Goal: Task Accomplishment & Management: Manage account settings

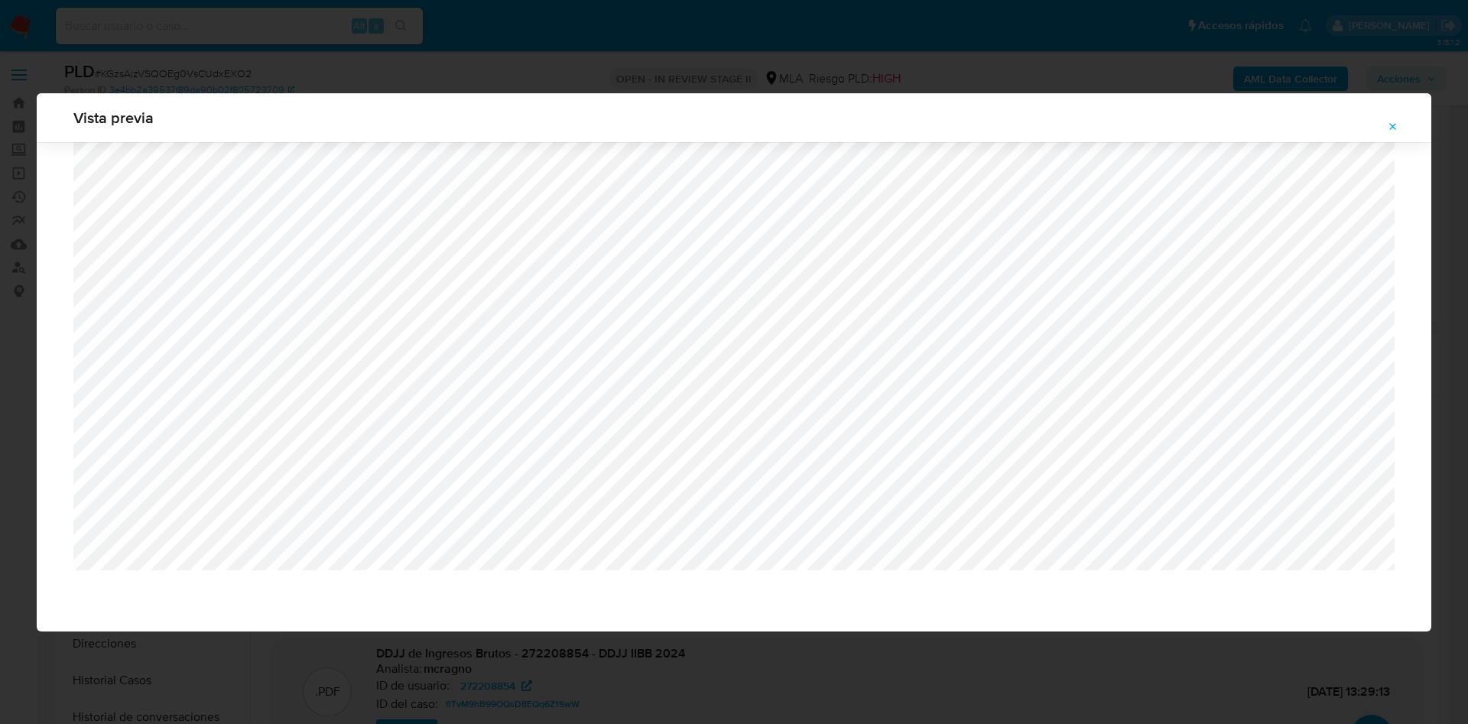
select select "10"
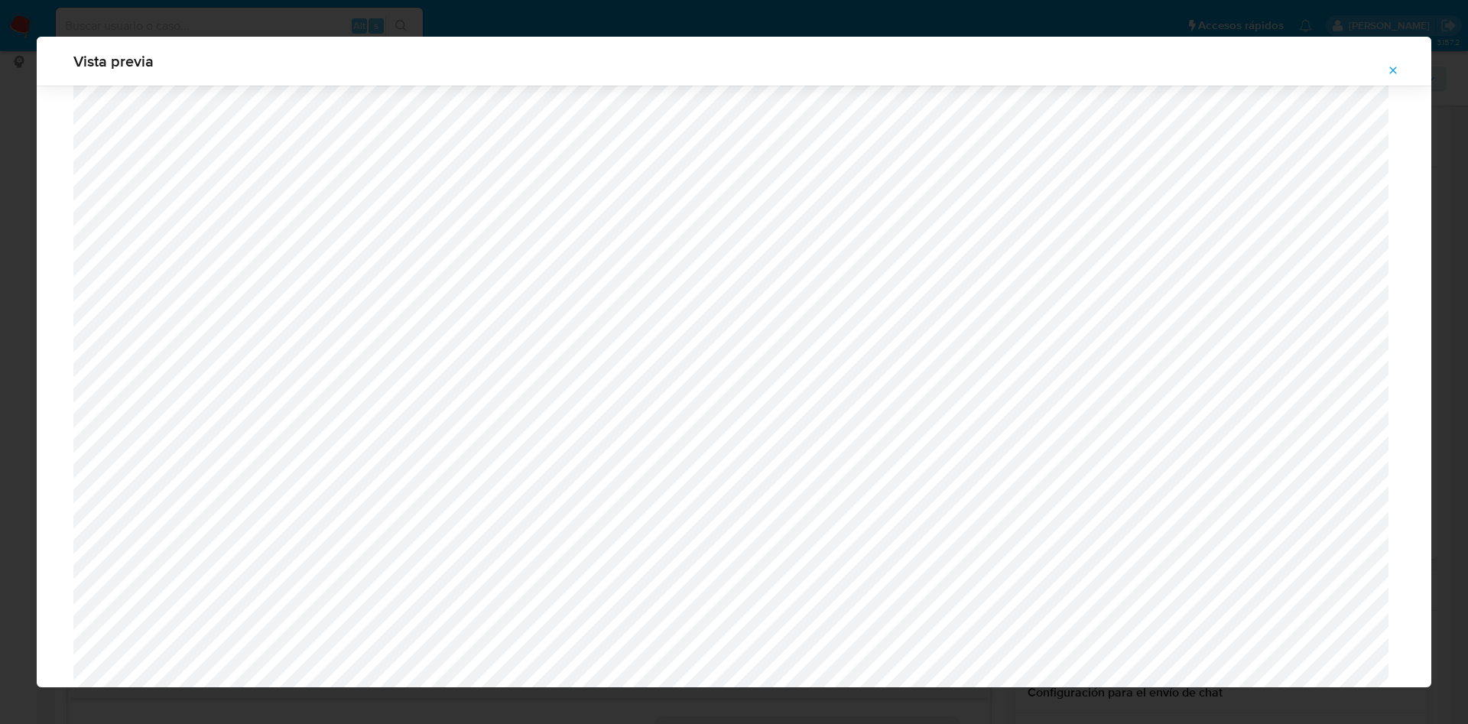
scroll to position [701, 0]
click at [1401, 66] on button "Attachment preview" at bounding box center [1393, 70] width 34 height 24
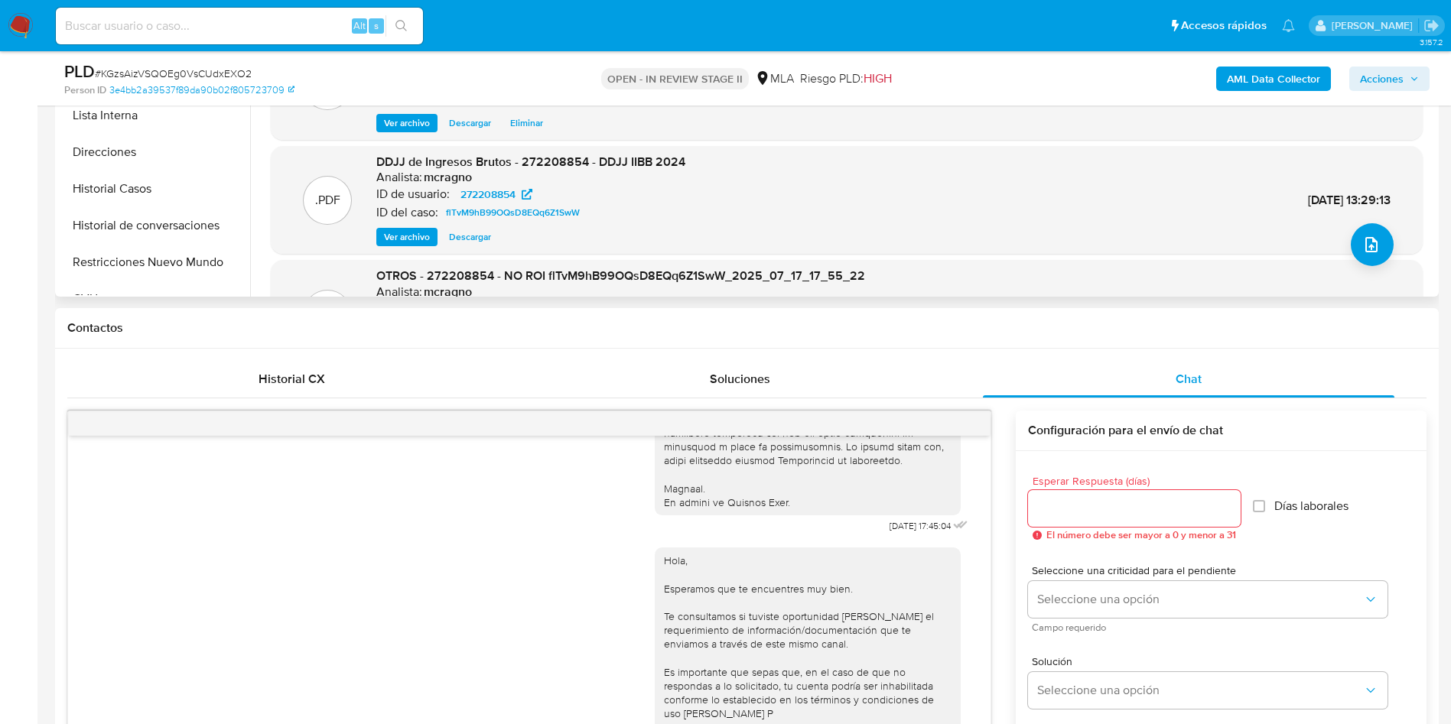
scroll to position [229, 0]
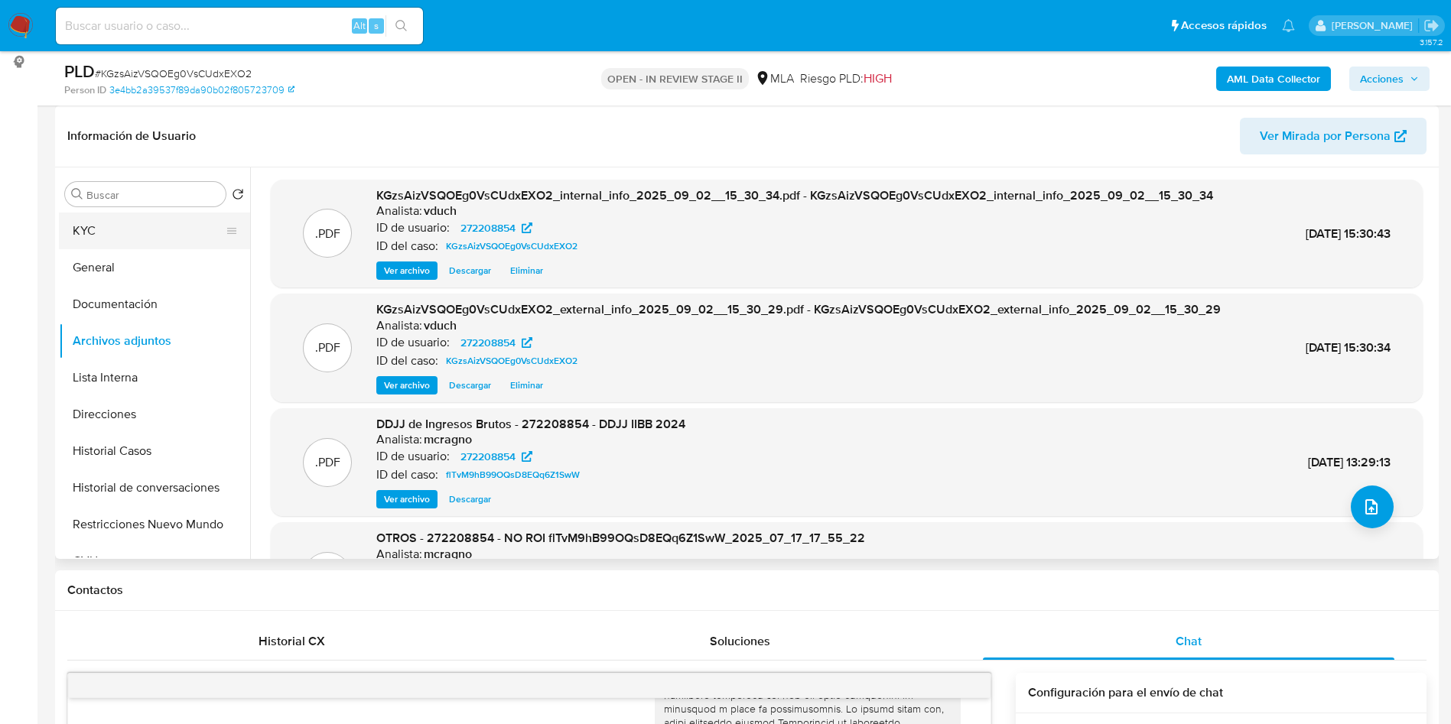
click at [206, 223] on button "KYC" at bounding box center [148, 231] width 179 height 37
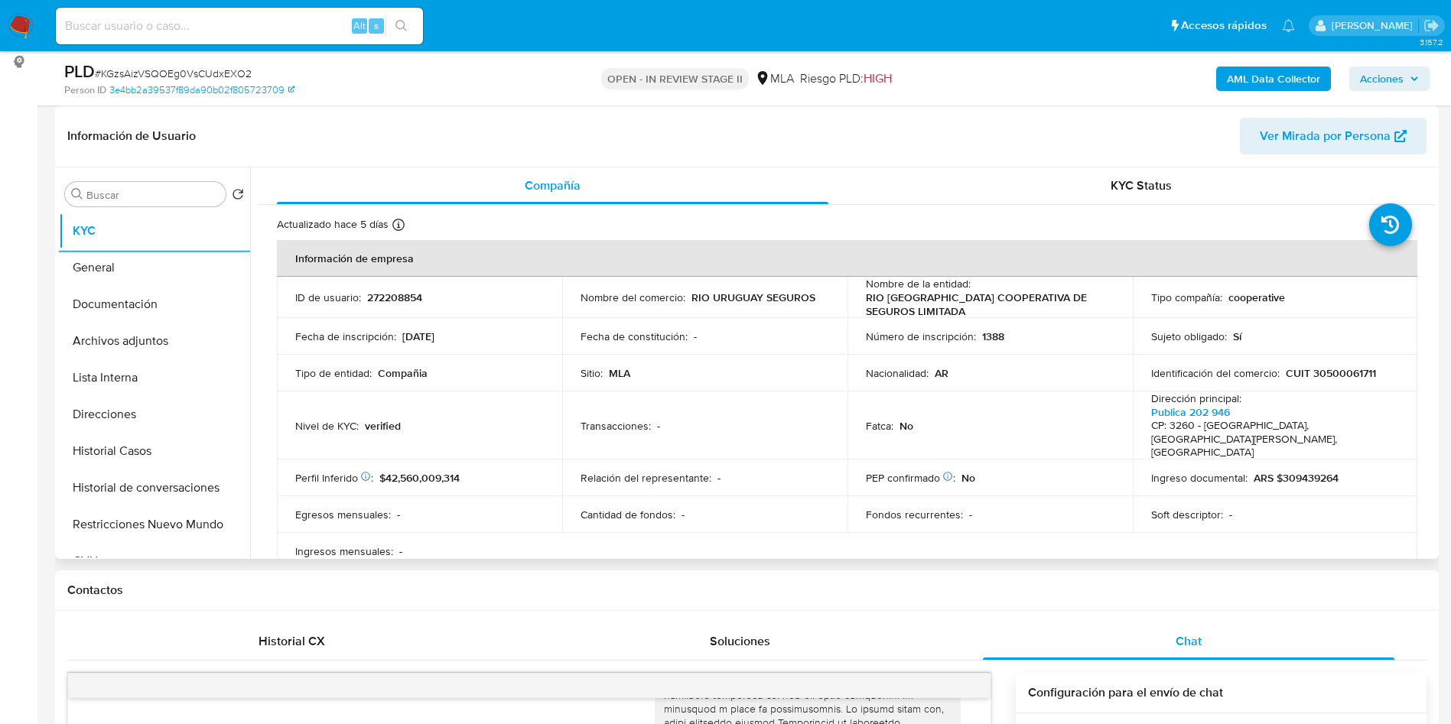
click at [1338, 369] on p "CUIT 30500061711" at bounding box center [1330, 373] width 90 height 14
copy p "30500061711"
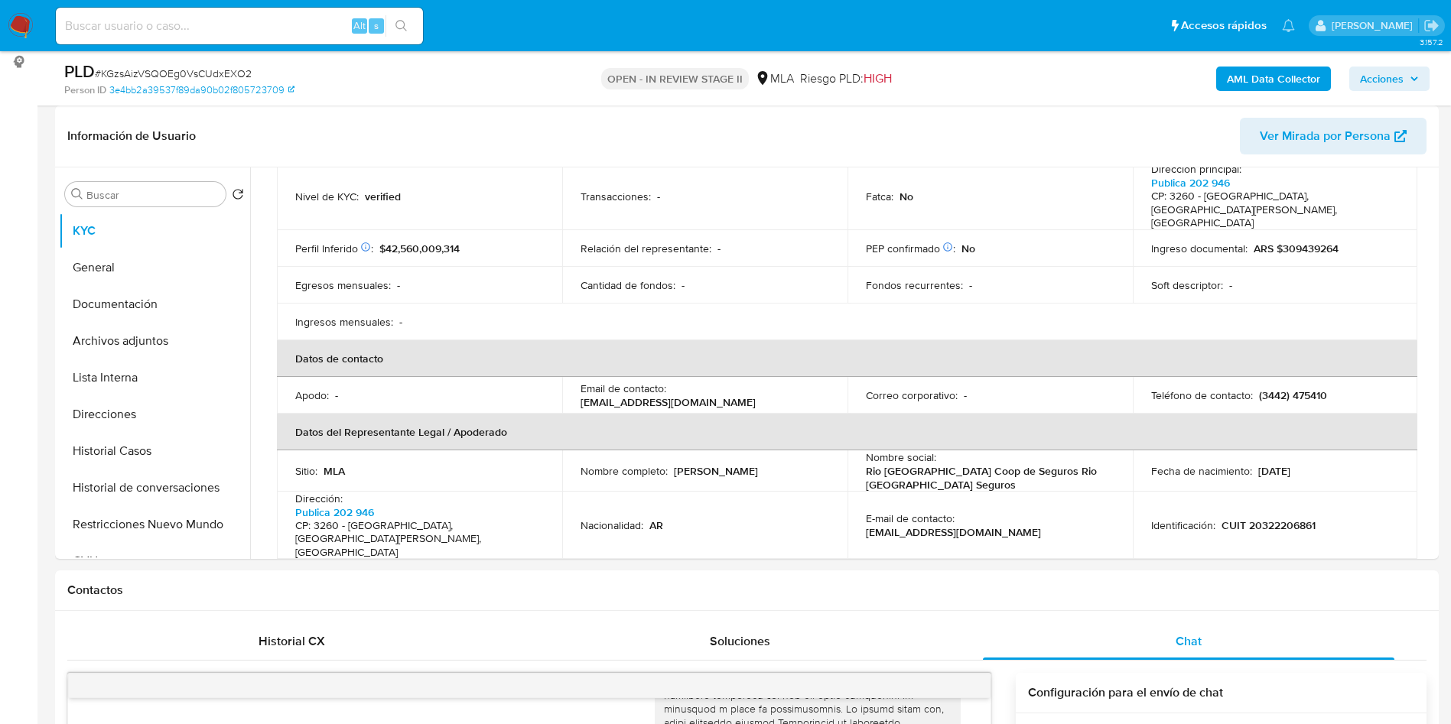
click at [1281, 80] on b "AML Data Collector" at bounding box center [1272, 79] width 93 height 24
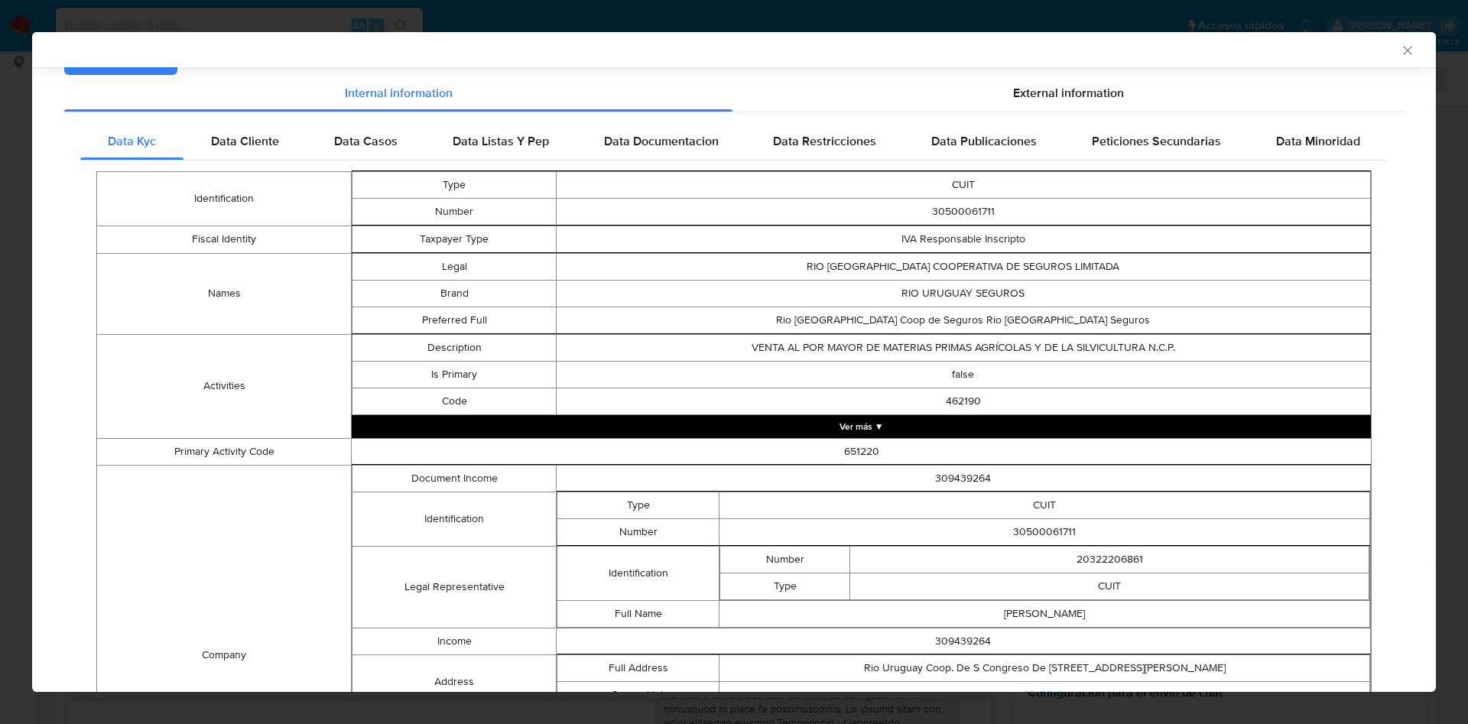
scroll to position [226, 0]
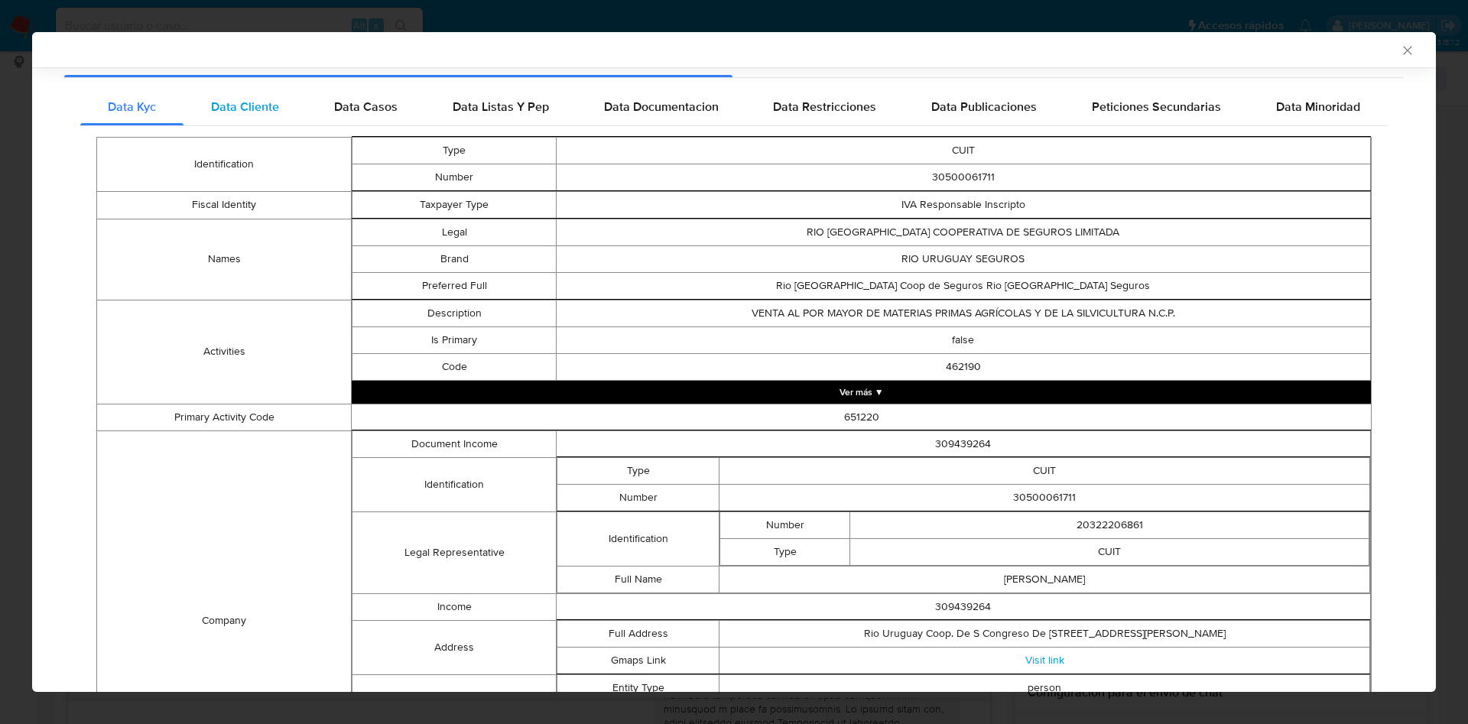
click at [216, 98] on span "Data Cliente" at bounding box center [245, 107] width 68 height 18
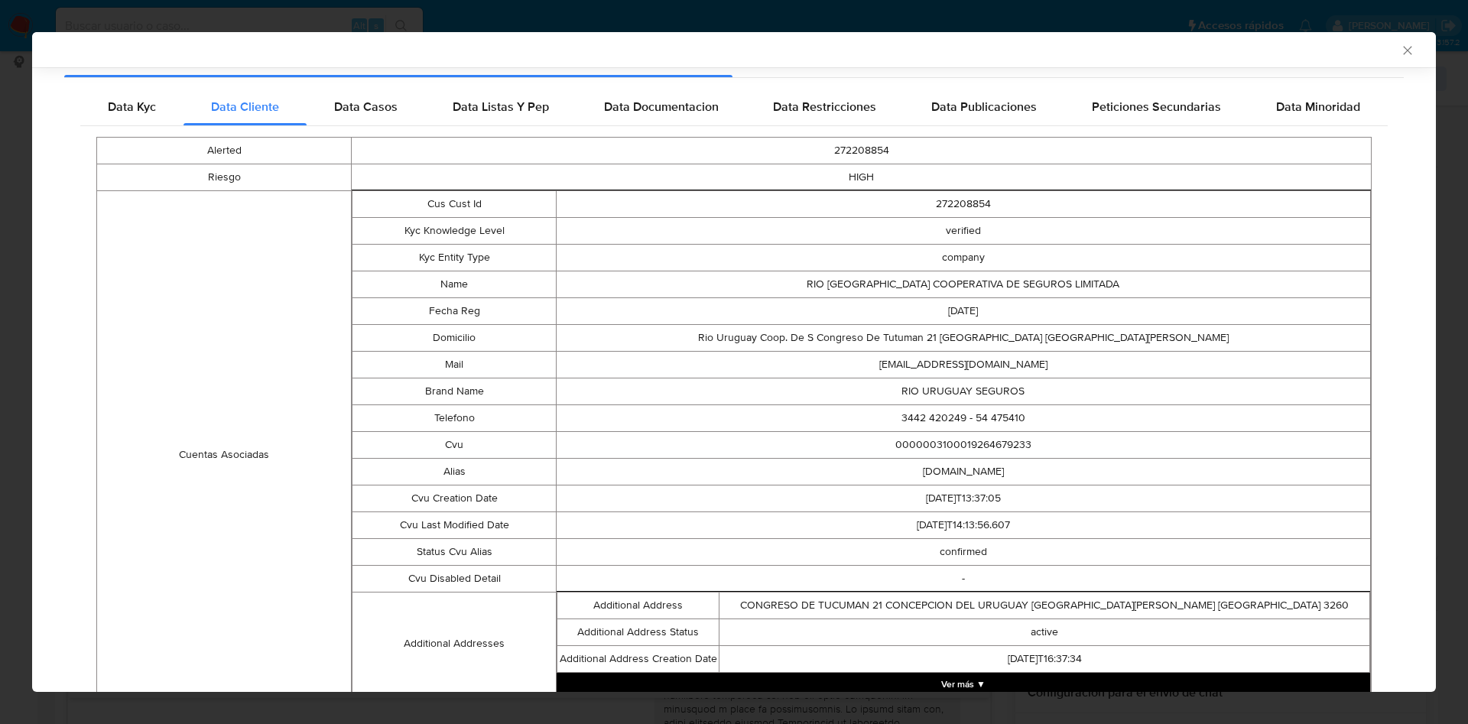
click at [922, 358] on td "cobranzas@riouruguay.com.ar" at bounding box center [963, 364] width 814 height 27
click at [922, 359] on td "cobranzas@riouruguay.com.ar" at bounding box center [963, 364] width 814 height 27
copy td "cobranzas@riouruguay.com.ar"
click at [726, 628] on td "active" at bounding box center [1045, 632] width 651 height 27
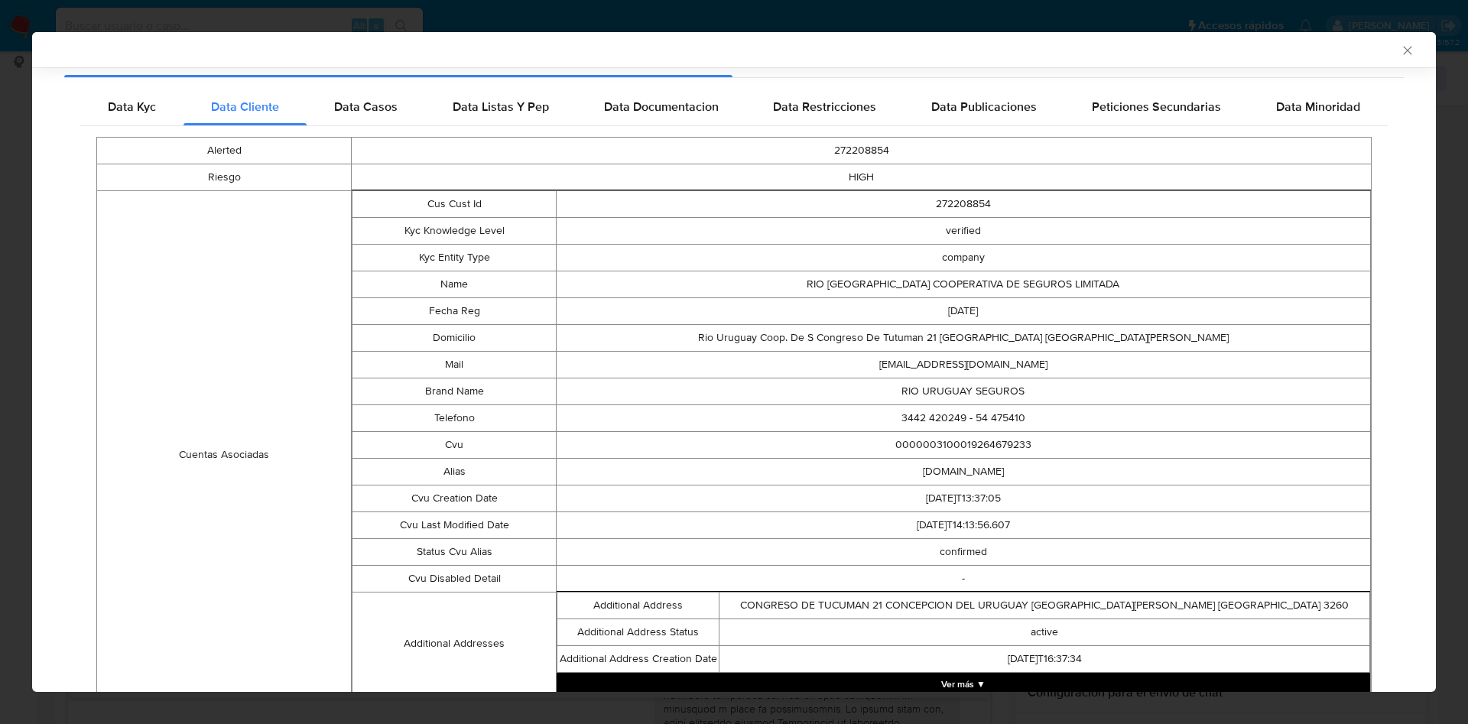
scroll to position [334, 0]
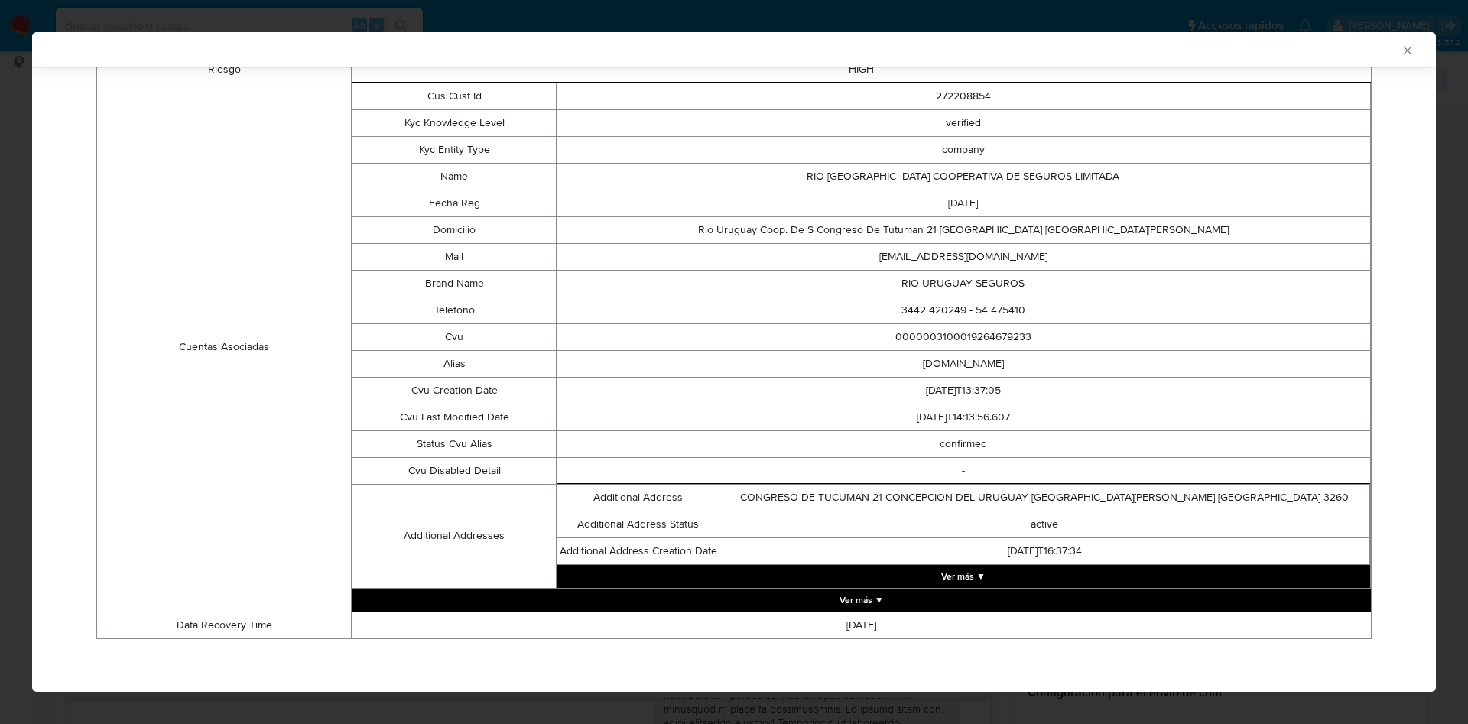
click at [944, 581] on button "Ver más ▼" at bounding box center [964, 576] width 814 height 23
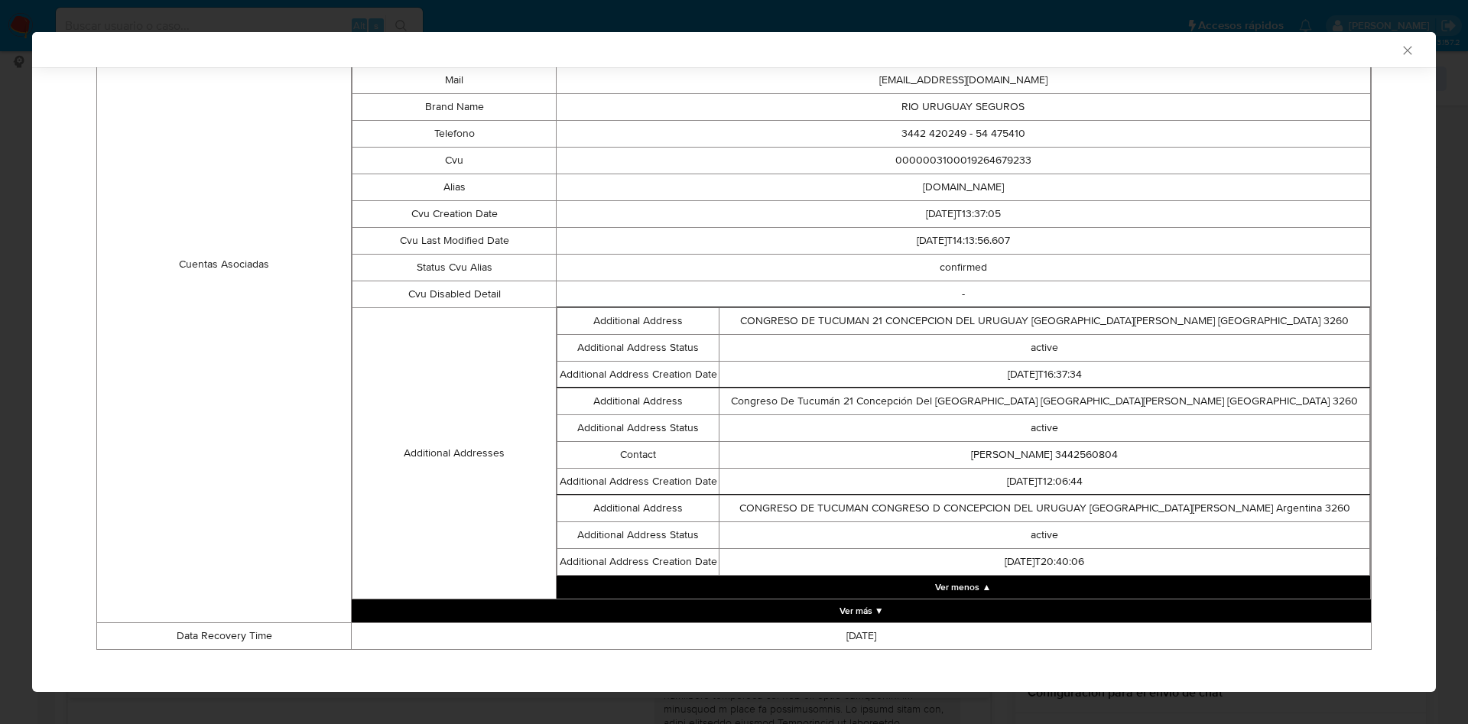
scroll to position [521, 0]
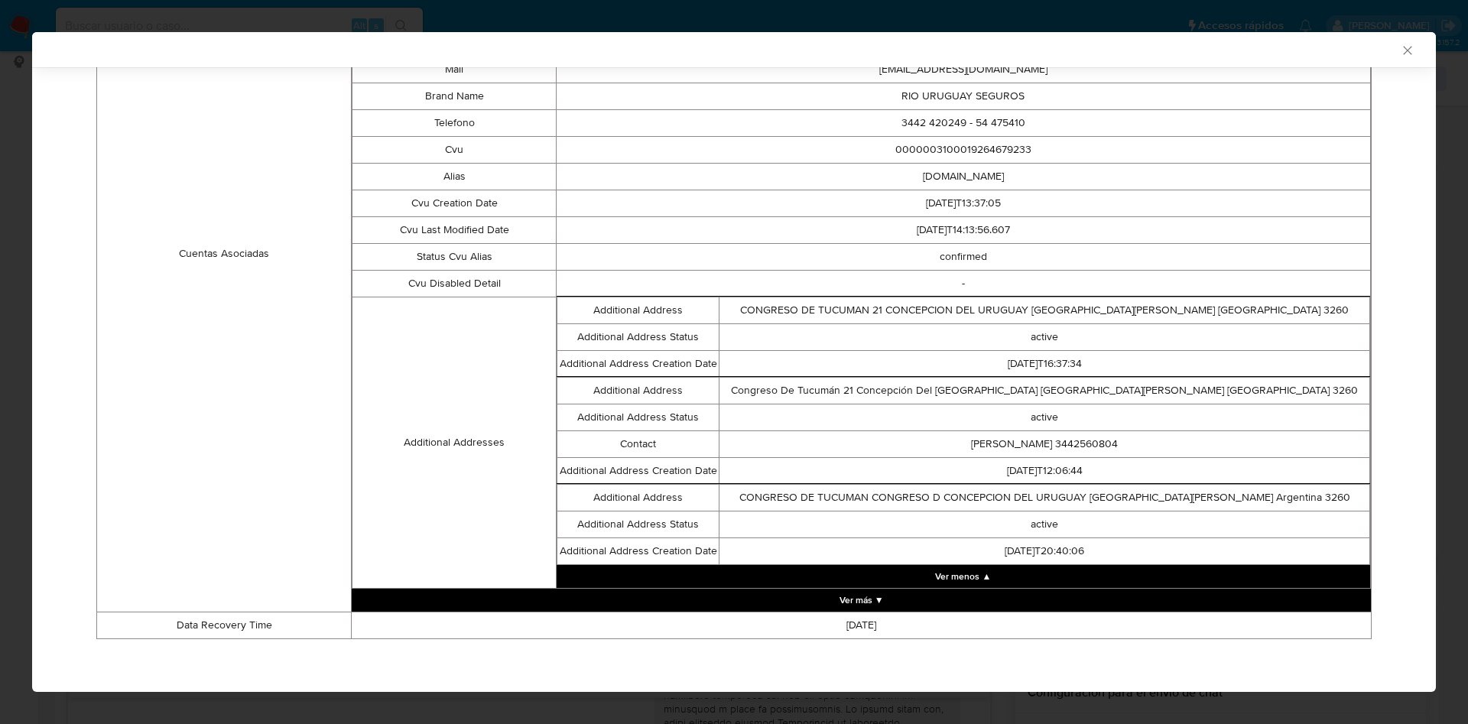
click at [887, 596] on button "Ver más ▼" at bounding box center [861, 600] width 1019 height 23
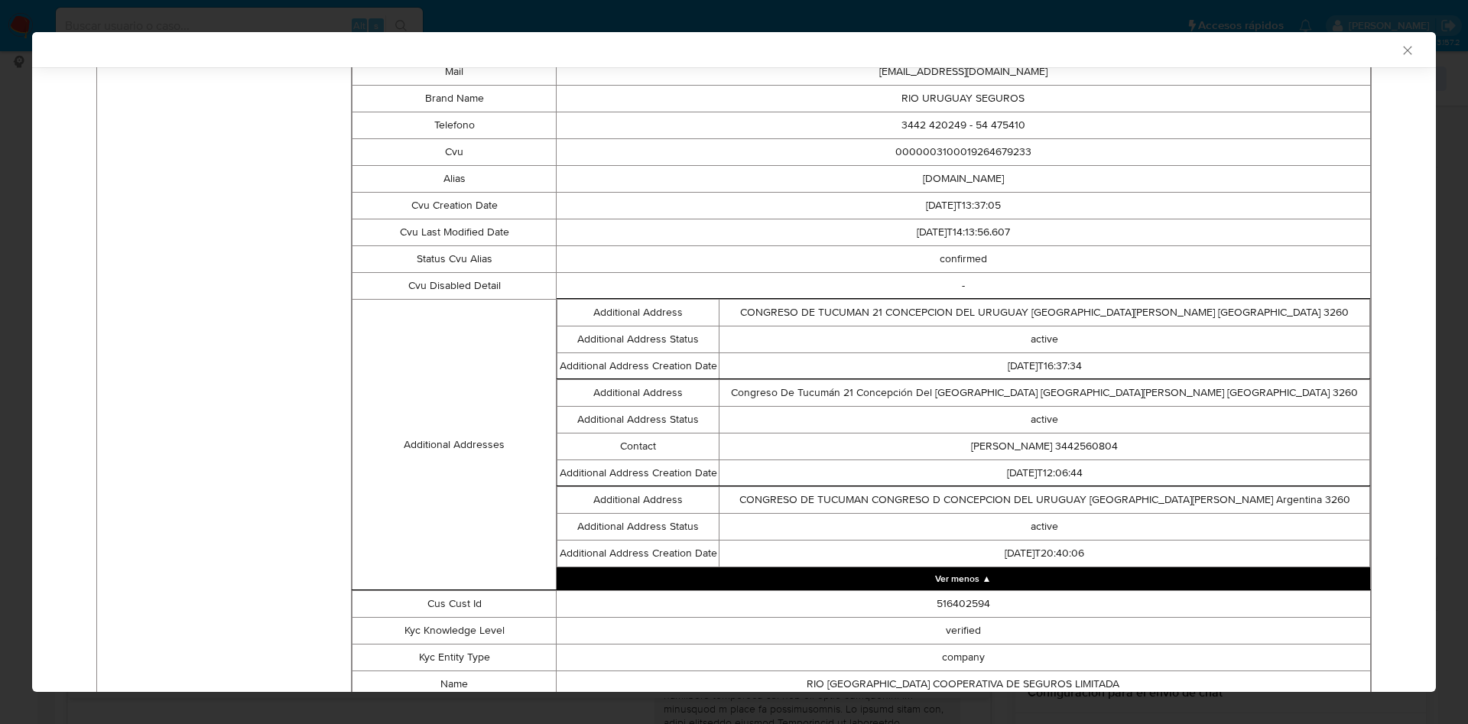
scroll to position [663, 0]
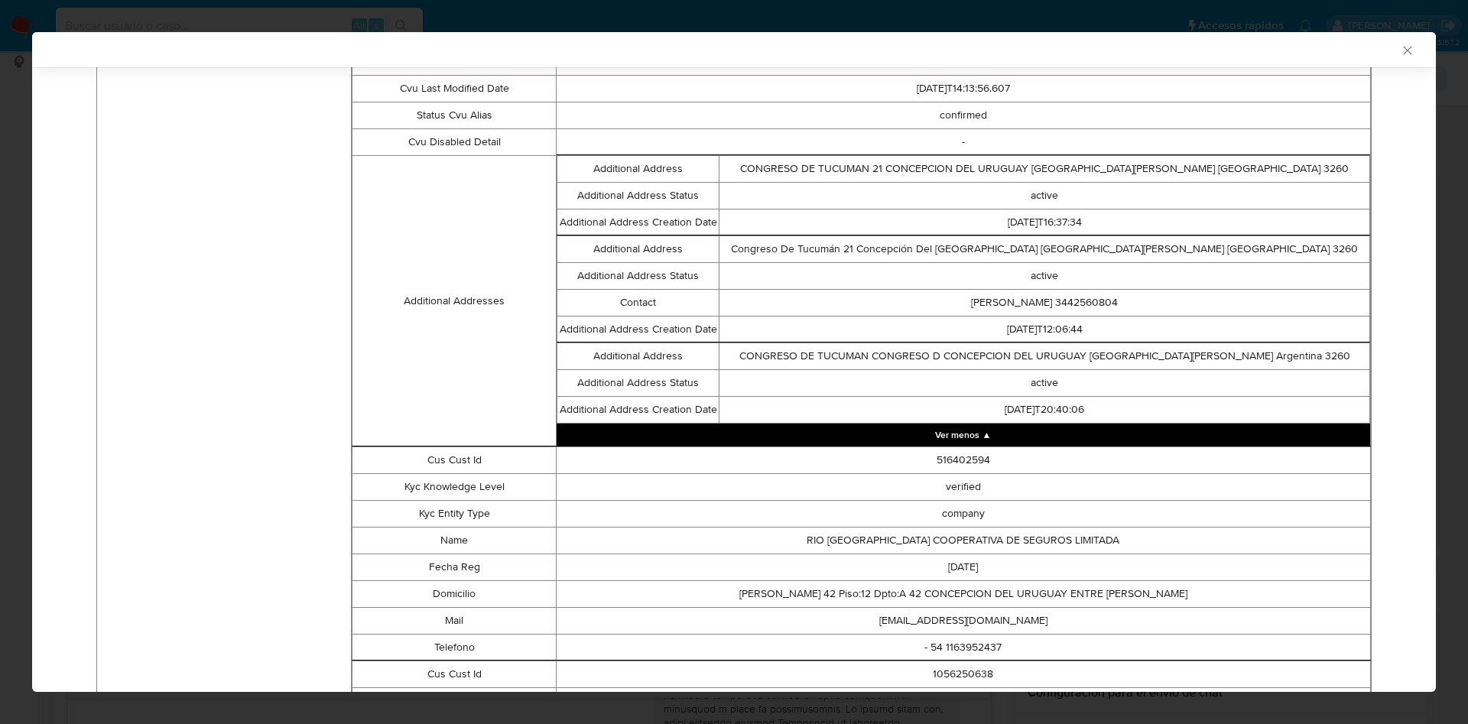
click at [945, 625] on td "operatoriasespeciales@riouruguay.com.ar" at bounding box center [963, 620] width 814 height 27
copy td "operatoriasespeciales@riouruguay.com.ar"
drag, startPoint x: 963, startPoint y: 629, endPoint x: 958, endPoint y: 598, distance: 31.8
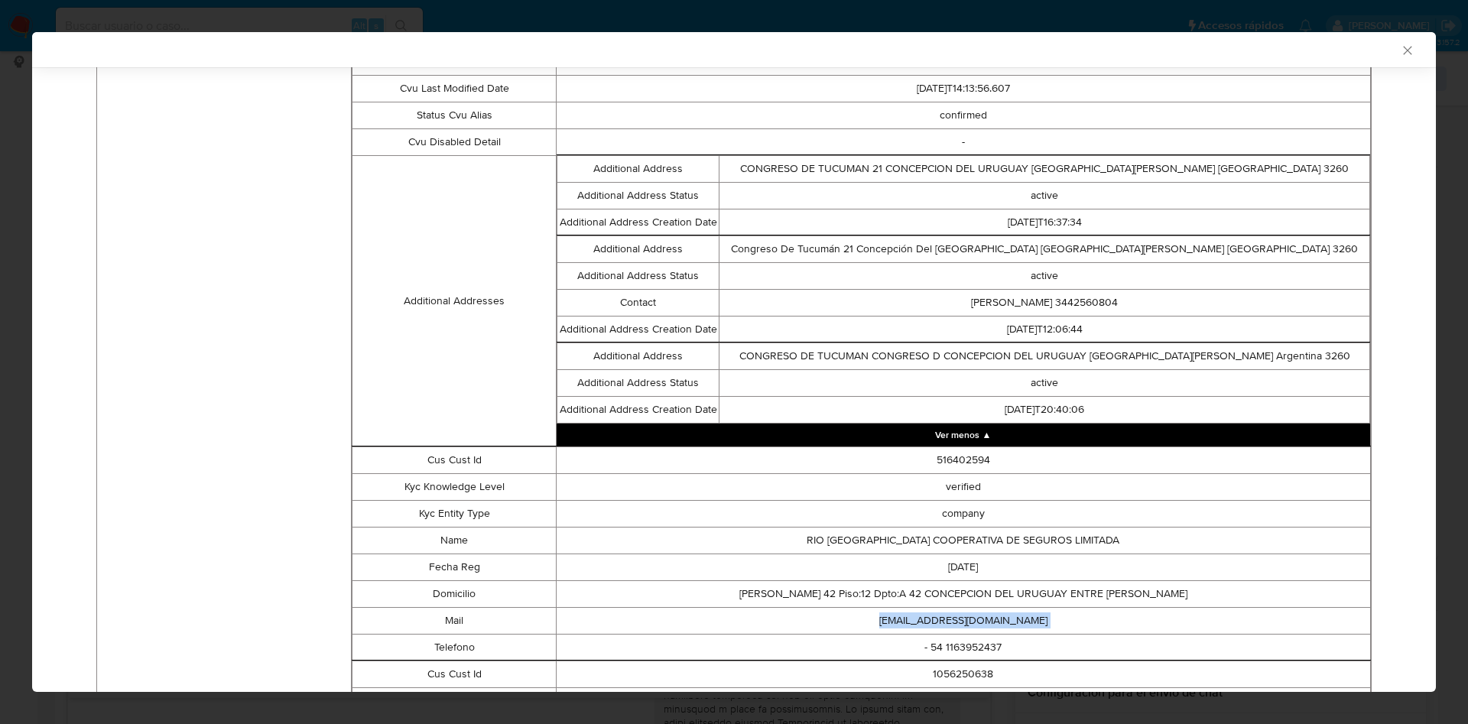
click at [964, 629] on td "operatoriasespeciales@riouruguay.com.ar" at bounding box center [963, 620] width 814 height 27
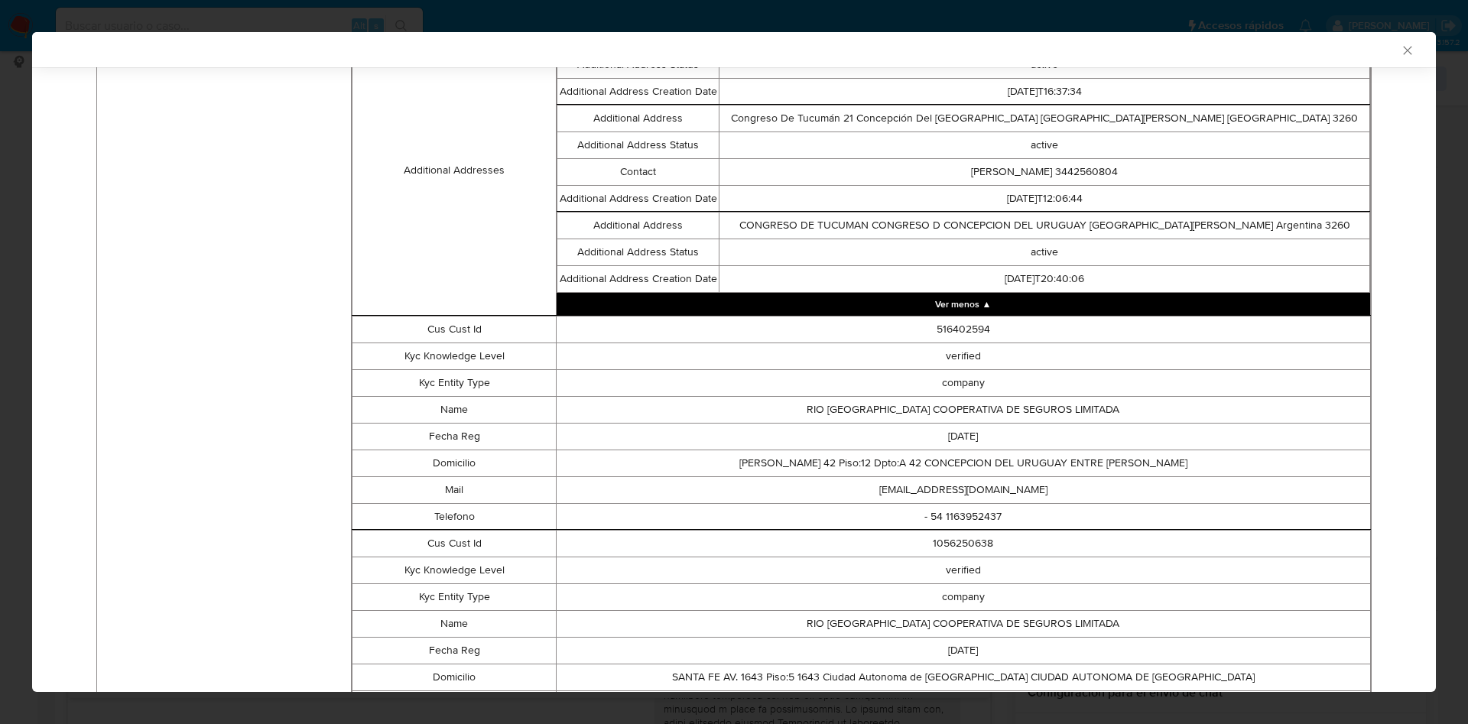
scroll to position [1029, 0]
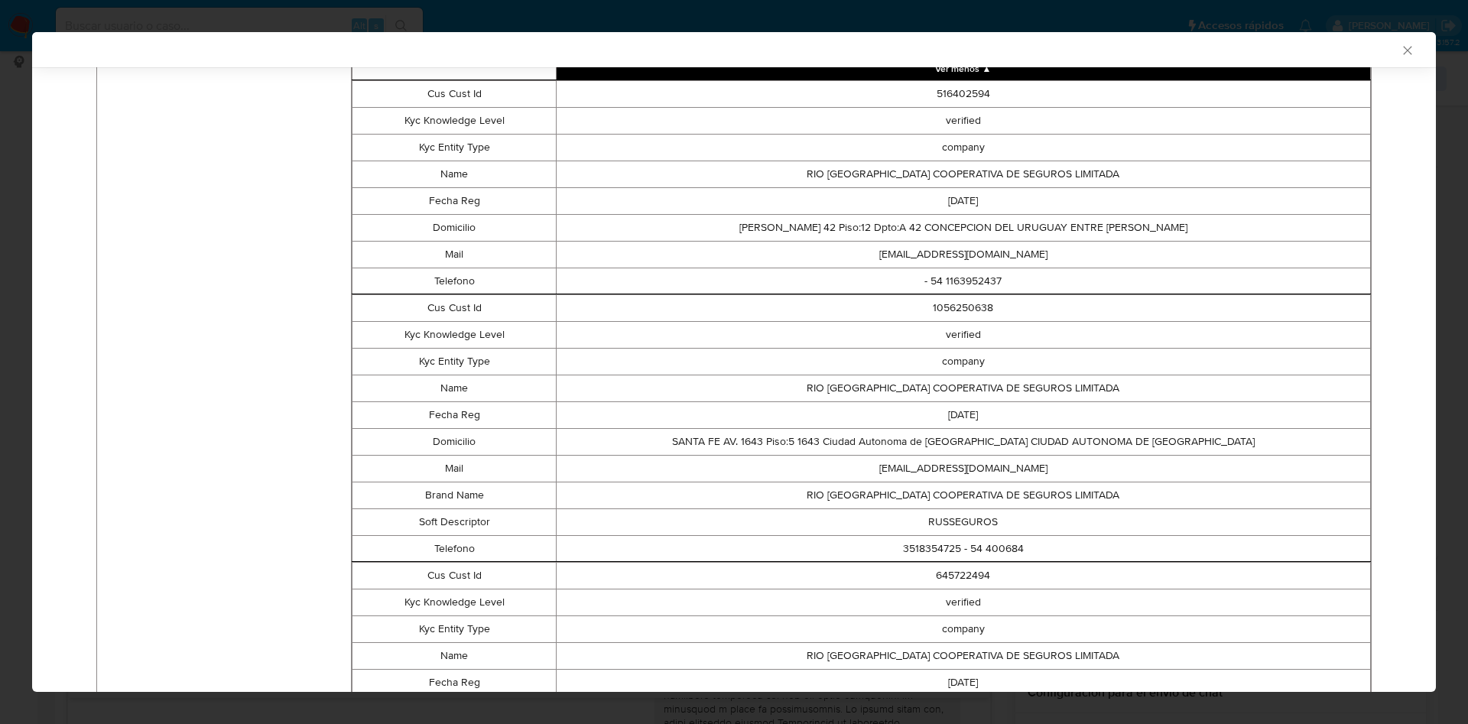
click at [998, 458] on td "cobranzauadi@riouruguay.com.ar" at bounding box center [963, 468] width 814 height 27
copy td "cobranzauadi@riouruguay.com.ar"
click at [867, 616] on td "company" at bounding box center [963, 629] width 814 height 27
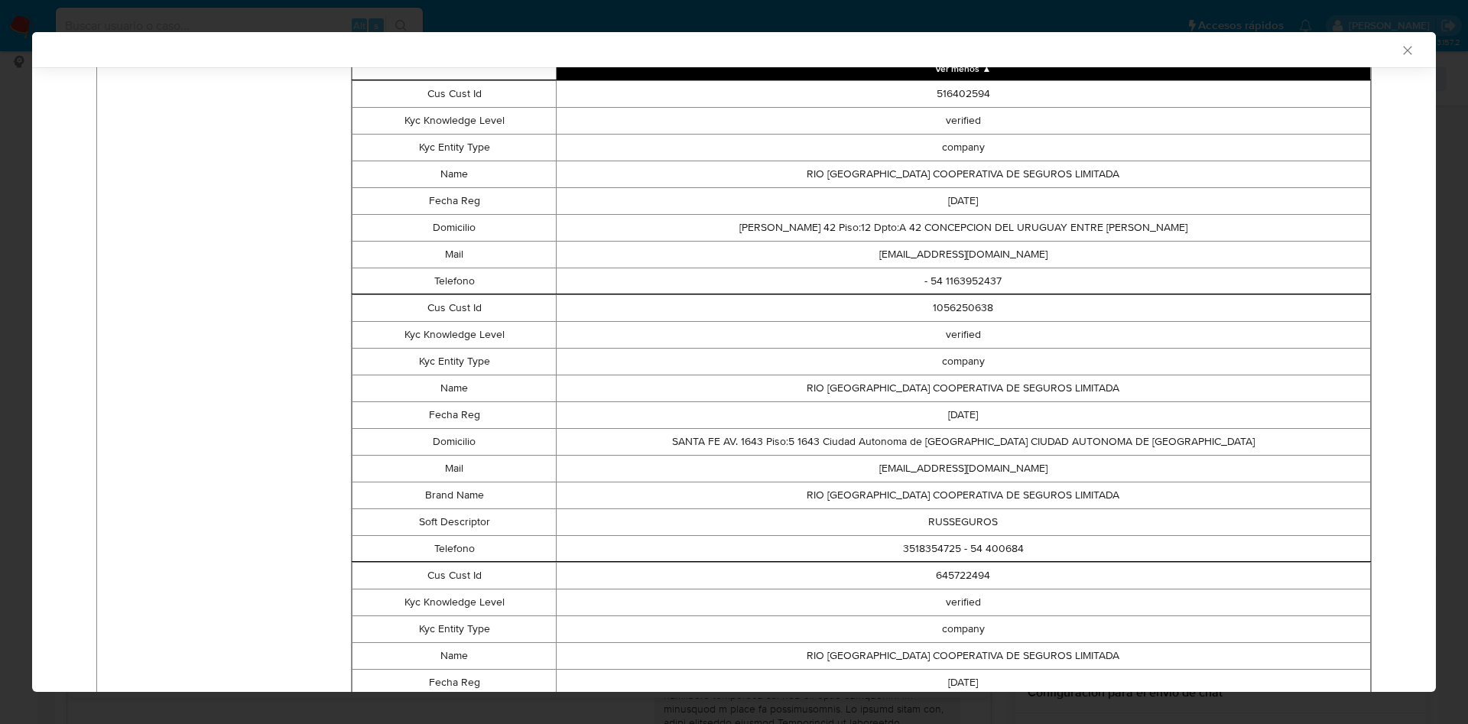
scroll to position [1259, 0]
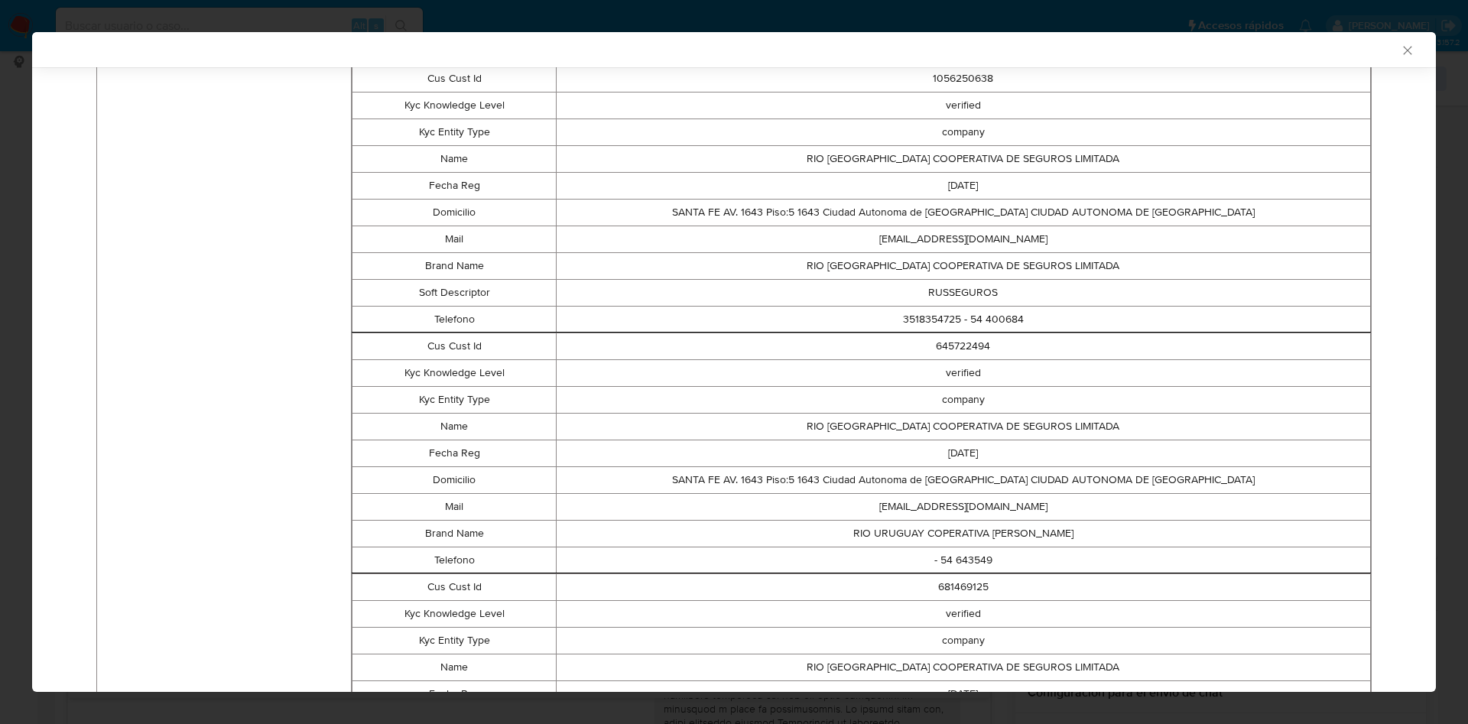
click at [912, 505] on td "marketing@riouruguay.com.ar" at bounding box center [963, 506] width 814 height 27
copy td "marketing@riouruguay.com.ar"
click at [917, 593] on td "681469125" at bounding box center [963, 586] width 814 height 27
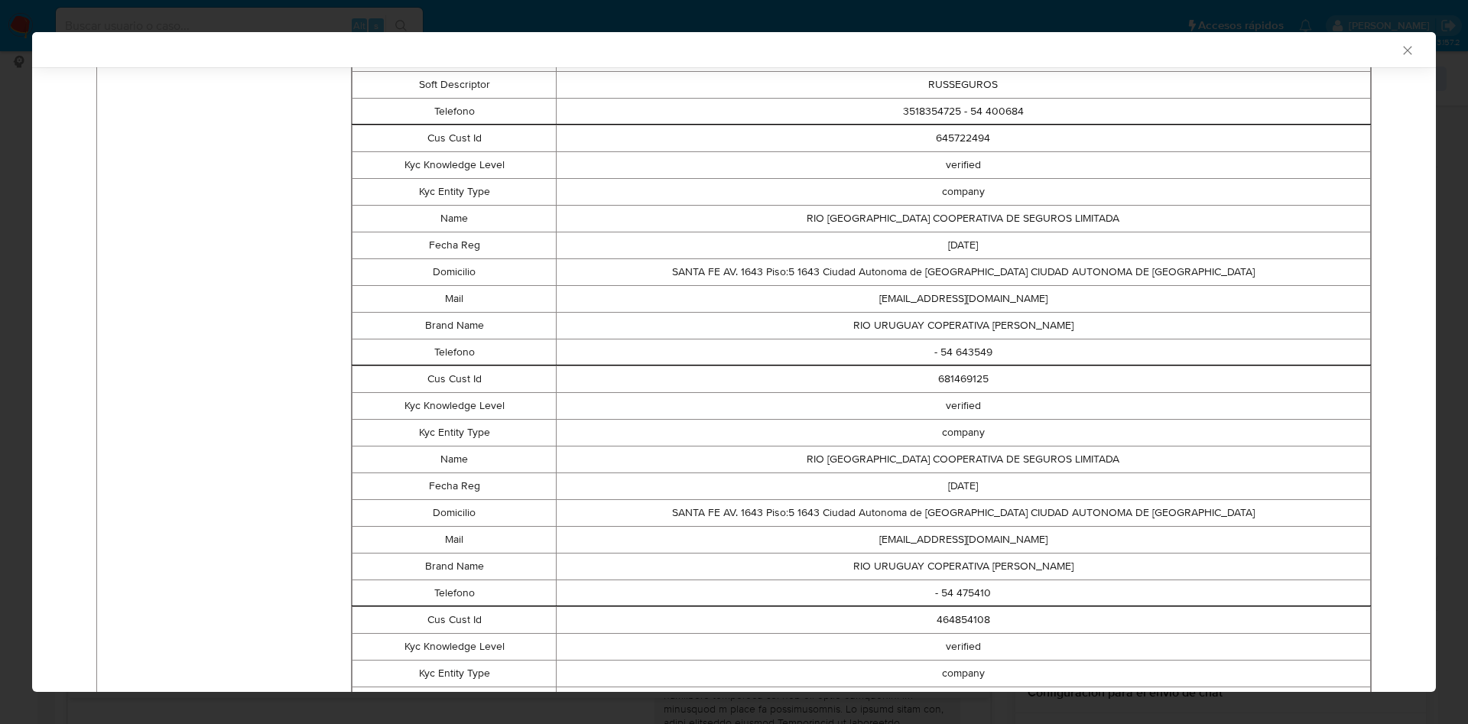
scroll to position [1488, 0]
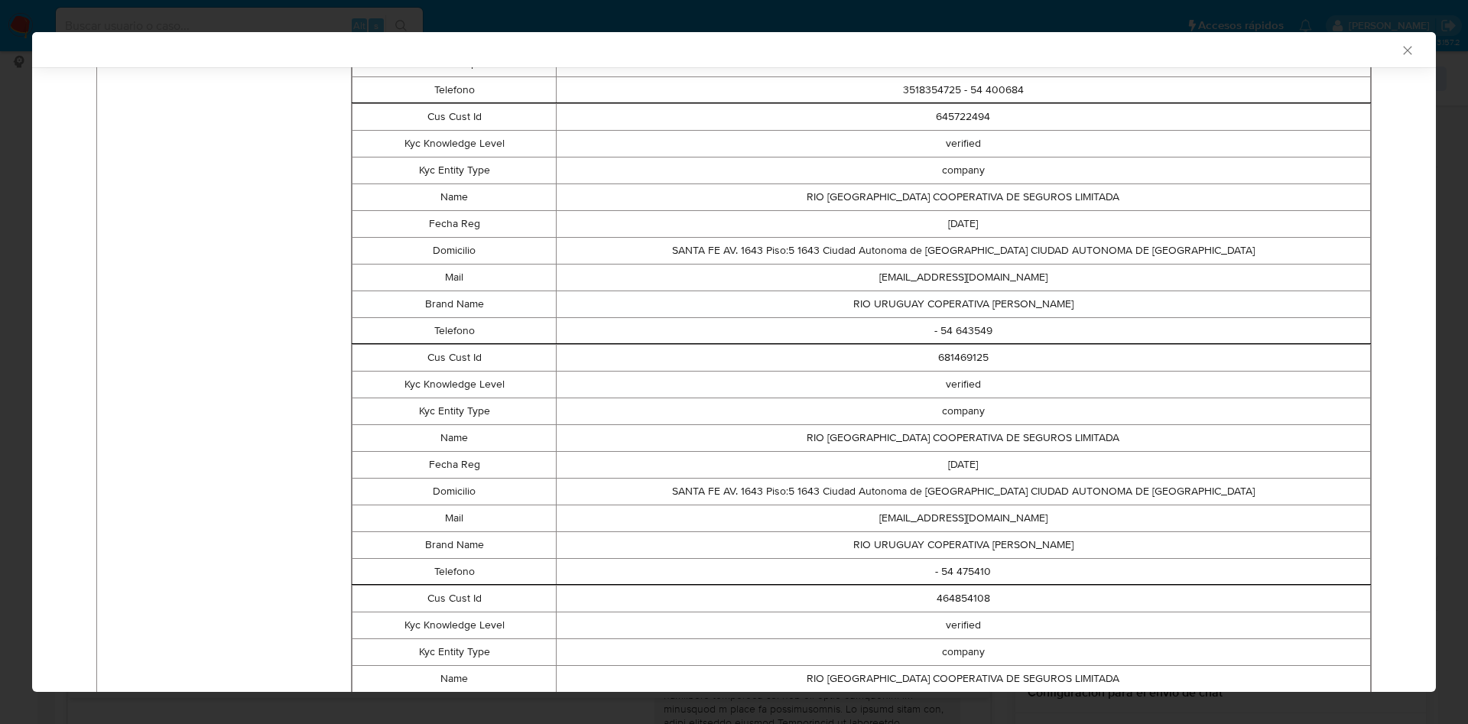
click at [930, 496] on td "SANTA FE AV. 1643 Piso:5 1643 Ciudad Autonoma de Buenos Aires CIUDAD AUTONOMA D…" at bounding box center [963, 491] width 814 height 27
click at [912, 509] on td "cobranzavoucher@riouruguay.com.ar" at bounding box center [963, 518] width 814 height 27
copy td "cobranzavoucher@riouruguay.com.ar"
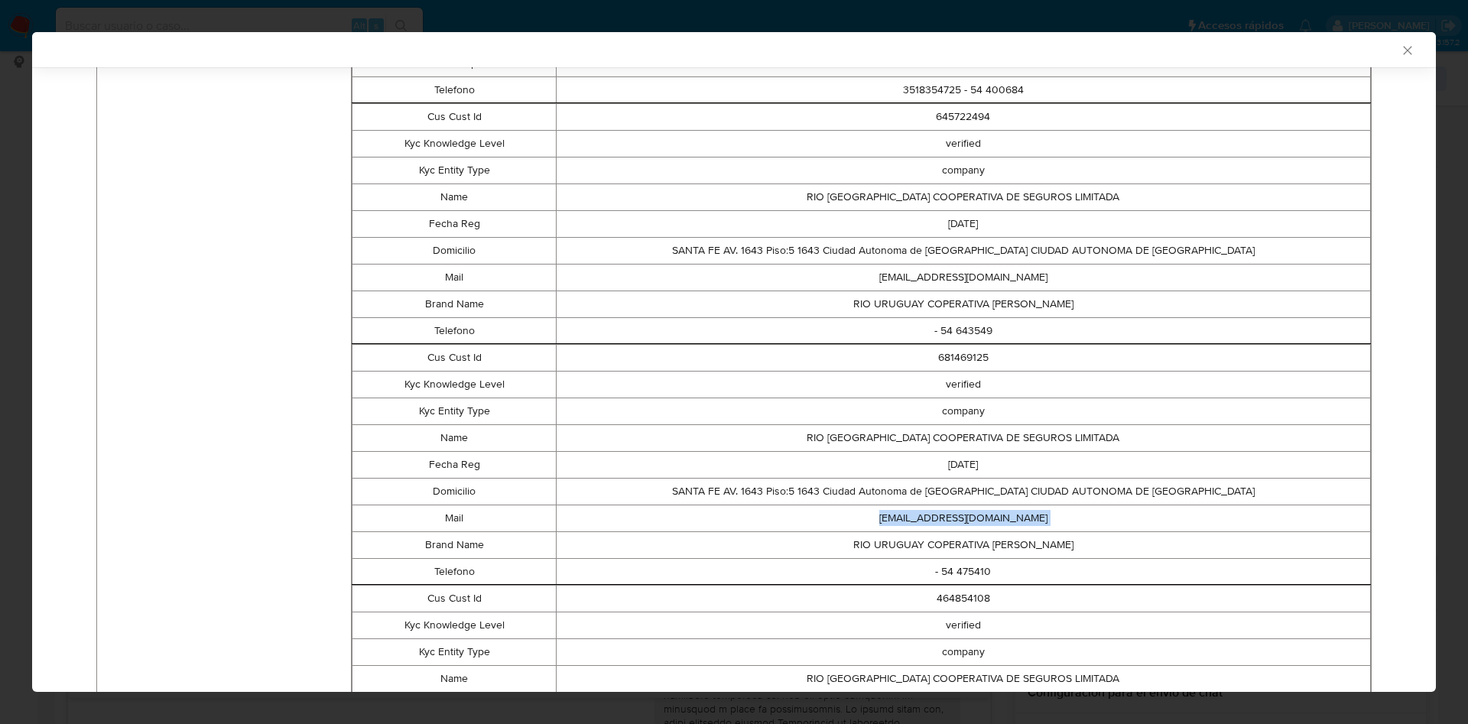
click at [929, 593] on td "464854108" at bounding box center [963, 598] width 814 height 27
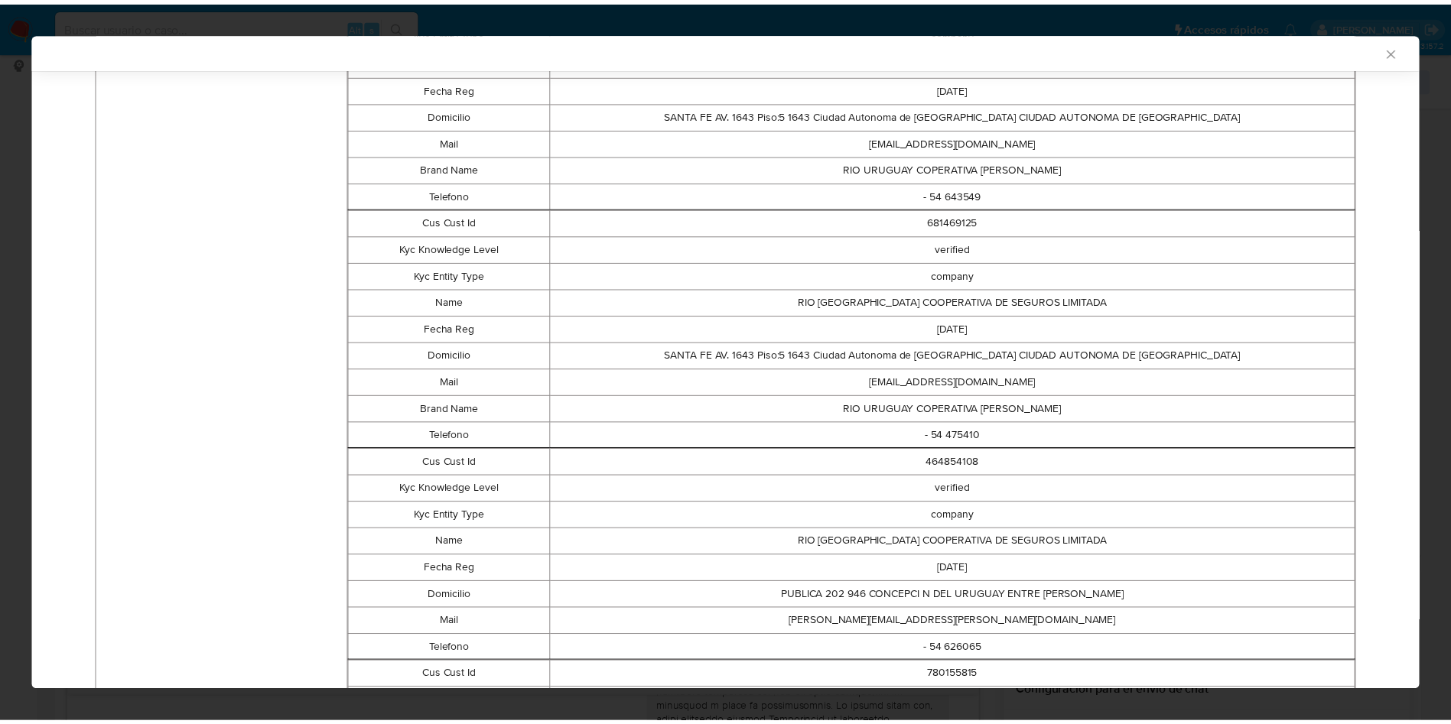
scroll to position [1717, 0]
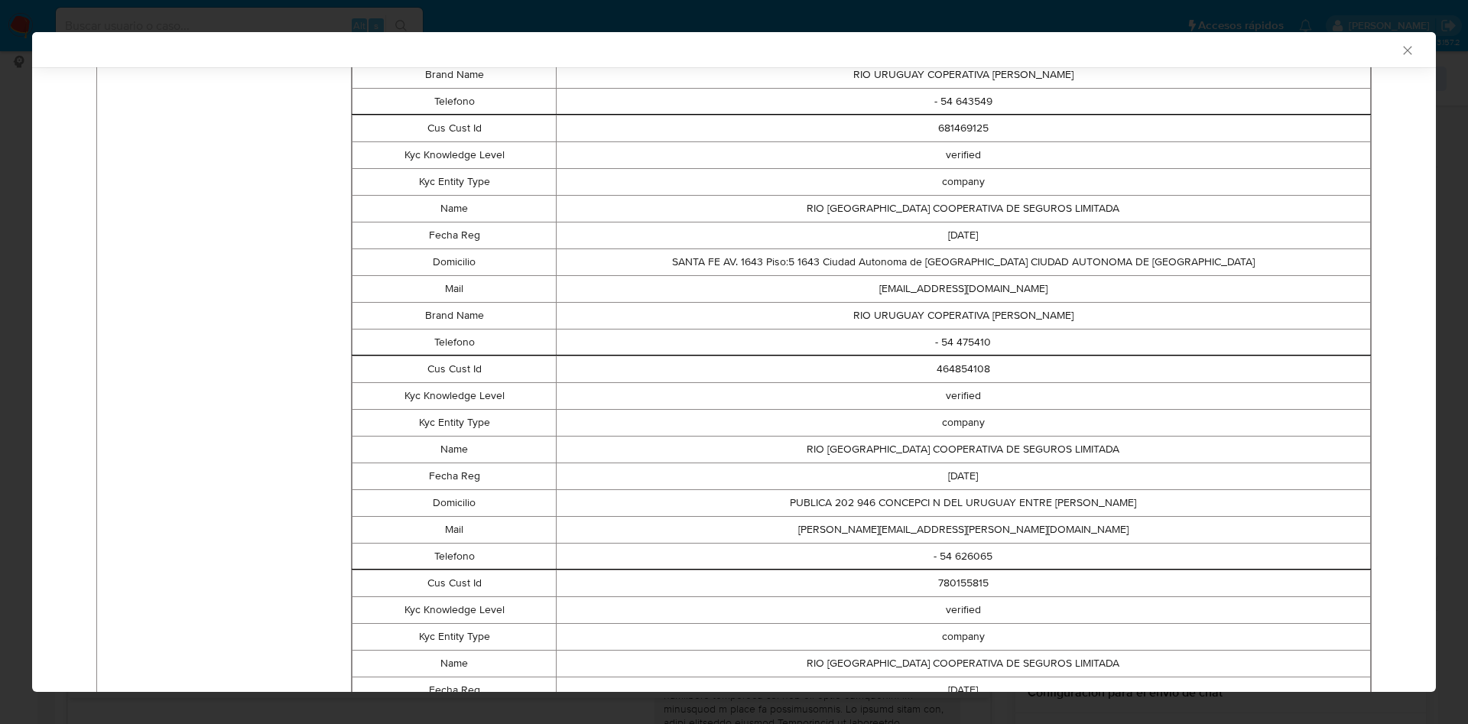
click at [937, 531] on td "waldemar.rupp@riouruguay.com.ar" at bounding box center [963, 529] width 814 height 27
copy td "waldemar.rupp@riouruguay.com.ar"
click at [872, 694] on div "AML Data Collector Case Id - KGzsAizVSQOEg0VsCUdxEXO2 Los datos detallados a co…" at bounding box center [734, 362] width 1468 height 724
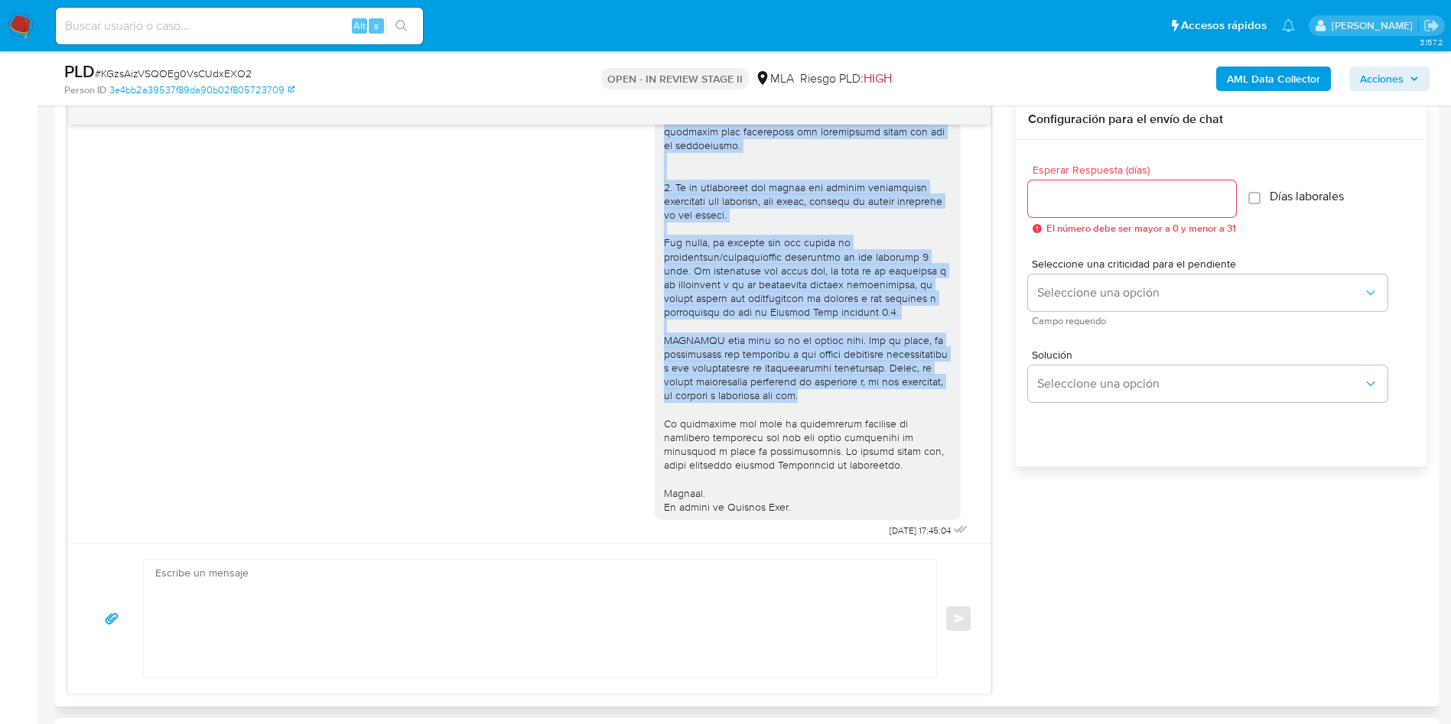
scroll to position [459, 0]
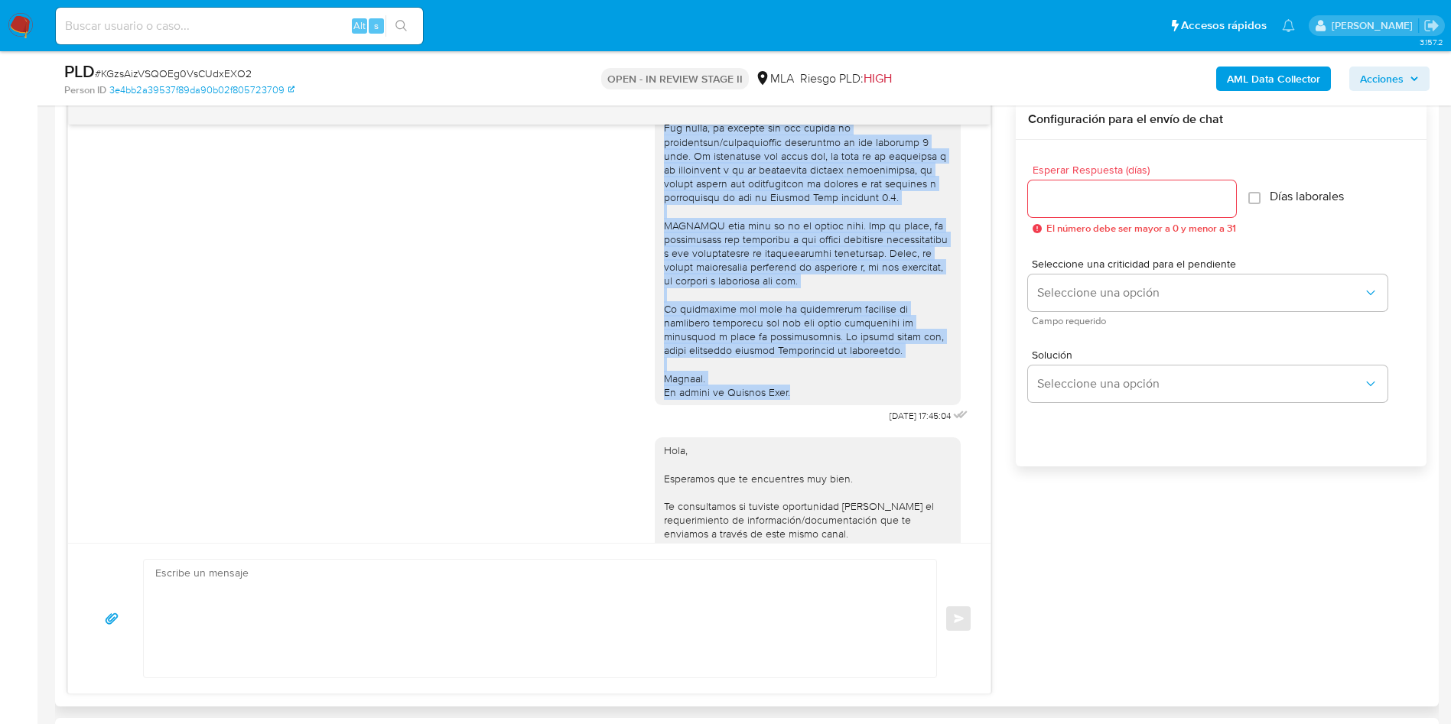
drag, startPoint x: 645, startPoint y: 158, endPoint x: 806, endPoint y: 426, distance: 313.1
click at [806, 406] on div at bounding box center [808, 45] width 306 height 722
copy div "Hola, Por disposición de la Resolución 200/2024 de la Unidad de Información Fin…"
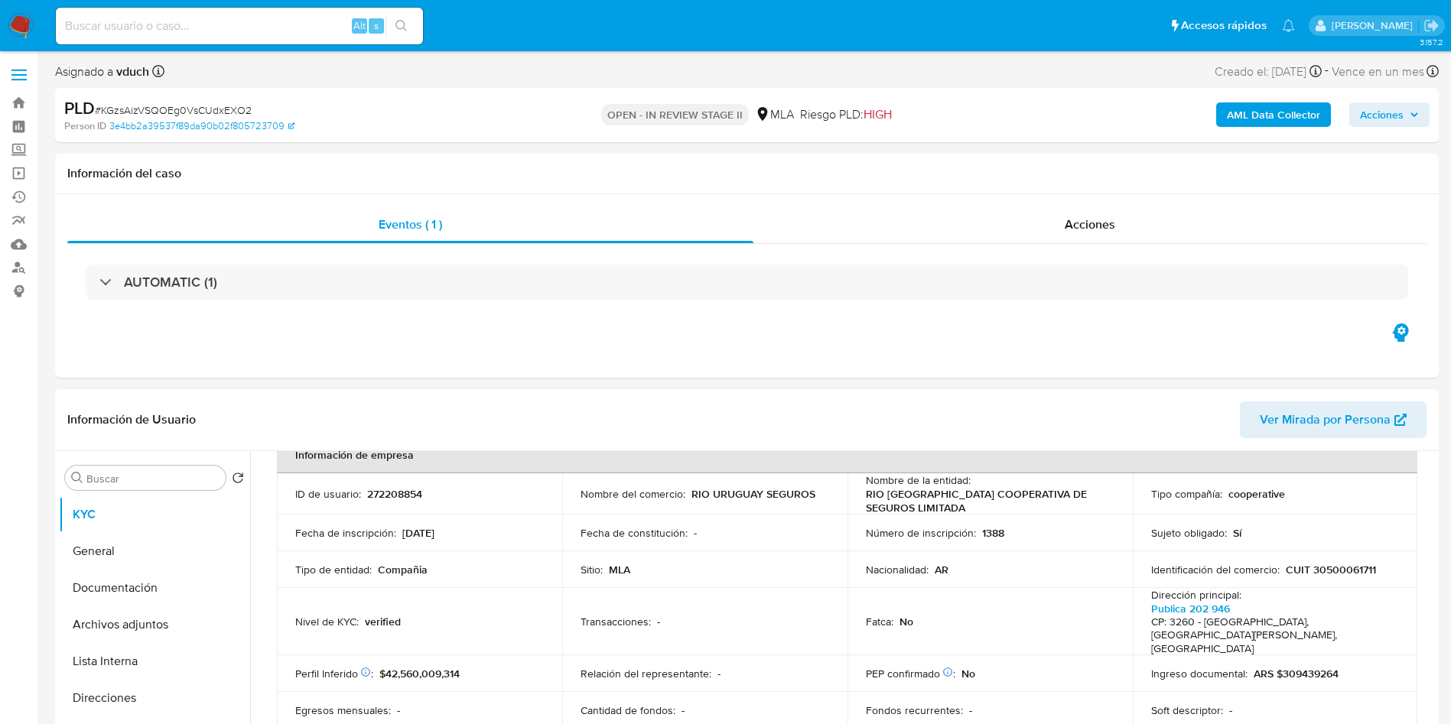
scroll to position [0, 0]
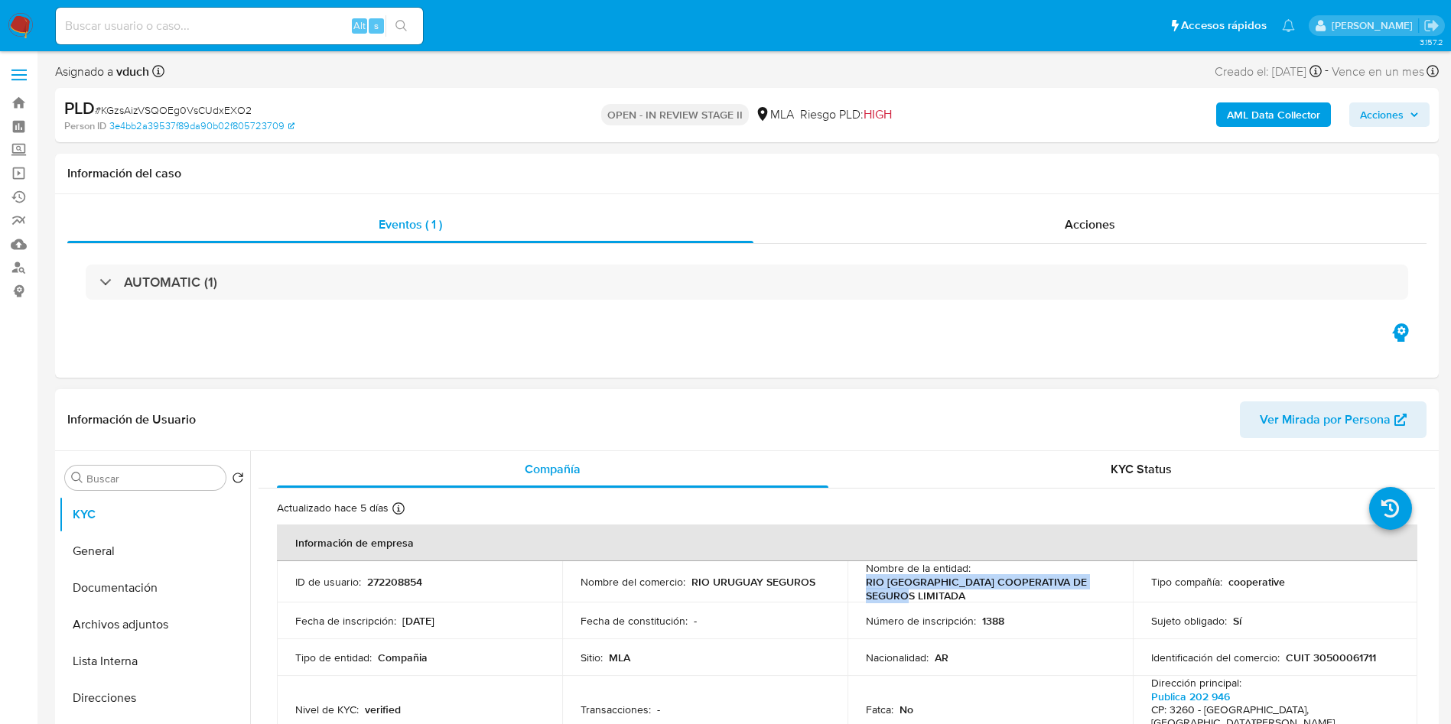
drag, startPoint x: 863, startPoint y: 586, endPoint x: 983, endPoint y: 595, distance: 121.2
click at [983, 595] on p "RIO URUGUAY COOPERATIVA DE SEGUROS LIMITADA" at bounding box center [987, 589] width 242 height 28
copy p "RIO URUGUAY COOPERATIVA DE SEGUROS LIMITADA"
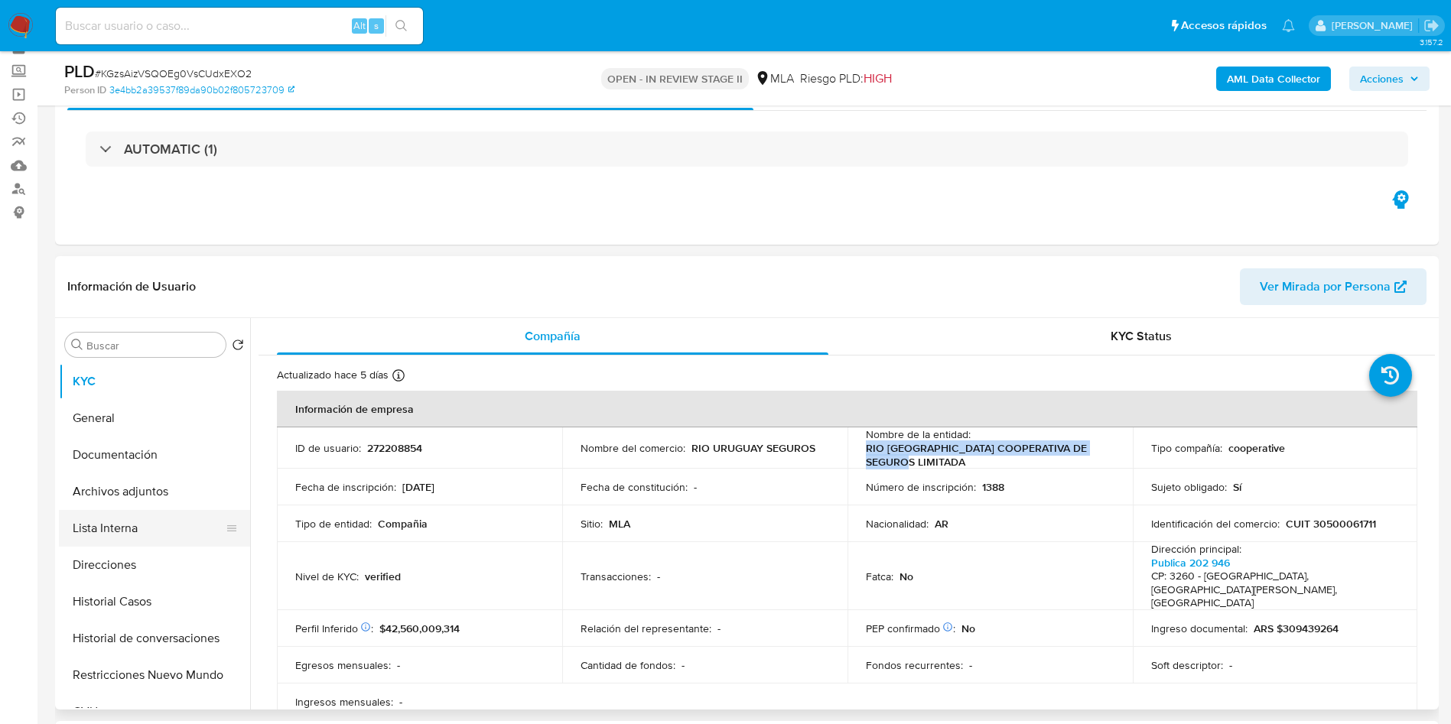
scroll to position [115, 0]
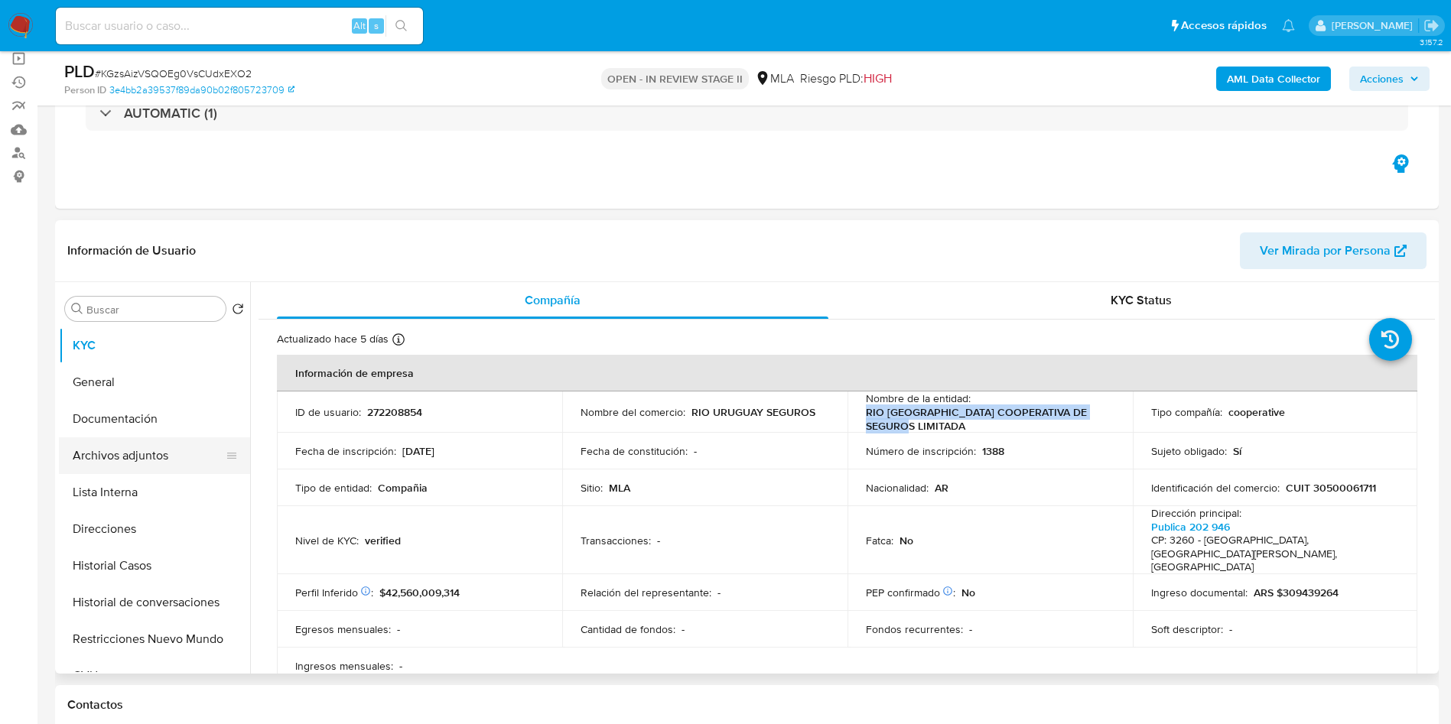
click at [111, 461] on button "Archivos adjuntos" at bounding box center [148, 455] width 179 height 37
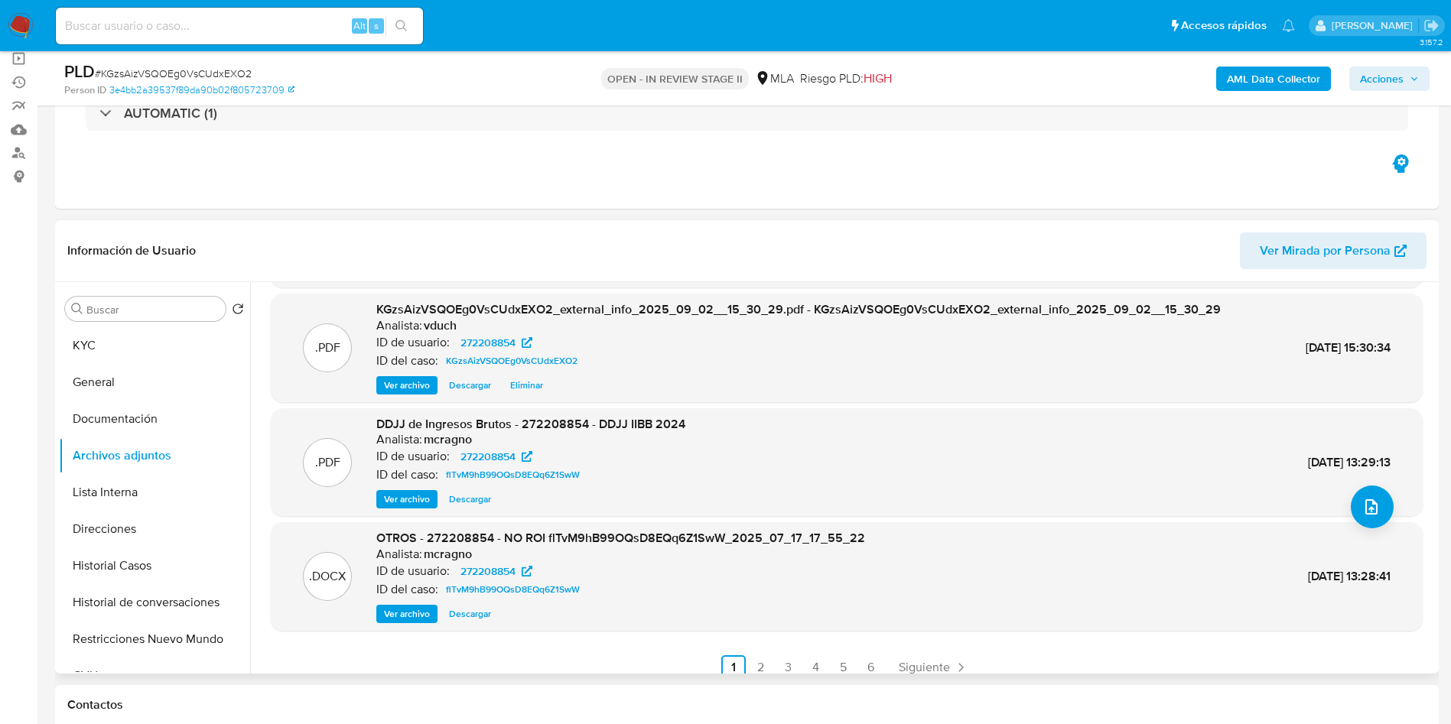
click at [402, 617] on span "Ver archivo" at bounding box center [407, 613] width 46 height 15
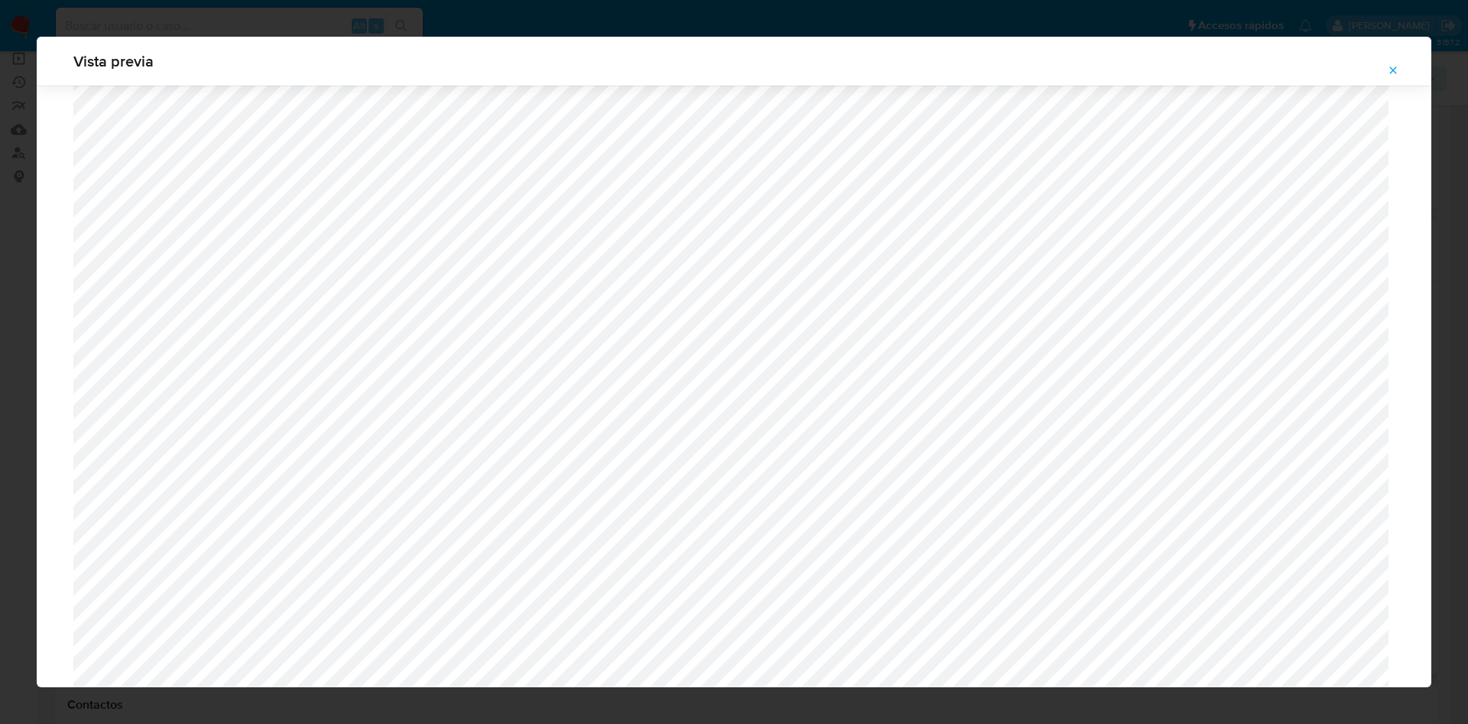
scroll to position [1002, 0]
click at [1376, 70] on div "Vista previa" at bounding box center [734, 362] width 1395 height 651
click at [1391, 73] on icon "Attachment preview" at bounding box center [1393, 70] width 12 height 12
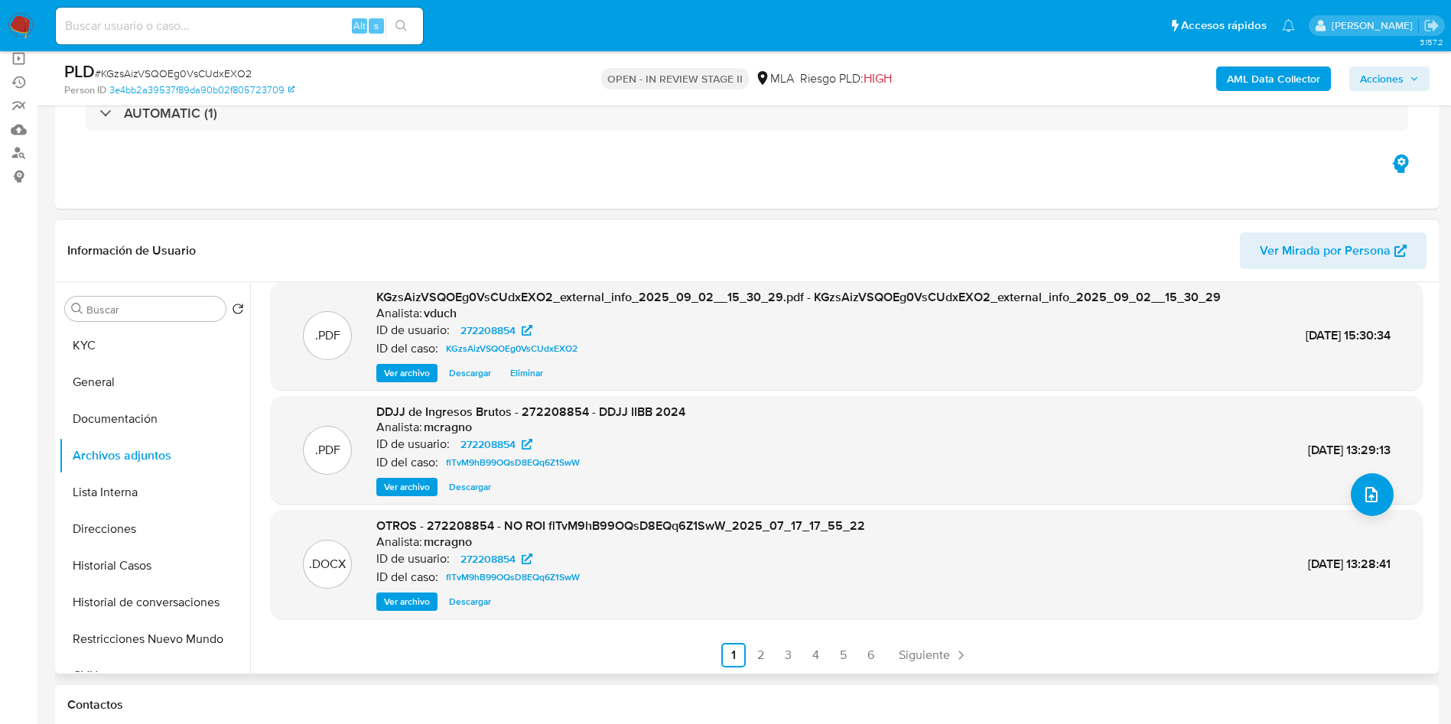
scroll to position [128, 0]
click at [420, 598] on span "Ver archivo" at bounding box center [407, 600] width 46 height 15
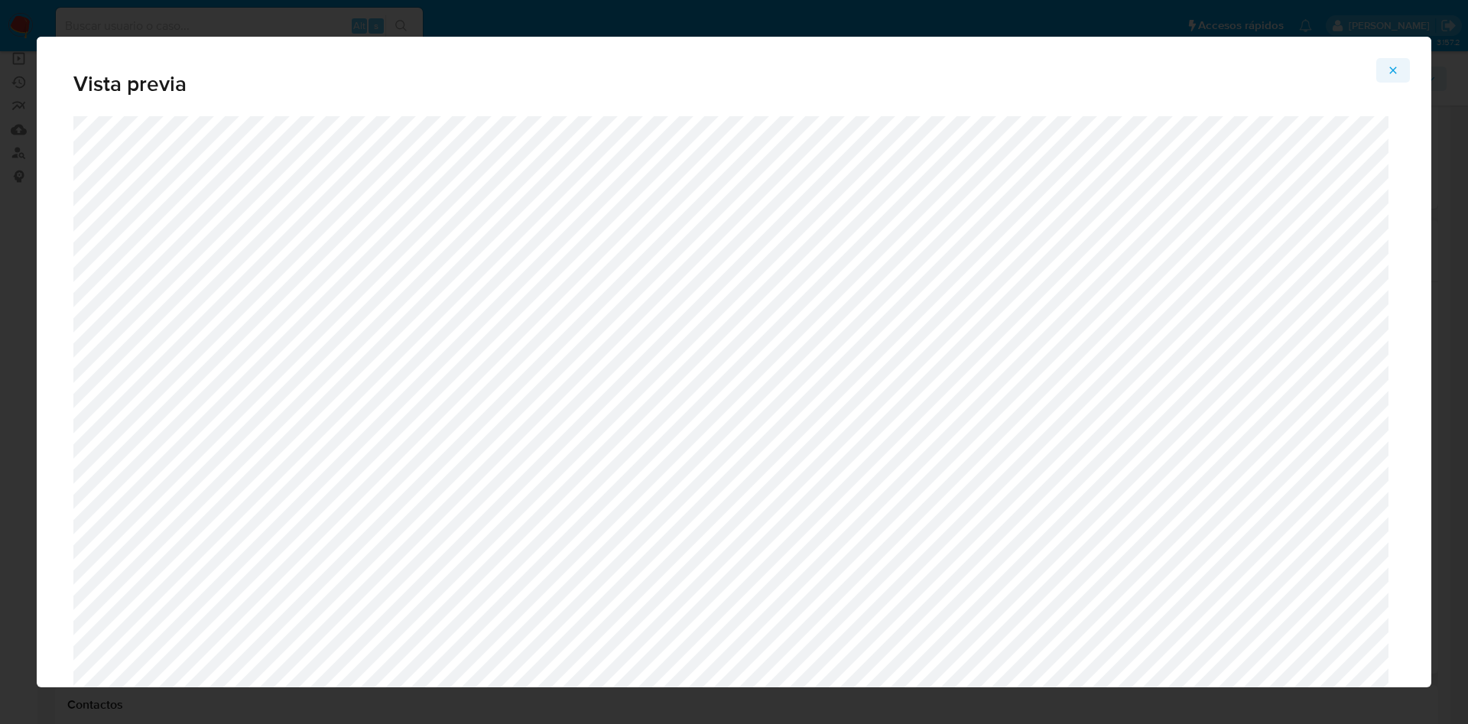
click at [1392, 67] on icon "Attachment preview" at bounding box center [1393, 70] width 12 height 12
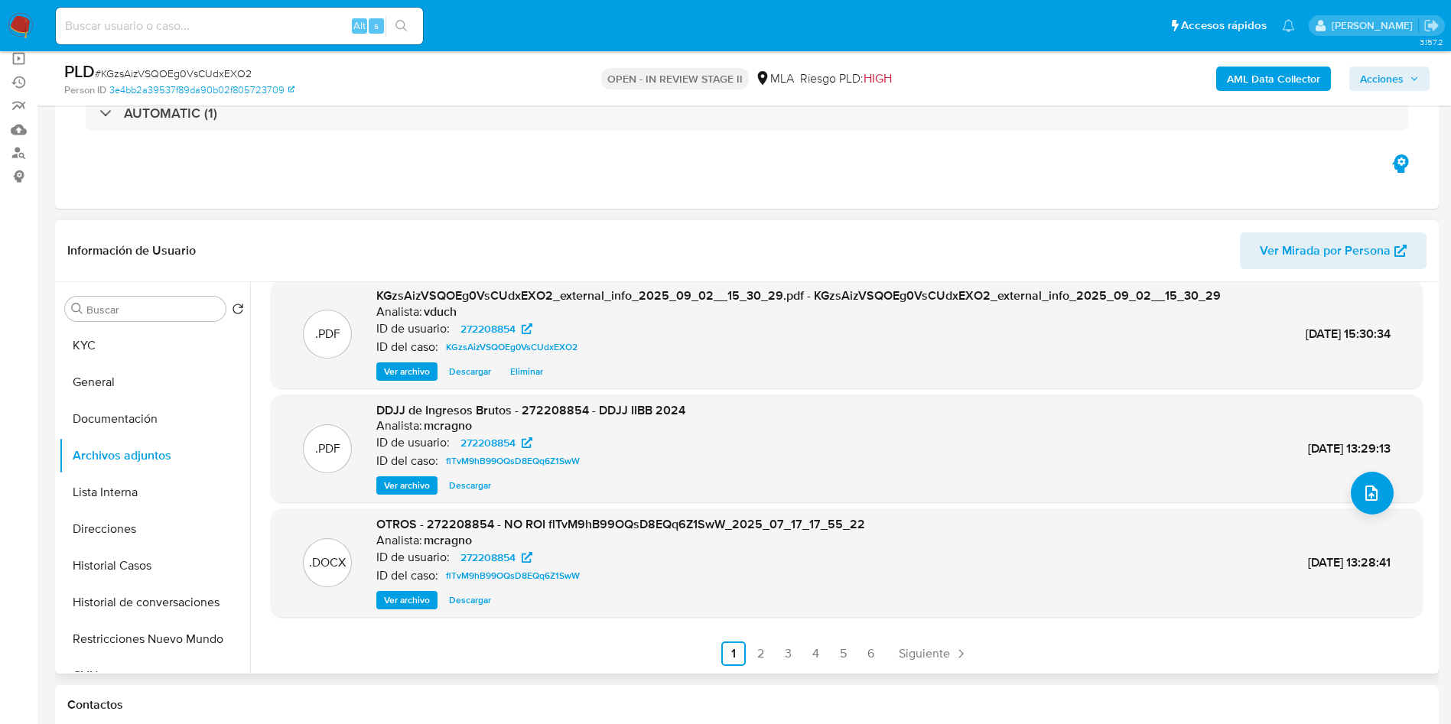
click at [408, 487] on span "Ver archivo" at bounding box center [407, 485] width 46 height 15
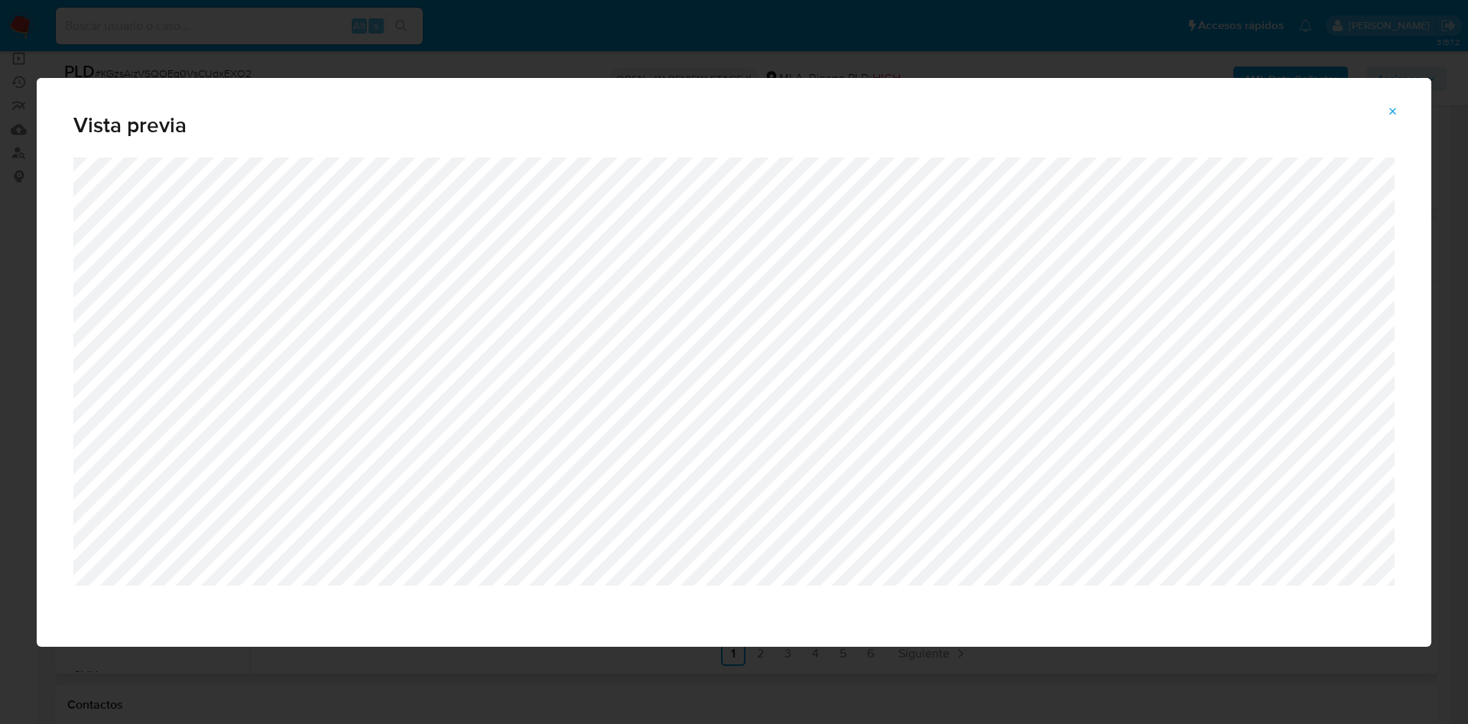
click at [1393, 109] on icon "Attachment preview" at bounding box center [1393, 112] width 12 height 12
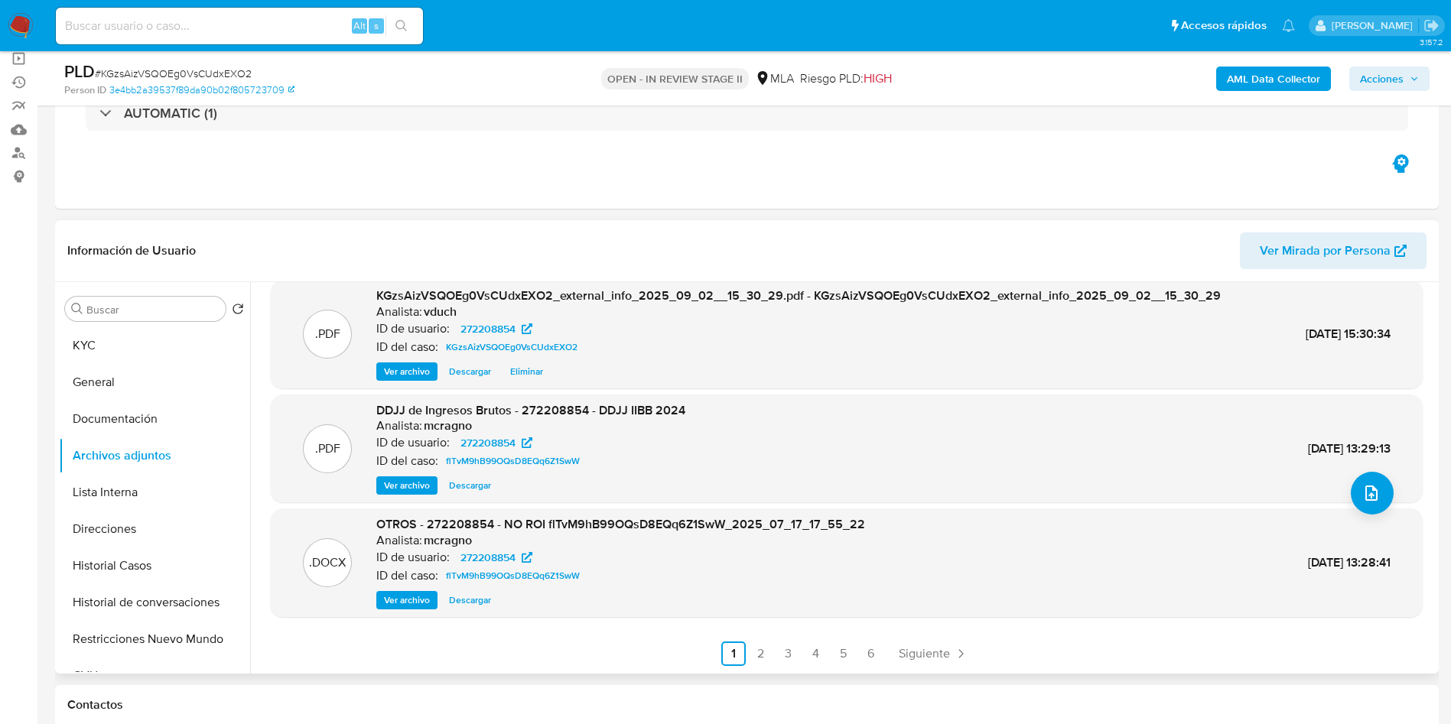
click at [415, 596] on span "Ver archivo" at bounding box center [407, 600] width 46 height 15
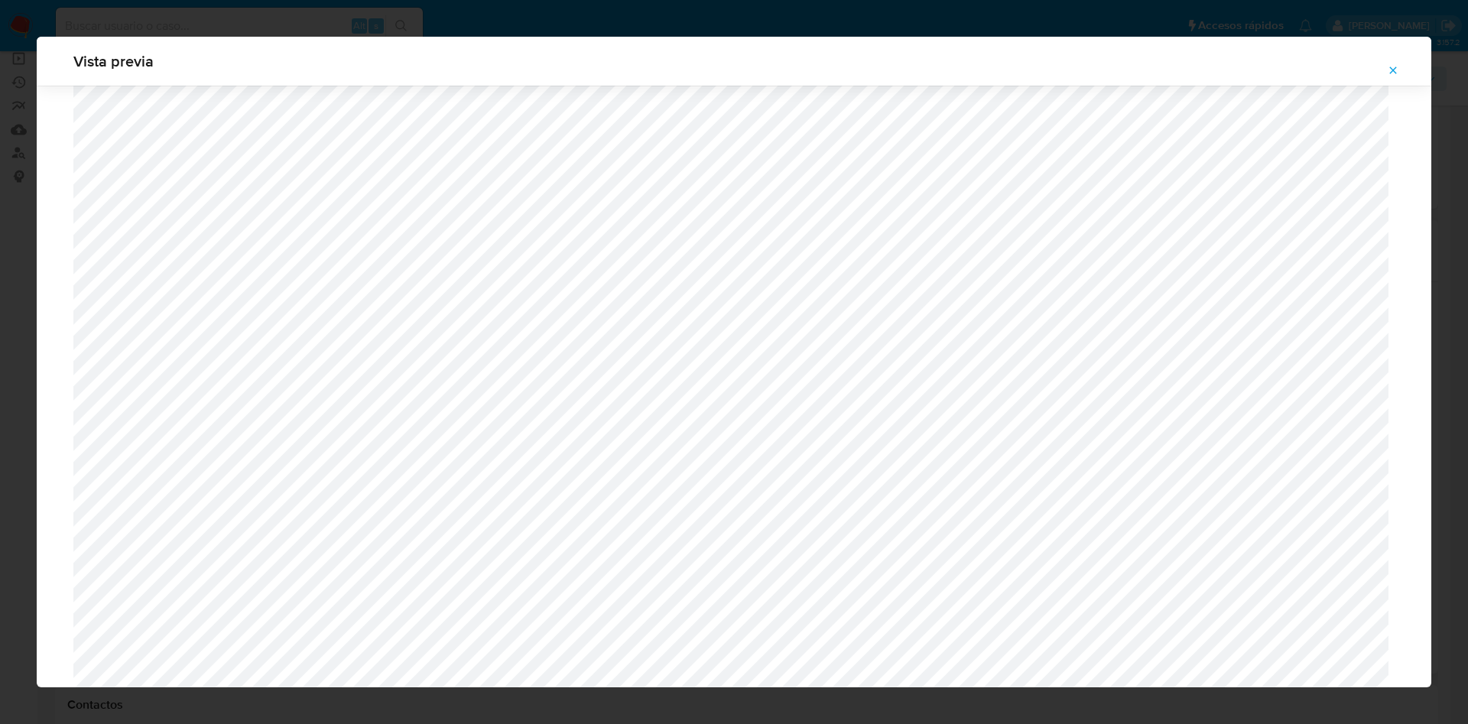
scroll to position [1231, 0]
click at [1397, 76] on span "Attachment preview" at bounding box center [1393, 70] width 12 height 21
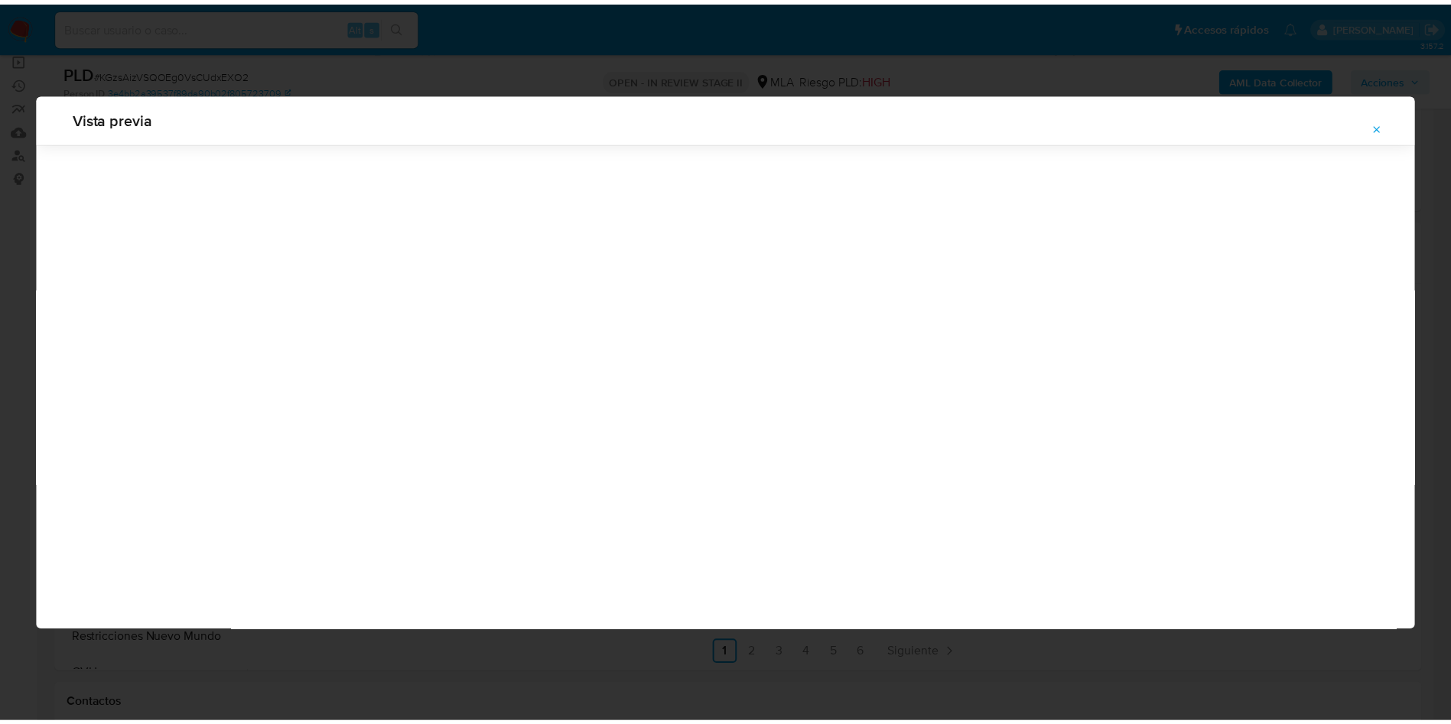
scroll to position [0, 0]
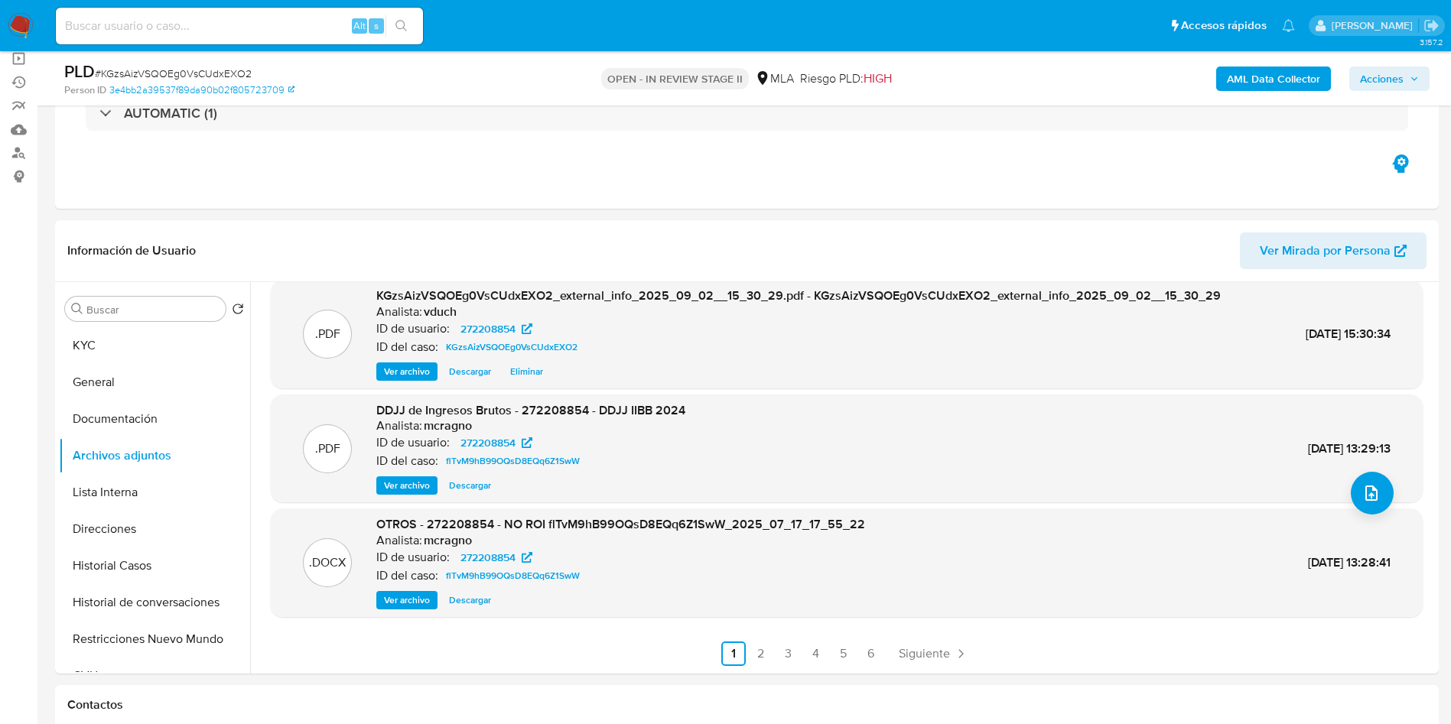
click at [415, 484] on span "Ver archivo" at bounding box center [407, 485] width 46 height 15
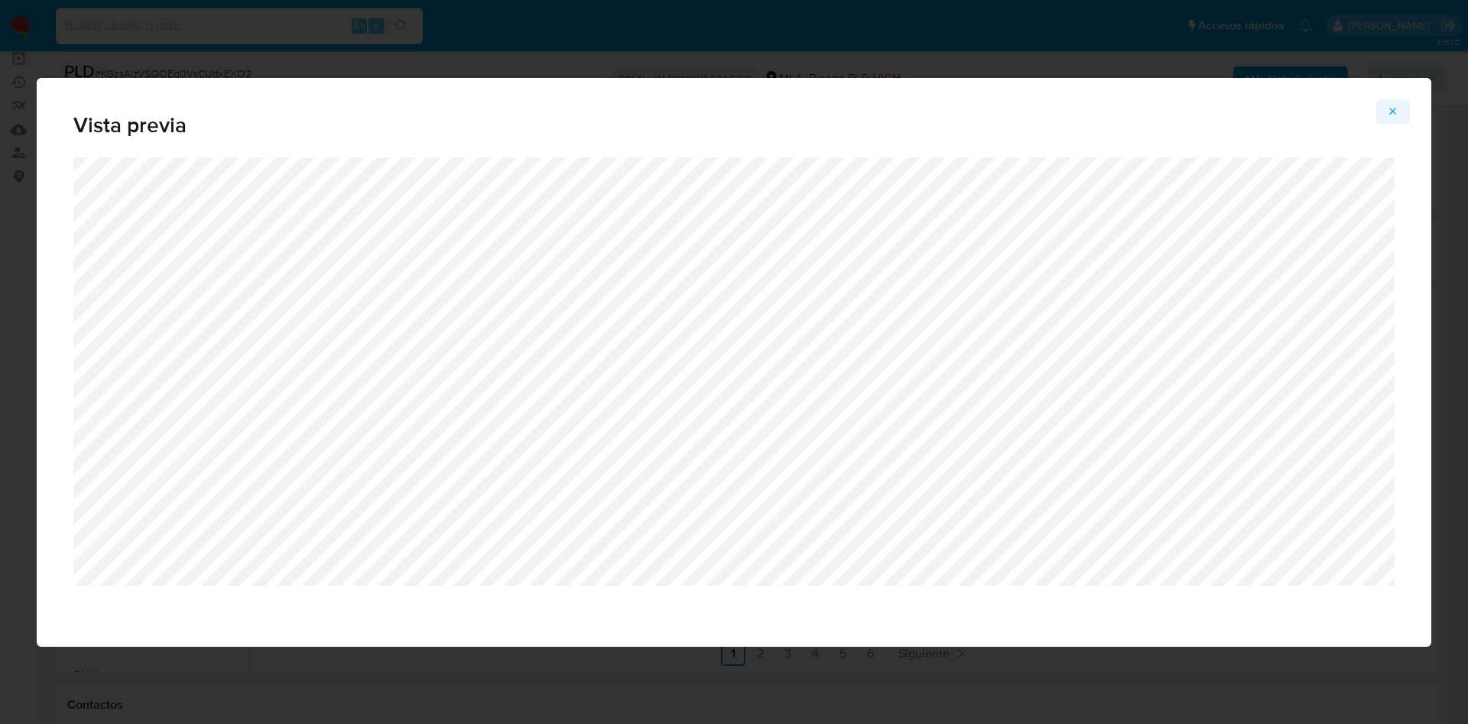
click at [1394, 115] on icon "Attachment preview" at bounding box center [1393, 112] width 12 height 12
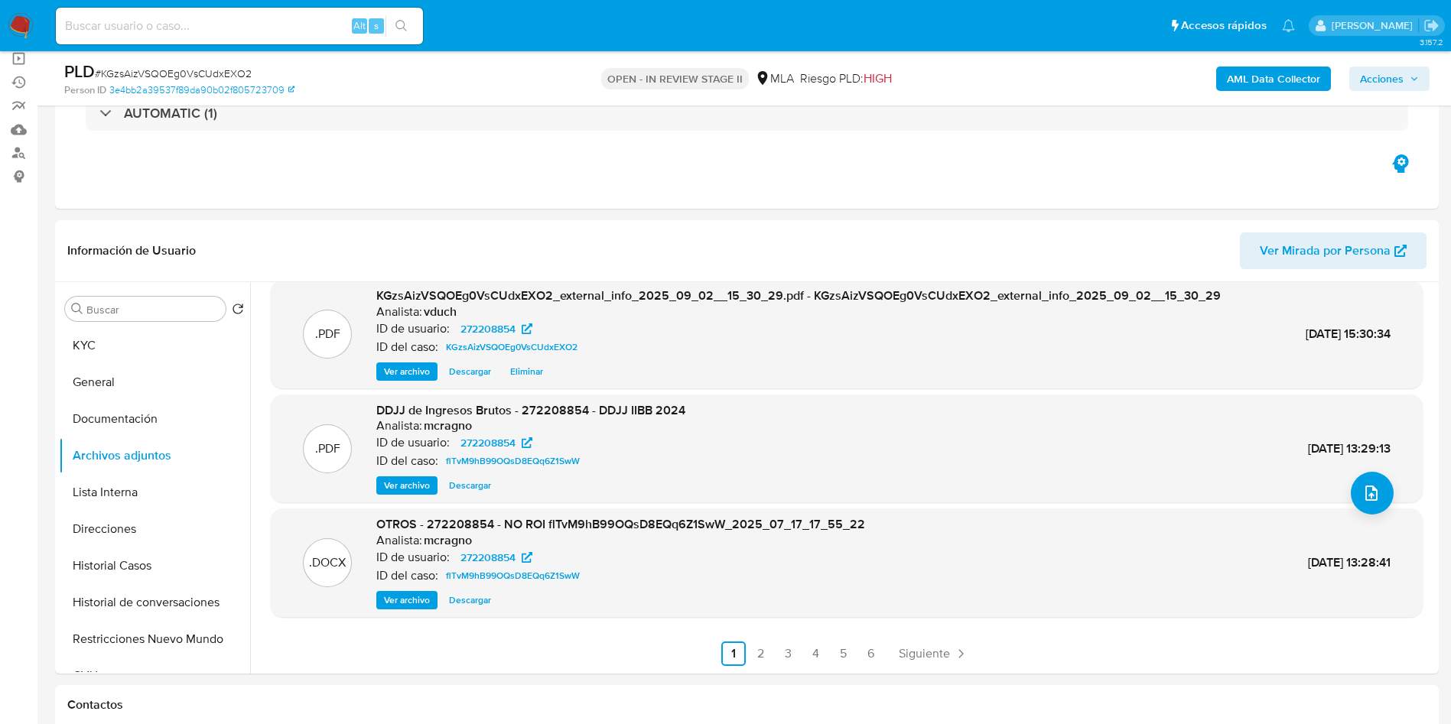
click at [268, 31] on input at bounding box center [239, 26] width 367 height 20
paste input "o7ffEpsiQHEGMN0n9MODhnVS"
type input "o7ffEpsiQHEGMN0n9MODhnVS"
click at [390, 29] on button "search-icon" at bounding box center [400, 25] width 31 height 21
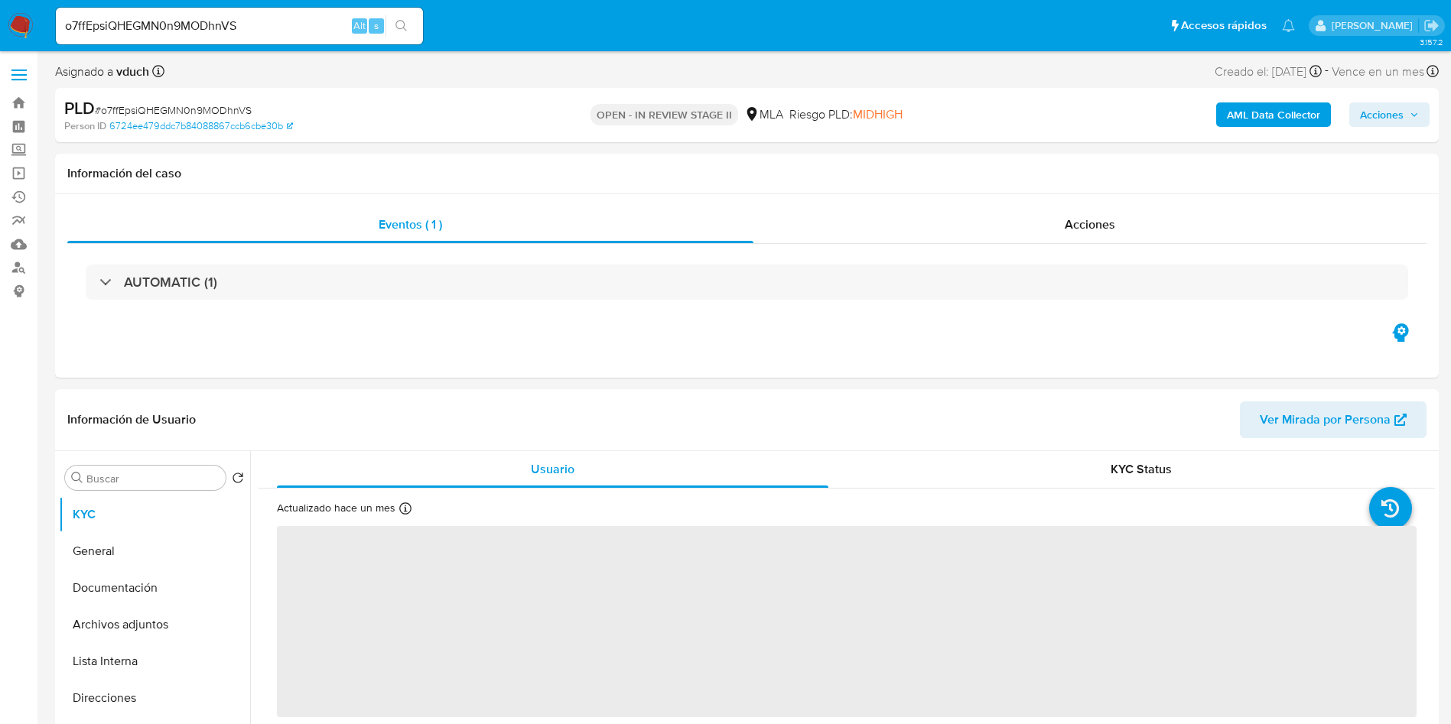
select select "10"
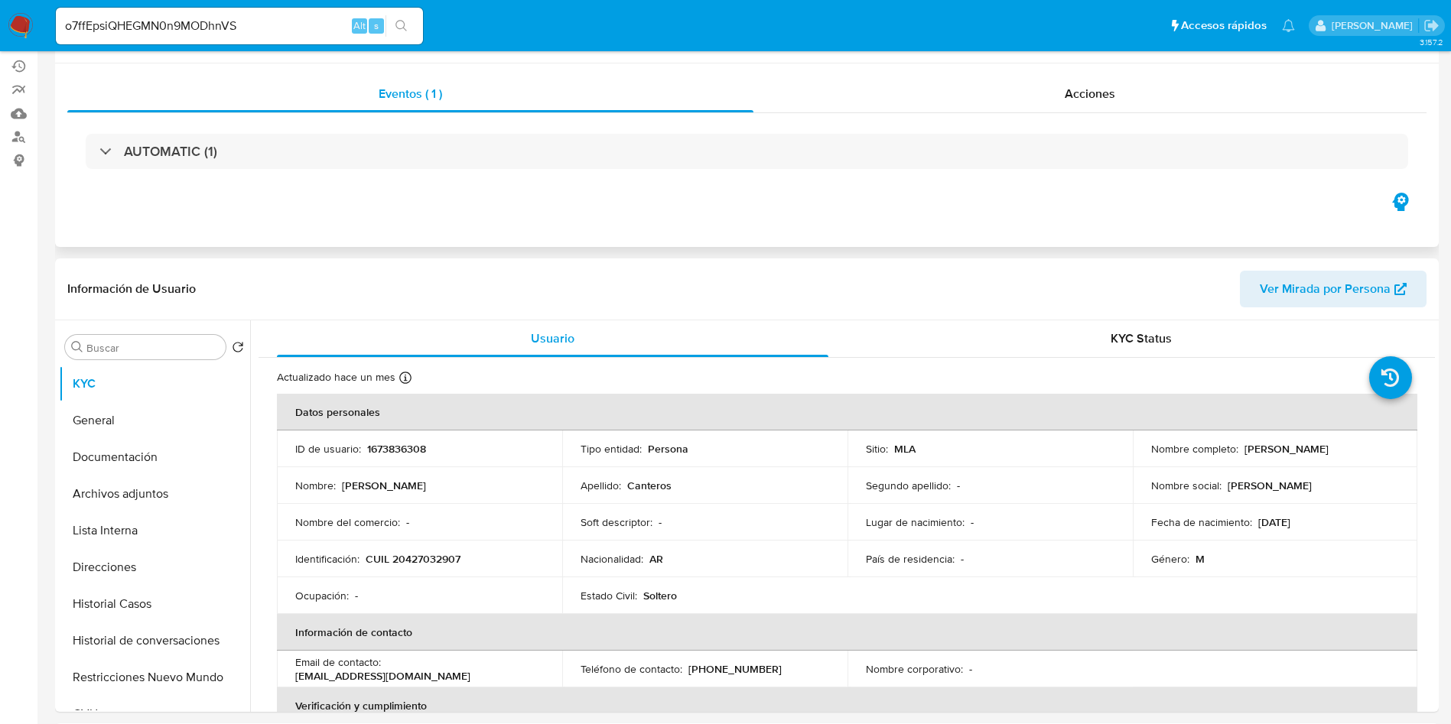
scroll to position [229, 0]
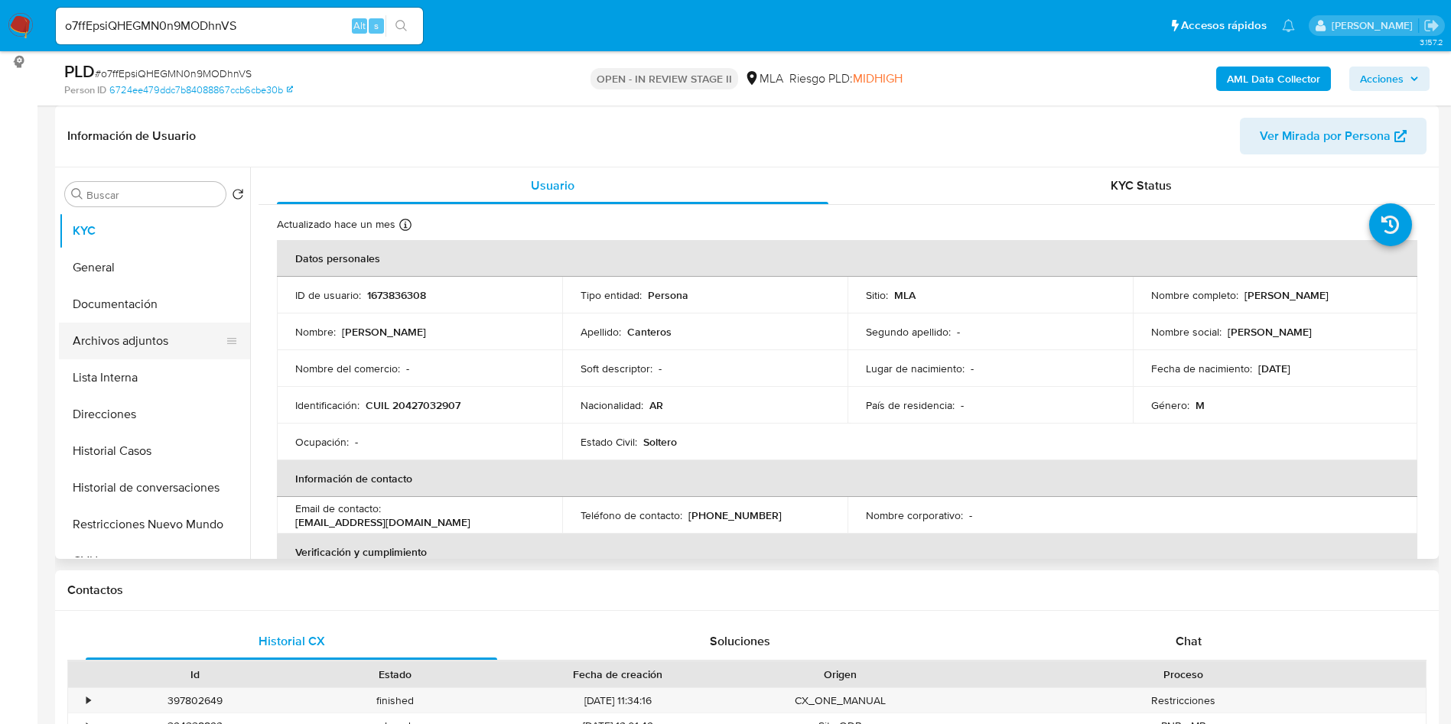
click at [100, 348] on button "Archivos adjuntos" at bounding box center [148, 341] width 179 height 37
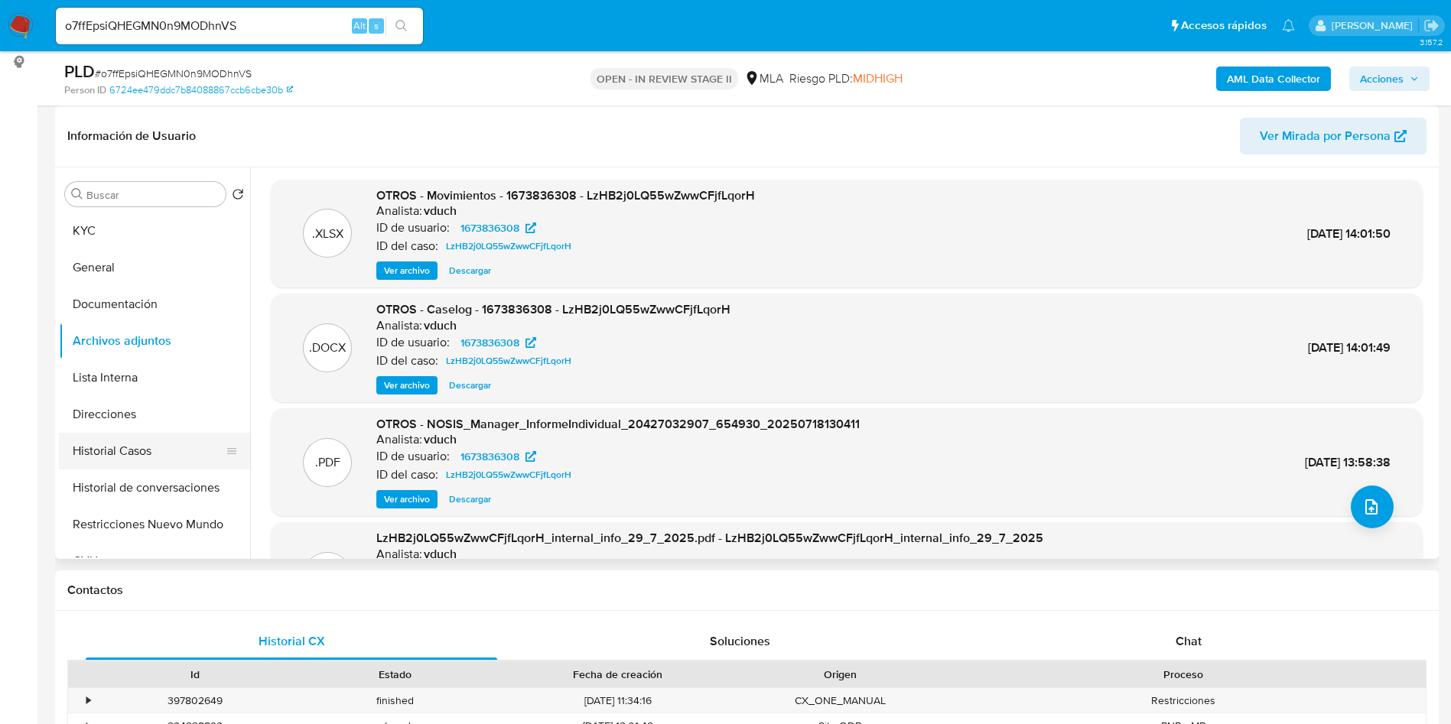
click at [178, 440] on button "Historial Casos" at bounding box center [148, 451] width 179 height 37
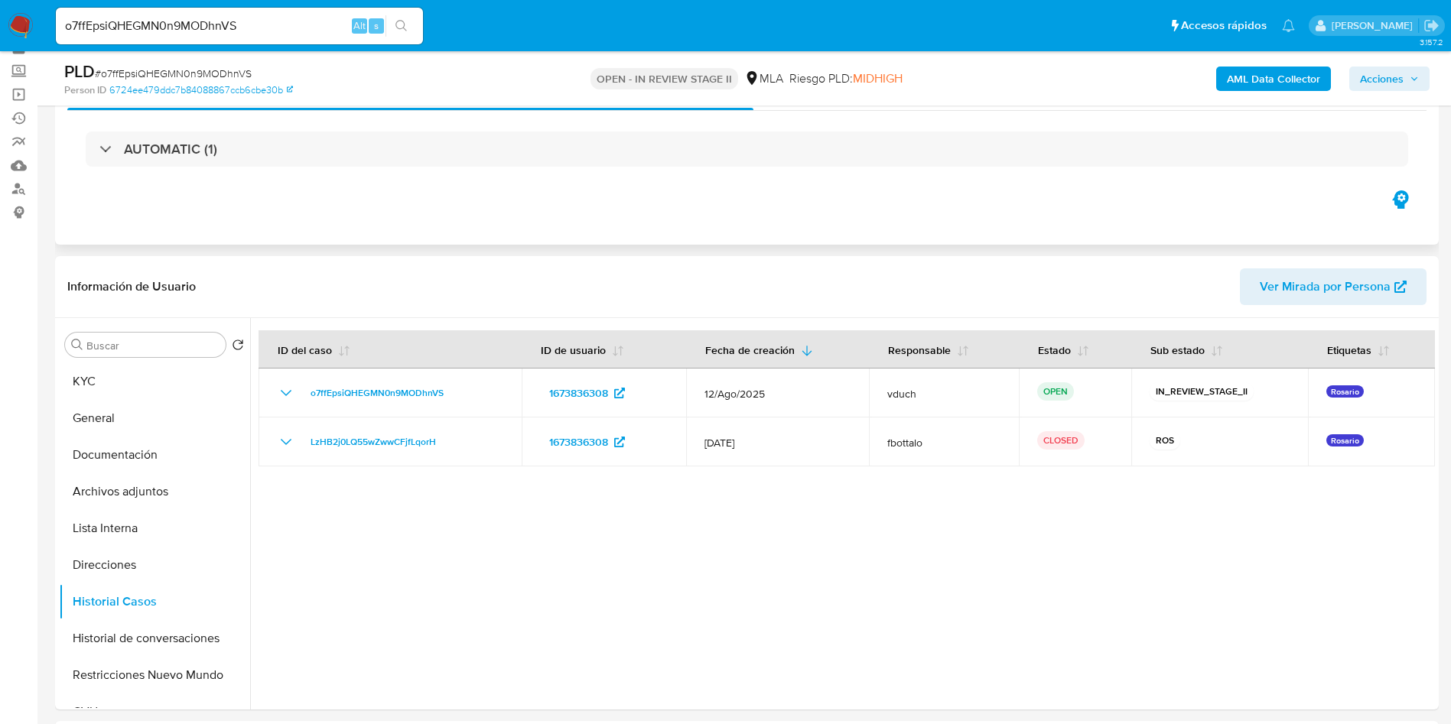
scroll to position [115, 0]
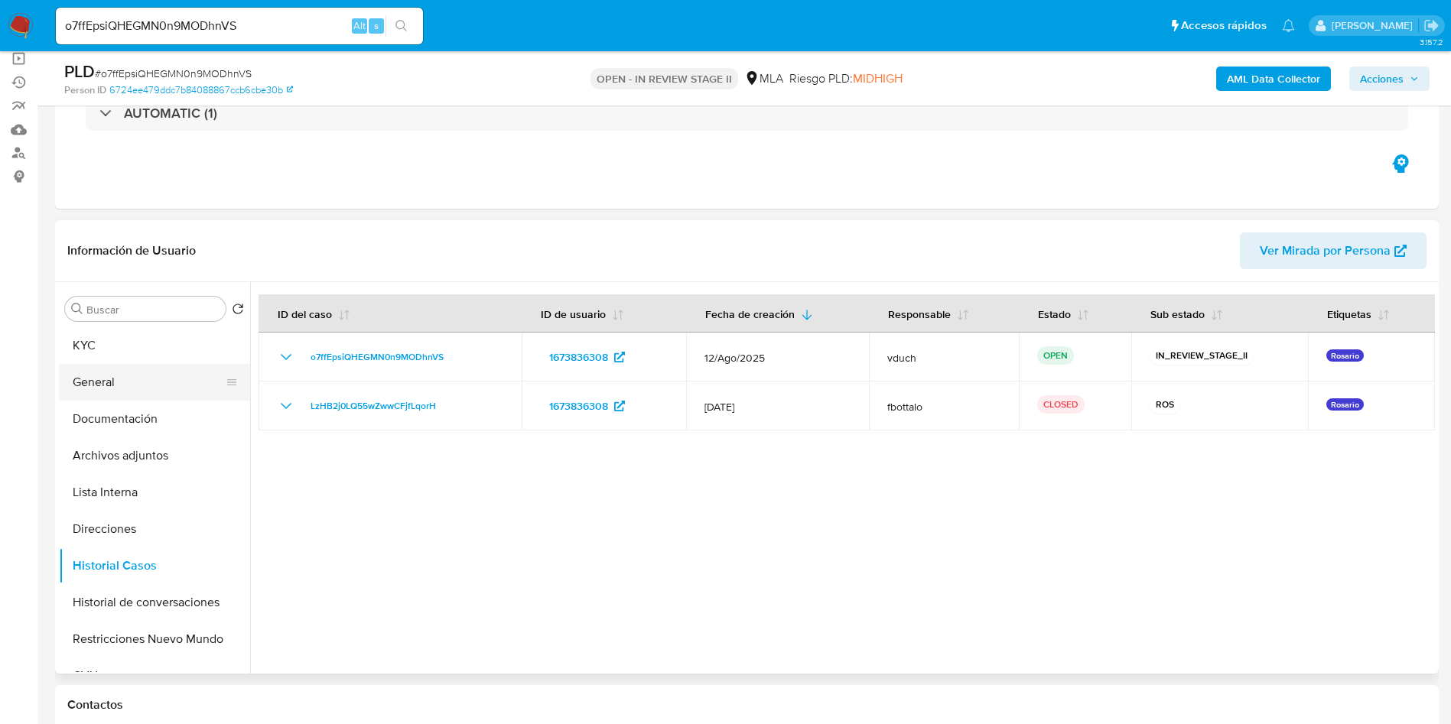
click at [196, 379] on button "General" at bounding box center [148, 382] width 179 height 37
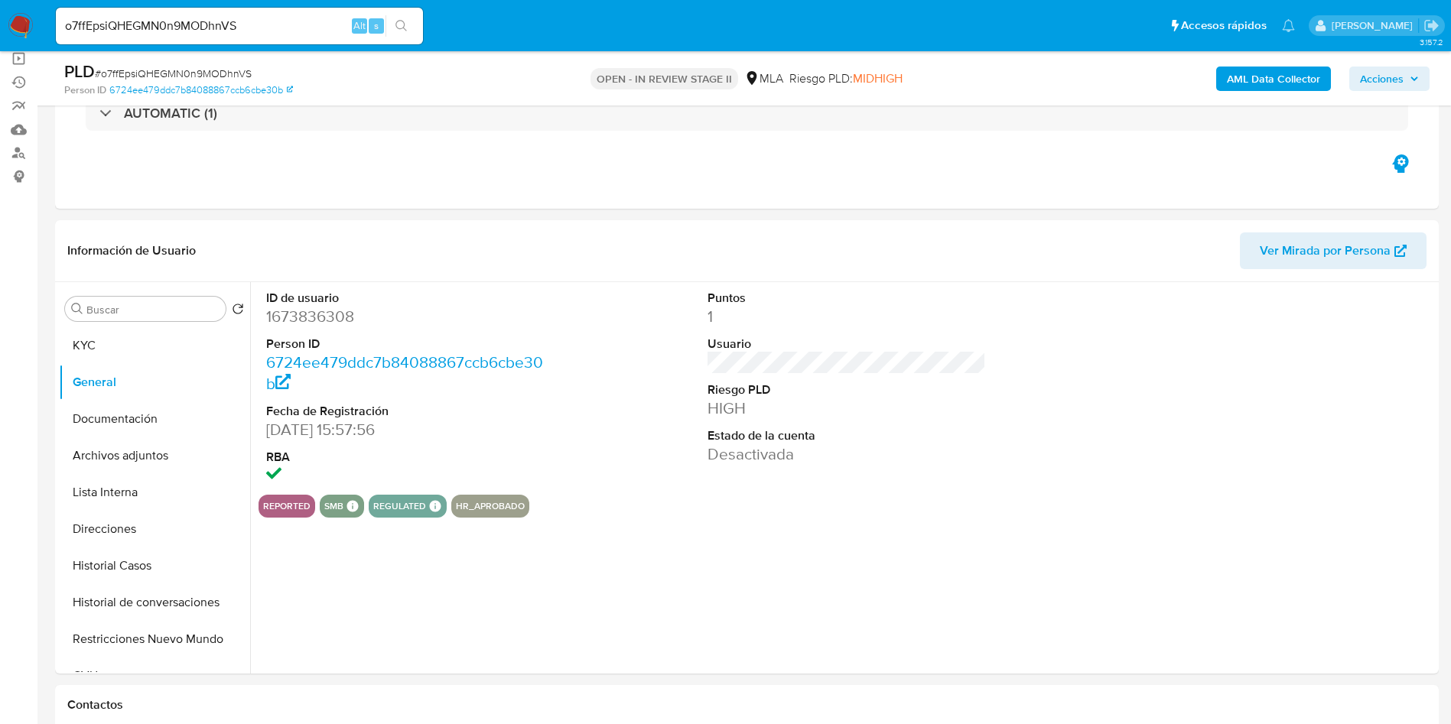
click at [315, 328] on dl "ID de usuario 1673836308 Person ID 6724ee479ddc7b84088867ccb6cbe30b Fecha de Re…" at bounding box center [405, 388] width 279 height 197
click at [329, 314] on dd "1673836308" at bounding box center [405, 316] width 279 height 21
copy dd "1673836308"
drag, startPoint x: 94, startPoint y: 352, endPoint x: 0, endPoint y: 395, distance: 103.3
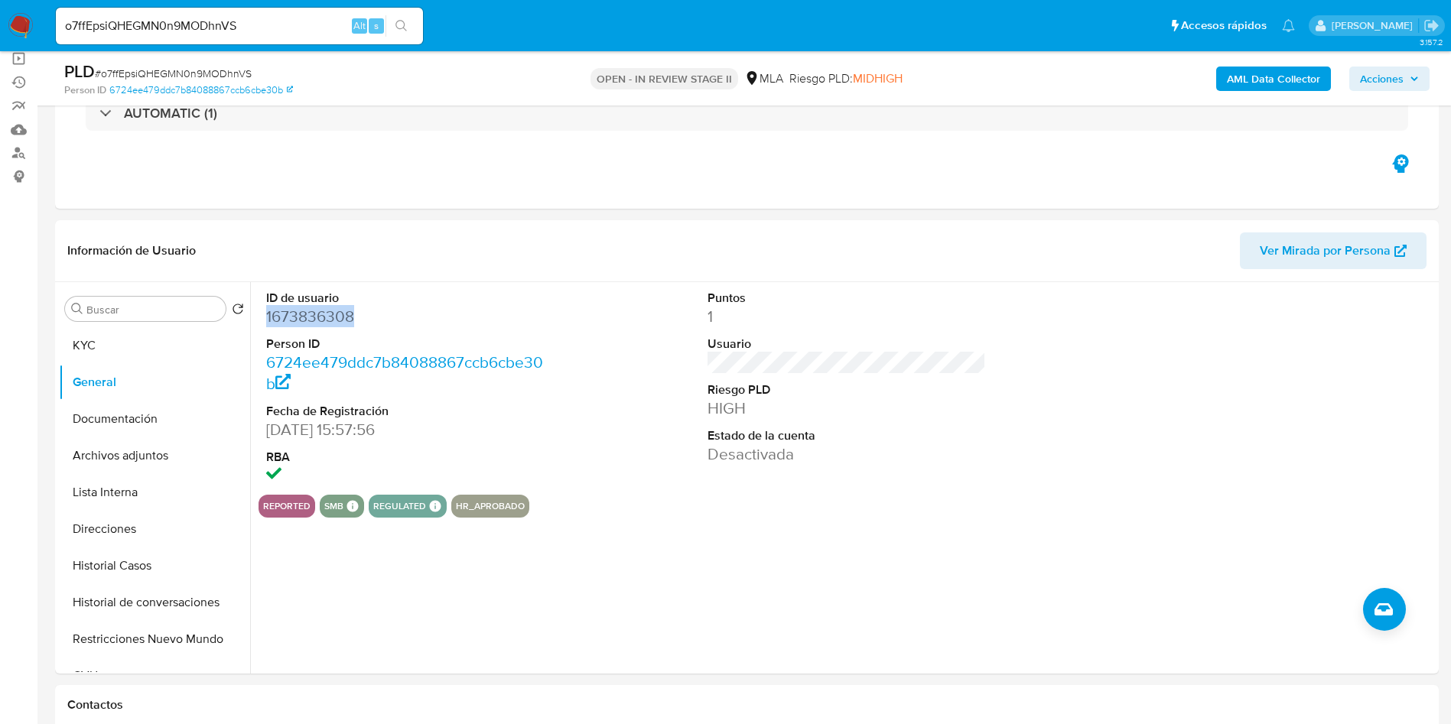
click at [95, 352] on button "KYC" at bounding box center [154, 345] width 191 height 37
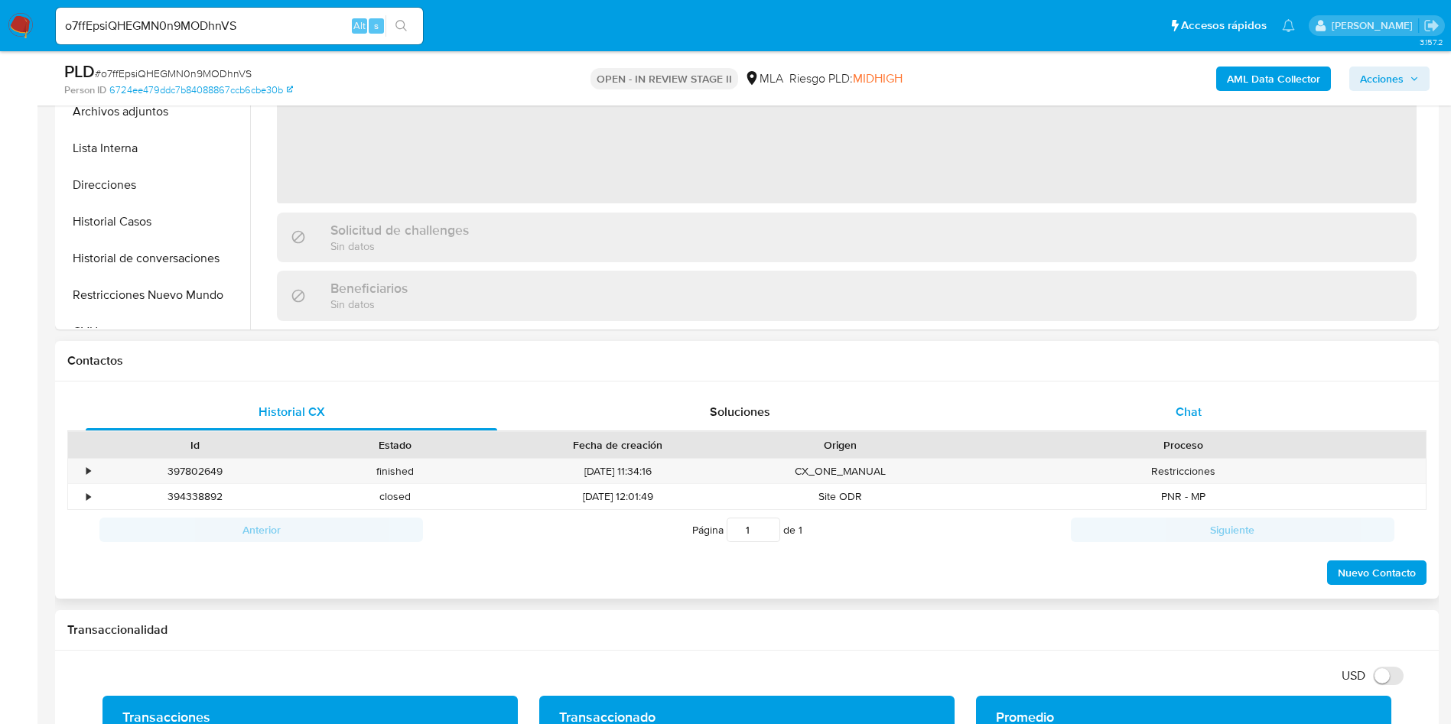
click at [1090, 394] on div "Chat" at bounding box center [1188, 412] width 411 height 37
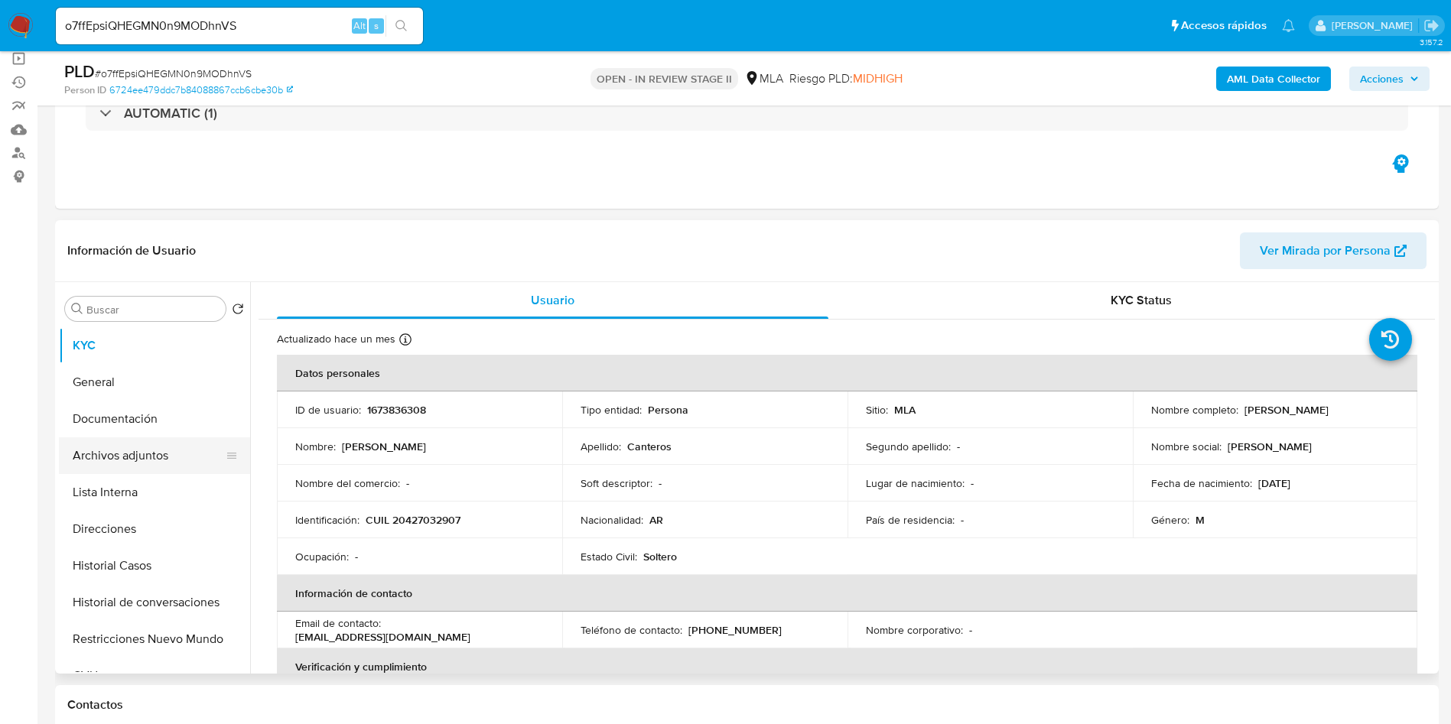
click at [187, 458] on button "Archivos adjuntos" at bounding box center [148, 455] width 179 height 37
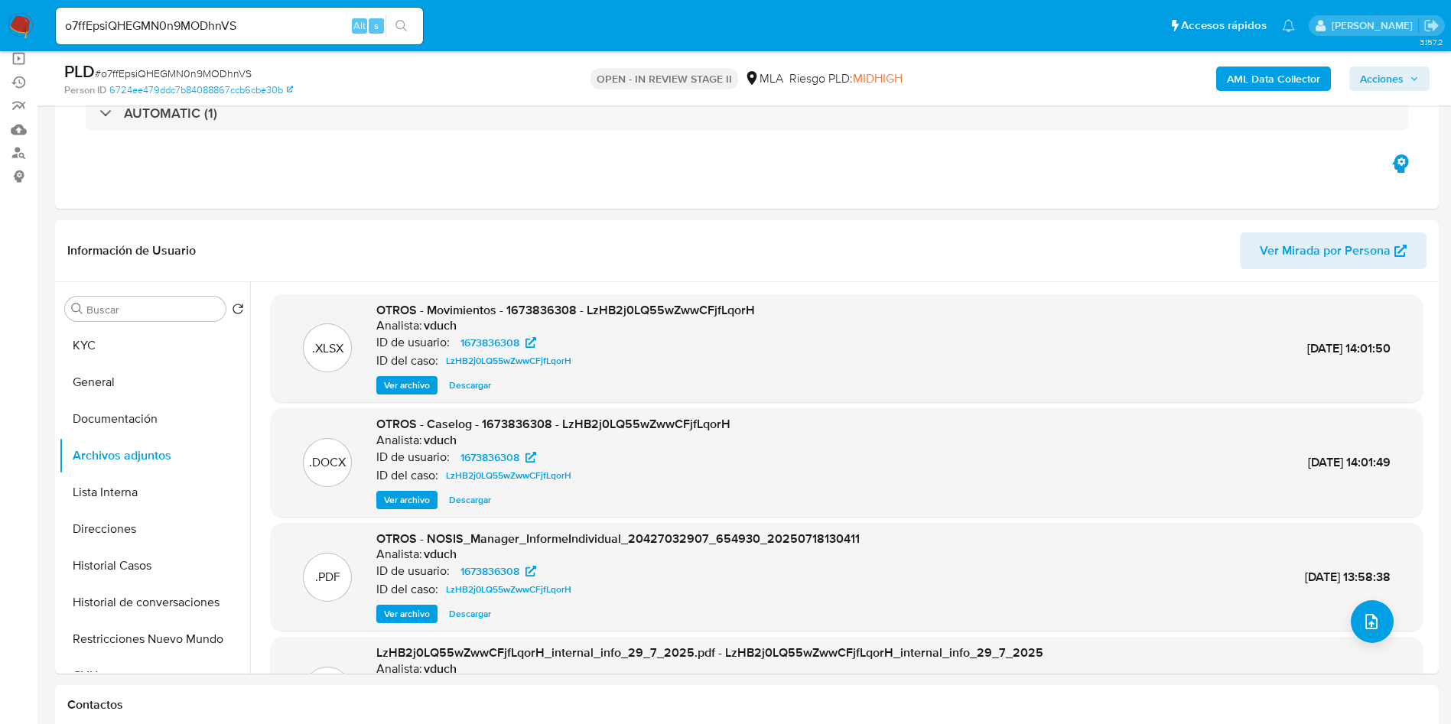
click at [1262, 74] on b "AML Data Collector" at bounding box center [1272, 79] width 93 height 24
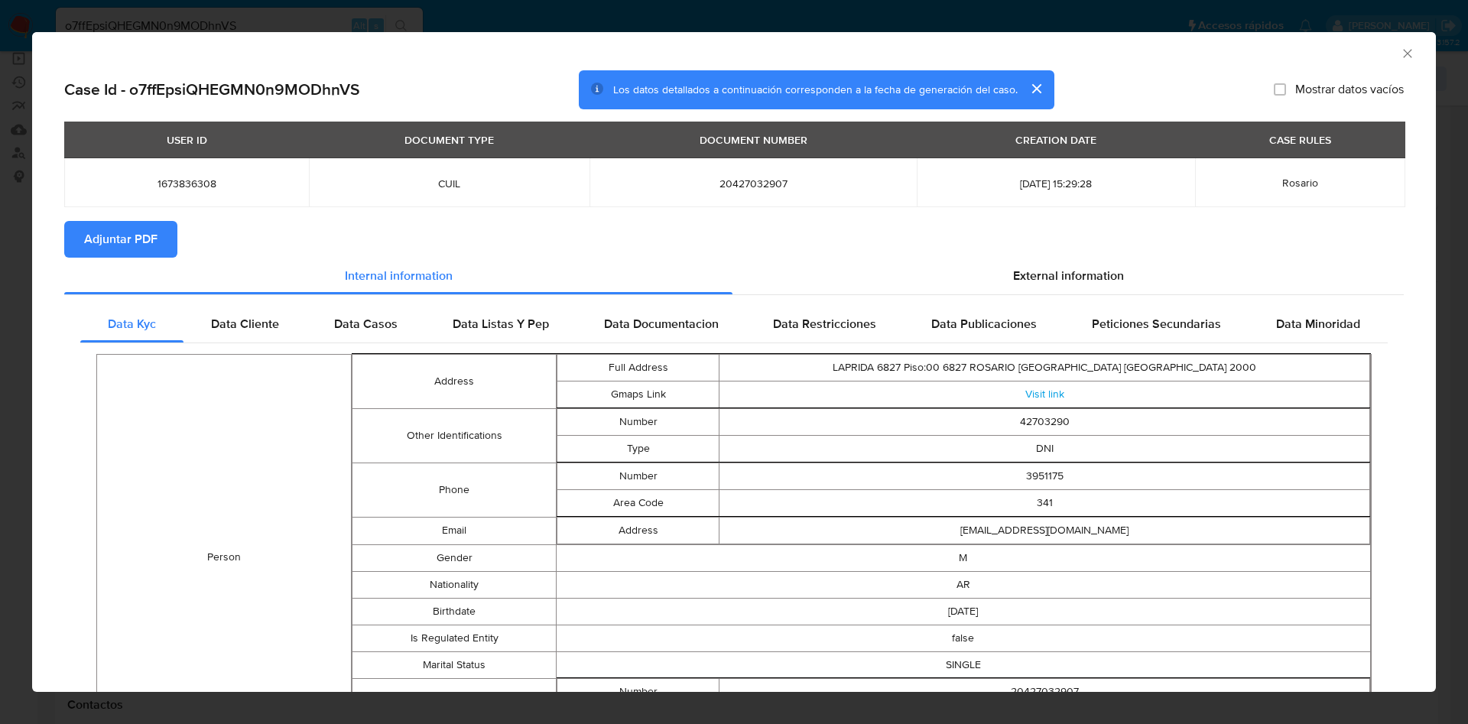
click at [149, 239] on span "Adjuntar PDF" at bounding box center [120, 240] width 73 height 34
click at [1400, 47] on icon "Cerrar ventana" at bounding box center [1407, 53] width 15 height 15
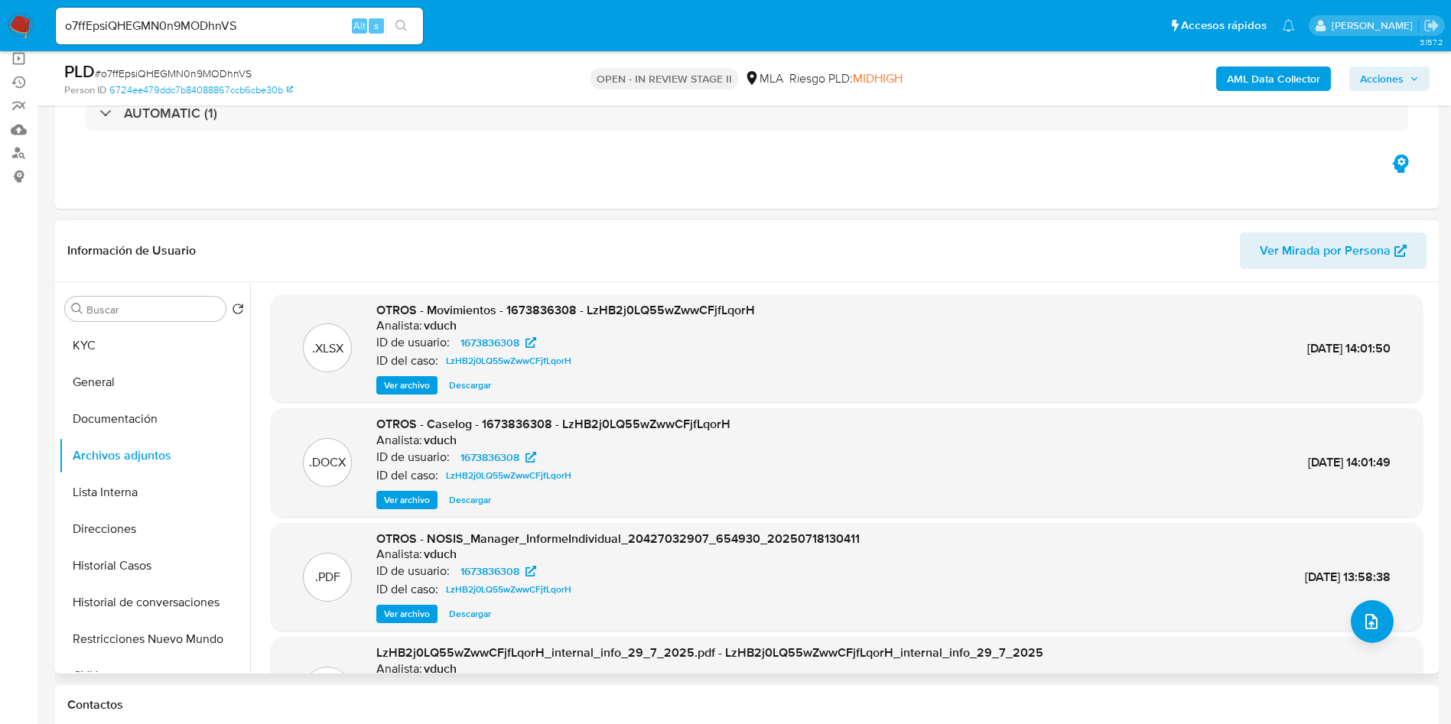
click at [407, 482] on p "ID del caso:" at bounding box center [407, 475] width 62 height 15
click at [401, 488] on div "OTROS - Caselog - 1673836308 - LzHB2j0LQ55wZwwCFjfLqorH Analista: vduch ID de u…" at bounding box center [553, 462] width 354 height 93
click at [401, 495] on span "Ver archivo" at bounding box center [407, 499] width 46 height 15
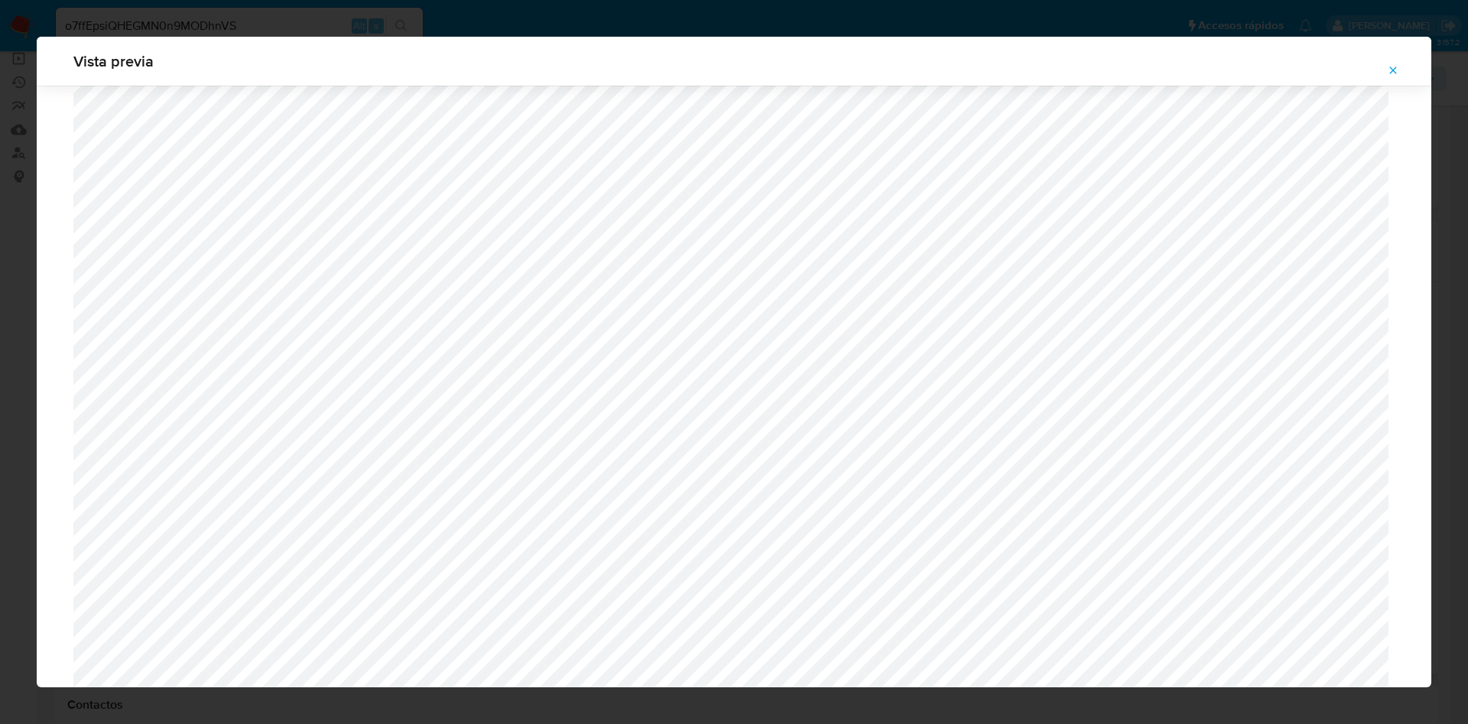
scroll to position [887, 0]
click at [1386, 70] on button "Attachment preview" at bounding box center [1393, 70] width 34 height 24
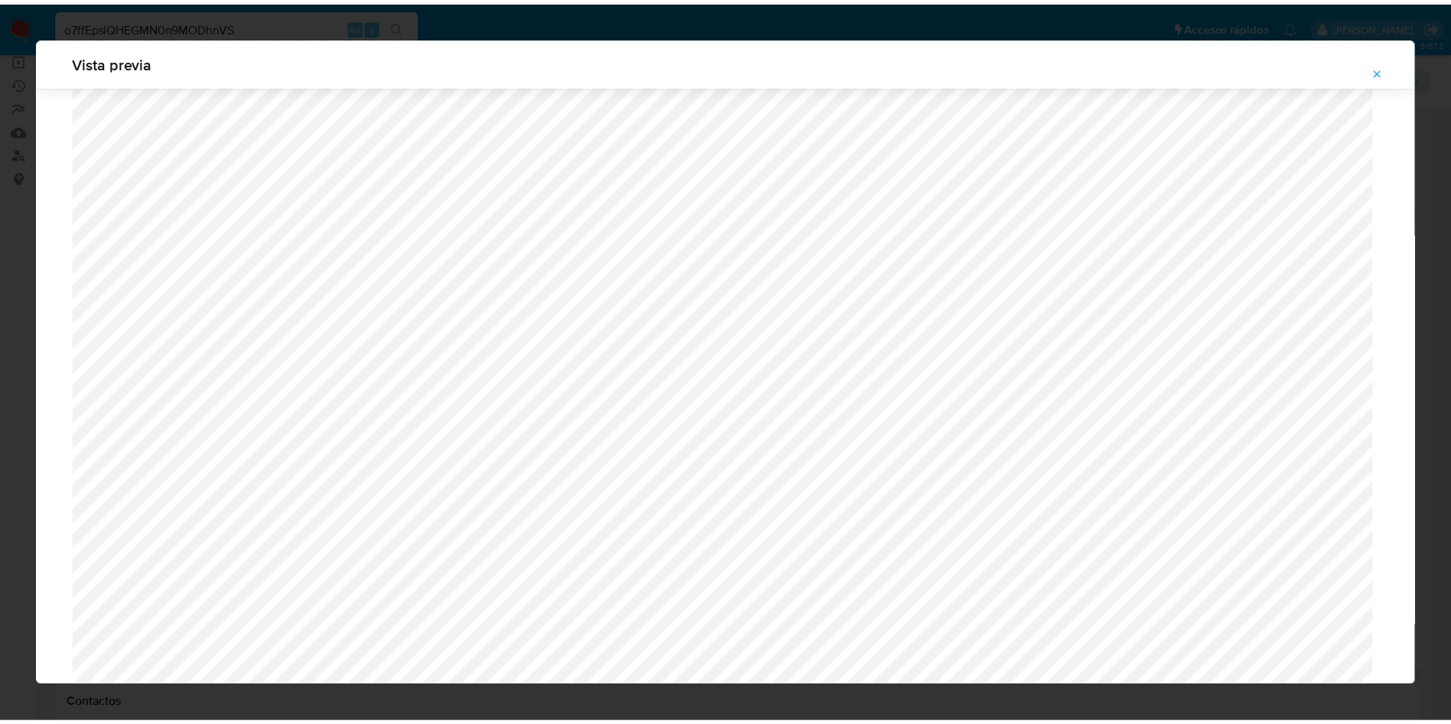
scroll to position [0, 0]
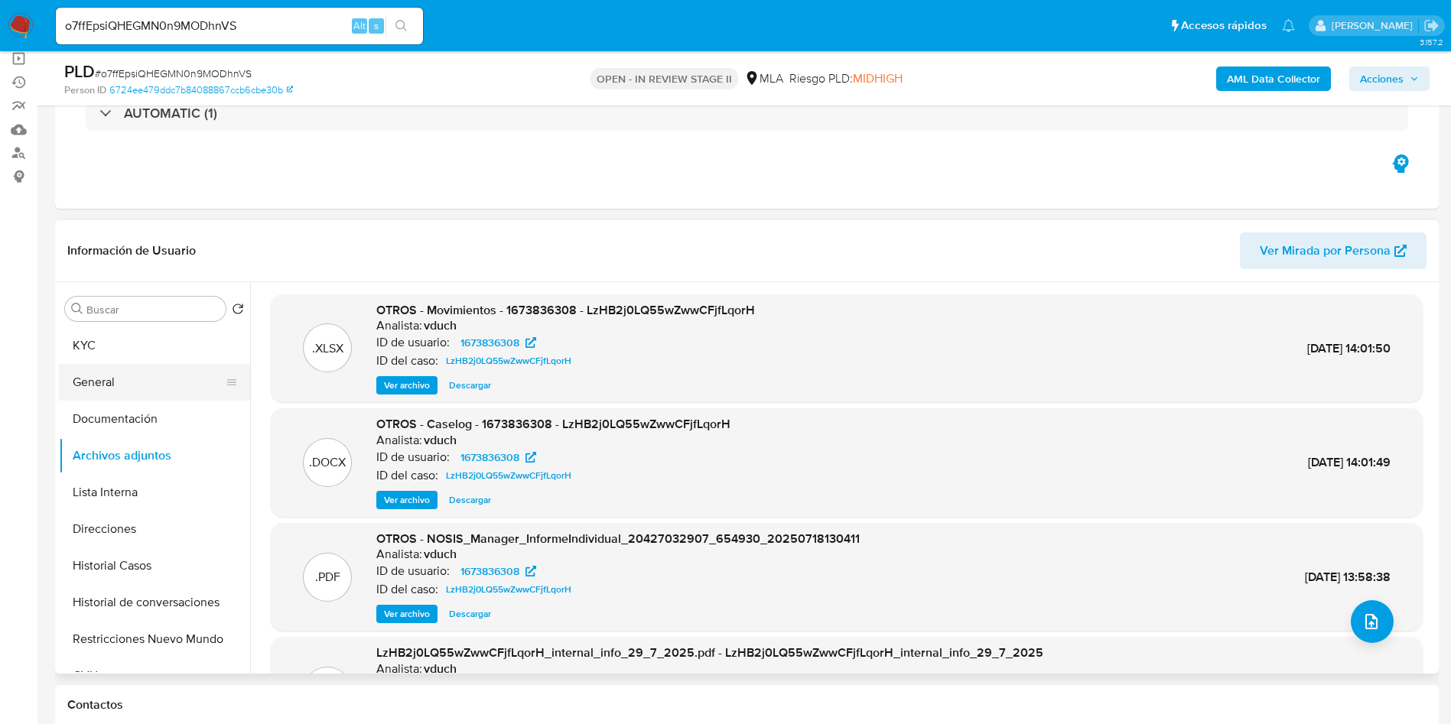
click at [162, 364] on button "General" at bounding box center [148, 382] width 179 height 37
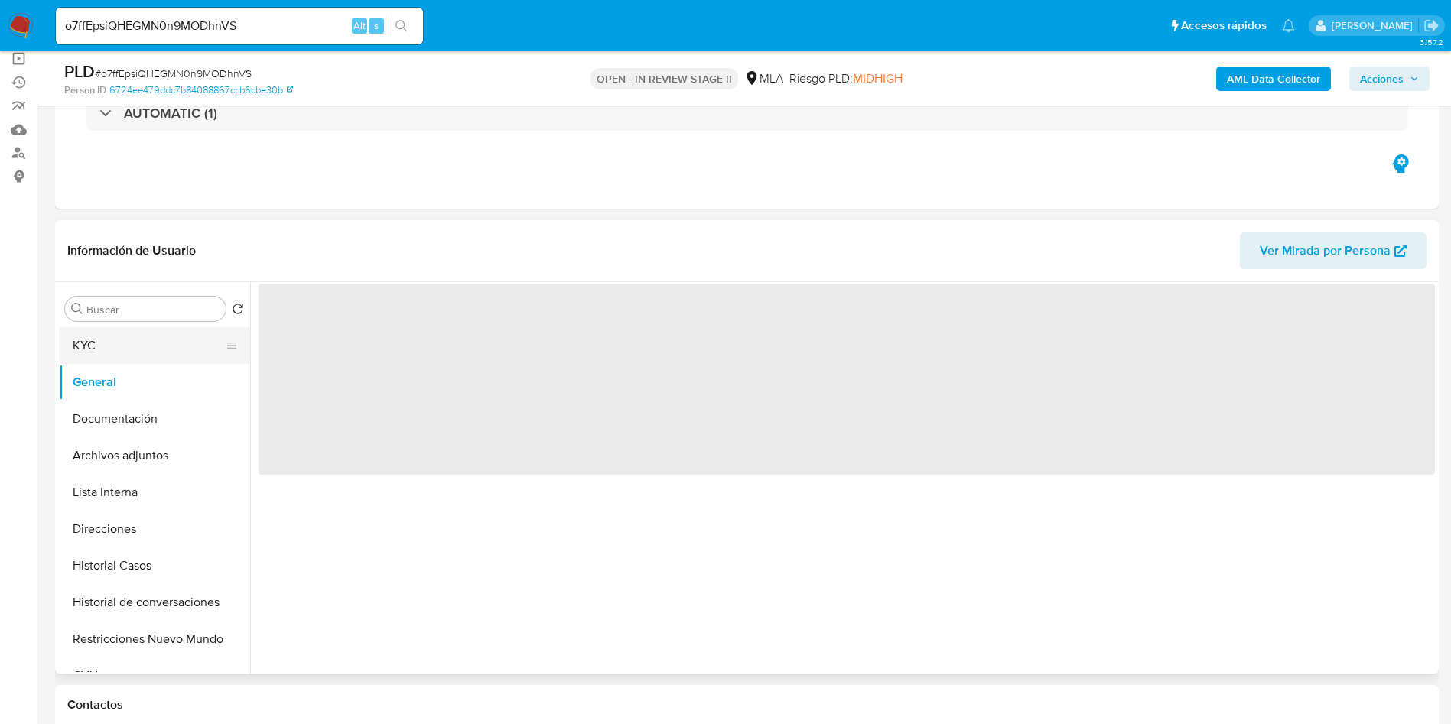
click at [165, 347] on button "KYC" at bounding box center [148, 345] width 179 height 37
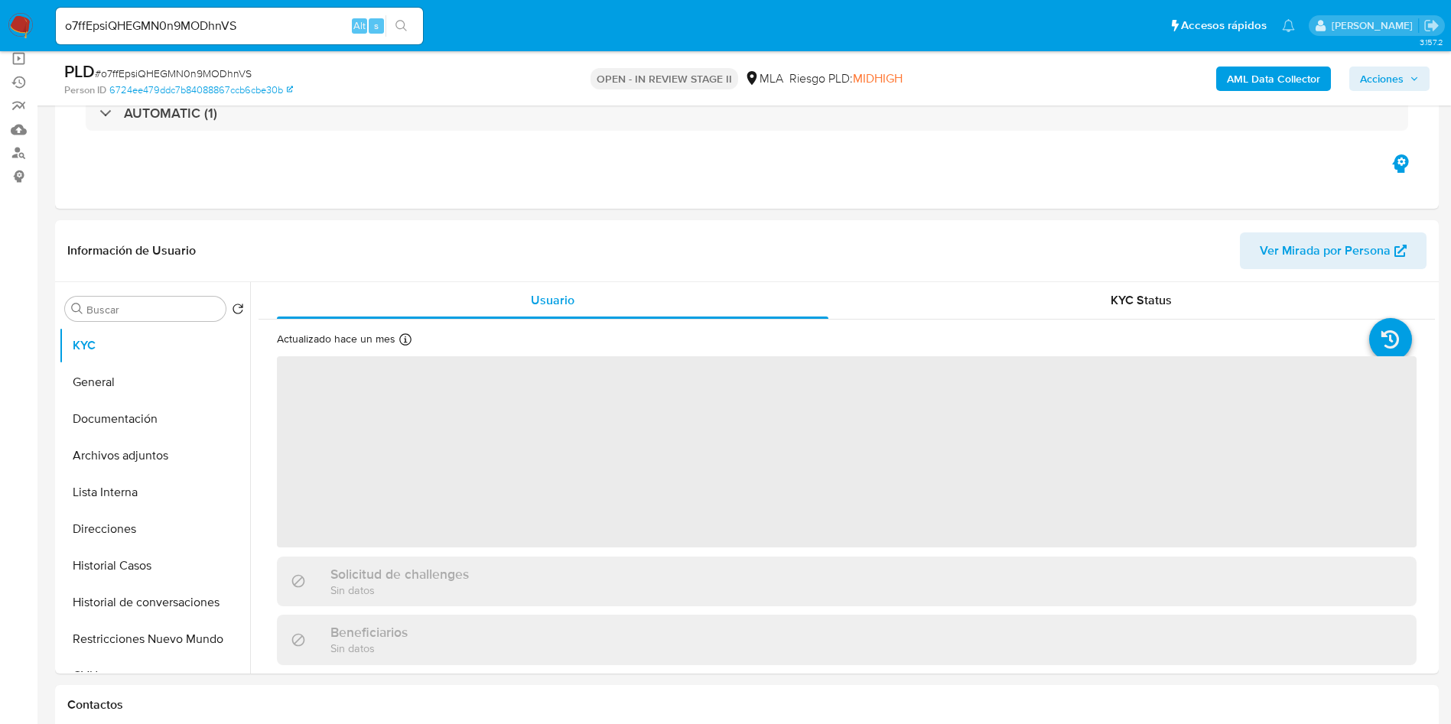
click at [135, 385] on button "General" at bounding box center [154, 382] width 191 height 37
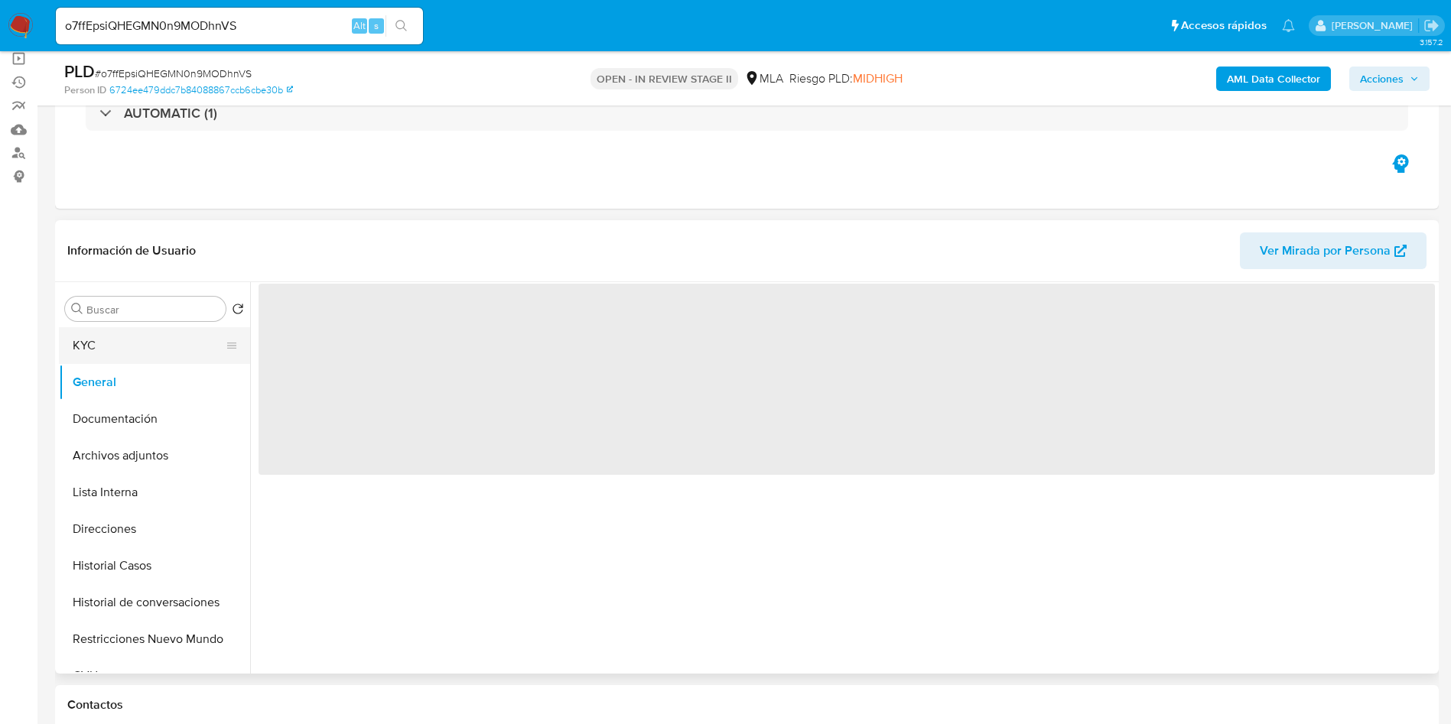
click at [114, 330] on button "KYC" at bounding box center [148, 345] width 179 height 37
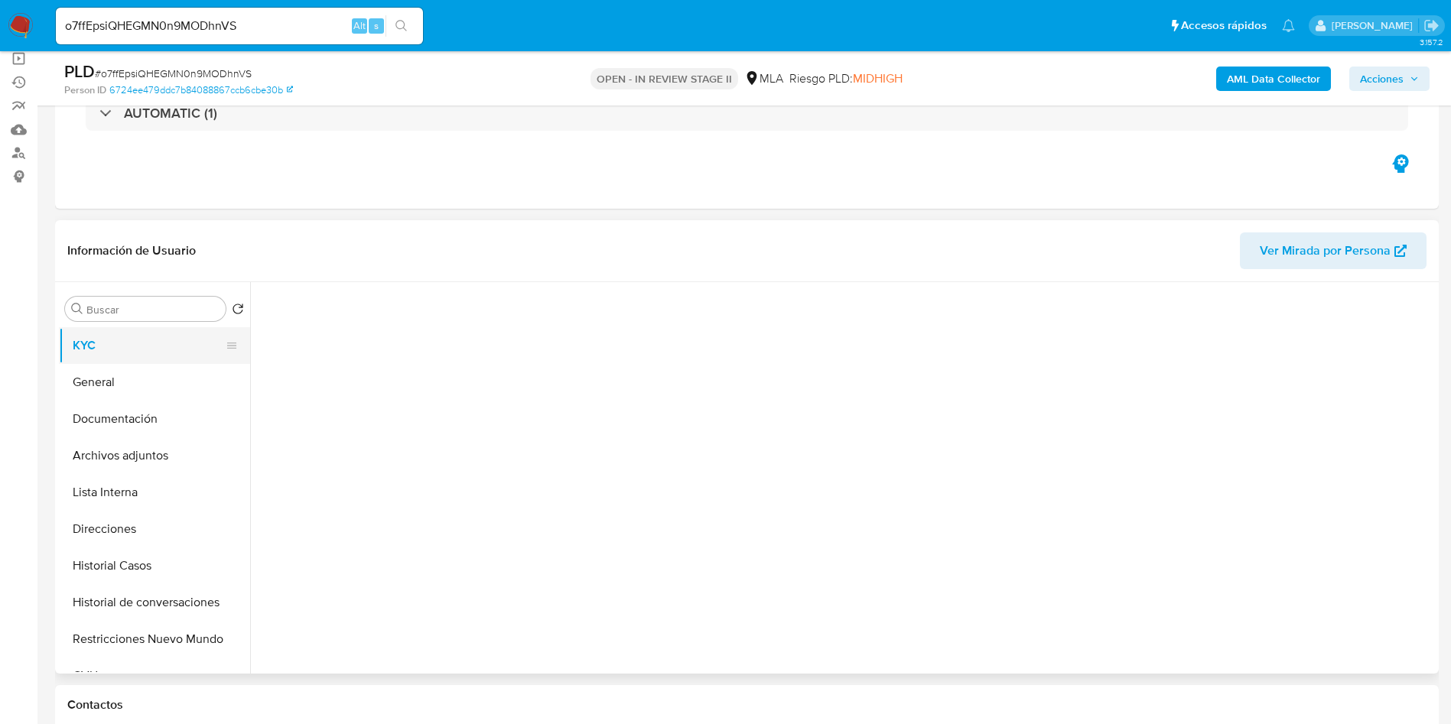
click at [78, 339] on button "KYC" at bounding box center [148, 345] width 179 height 37
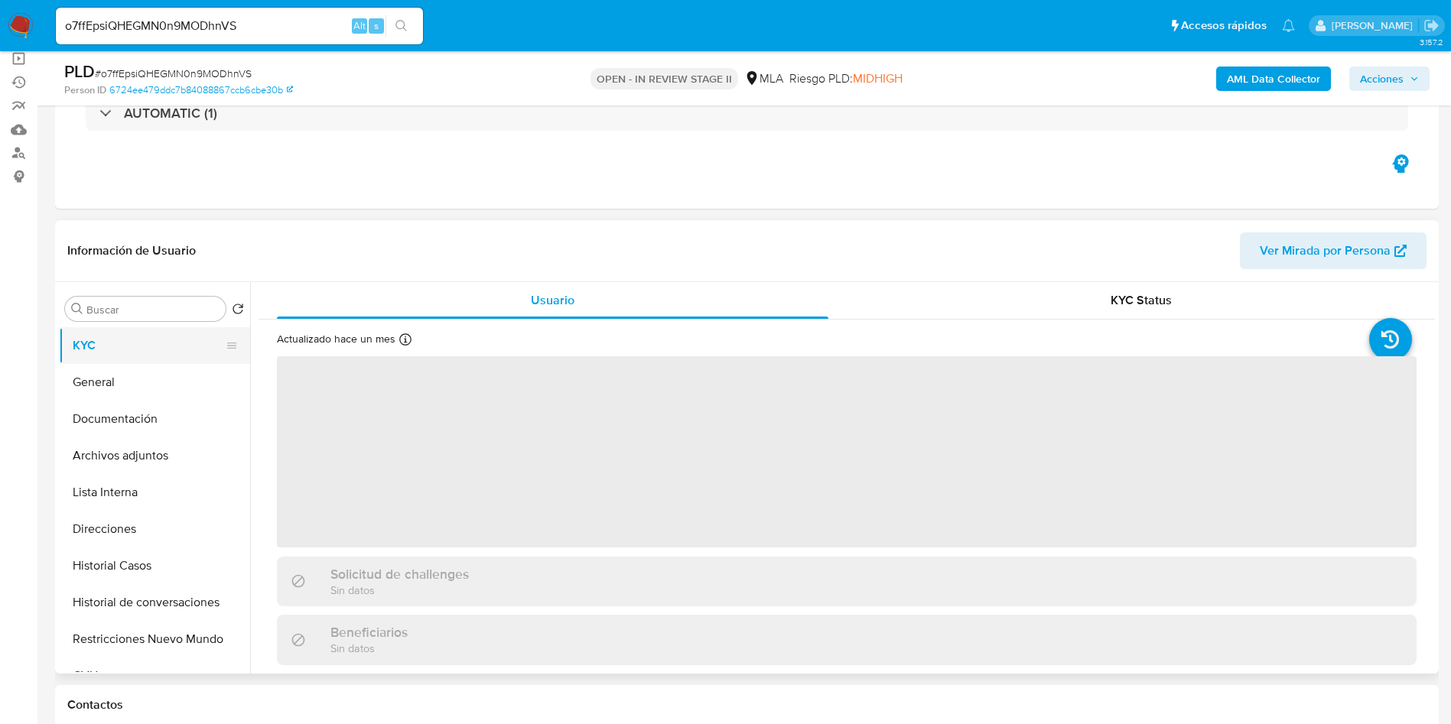
click at [73, 345] on button "KYC" at bounding box center [148, 345] width 179 height 37
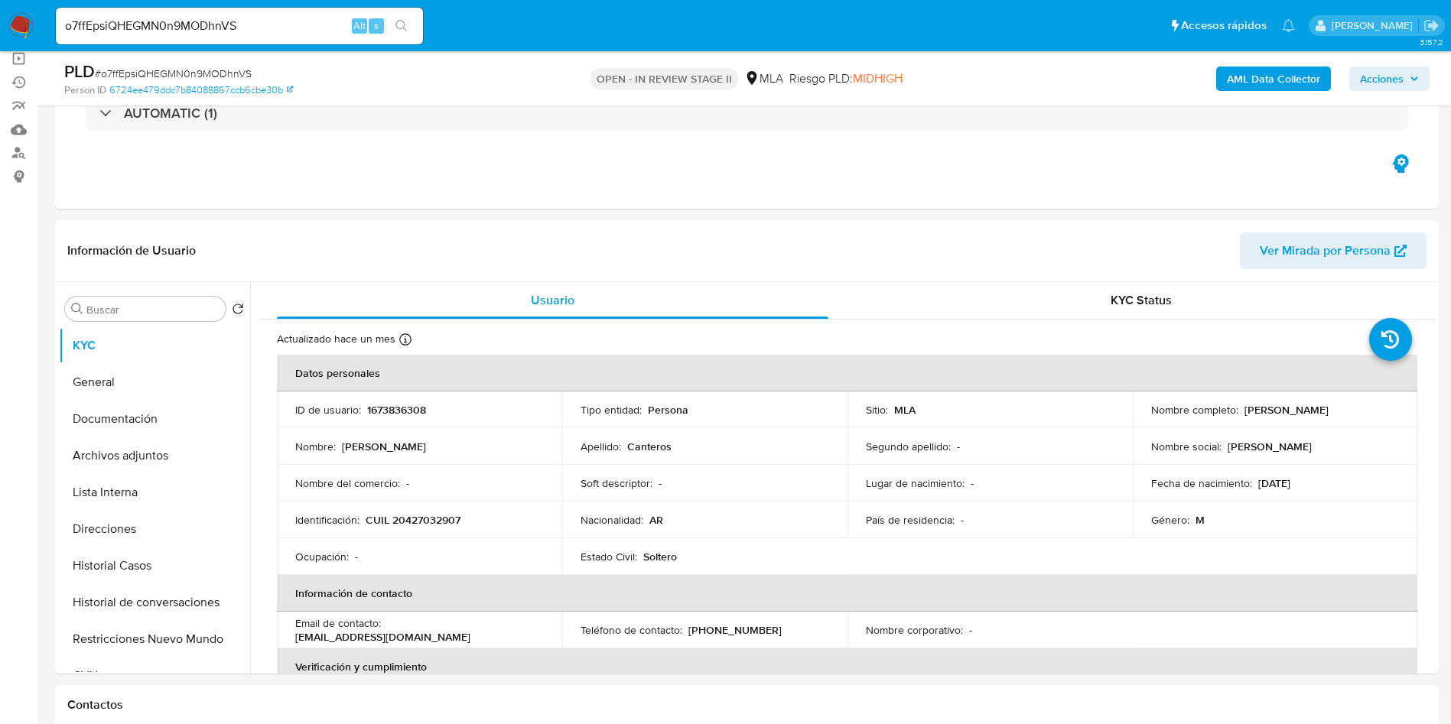
click at [73, 340] on button "KYC" at bounding box center [148, 345] width 179 height 37
click at [140, 469] on button "Archivos adjuntos" at bounding box center [148, 455] width 179 height 37
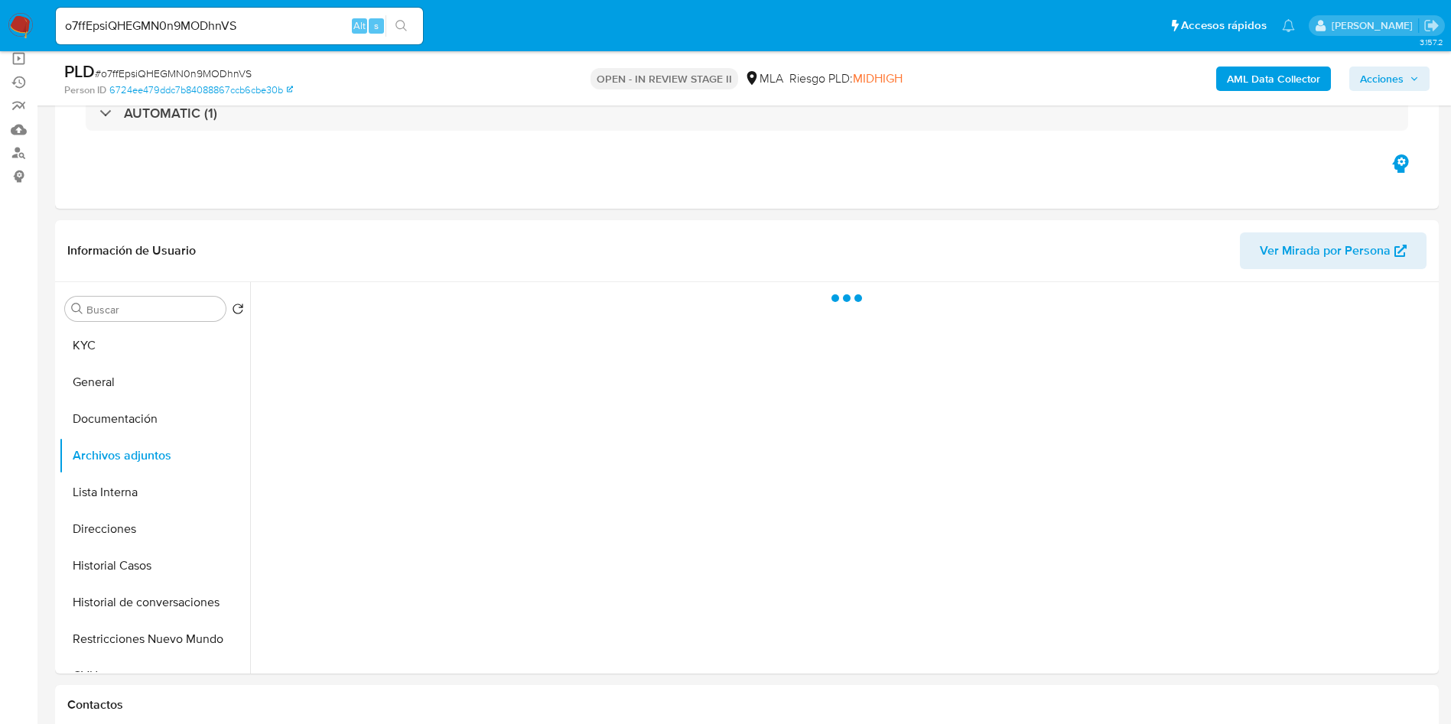
scroll to position [229, 0]
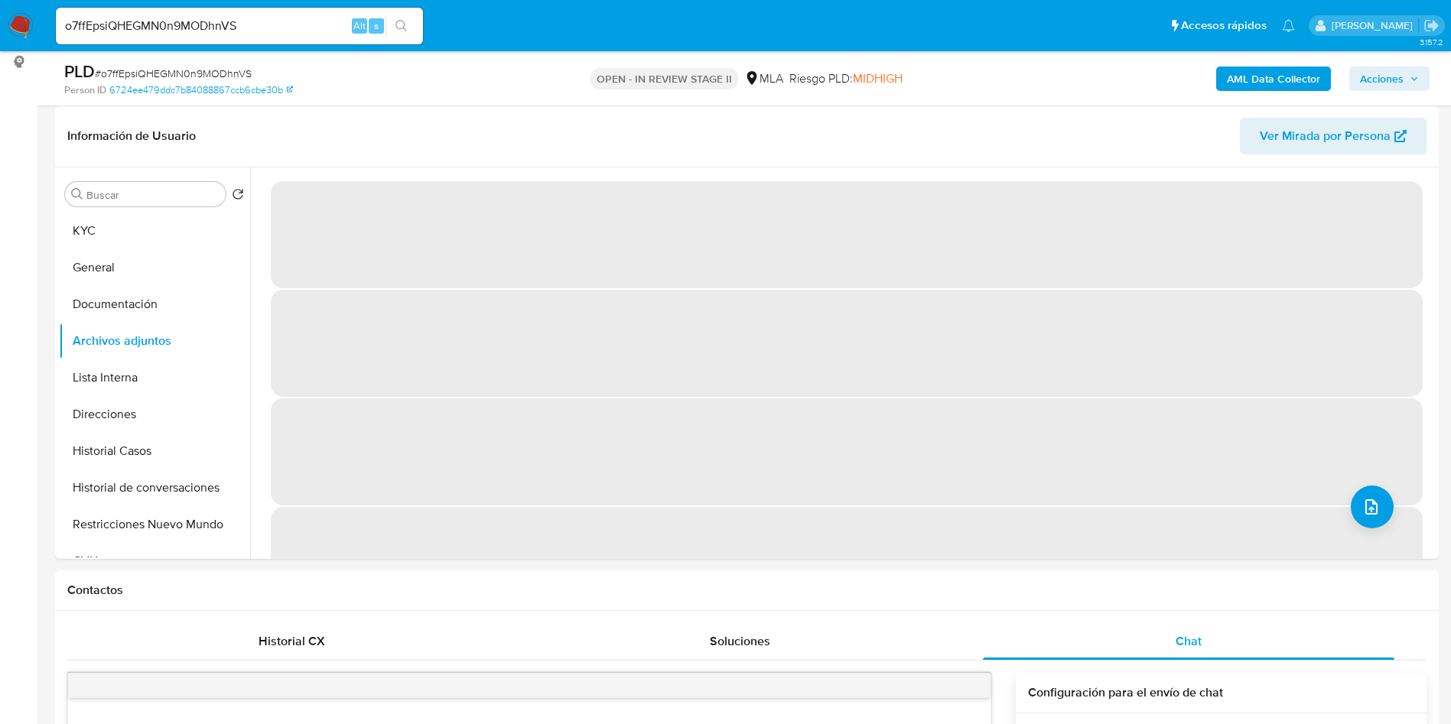
click at [1376, 86] on span "Acciones" at bounding box center [1382, 79] width 44 height 24
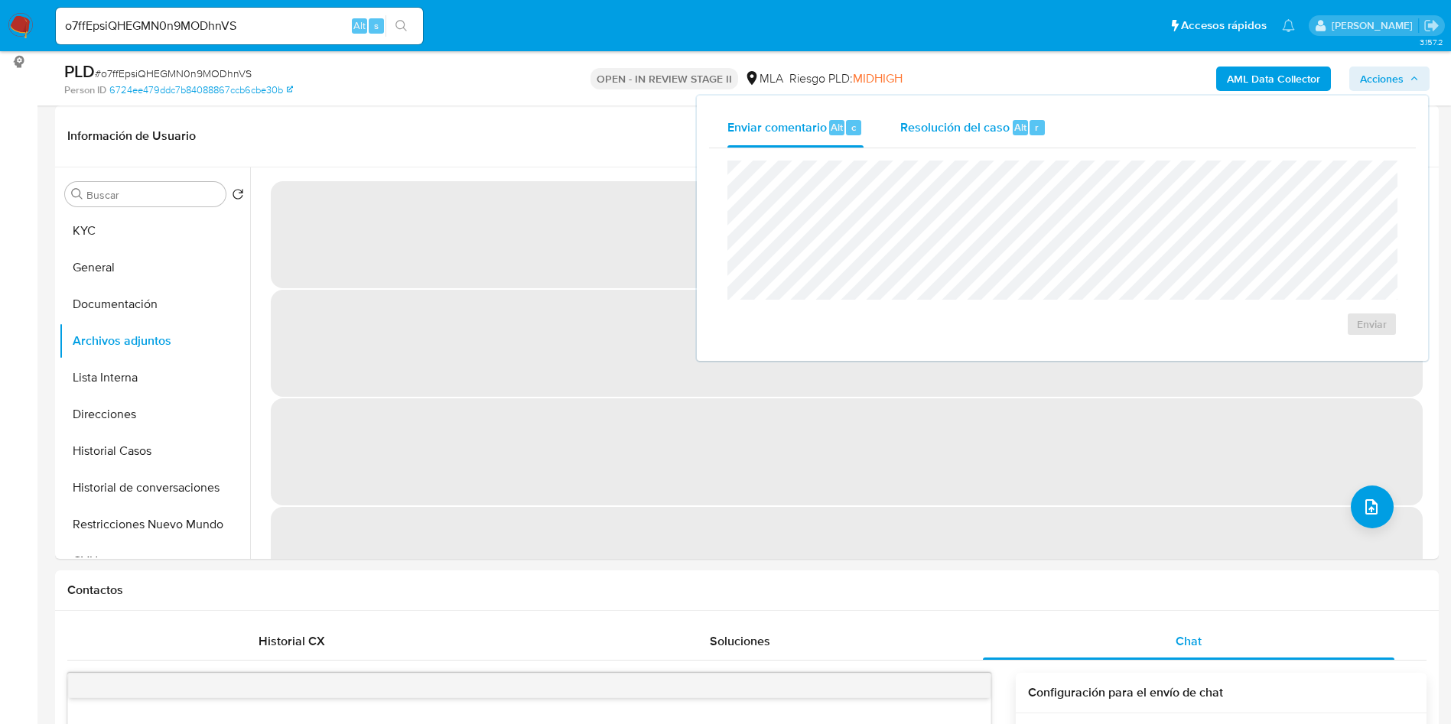
click at [907, 135] on span "Resolución del caso" at bounding box center [954, 127] width 109 height 18
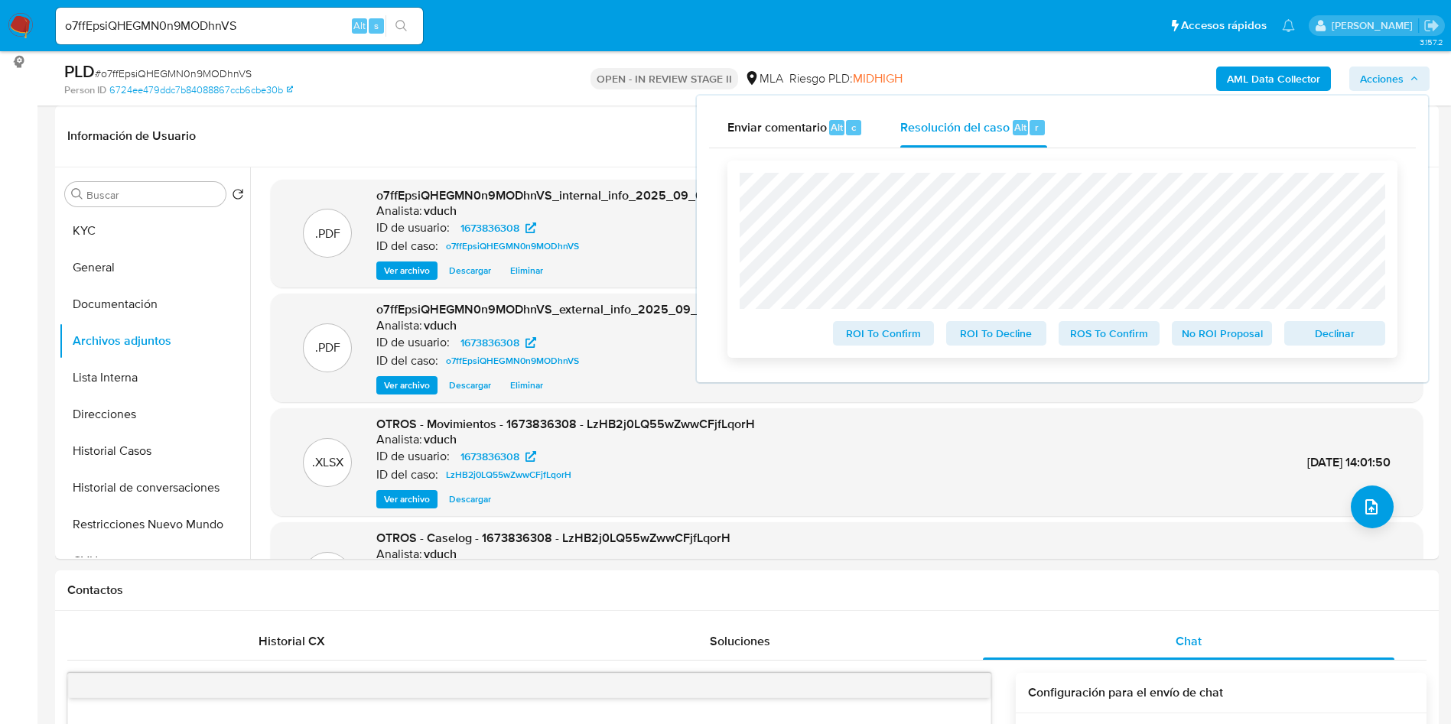
click at [1351, 336] on span "Declinar" at bounding box center [1335, 333] width 80 height 21
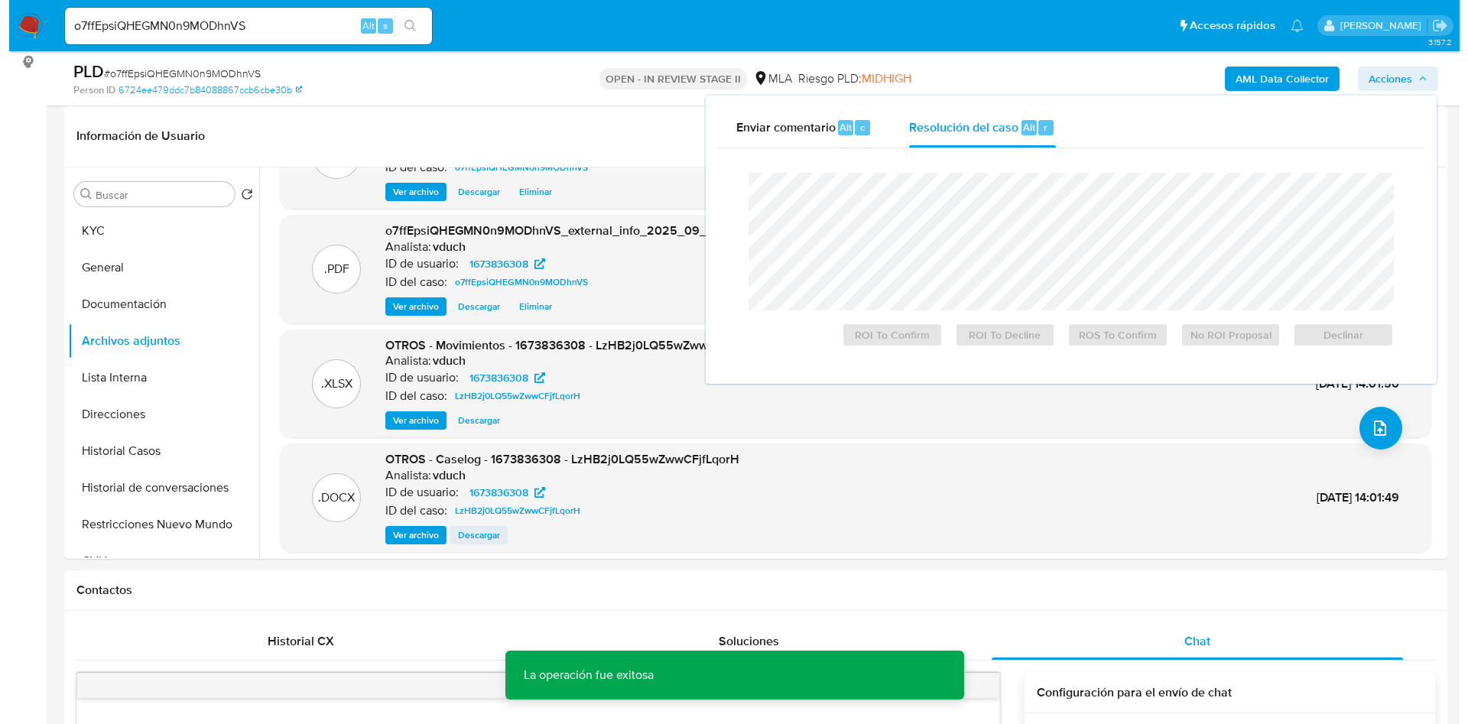
scroll to position [128, 0]
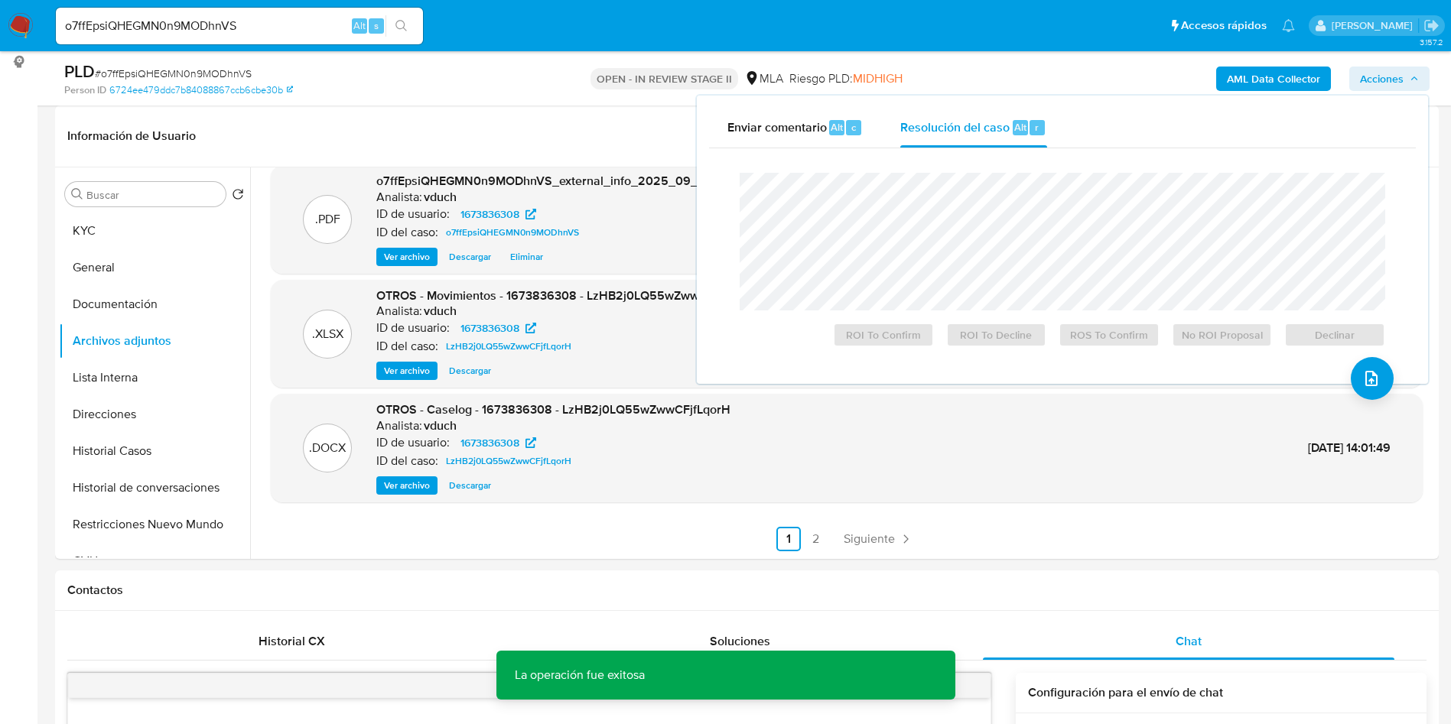
click at [408, 486] on span "Ver archivo" at bounding box center [407, 485] width 46 height 15
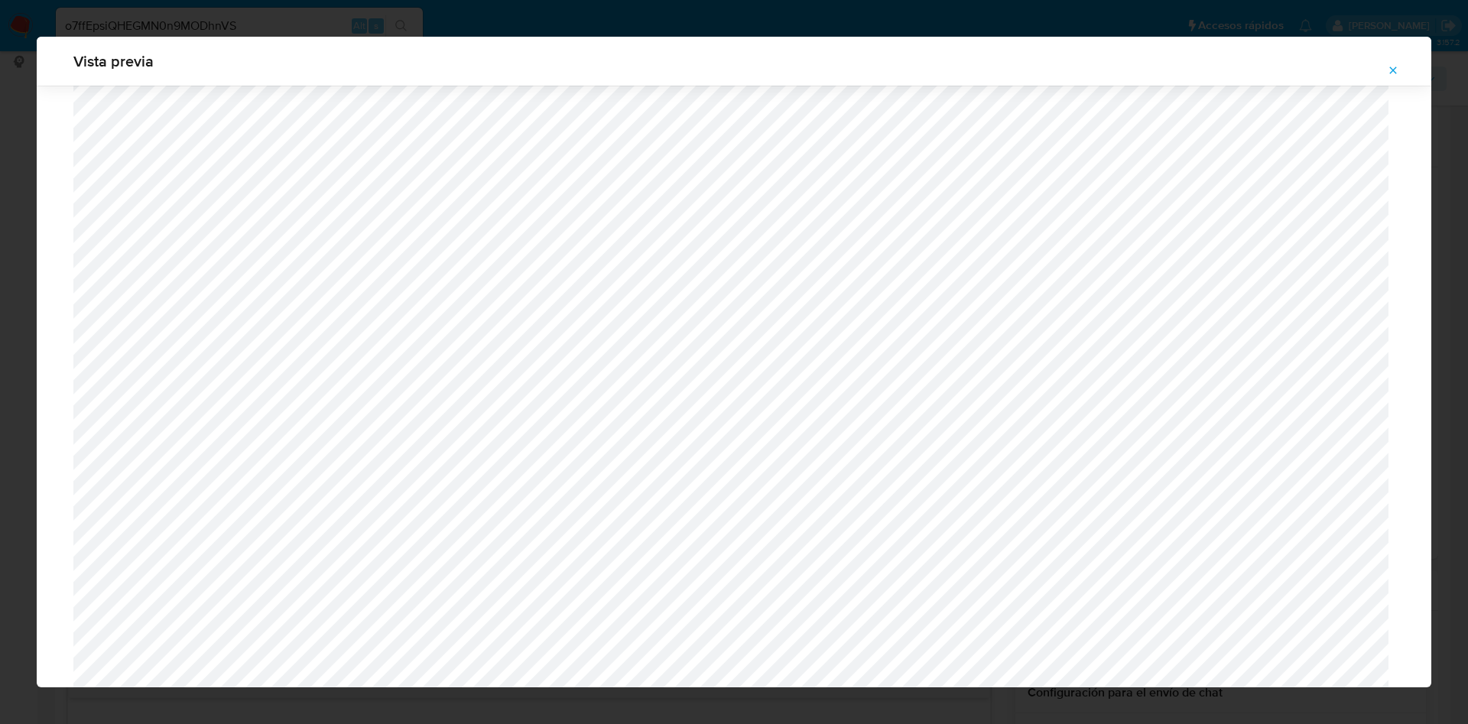
scroll to position [1231, 0]
click at [1404, 63] on button "Attachment preview" at bounding box center [1393, 70] width 34 height 24
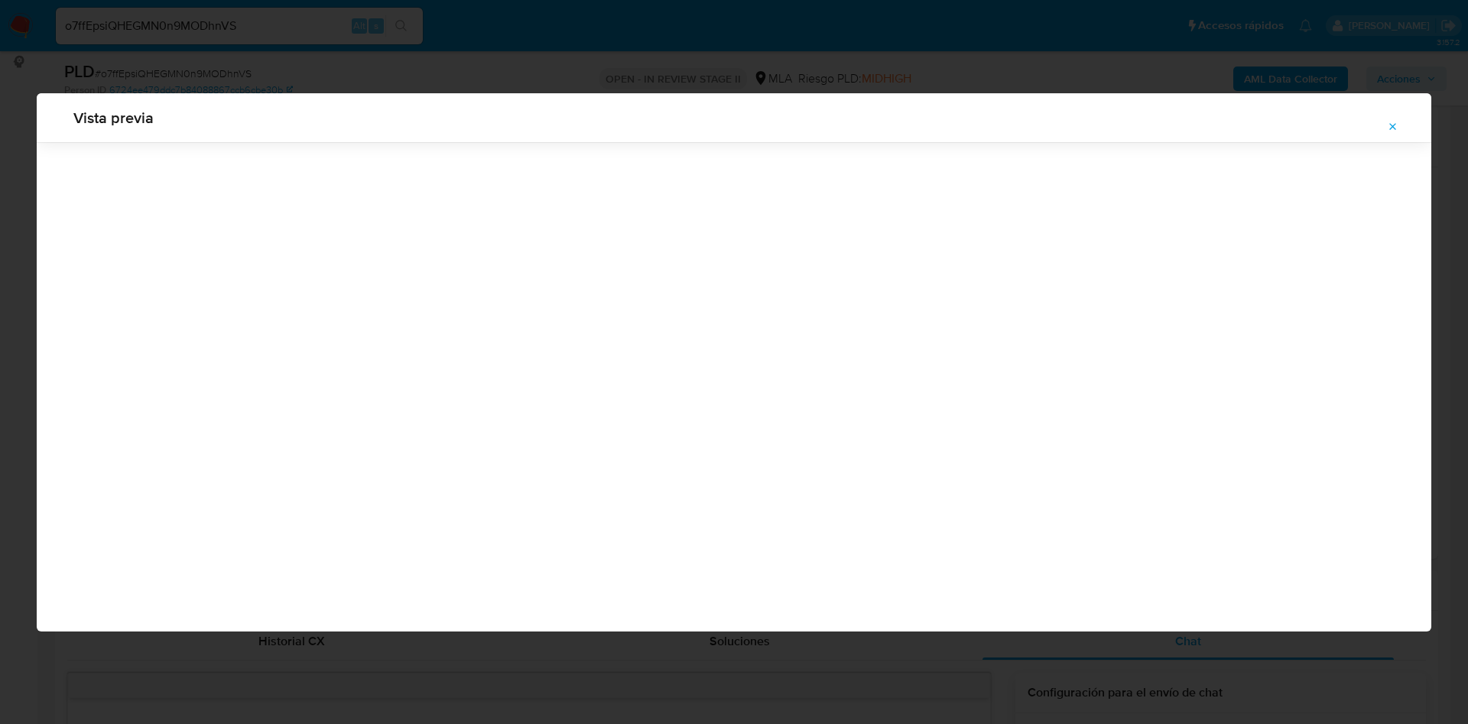
scroll to position [0, 0]
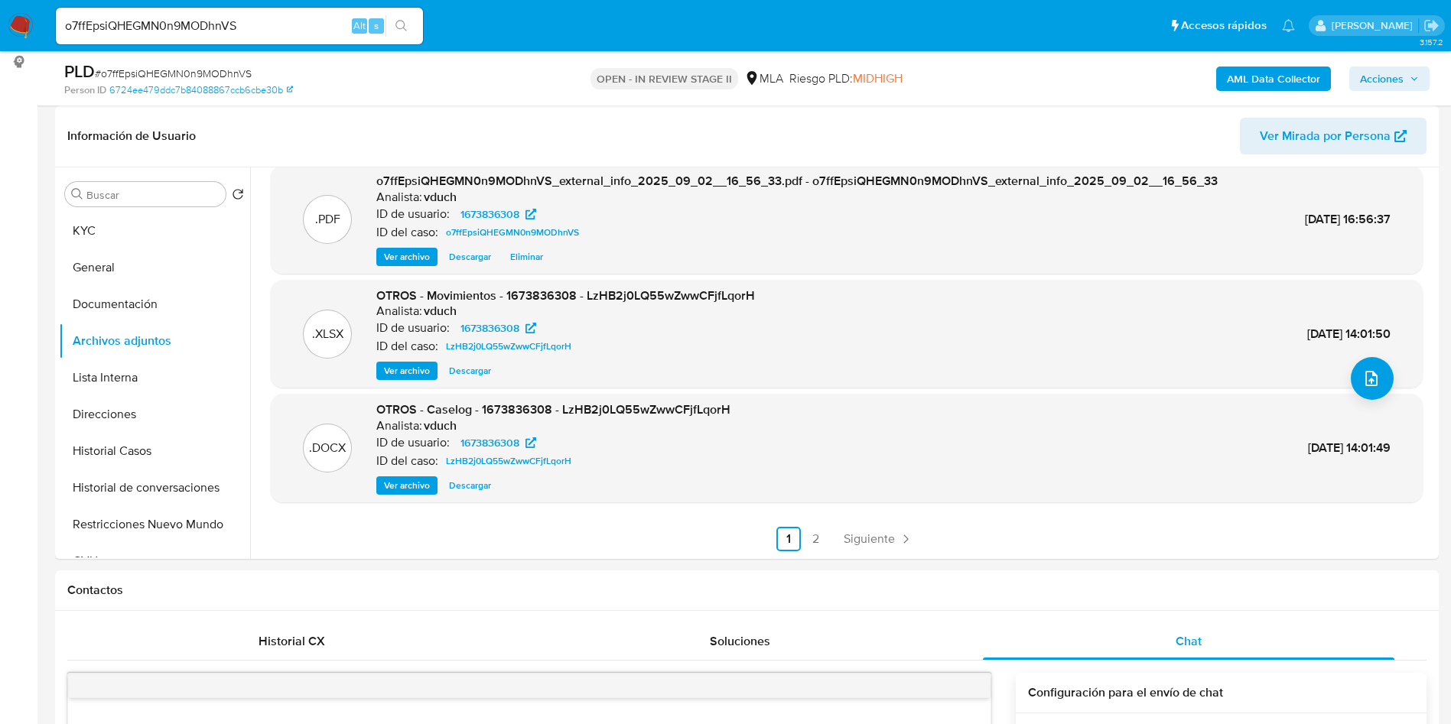
click at [425, 488] on span "Ver archivo" at bounding box center [407, 485] width 46 height 15
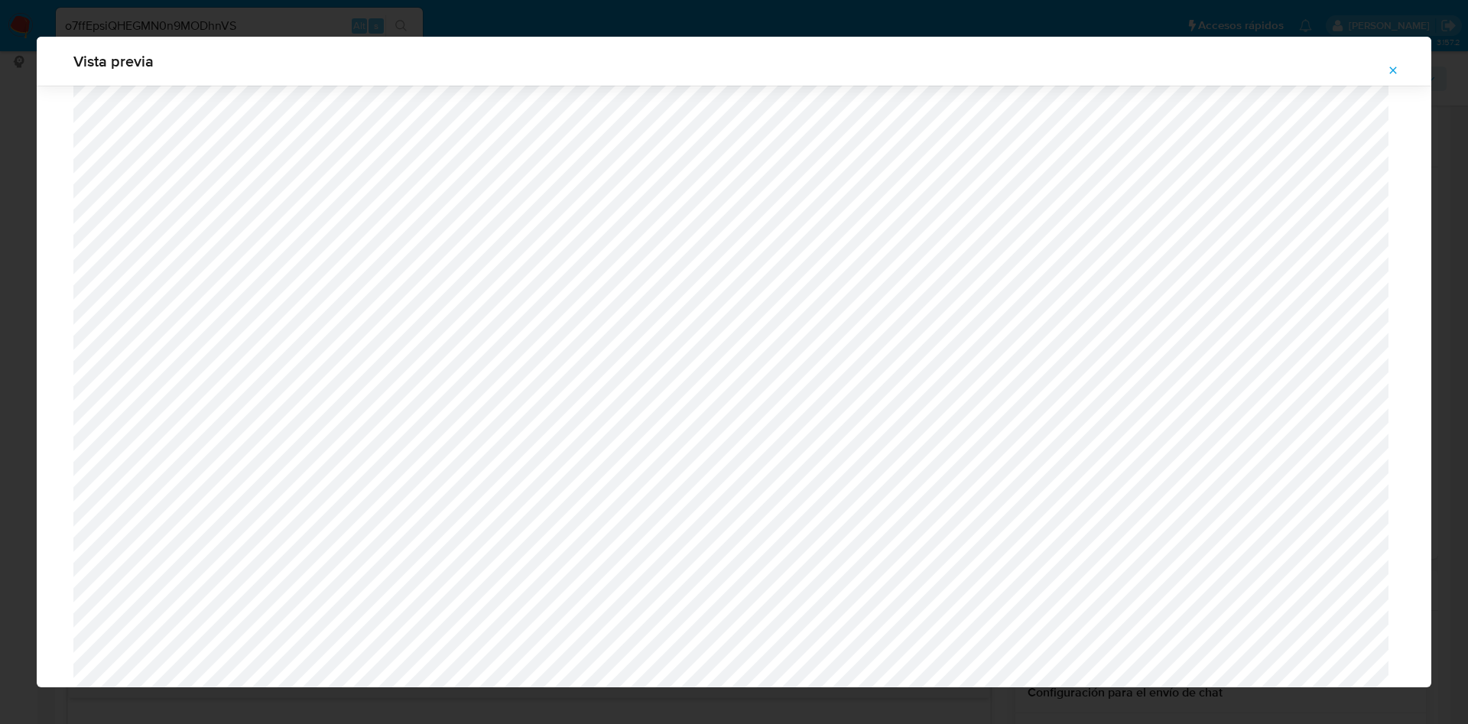
scroll to position [1346, 0]
click at [1385, 74] on button "Attachment preview" at bounding box center [1393, 70] width 34 height 24
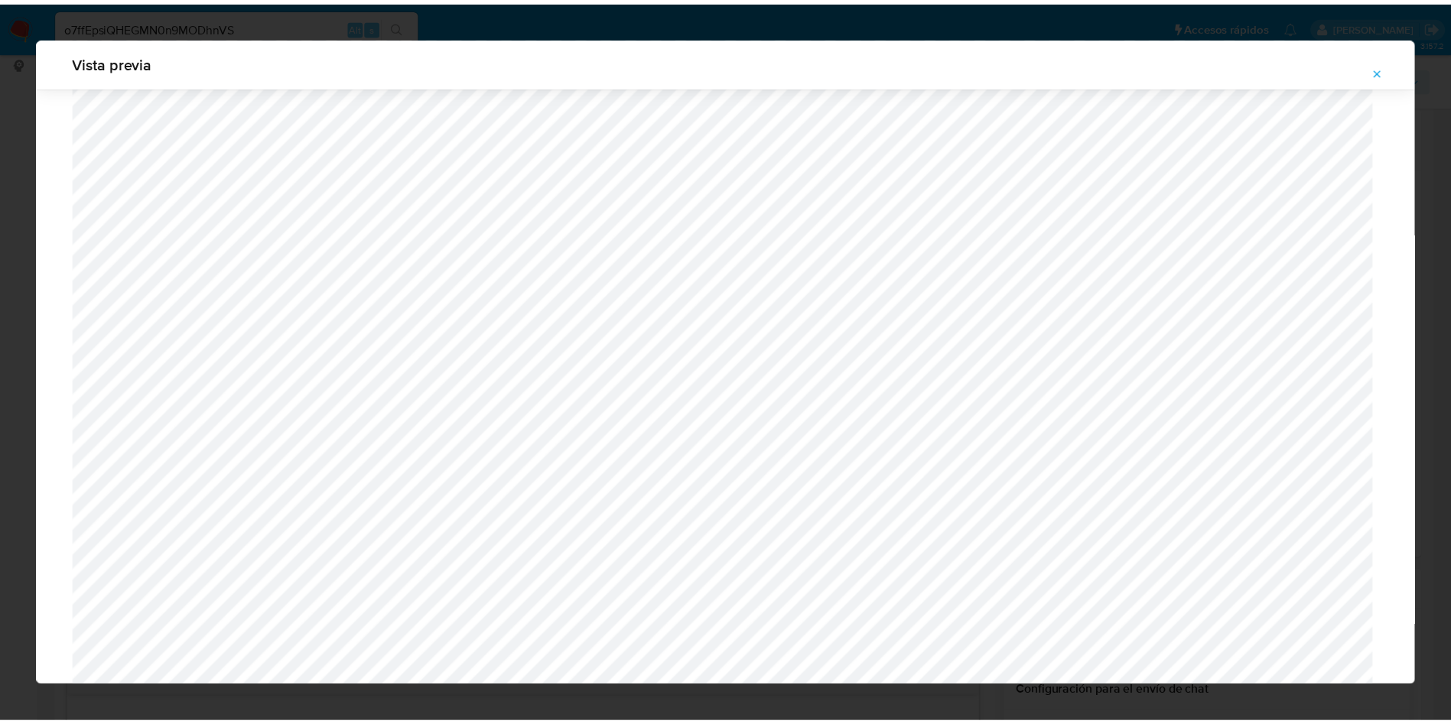
scroll to position [0, 0]
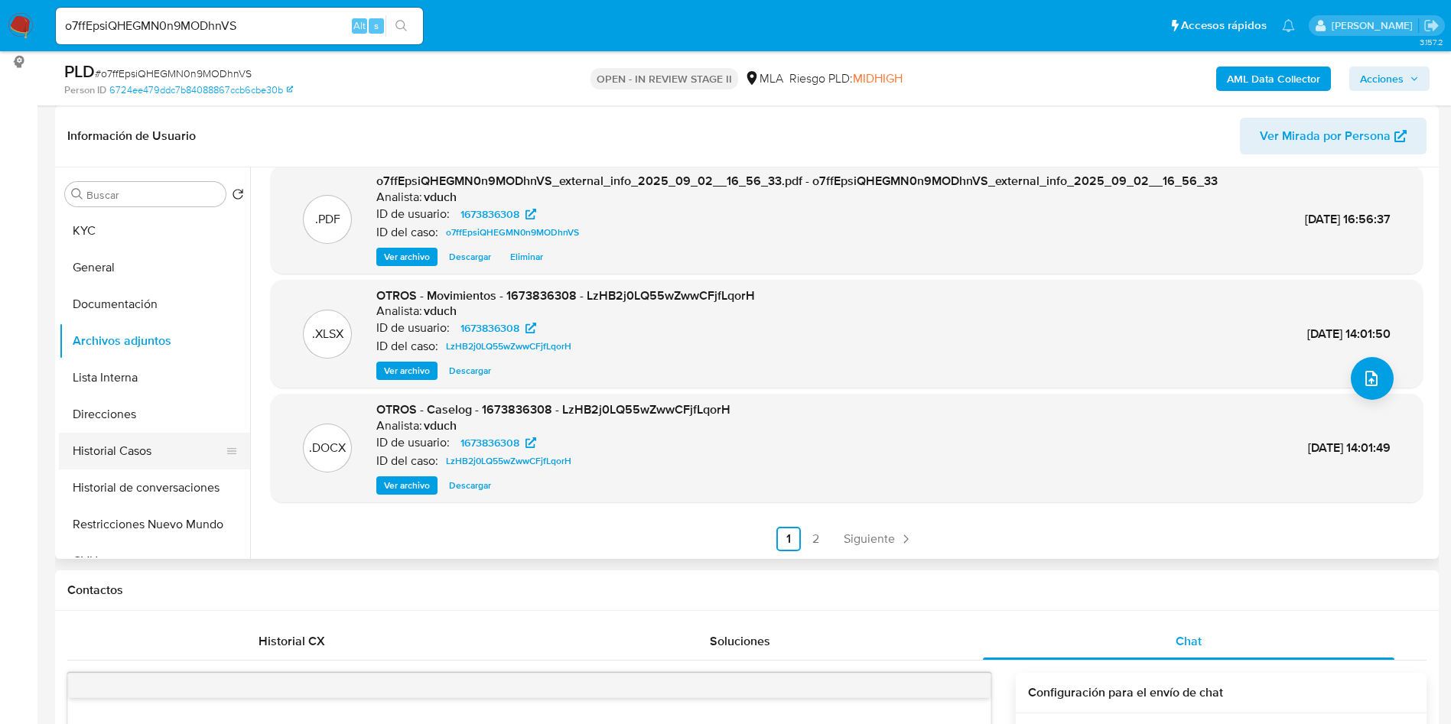
click at [164, 462] on button "Historial Casos" at bounding box center [148, 451] width 179 height 37
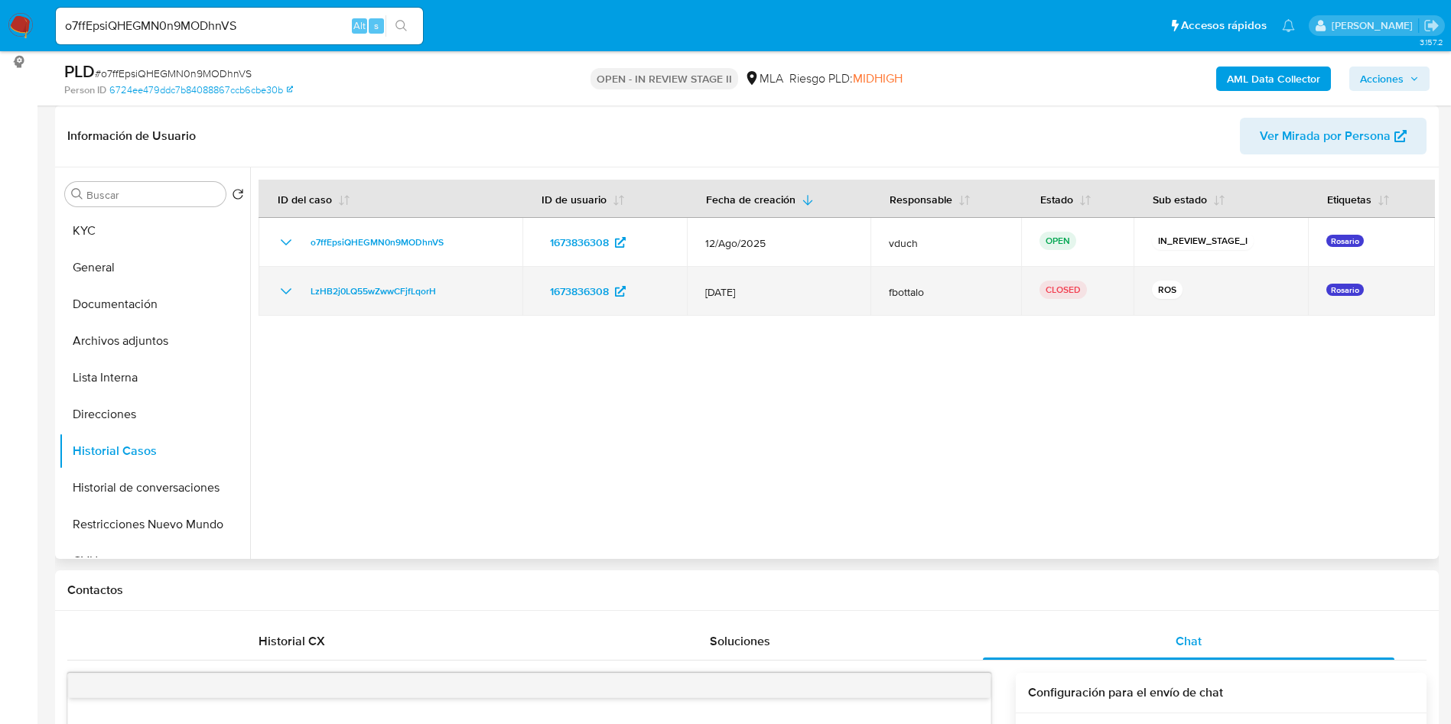
click at [287, 291] on icon "Mostrar/Ocultar" at bounding box center [286, 291] width 18 height 18
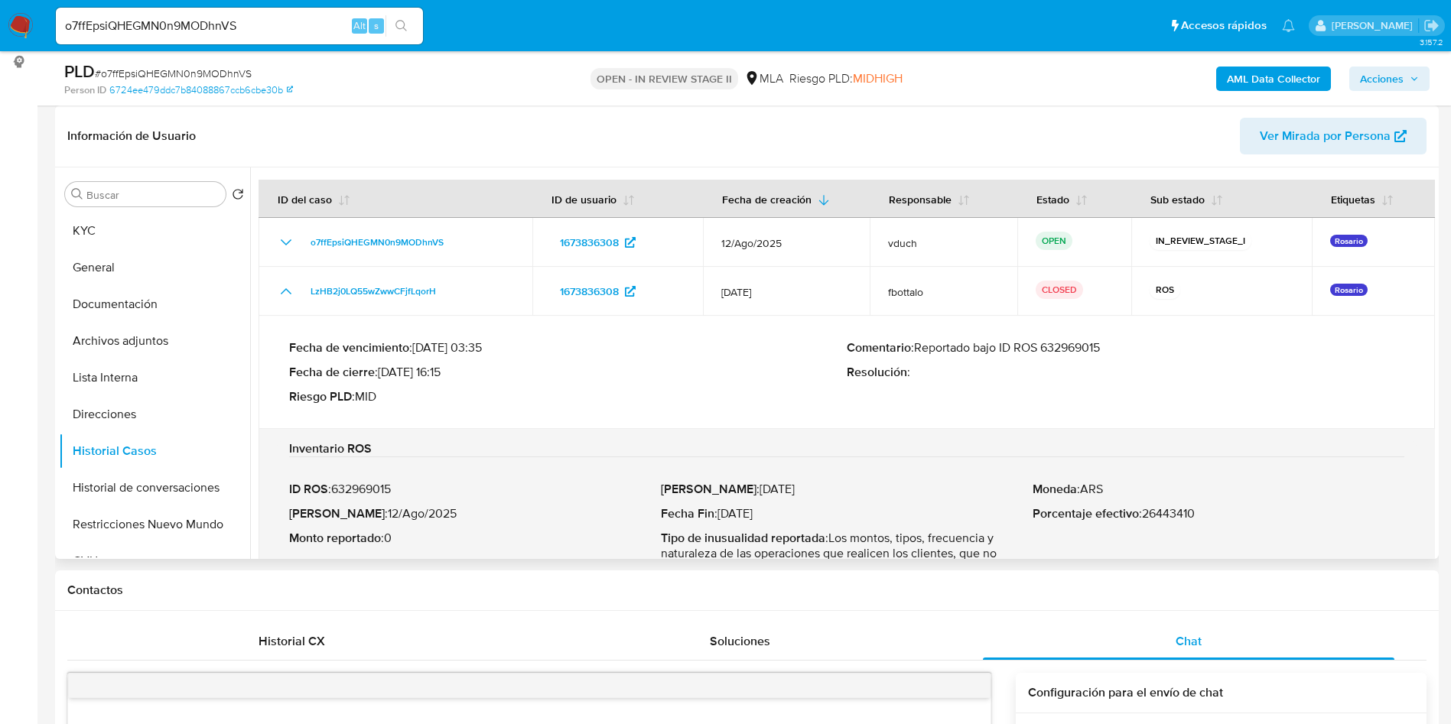
click at [1049, 352] on p "Comentario : Reportado bajo ID ROS 632969015" at bounding box center [1124, 347] width 557 height 15
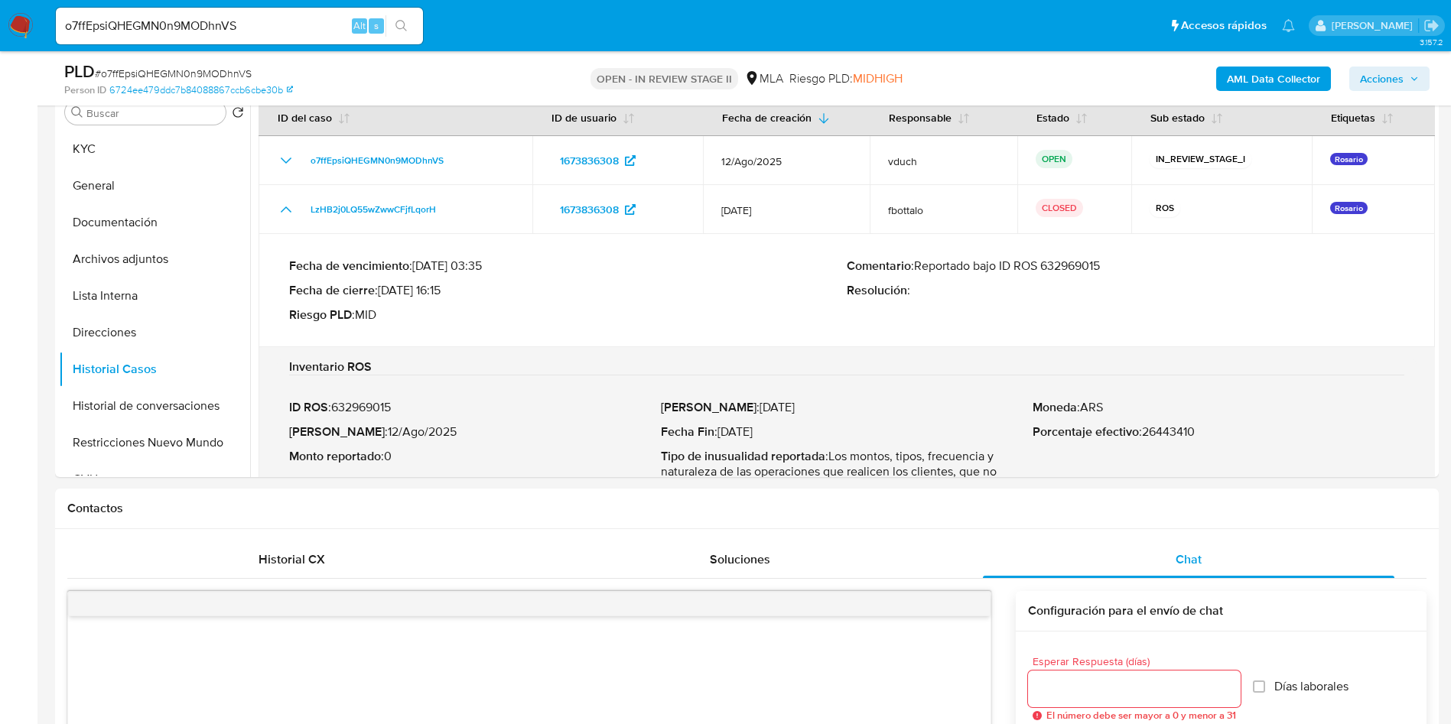
scroll to position [459, 0]
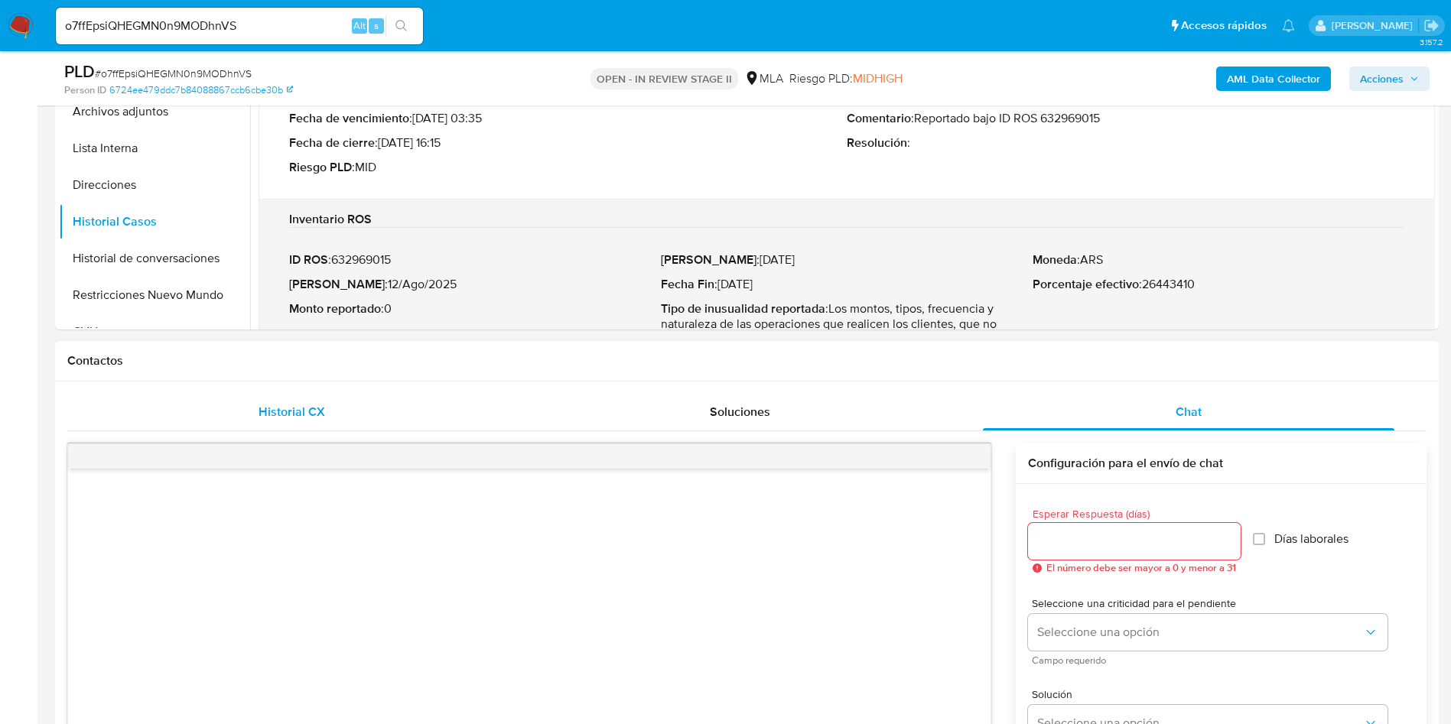
click at [271, 407] on span "Historial CX" at bounding box center [291, 412] width 67 height 18
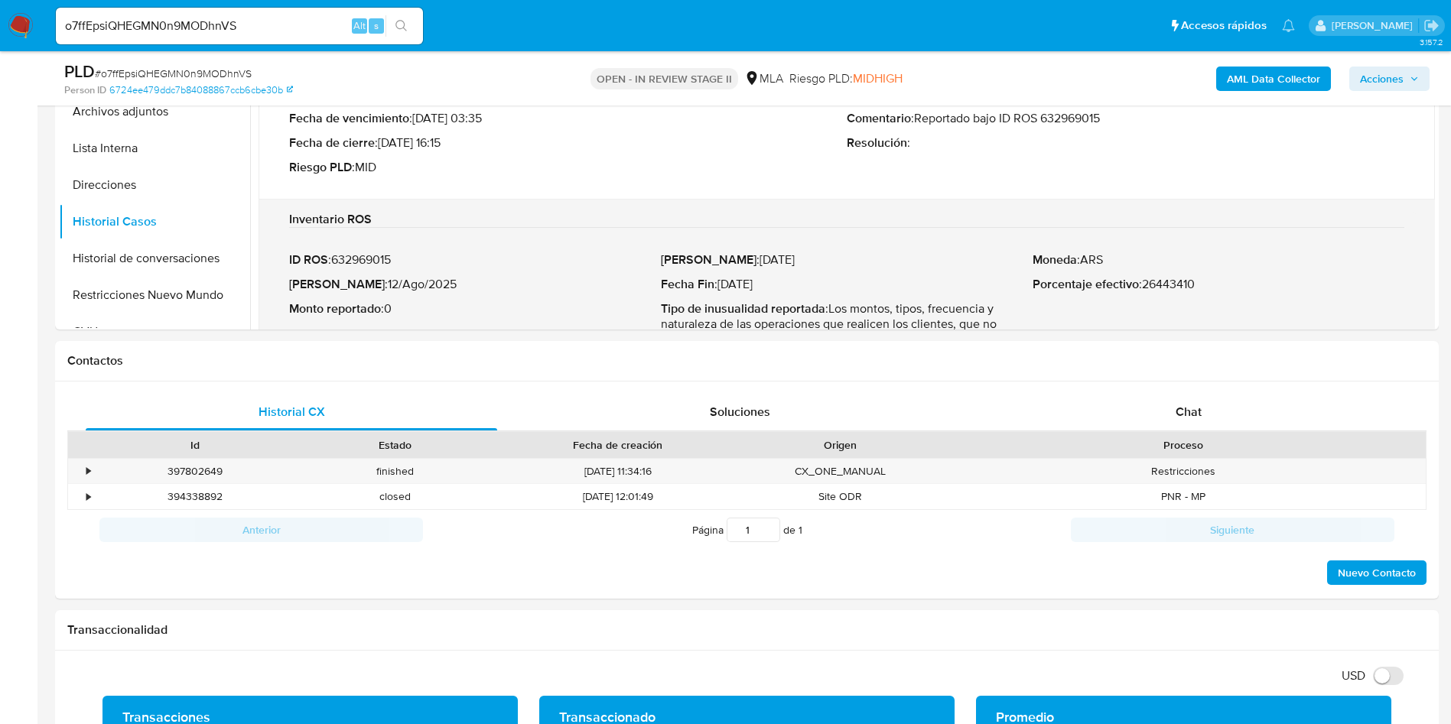
click at [86, 472] on div "•" at bounding box center [88, 471] width 4 height 15
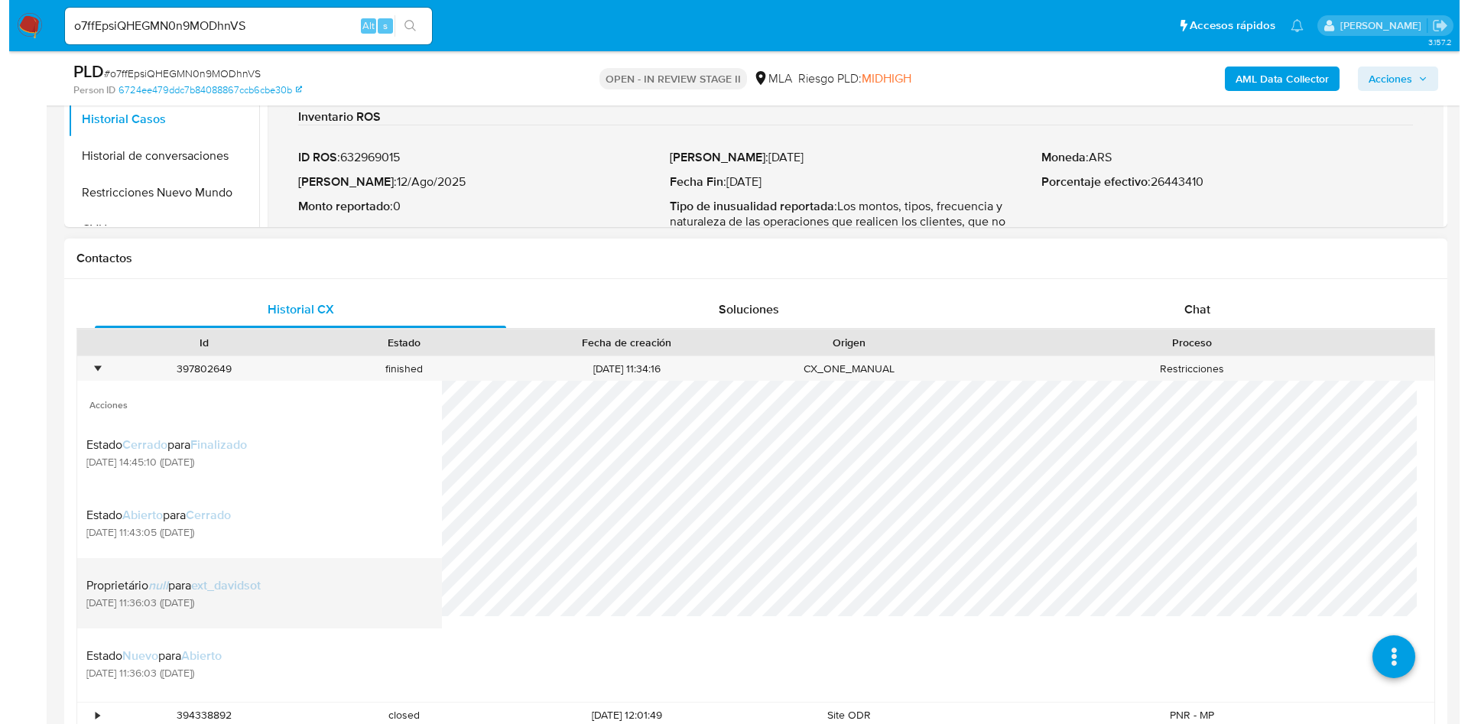
scroll to position [688, 0]
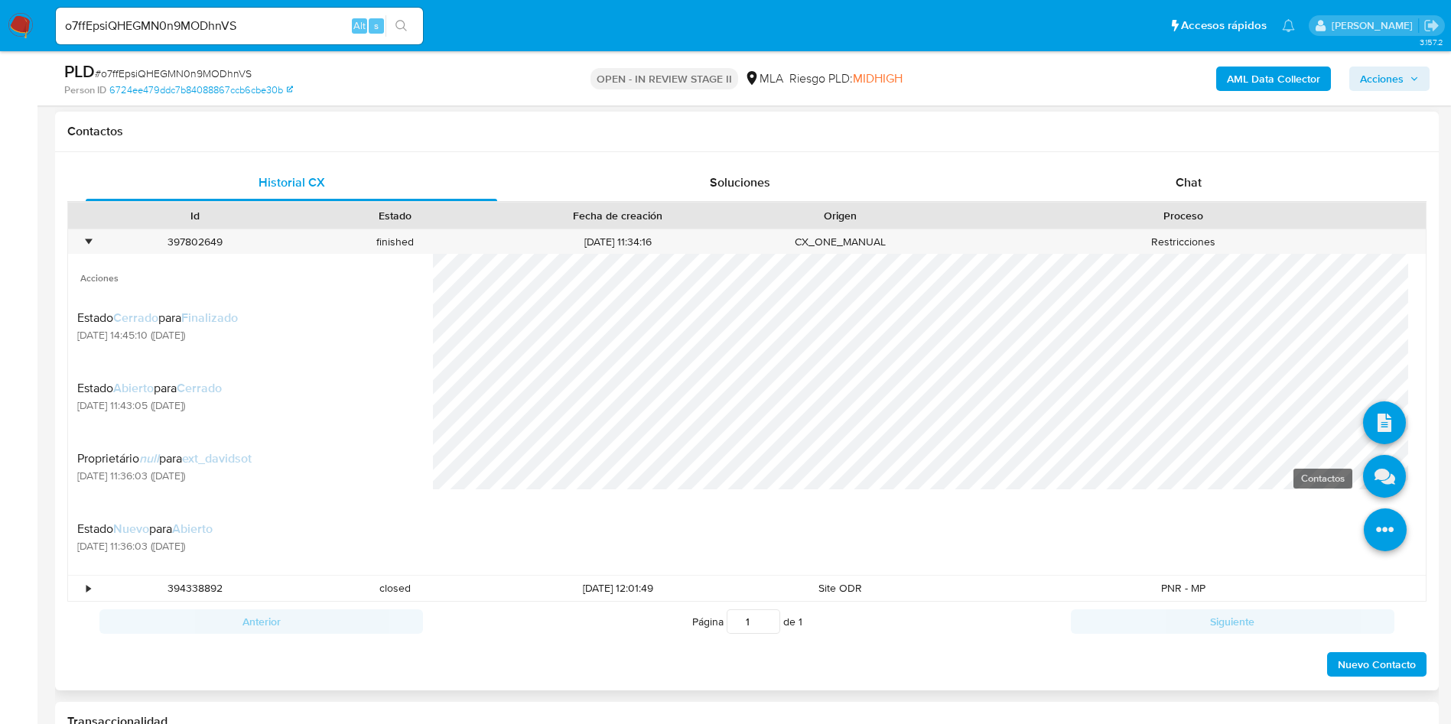
click at [1369, 484] on icon at bounding box center [1384, 476] width 43 height 43
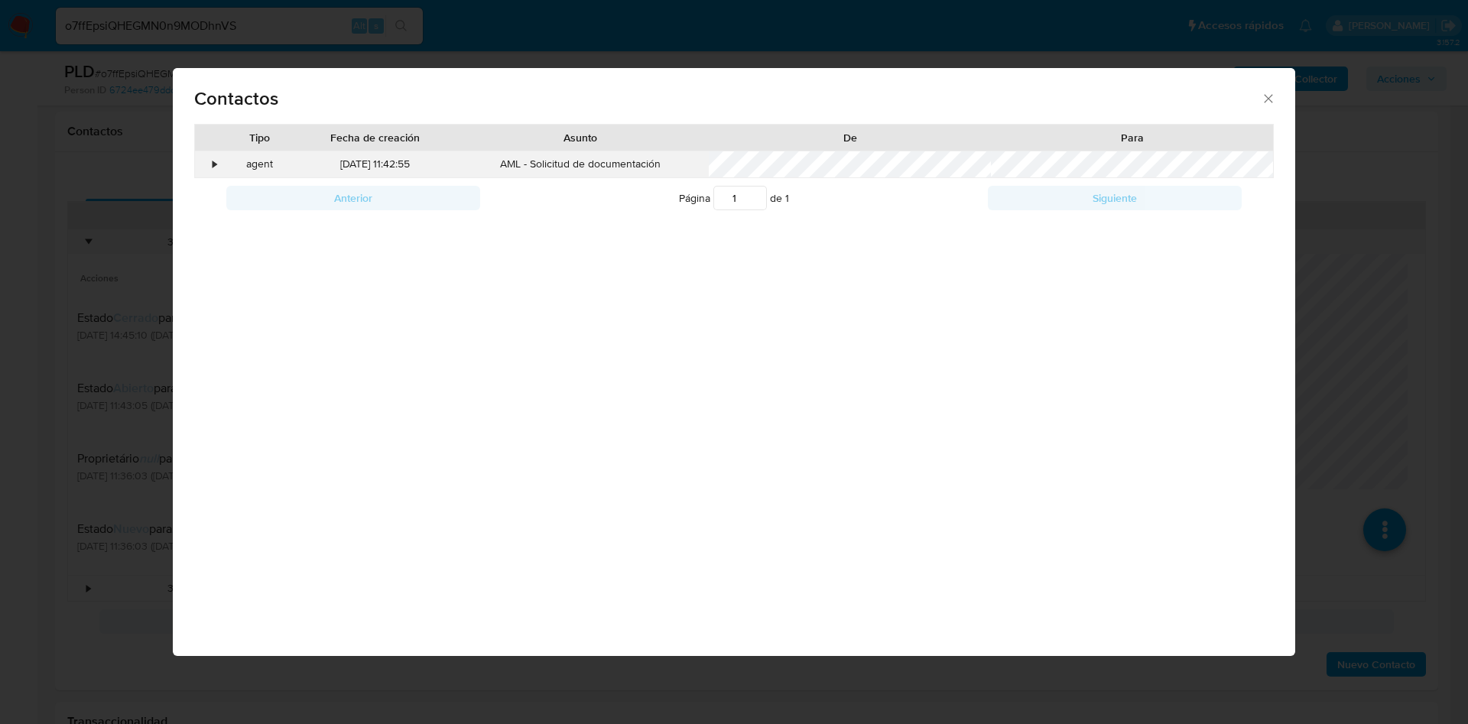
click at [209, 164] on div "•" at bounding box center [208, 164] width 27 height 26
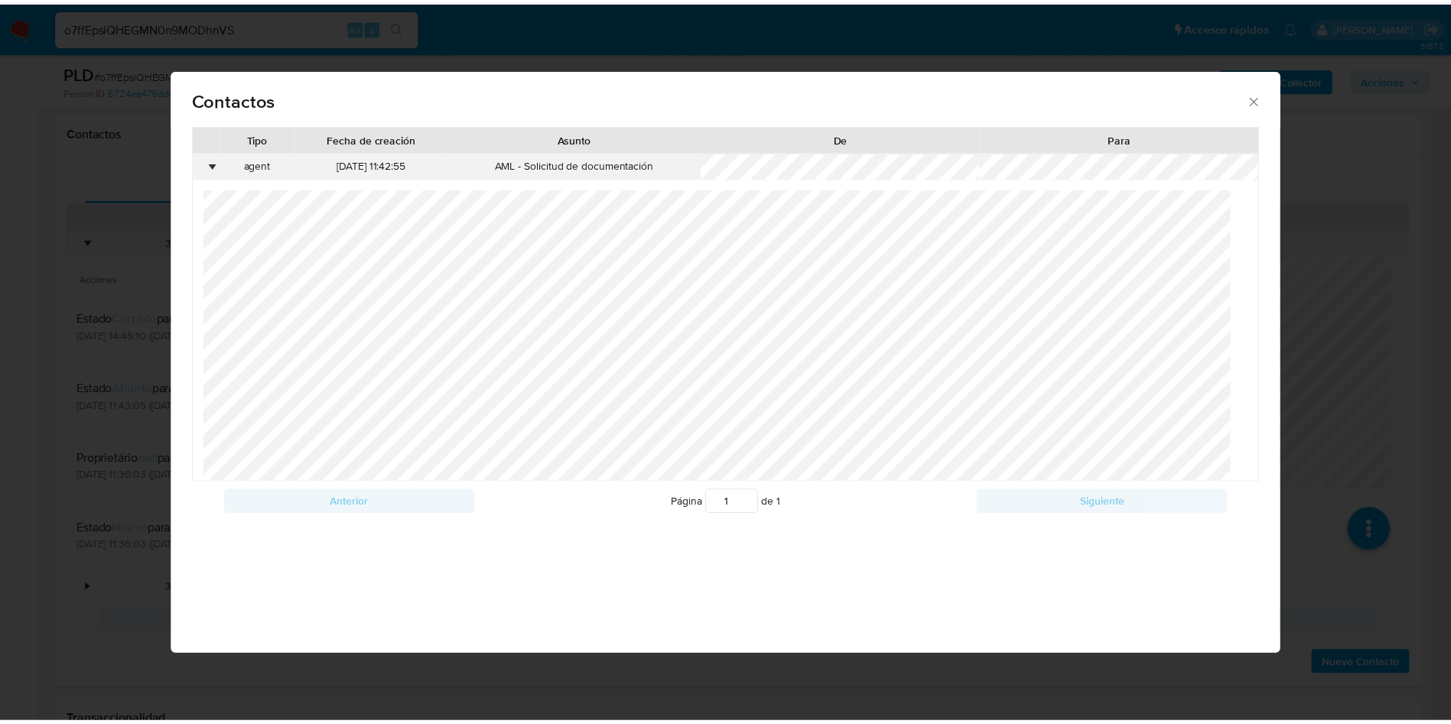
scroll to position [486, 0]
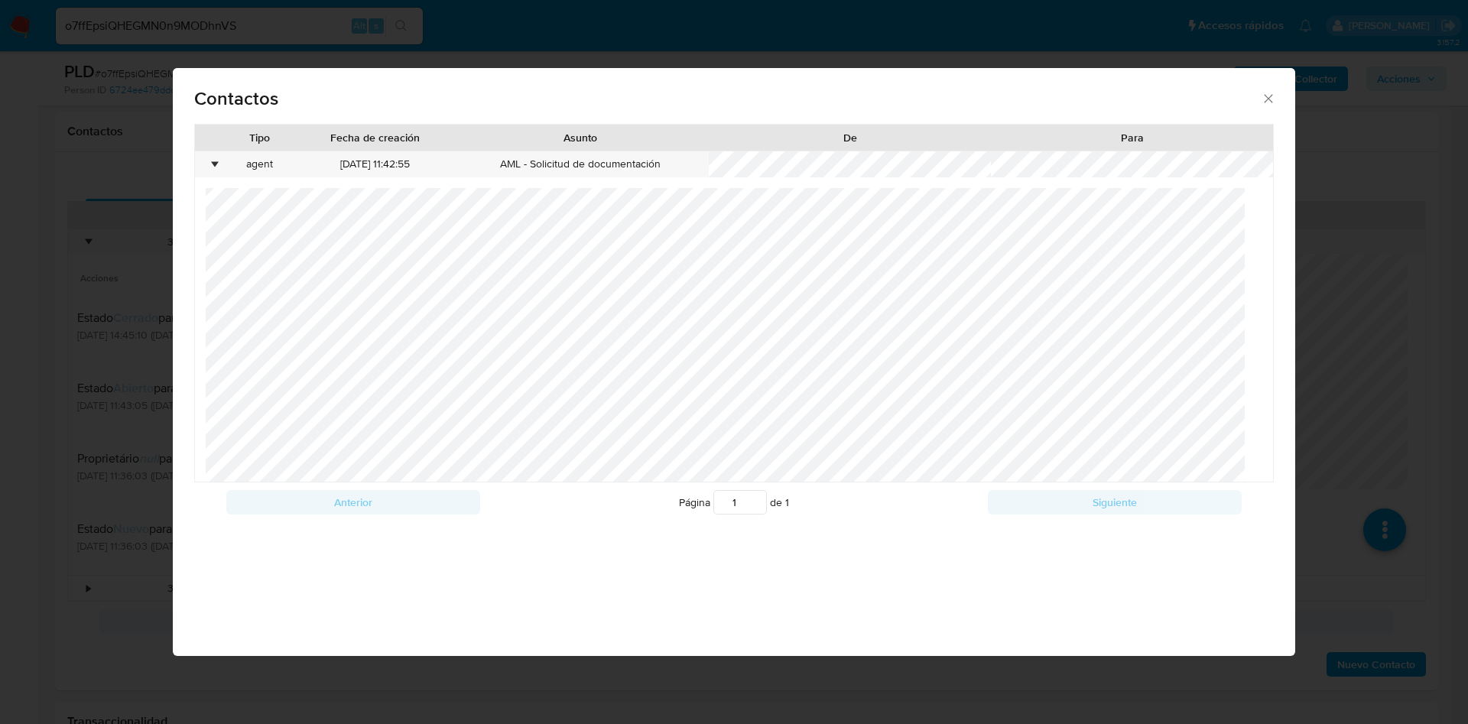
click at [21, 393] on div "Contactos Tipo Fecha de creación Asunto De Para • agent 30/07/2025 11:42:55 AML…" at bounding box center [734, 362] width 1468 height 724
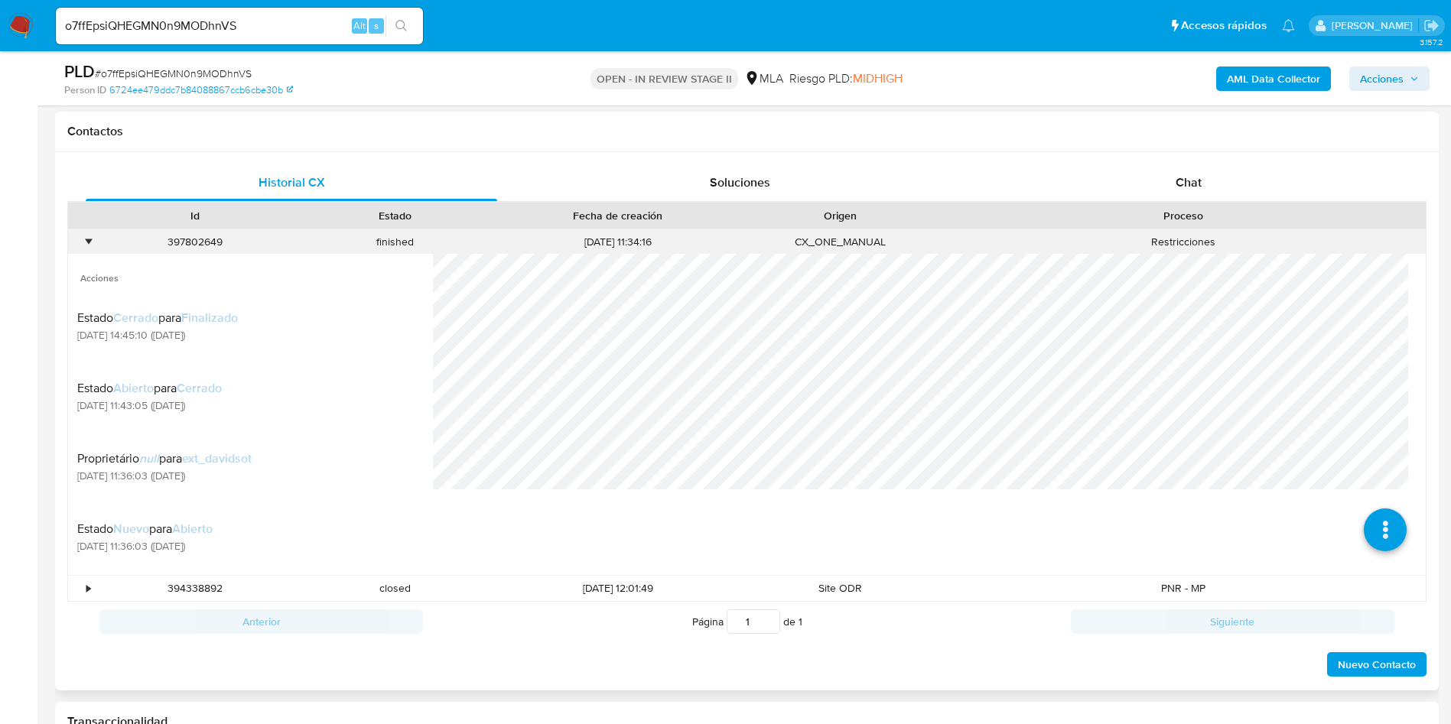
click at [89, 236] on div "•" at bounding box center [88, 242] width 4 height 15
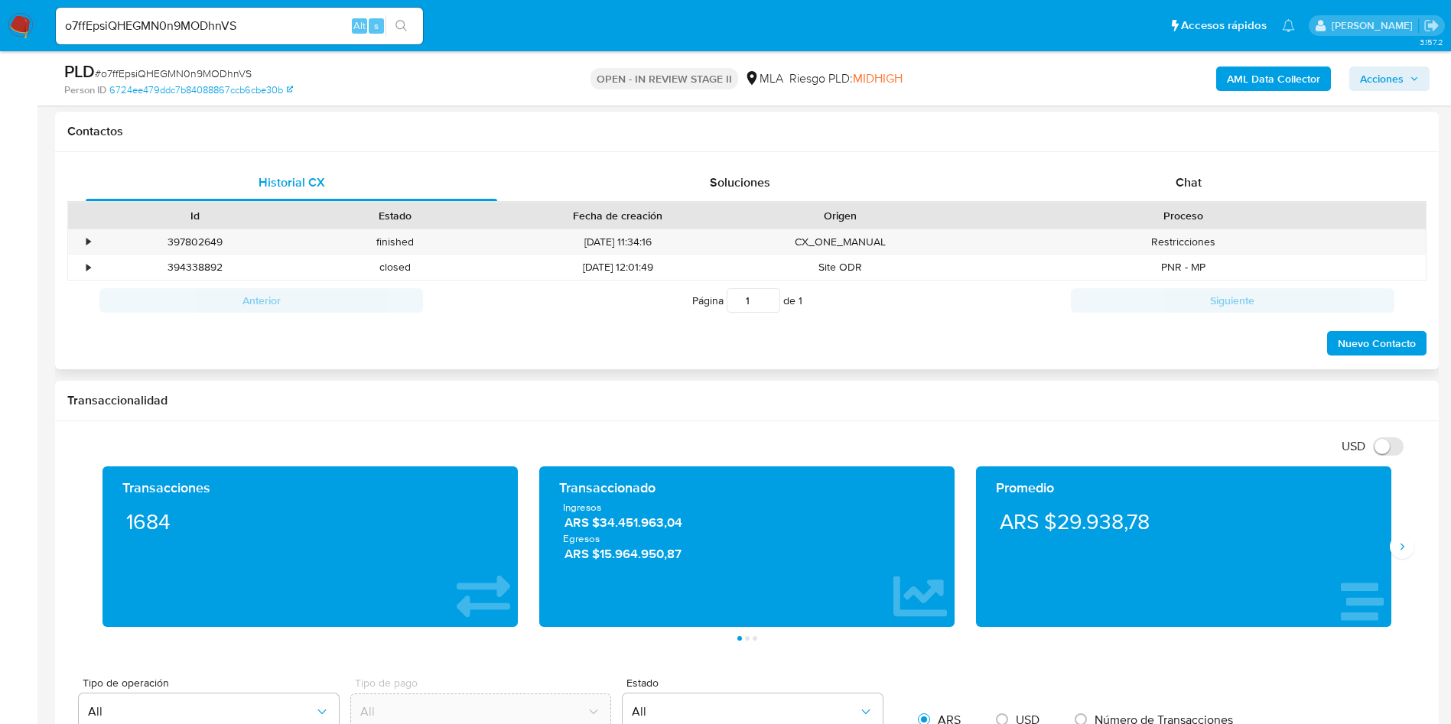
click at [81, 284] on div "Anterior Página 1 de 1 Siguiente" at bounding box center [746, 301] width 1359 height 40
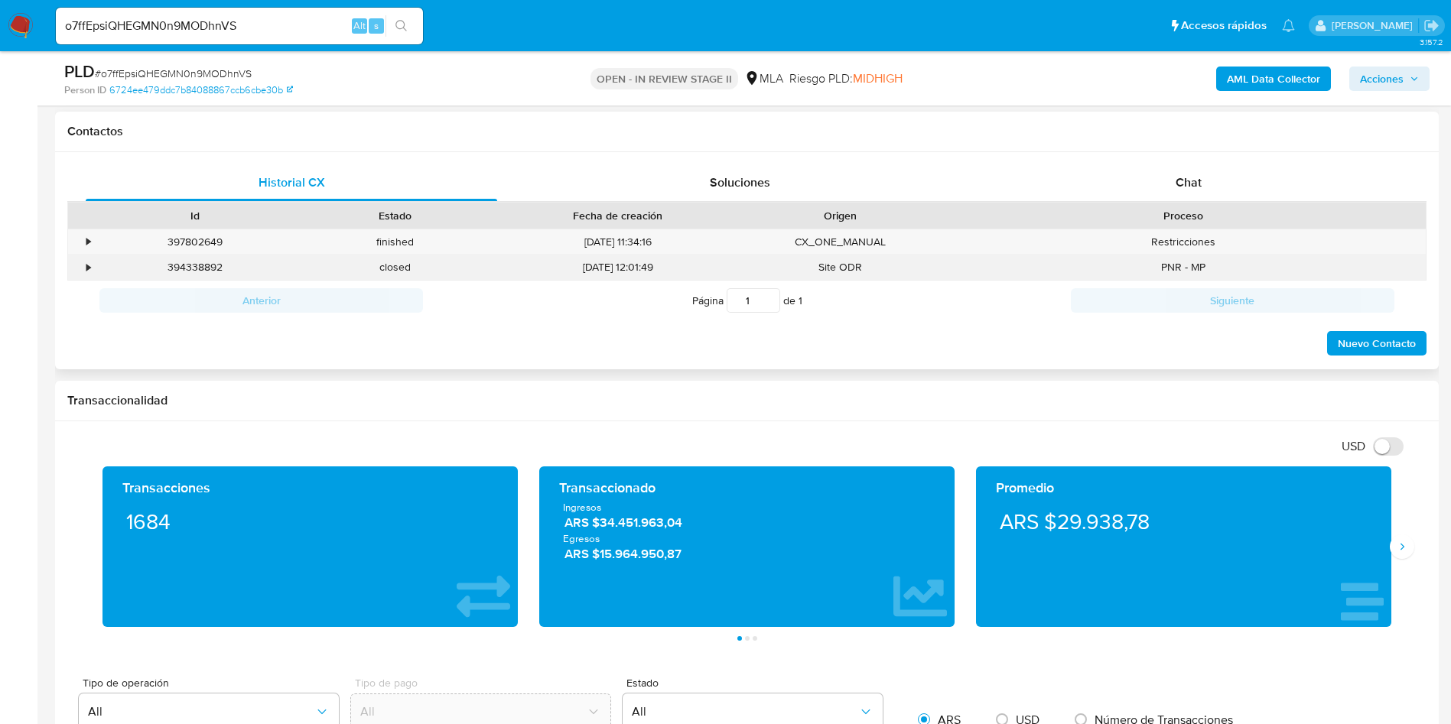
click at [89, 271] on div "•" at bounding box center [88, 267] width 4 height 15
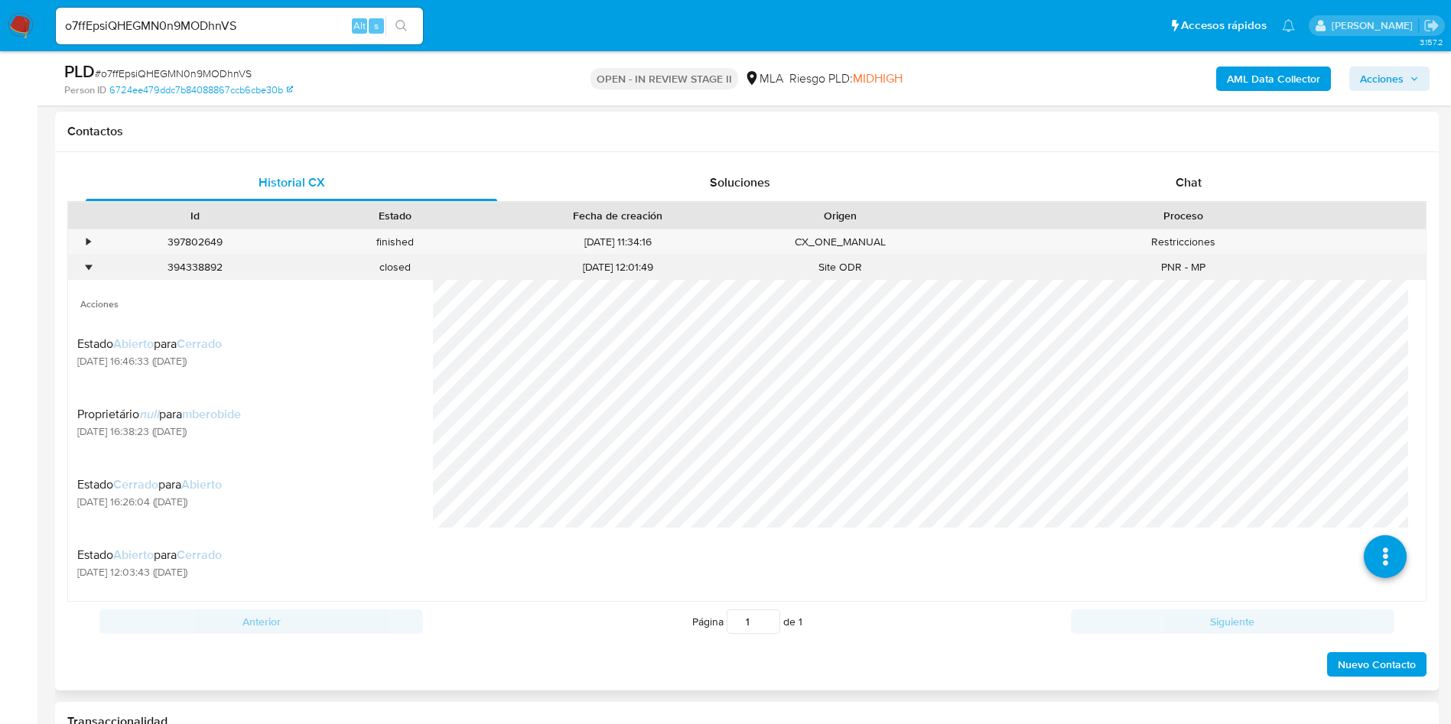
click at [89, 271] on div "•" at bounding box center [88, 267] width 4 height 15
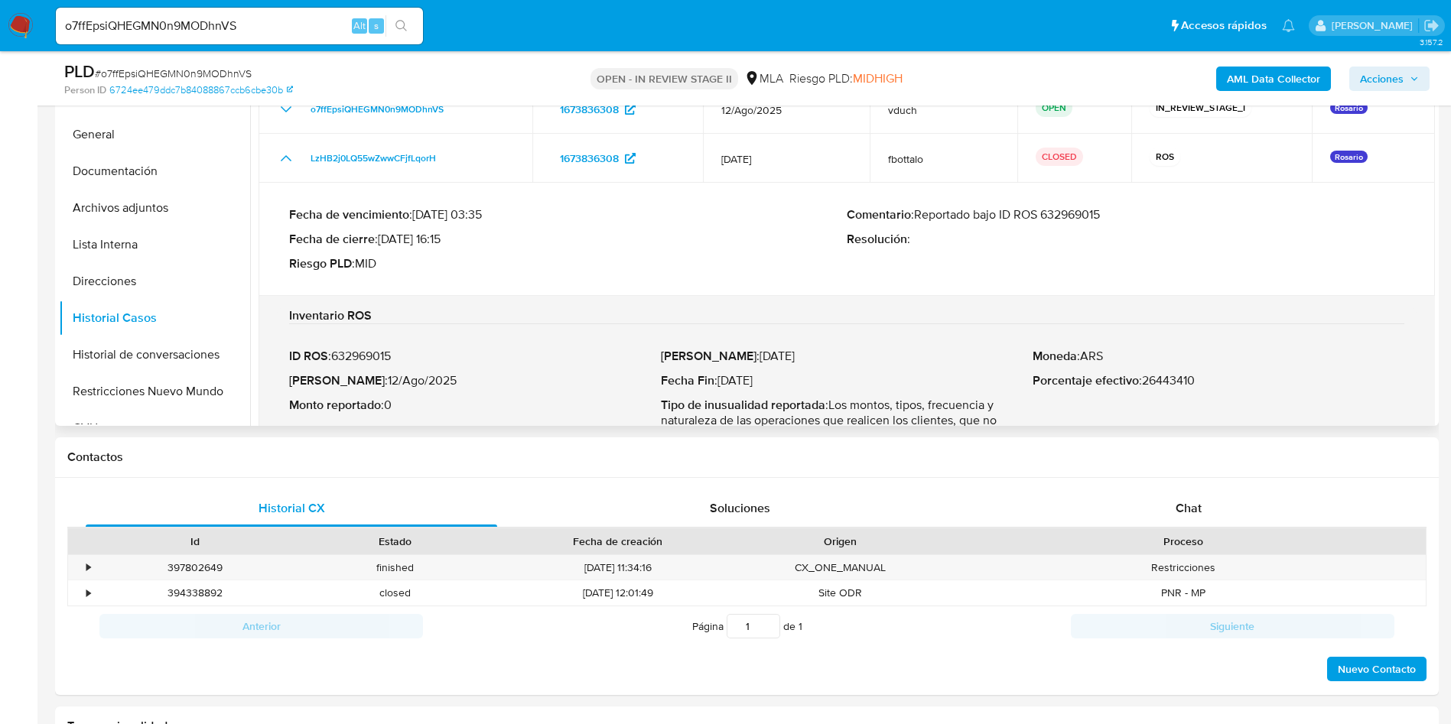
scroll to position [229, 0]
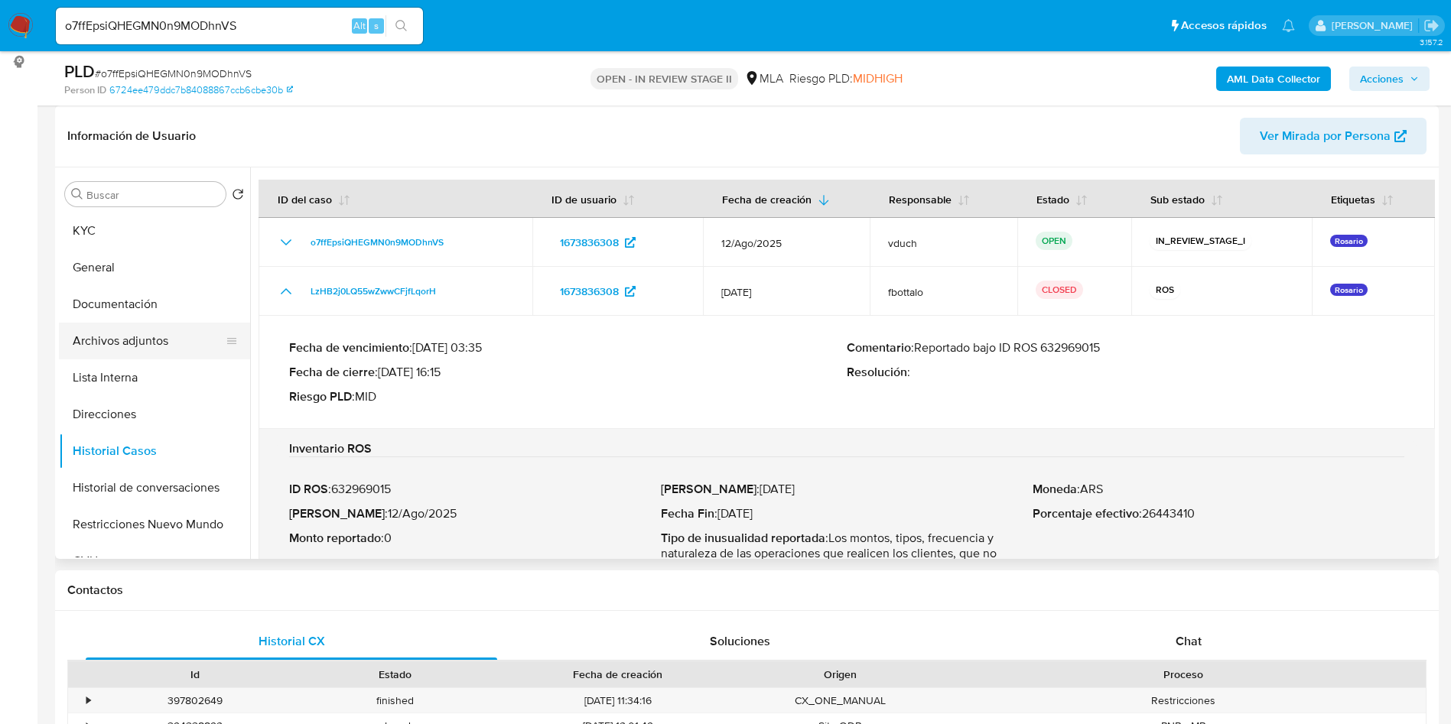
click at [151, 335] on button "Archivos adjuntos" at bounding box center [148, 341] width 179 height 37
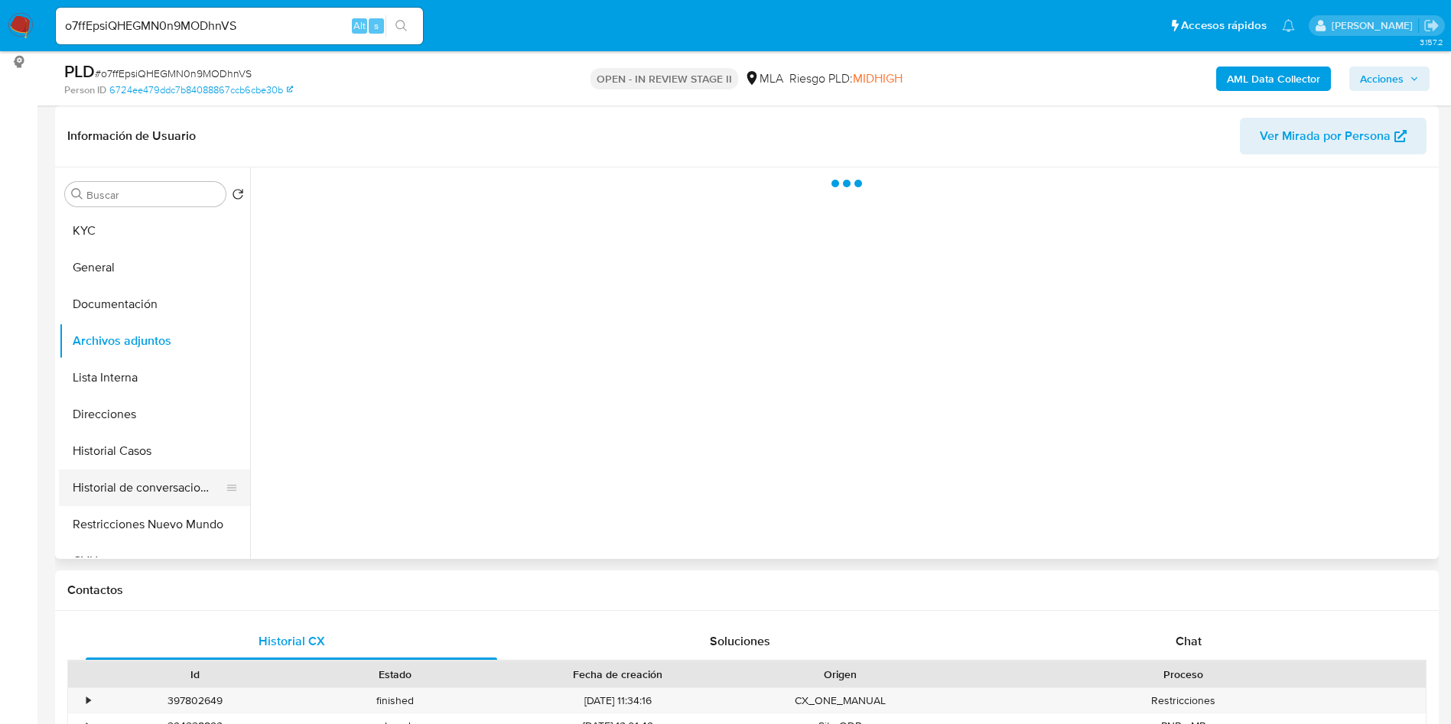
click at [99, 502] on button "Historial de conversaciones" at bounding box center [148, 487] width 179 height 37
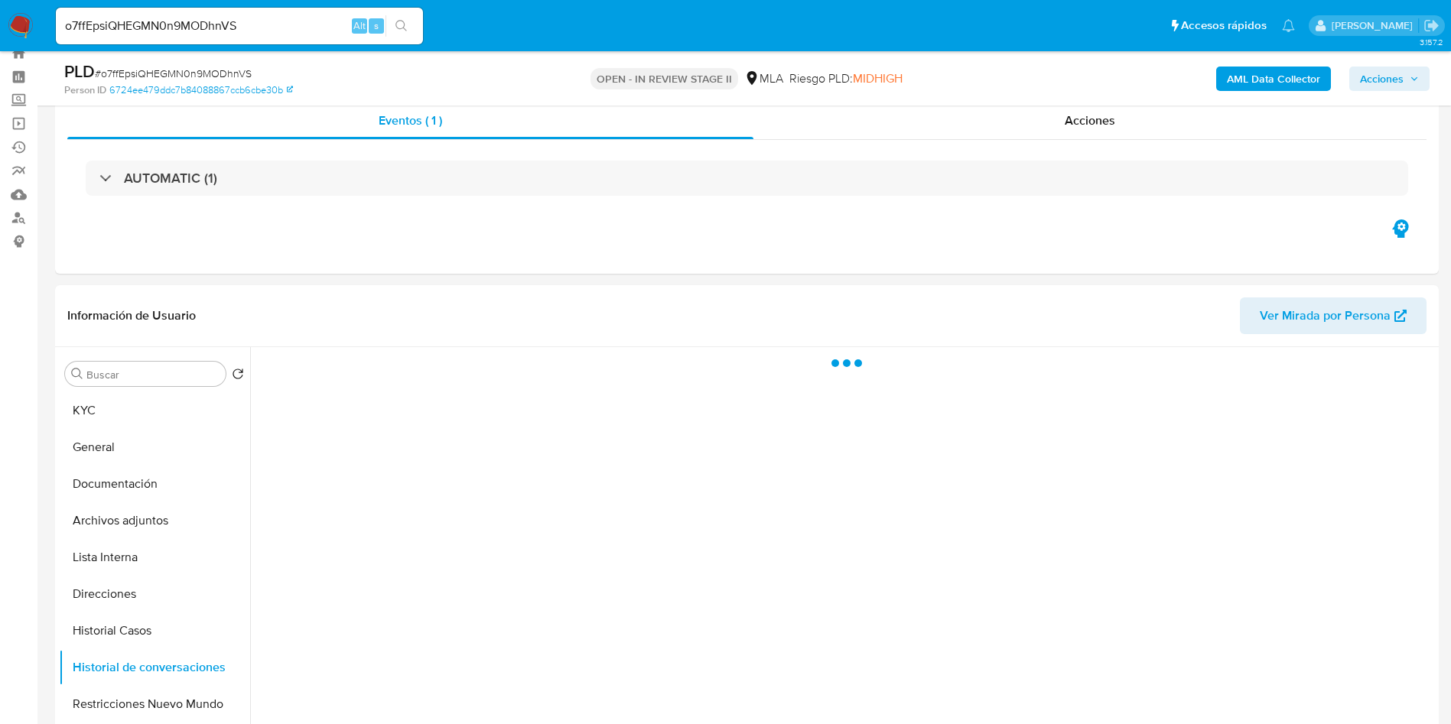
scroll to position [0, 0]
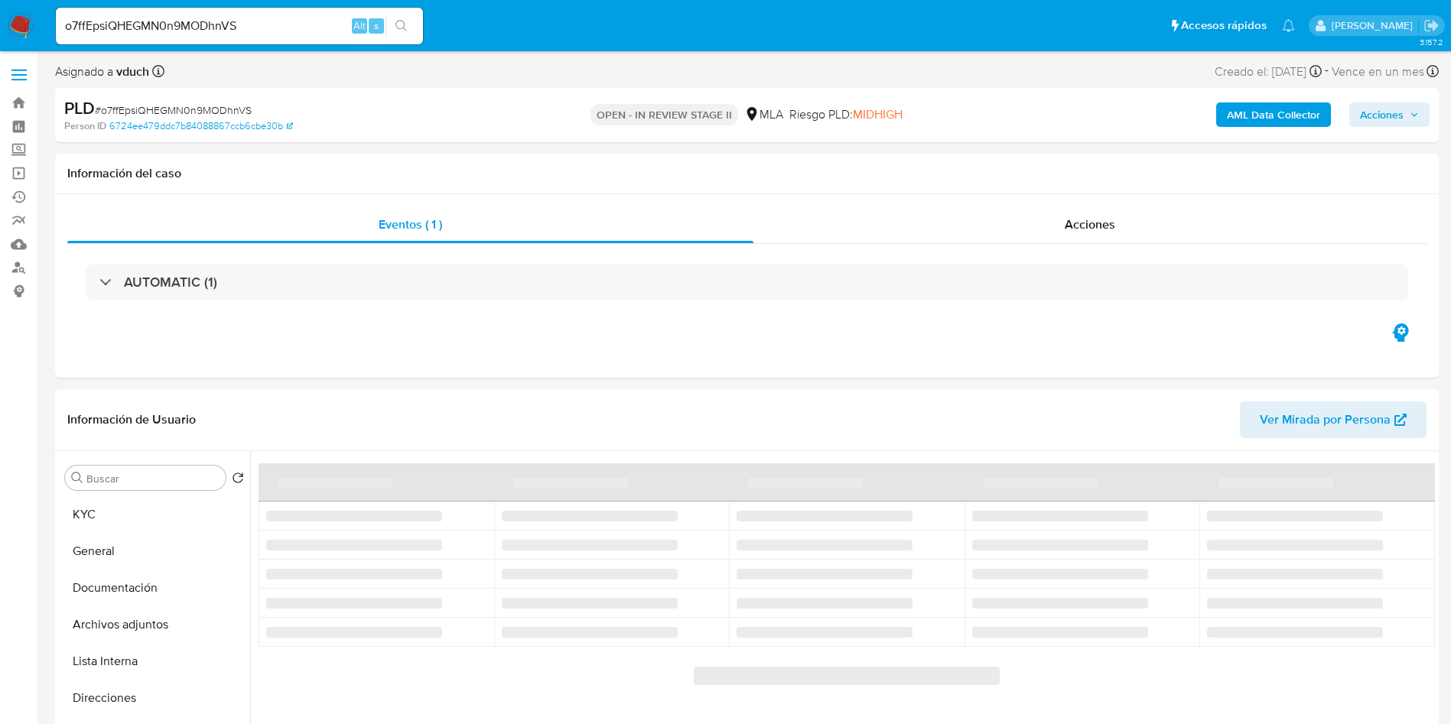
click at [1382, 117] on span "Acciones" at bounding box center [1382, 114] width 44 height 24
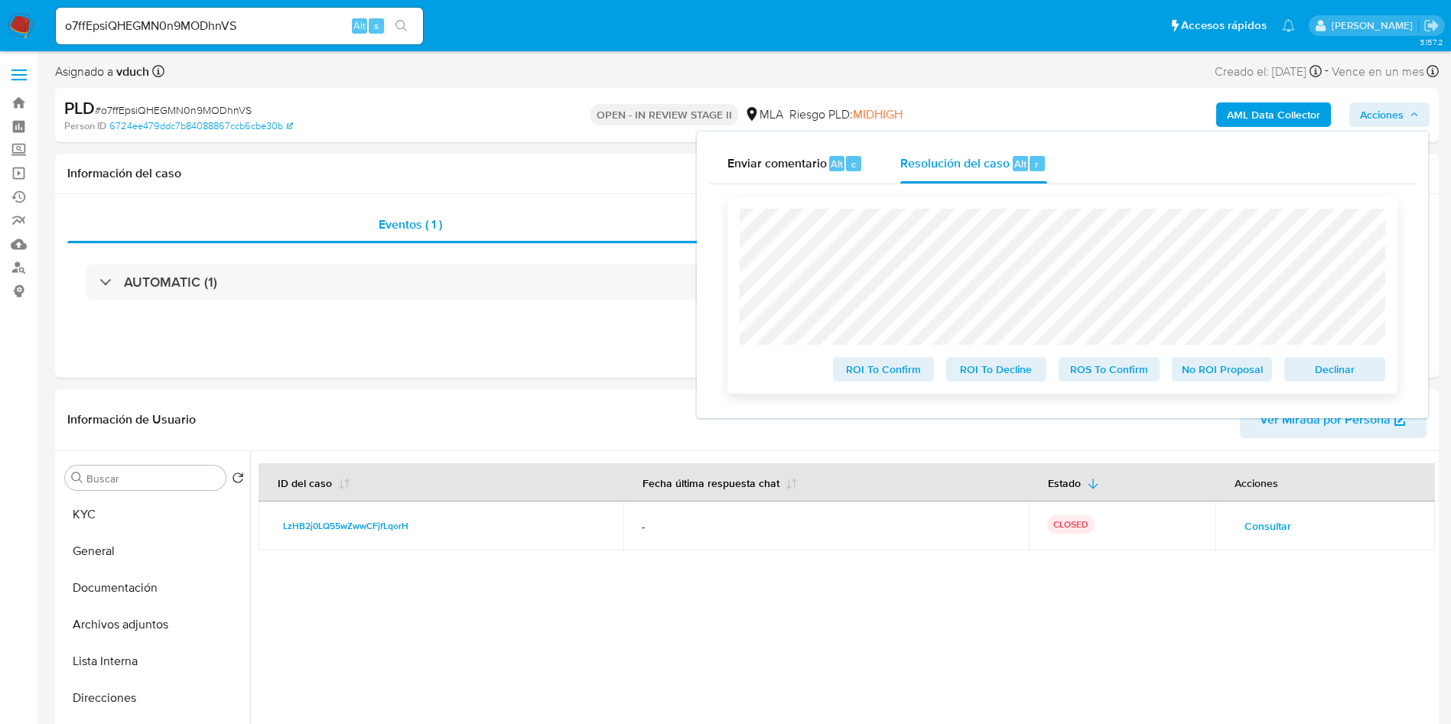
click at [1327, 380] on span "Declinar" at bounding box center [1335, 369] width 80 height 21
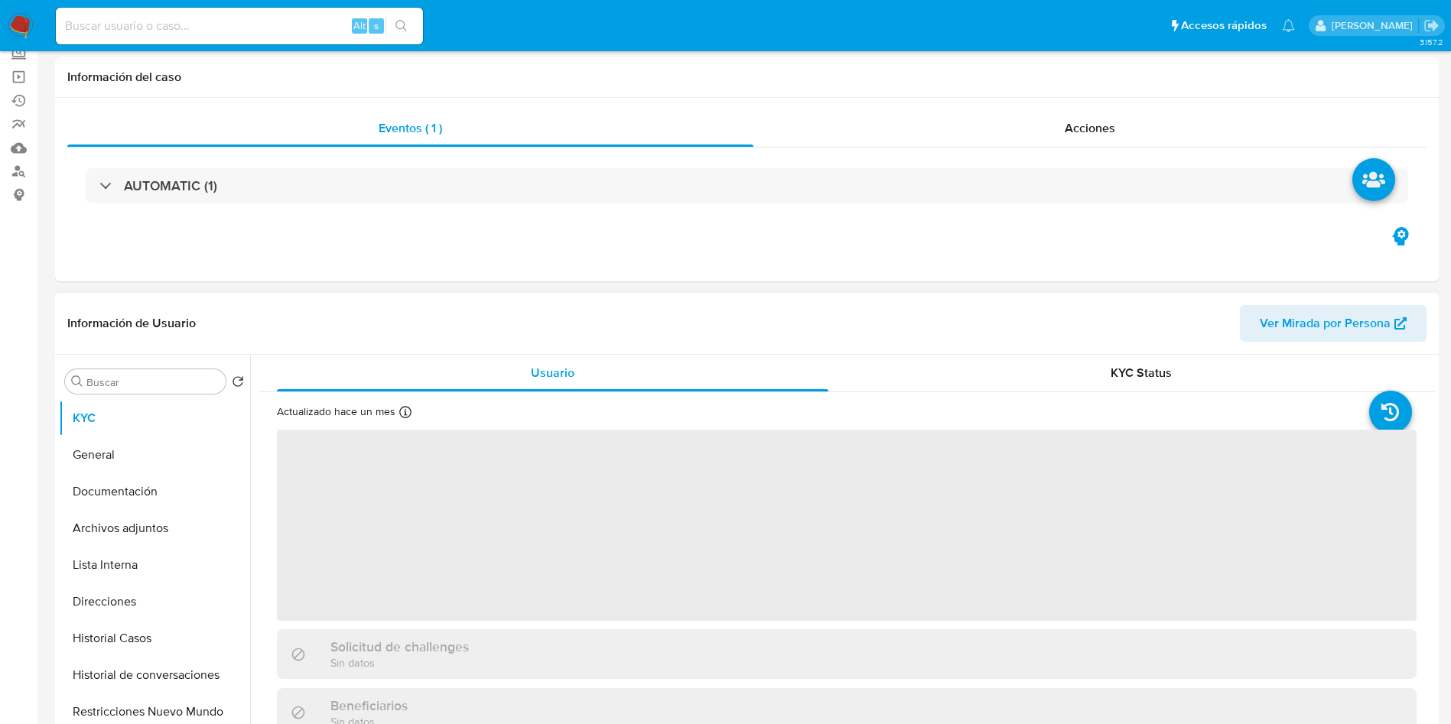
scroll to position [229, 0]
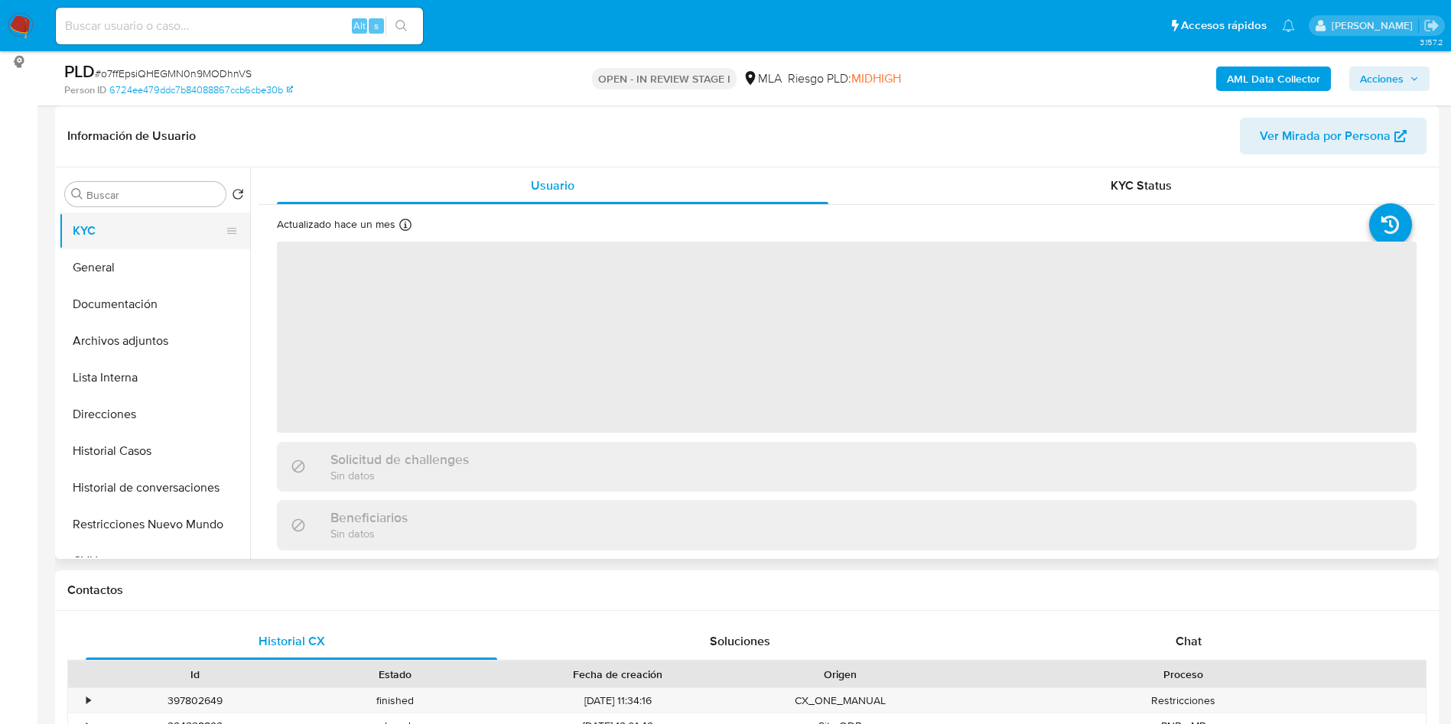
click at [138, 238] on button "KYC" at bounding box center [148, 231] width 179 height 37
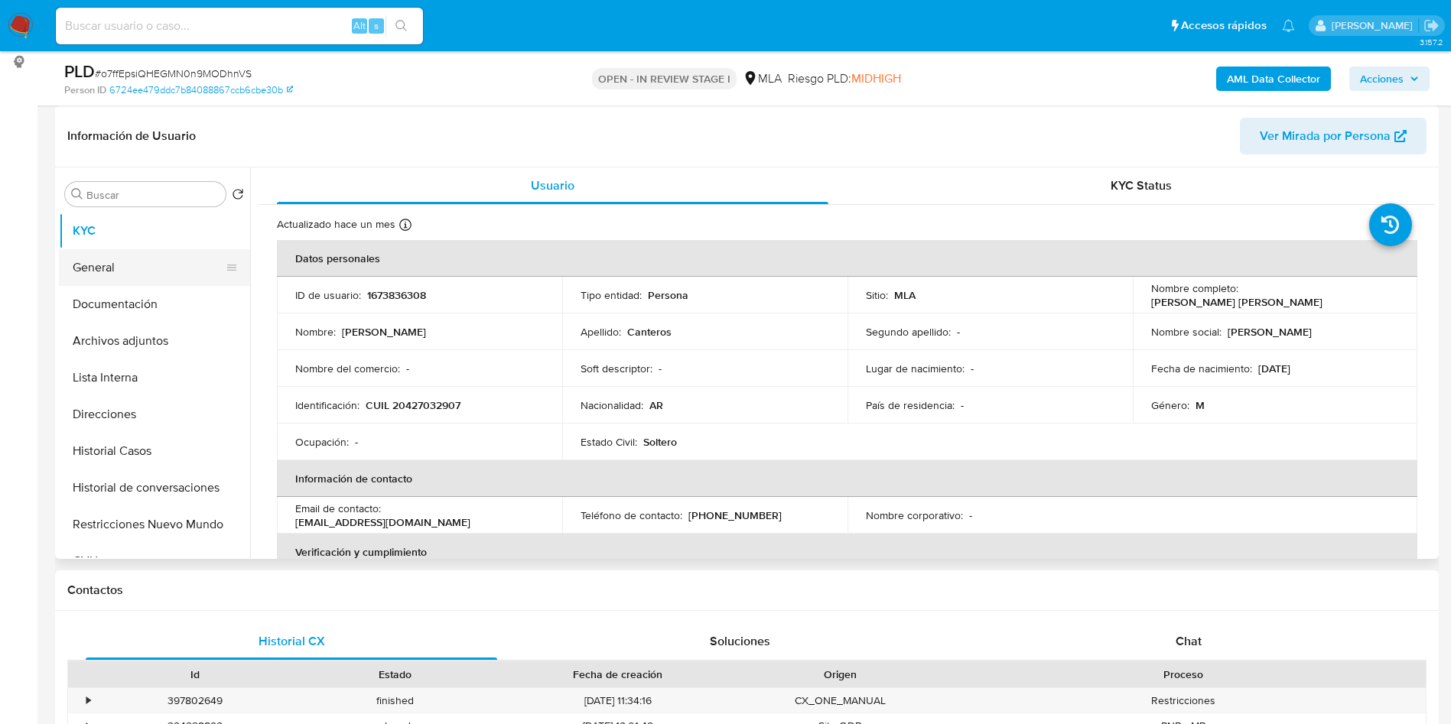
select select "10"
click at [197, 279] on button "General" at bounding box center [148, 267] width 179 height 37
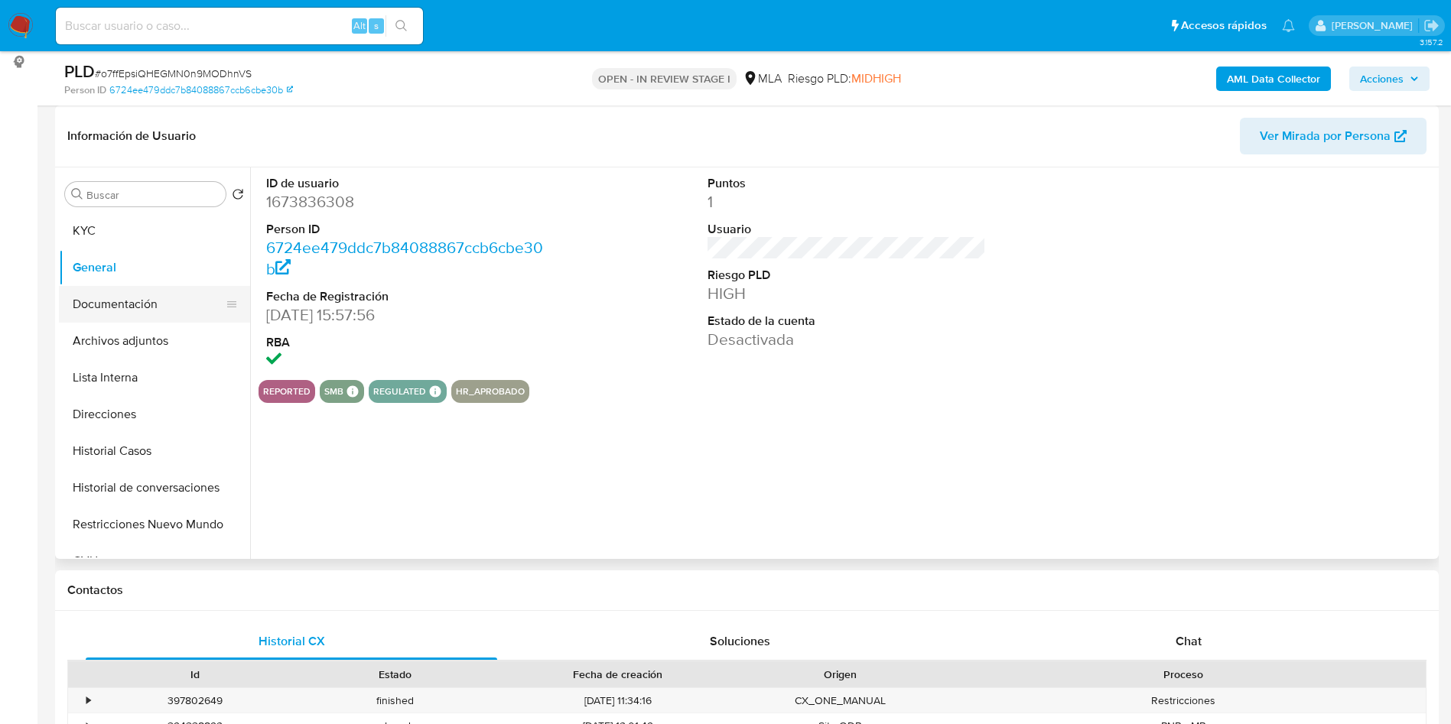
click at [159, 297] on button "Documentación" at bounding box center [148, 304] width 179 height 37
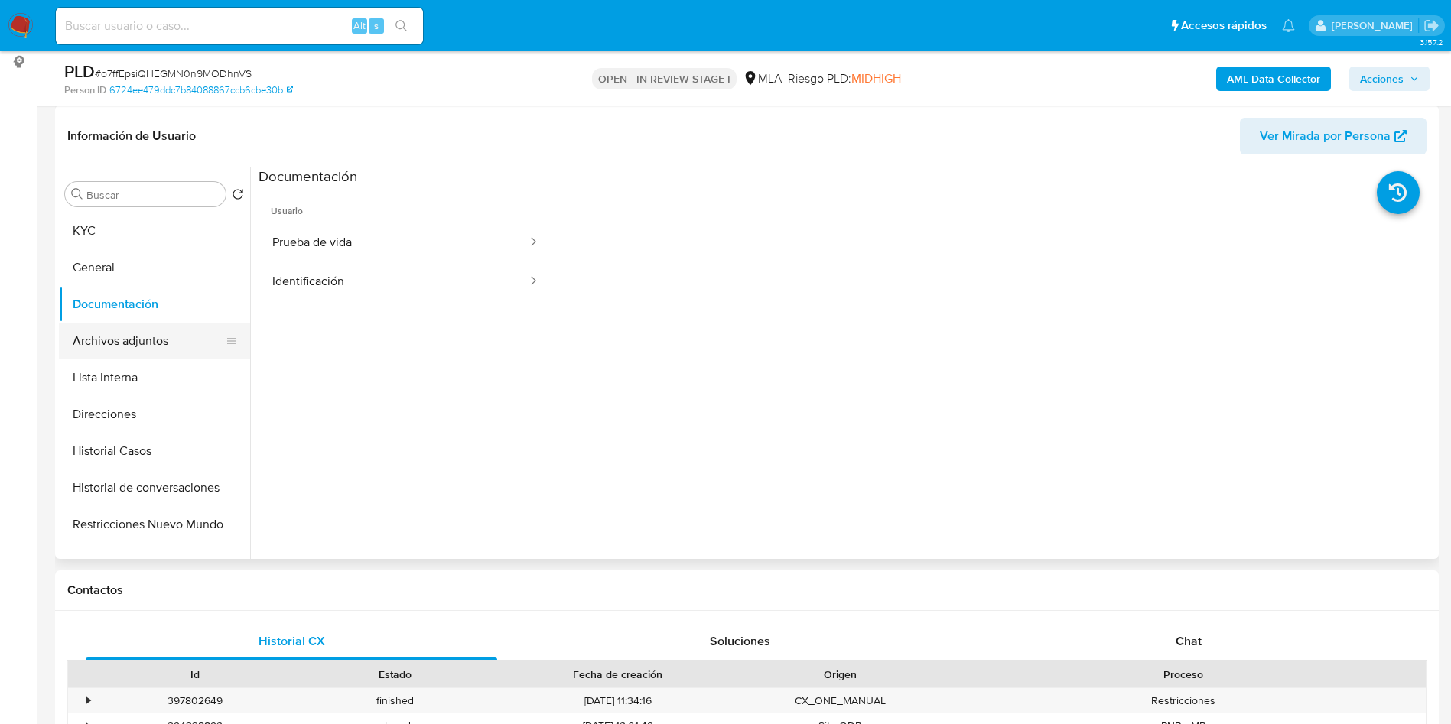
click at [104, 329] on button "Archivos adjuntos" at bounding box center [148, 341] width 179 height 37
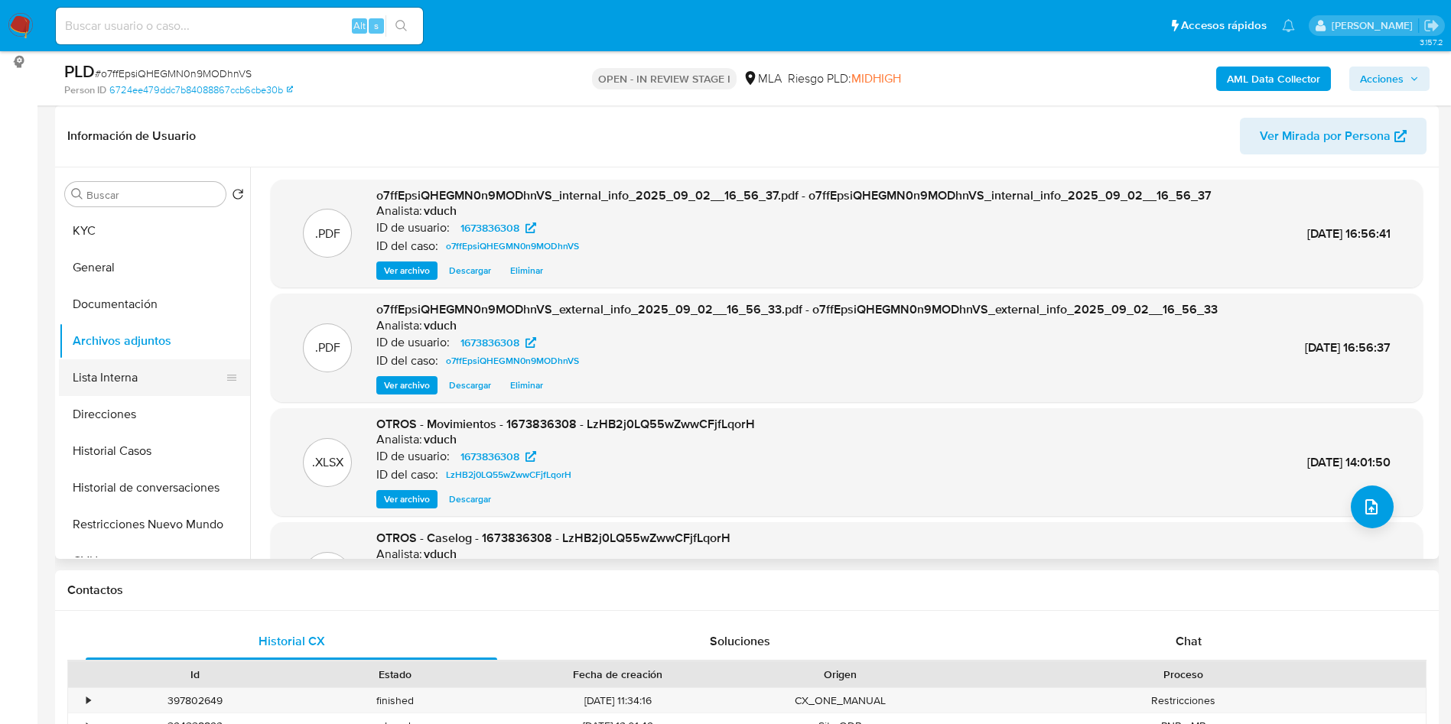
click at [119, 371] on button "Lista Interna" at bounding box center [148, 377] width 179 height 37
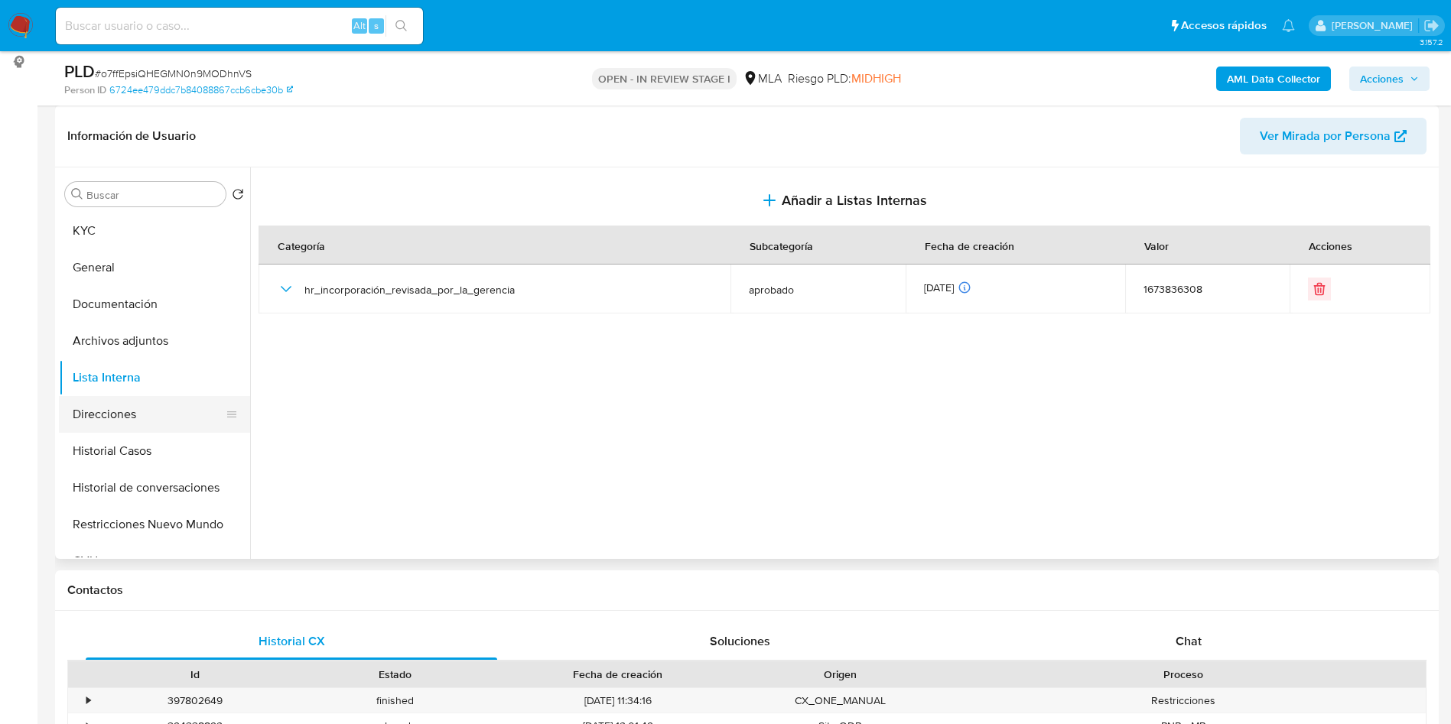
click at [128, 412] on button "Direcciones" at bounding box center [148, 414] width 179 height 37
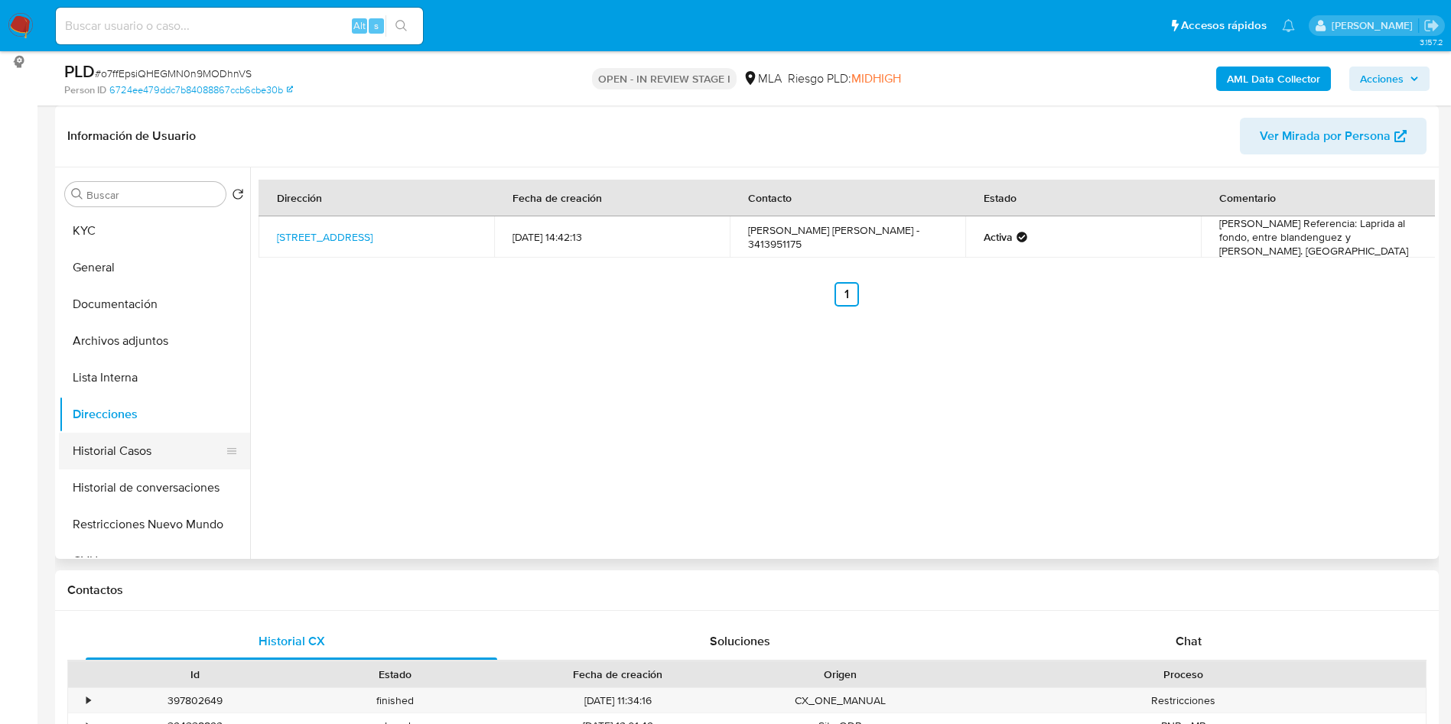
click at [161, 443] on button "Historial Casos" at bounding box center [148, 451] width 179 height 37
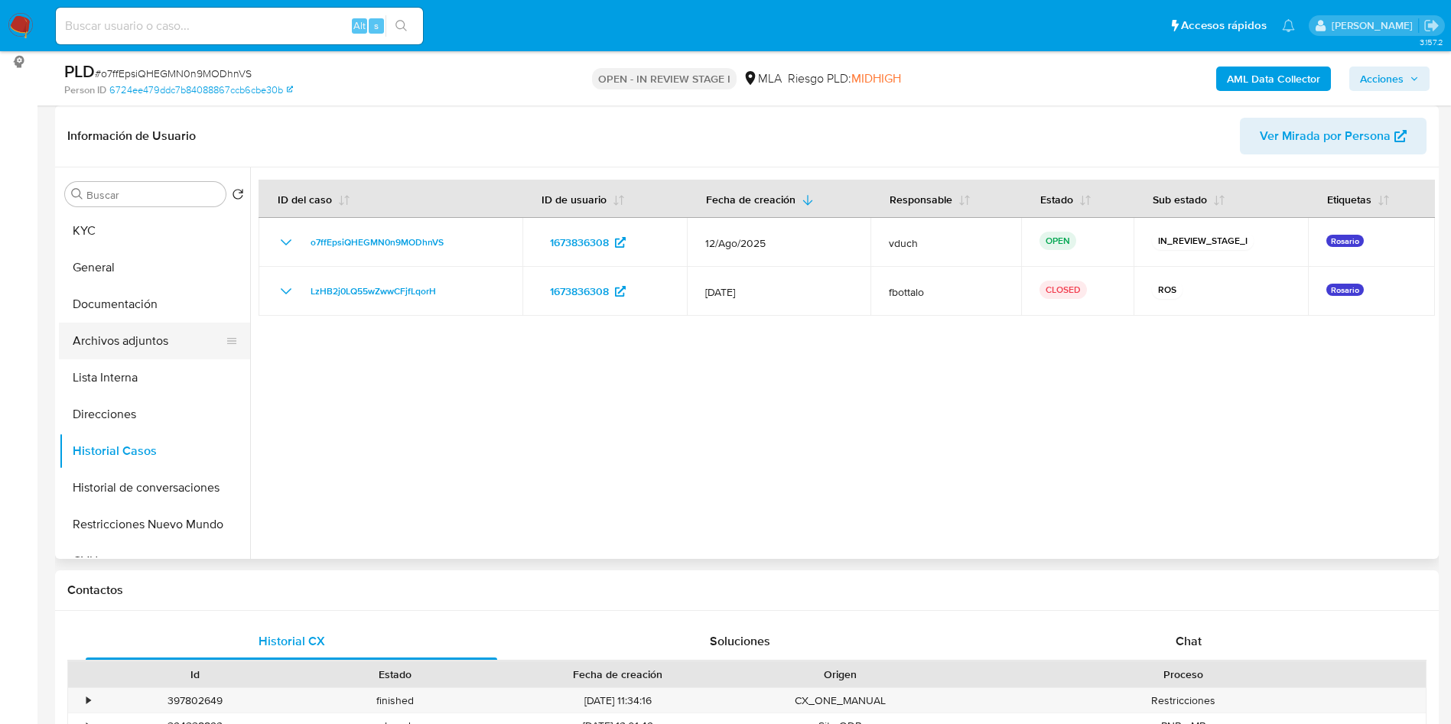
click at [128, 350] on button "Archivos adjuntos" at bounding box center [148, 341] width 179 height 37
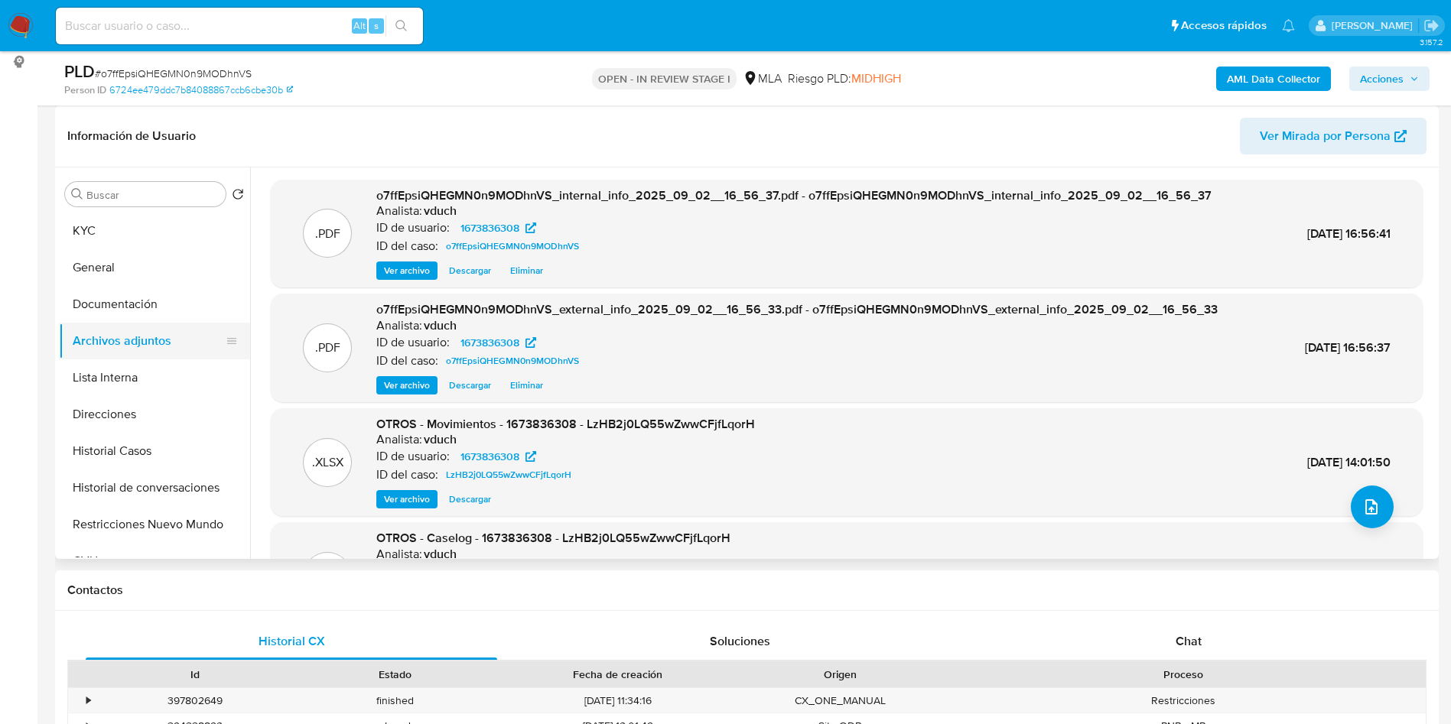
drag, startPoint x: 132, startPoint y: 308, endPoint x: 190, endPoint y: 322, distance: 59.7
click at [132, 308] on button "Documentación" at bounding box center [154, 304] width 191 height 37
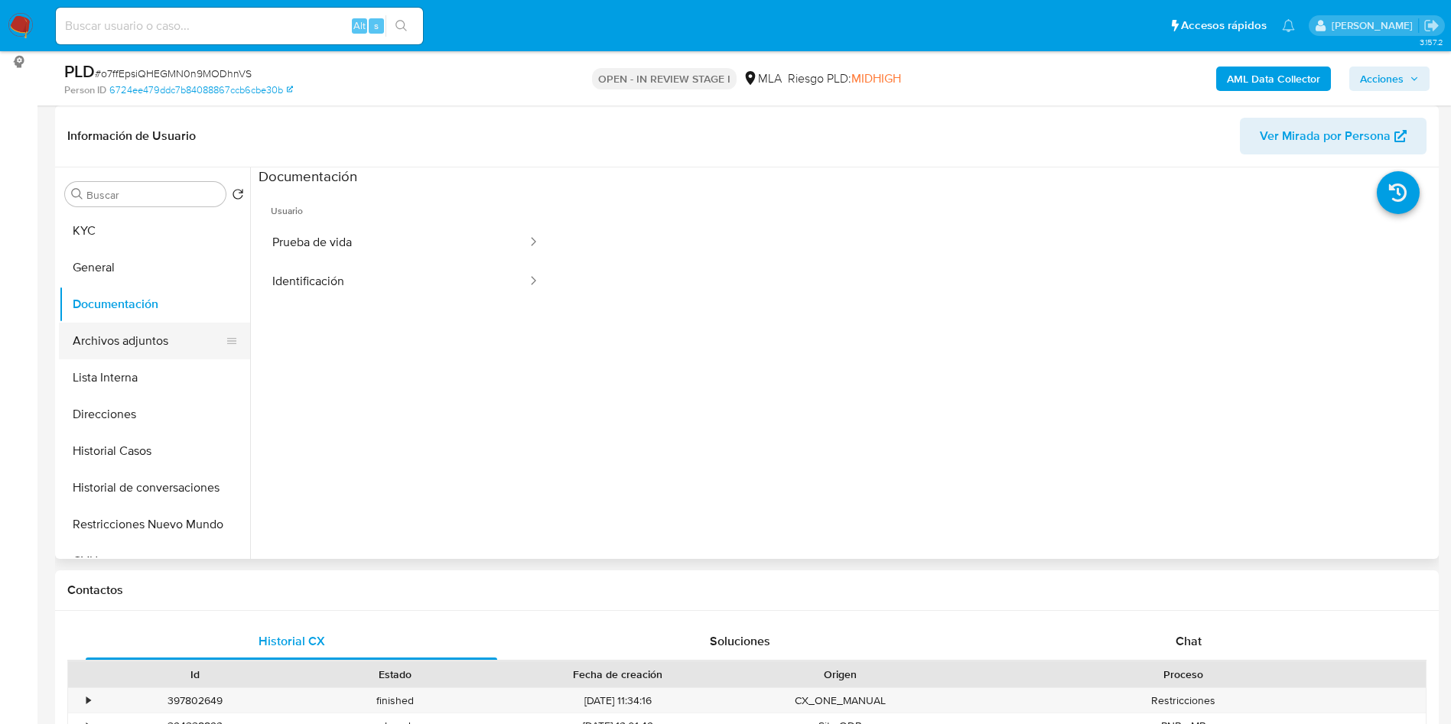
click at [180, 352] on button "Archivos adjuntos" at bounding box center [148, 341] width 179 height 37
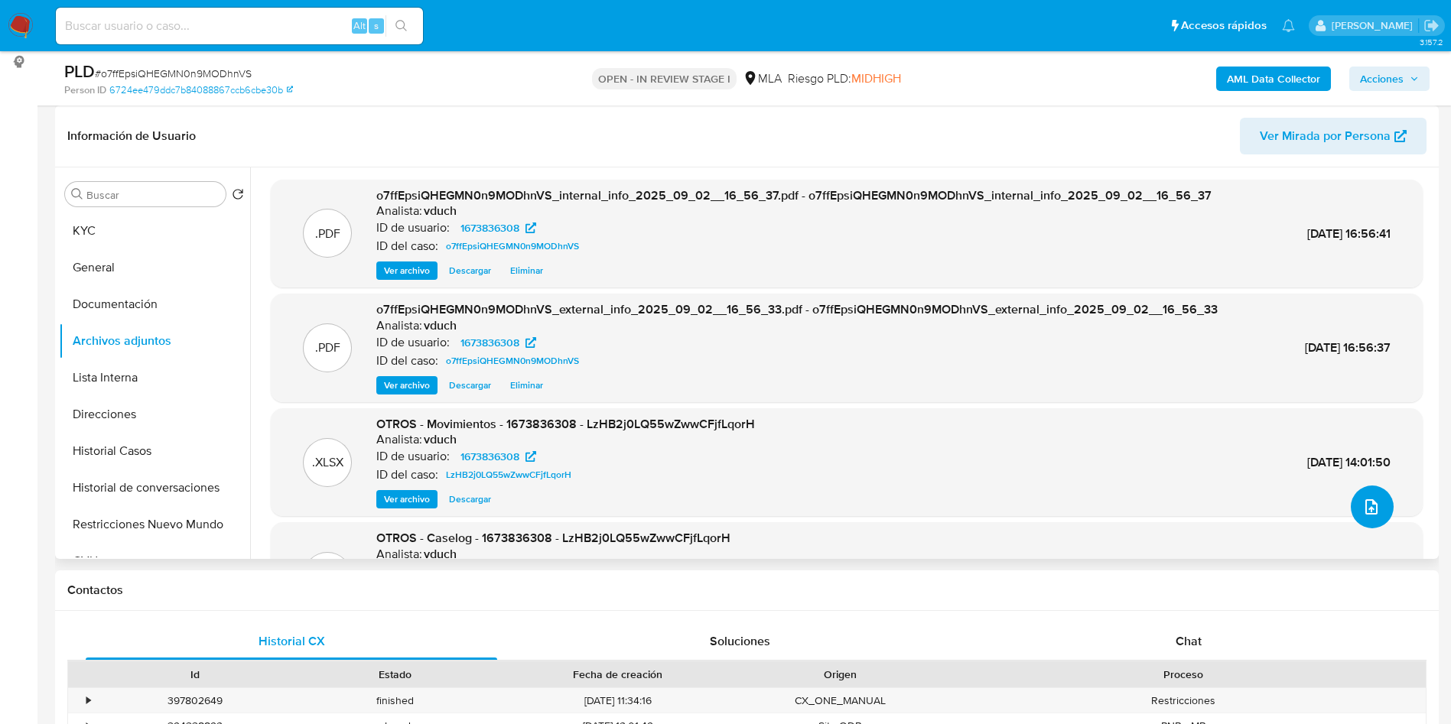
click at [1363, 503] on icon "upload-file" at bounding box center [1371, 507] width 18 height 18
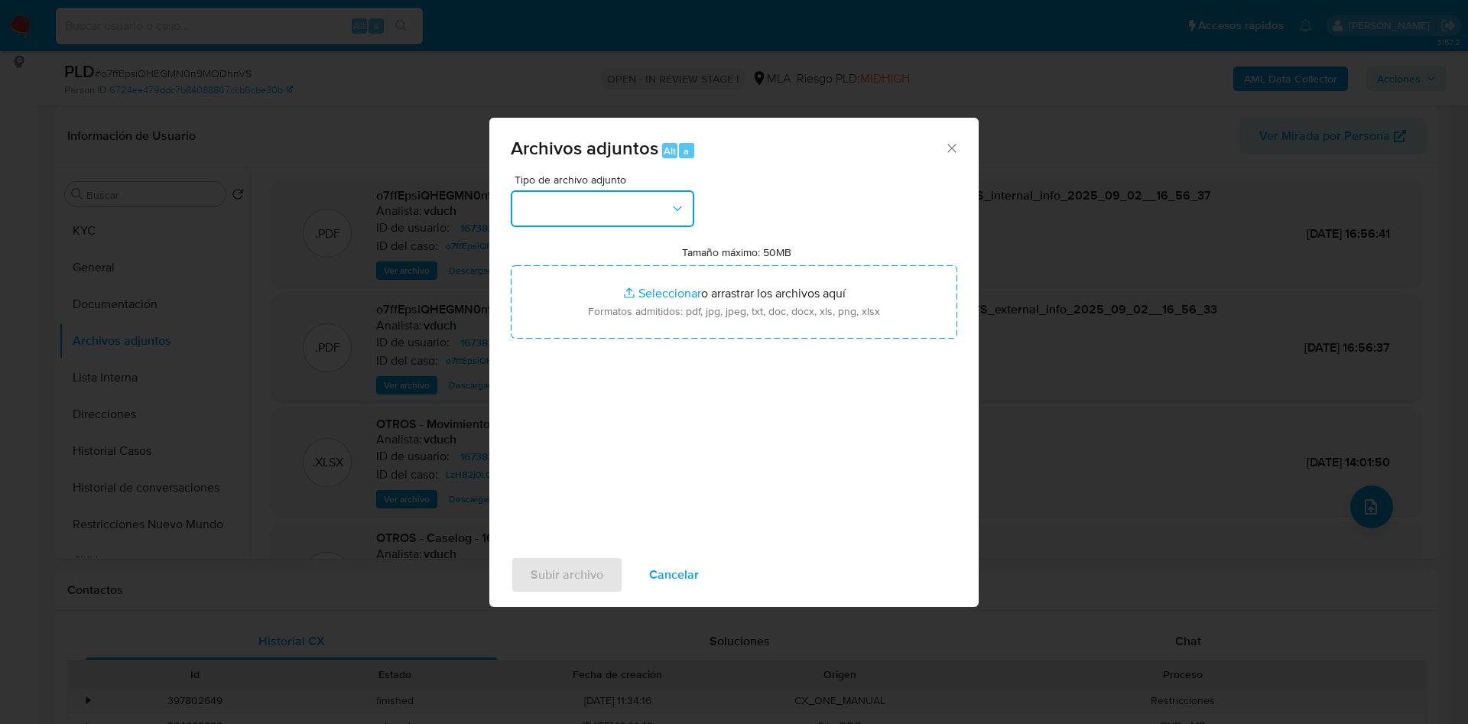
click at [600, 223] on button "button" at bounding box center [603, 208] width 184 height 37
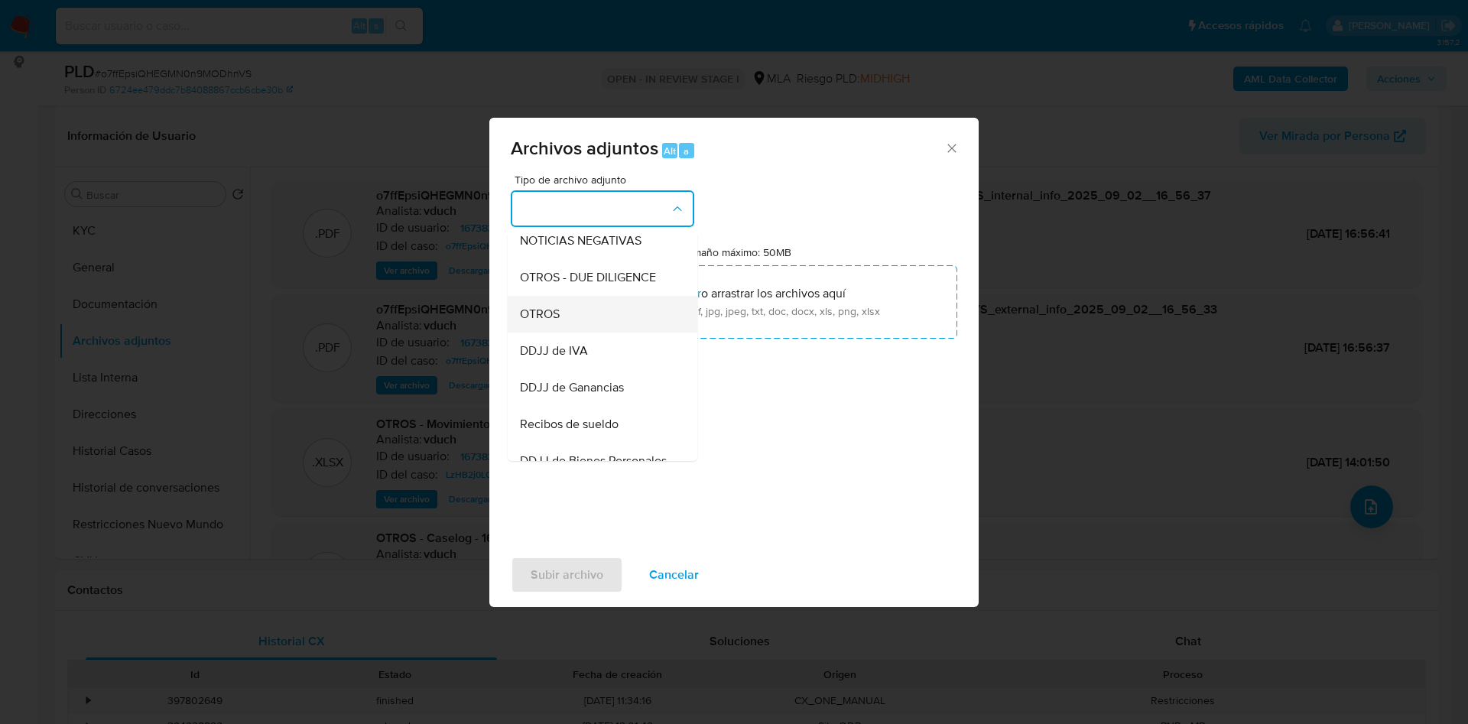
click at [564, 329] on div "OTROS" at bounding box center [598, 314] width 156 height 37
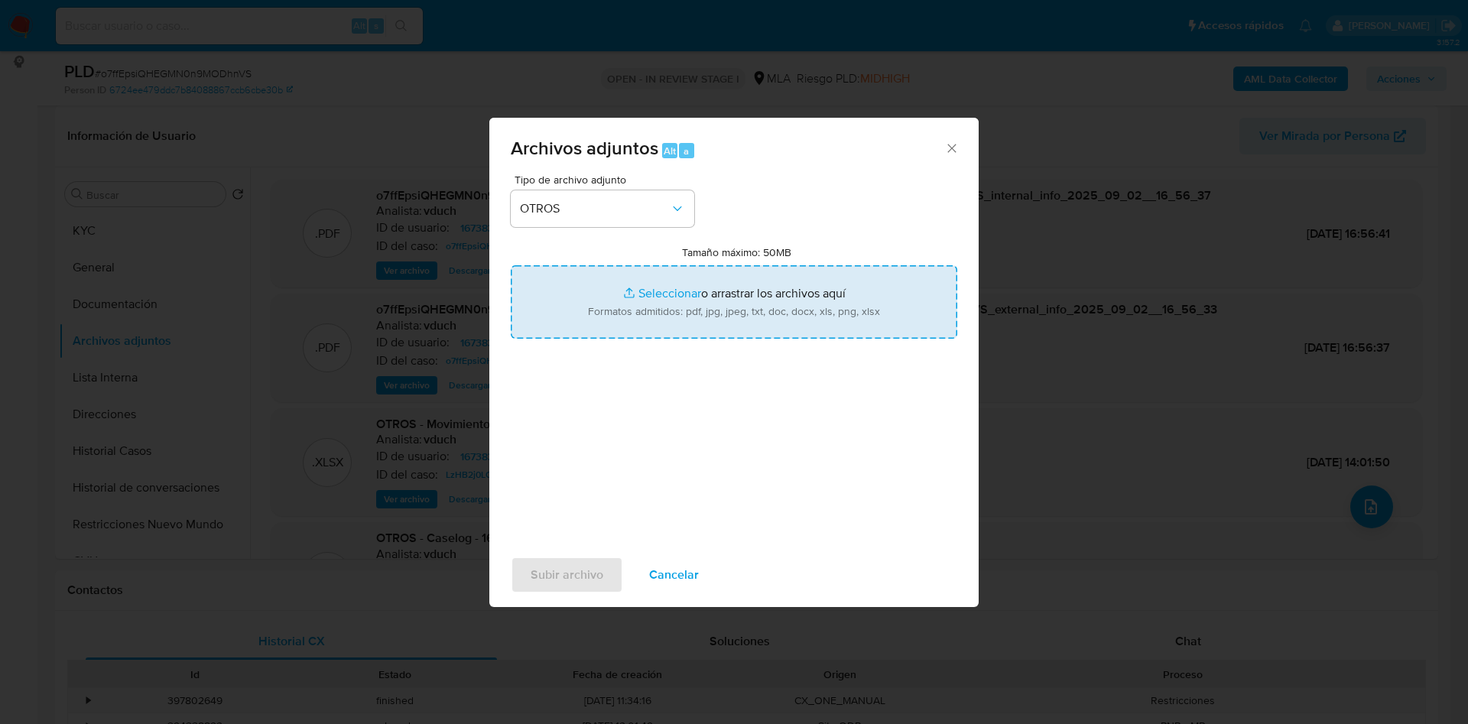
type input "C:\fakepath\Caselog o7ffEpsiQHEGMN0n9MODhnVS_2025_09_01_13_38_07.docx"
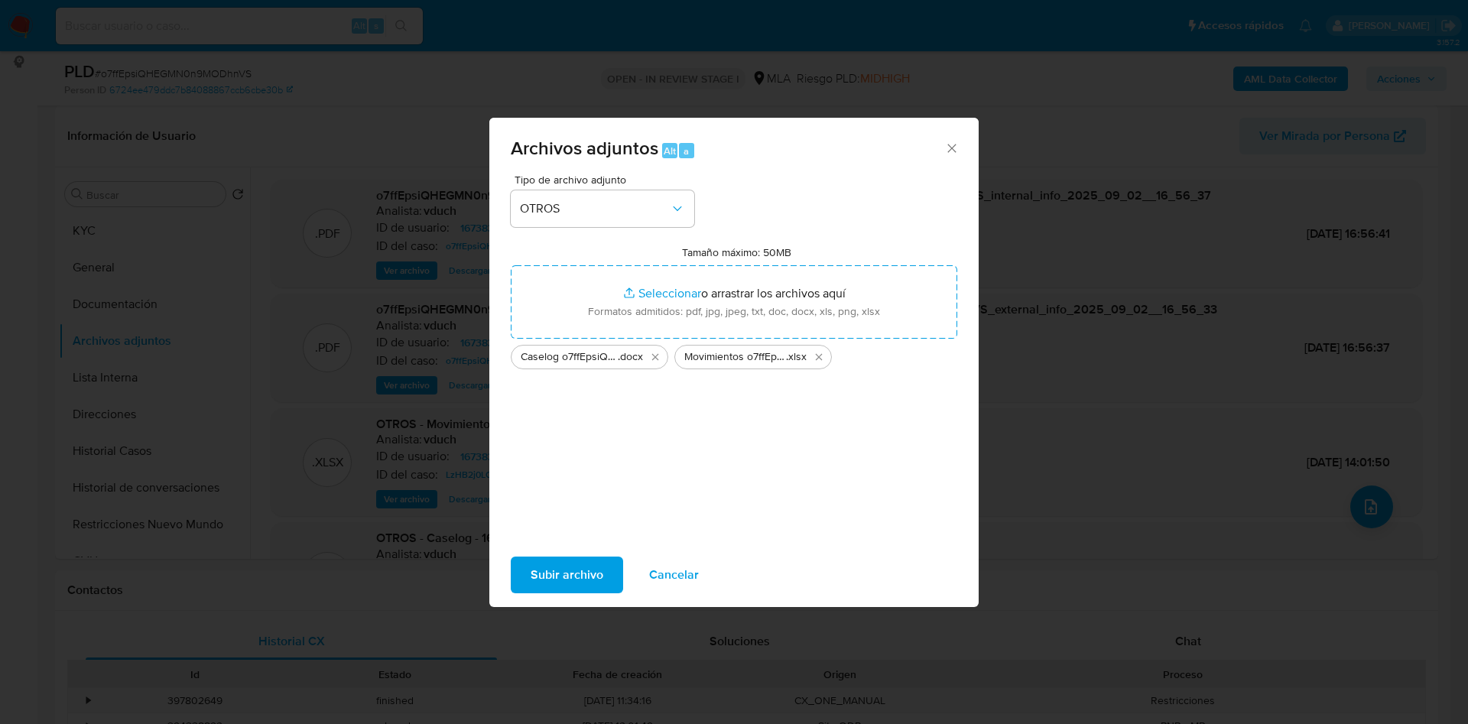
click at [564, 572] on span "Subir archivo" at bounding box center [567, 575] width 73 height 34
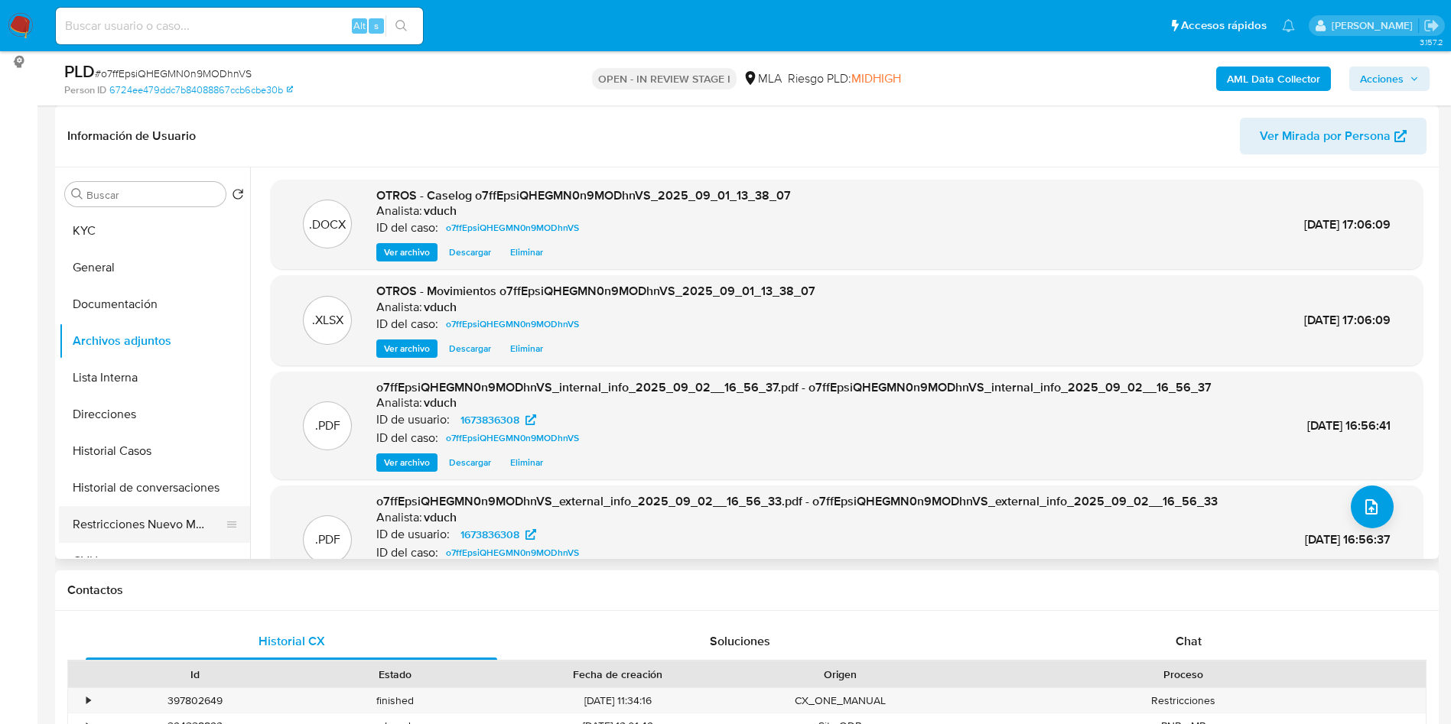
click at [133, 530] on button "Restricciones Nuevo Mundo" at bounding box center [148, 524] width 179 height 37
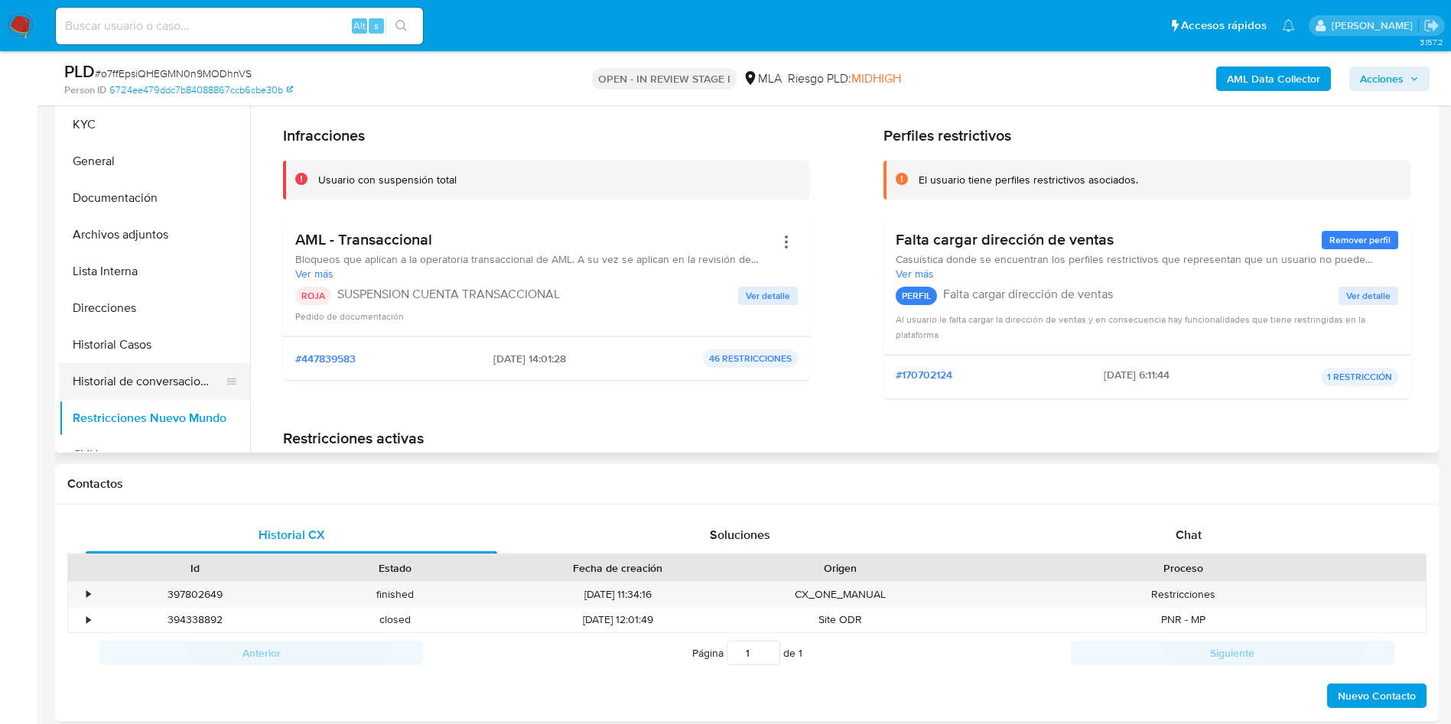
scroll to position [344, 0]
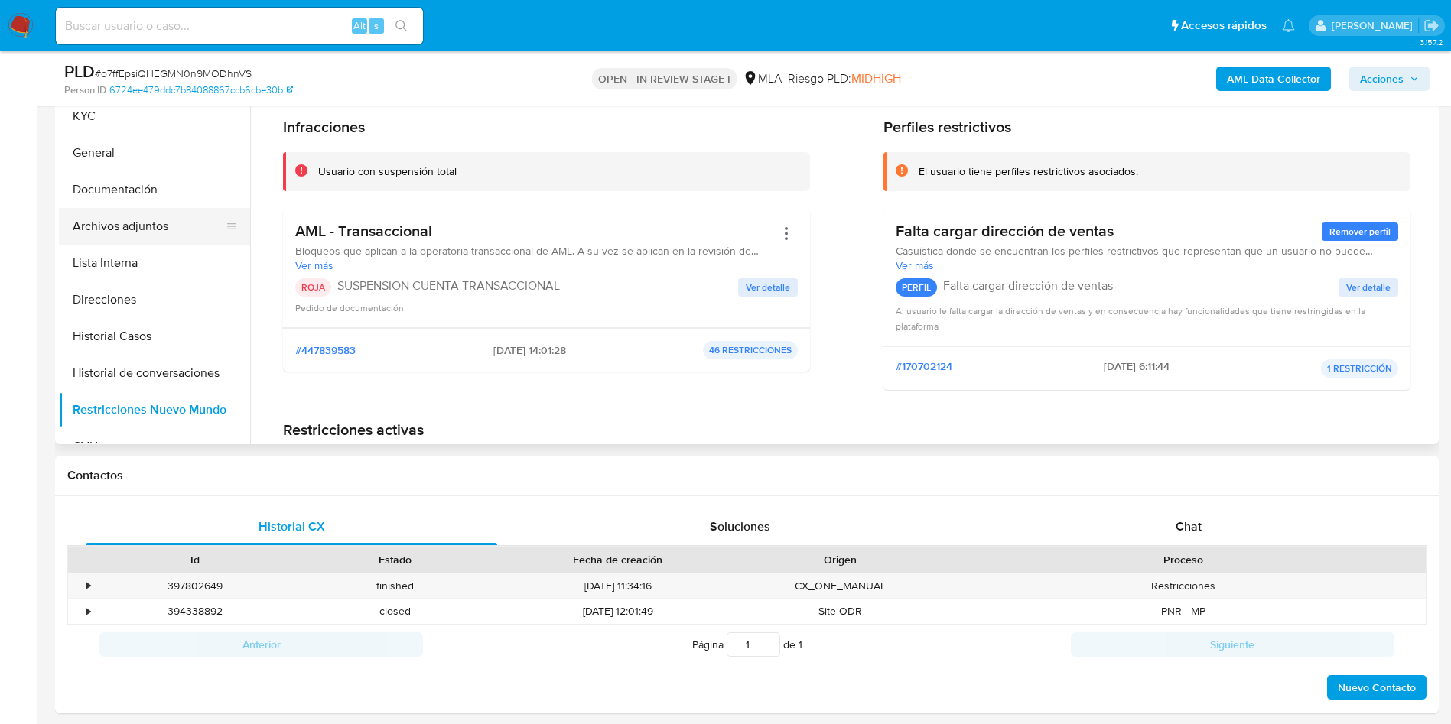
click at [129, 222] on button "Archivos adjuntos" at bounding box center [148, 226] width 179 height 37
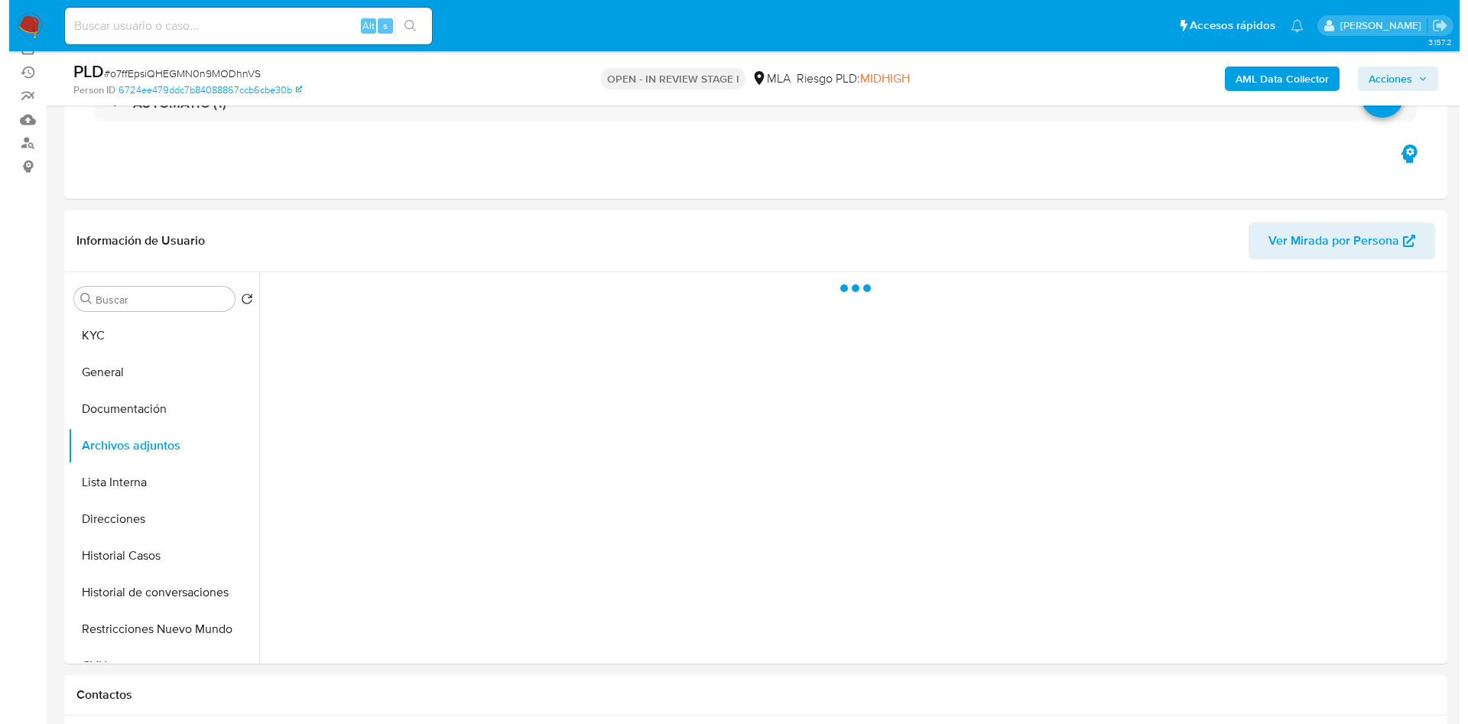
scroll to position [115, 0]
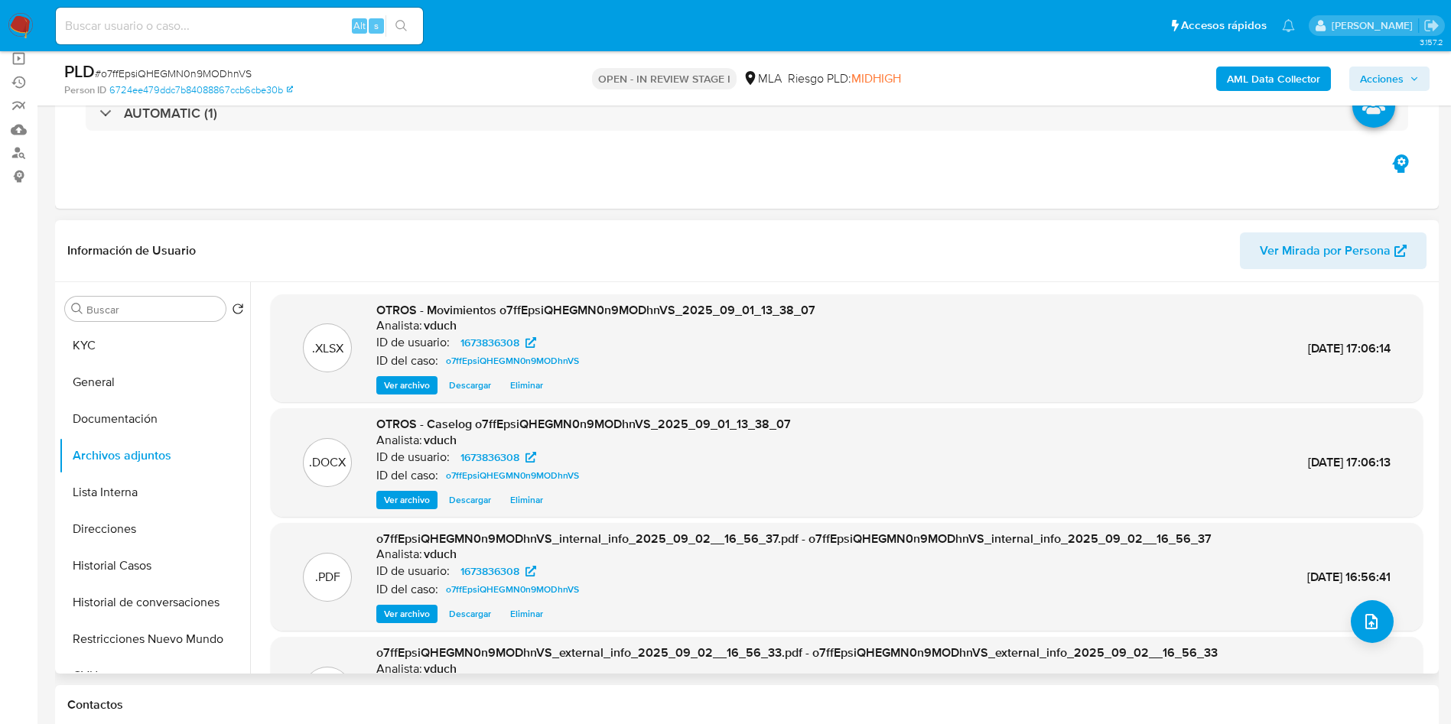
click at [422, 505] on span "Ver archivo" at bounding box center [407, 499] width 46 height 15
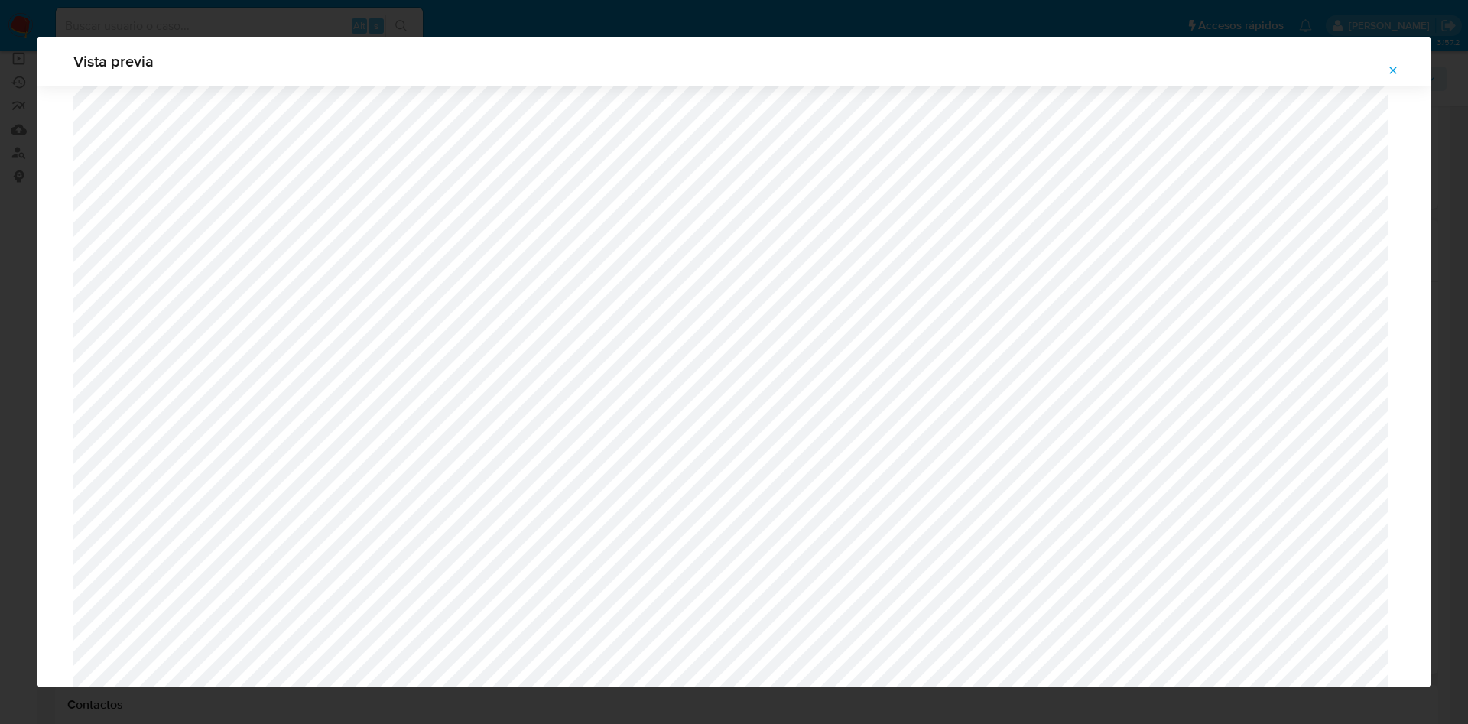
scroll to position [887, 0]
click at [1402, 77] on button "Attachment preview" at bounding box center [1393, 70] width 34 height 24
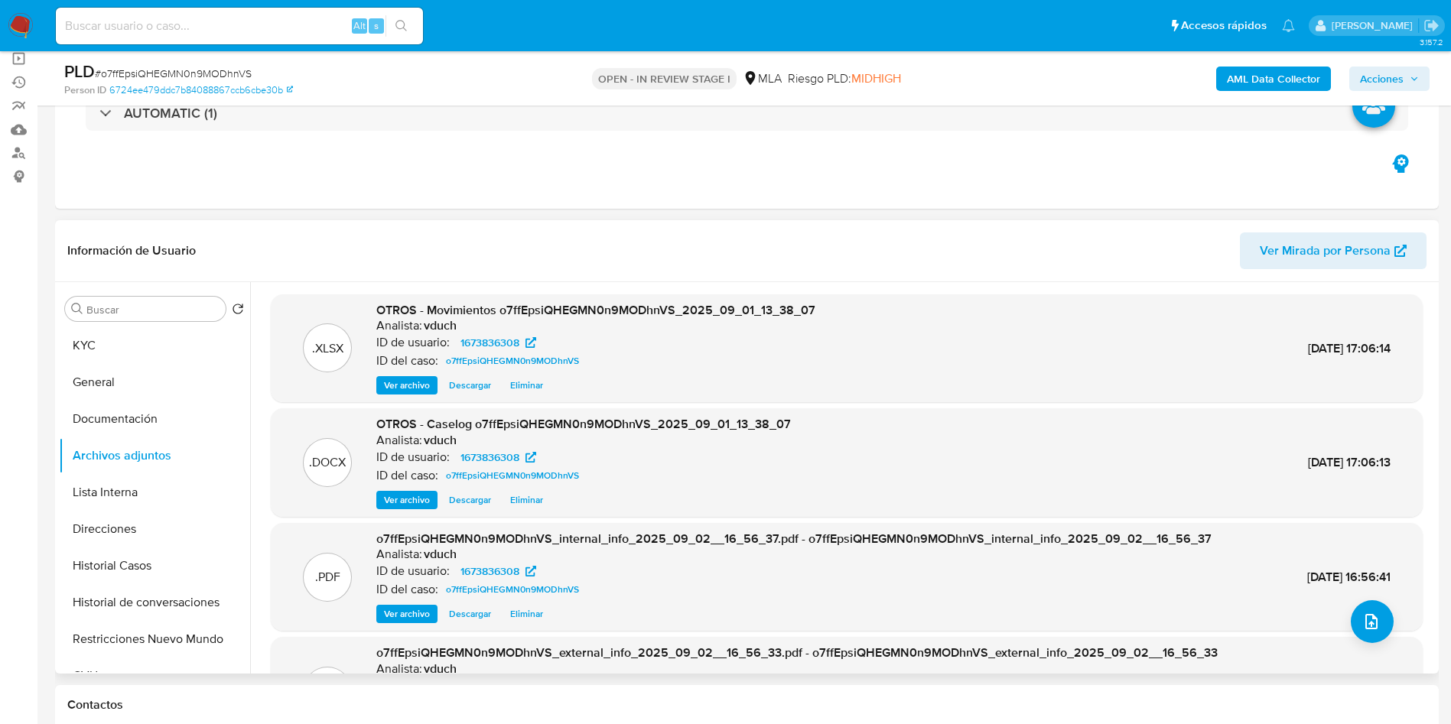
click at [550, 386] on button "Eliminar" at bounding box center [526, 385] width 48 height 18
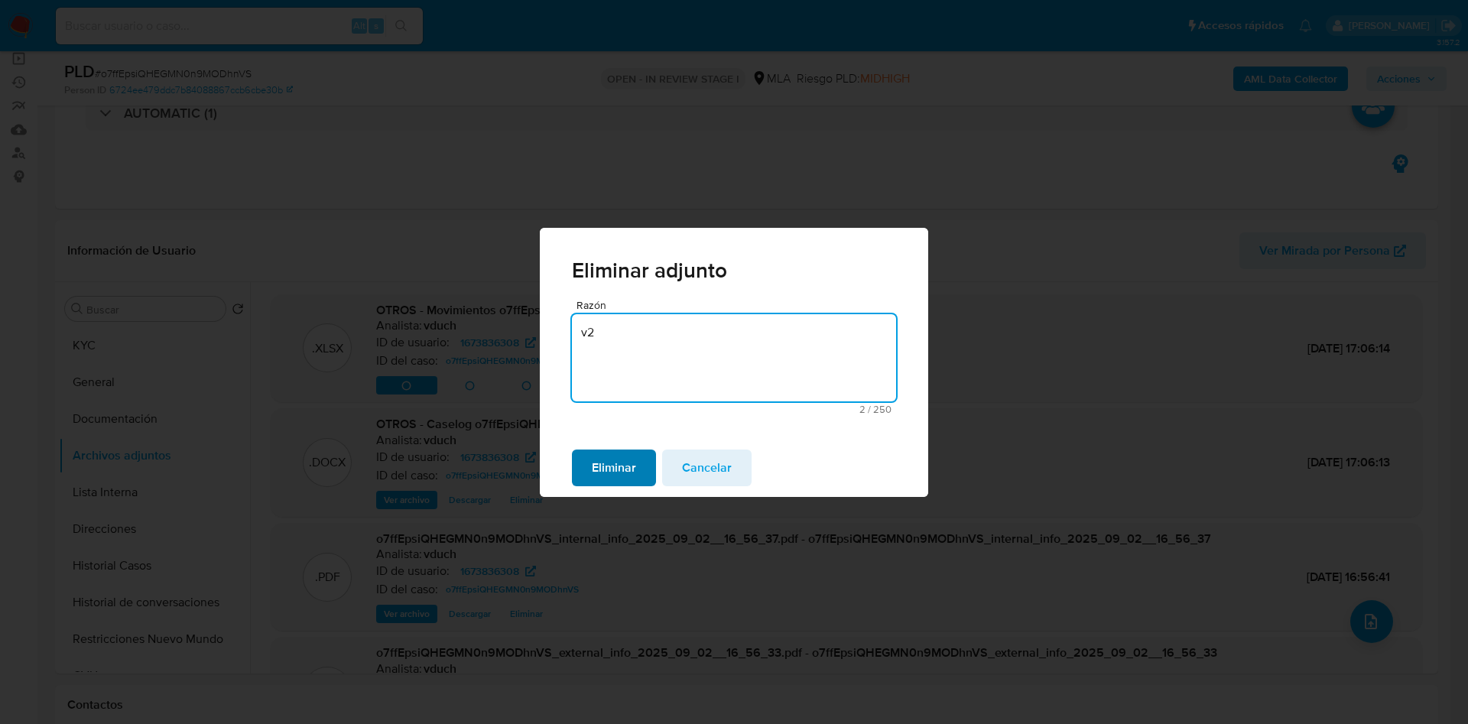
type textarea "v2"
click at [615, 462] on span "Eliminar" at bounding box center [614, 468] width 44 height 34
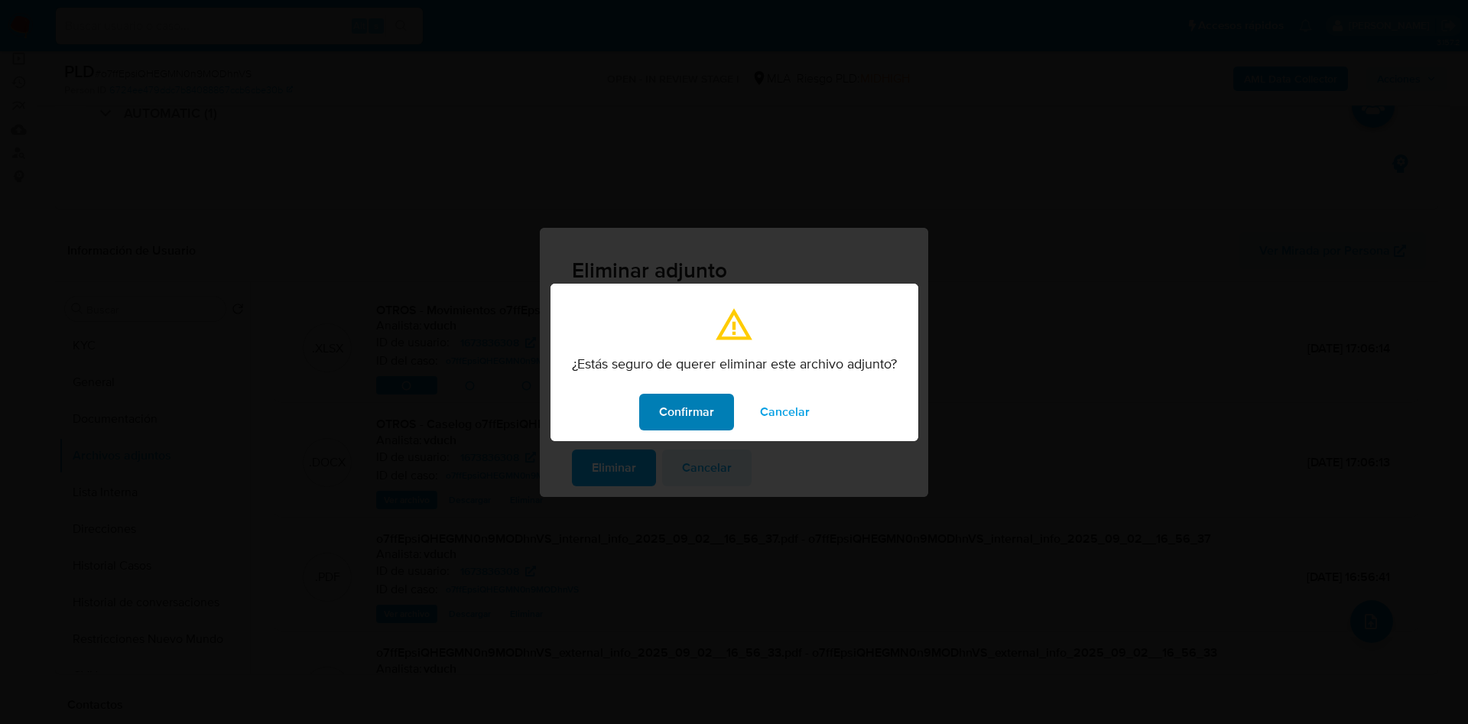
click at [727, 413] on button "Confirmar" at bounding box center [686, 412] width 95 height 37
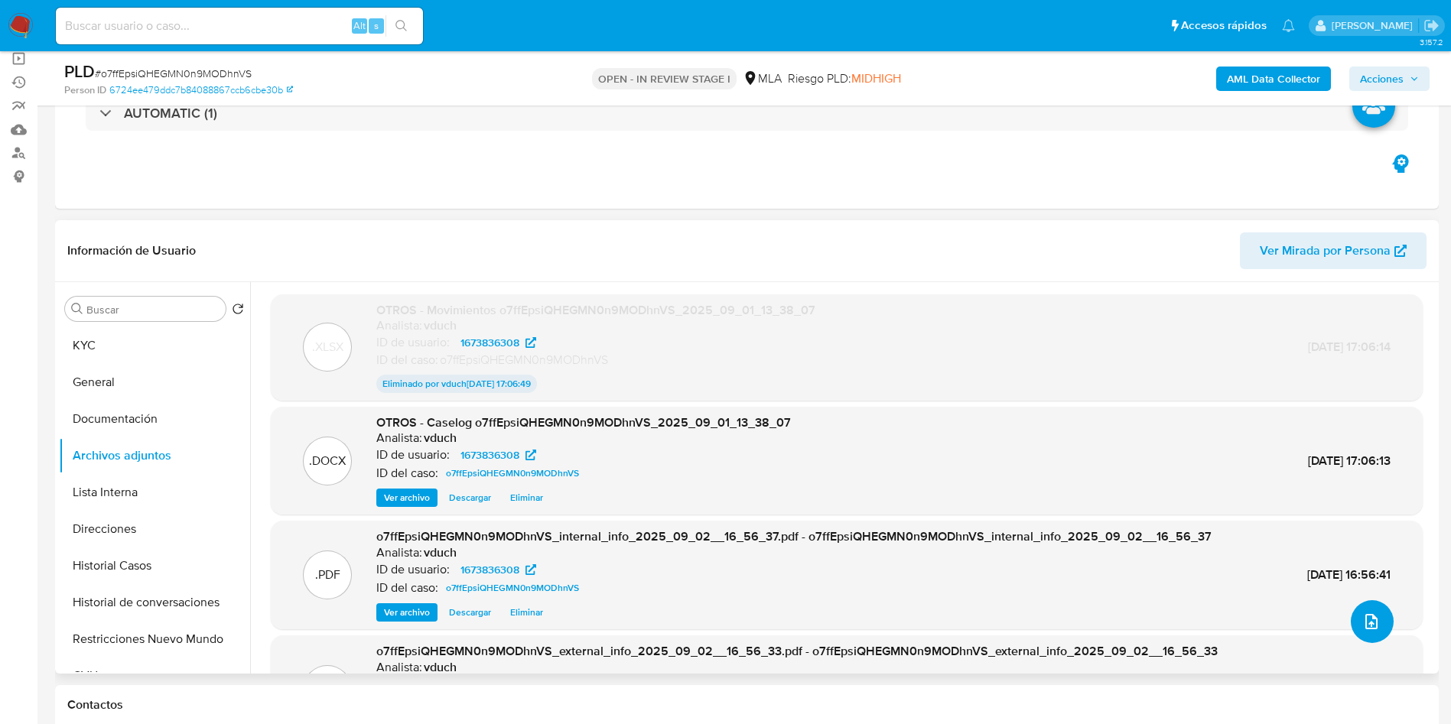
click at [1364, 611] on button "upload-file" at bounding box center [1371, 621] width 43 height 43
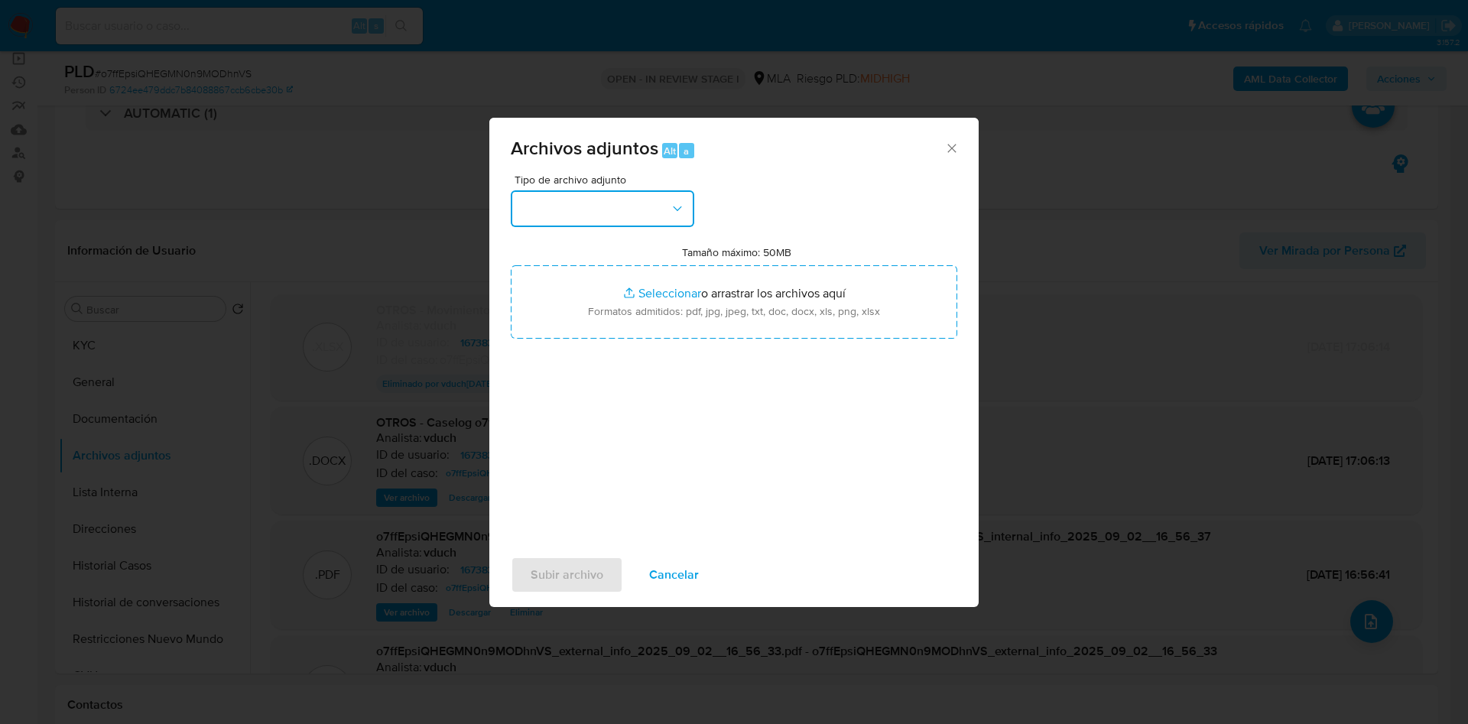
click at [613, 200] on button "button" at bounding box center [603, 208] width 184 height 37
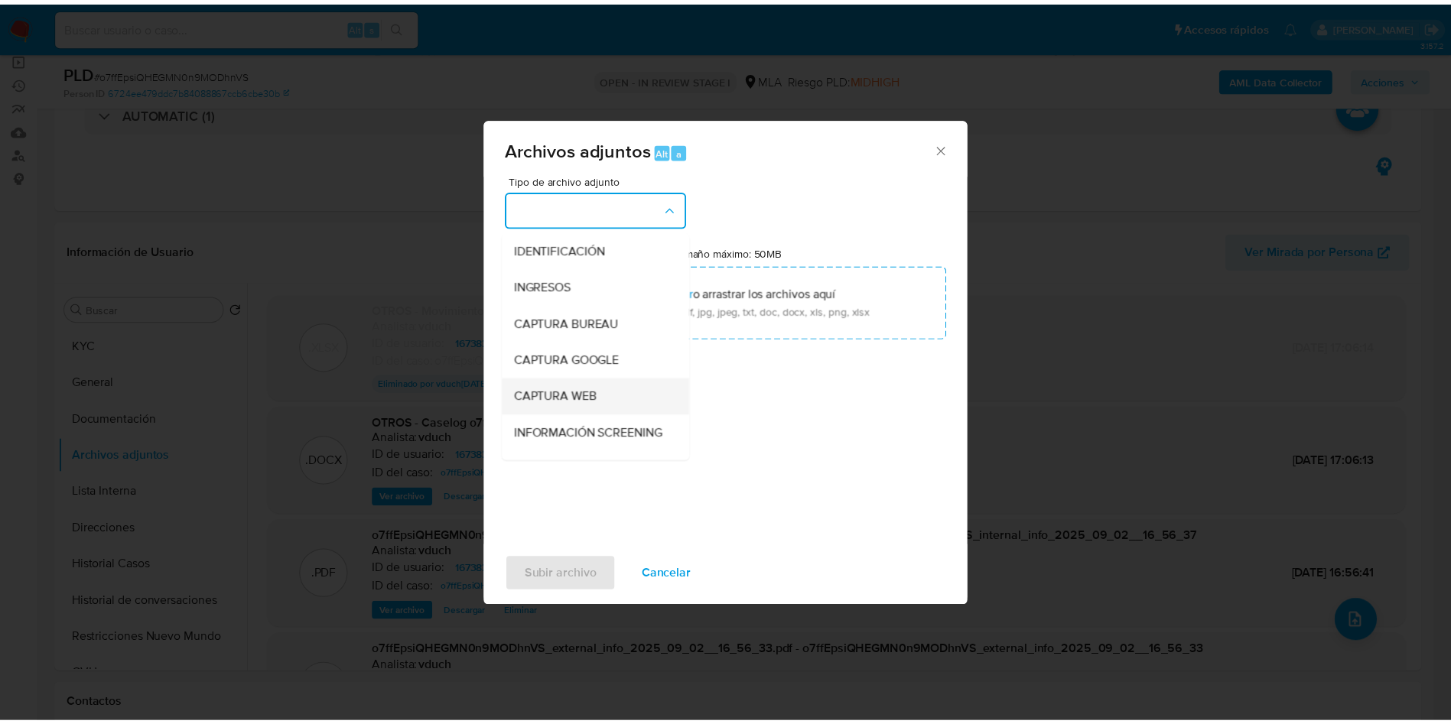
scroll to position [115, 0]
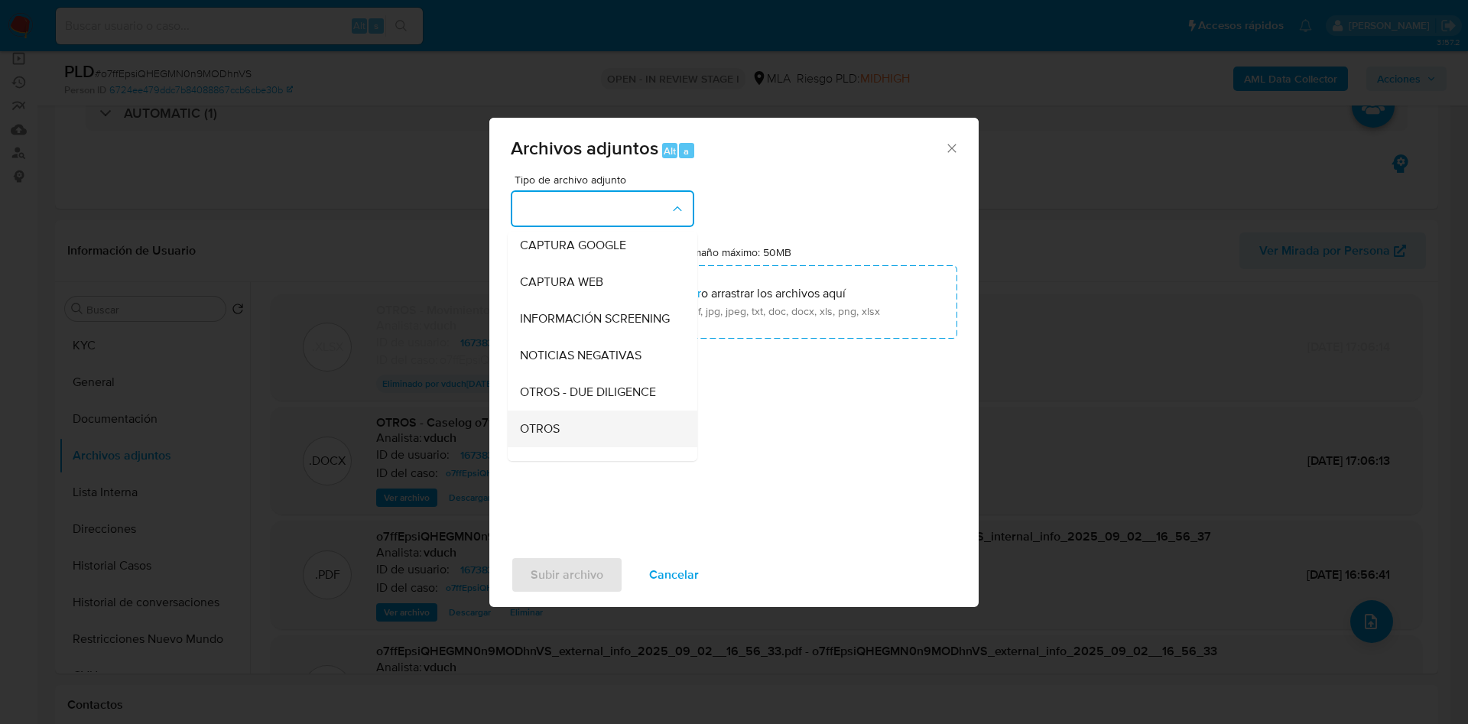
click at [551, 427] on div "OTROS" at bounding box center [598, 429] width 156 height 37
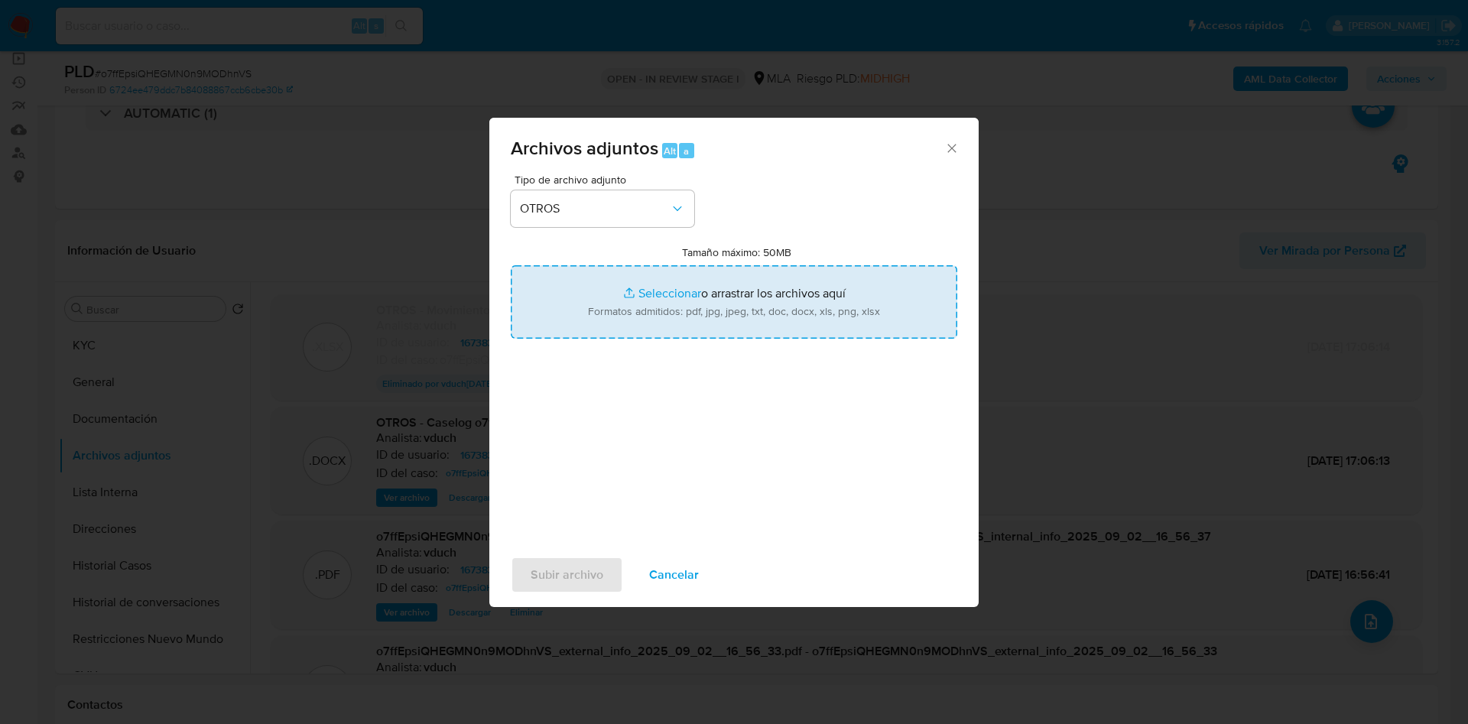
type input "C:\fakepath\(v2) Caselog o7ffEpsiQHEGMN0n9MODhnVS_2025_09_01_13_38_07.docx"
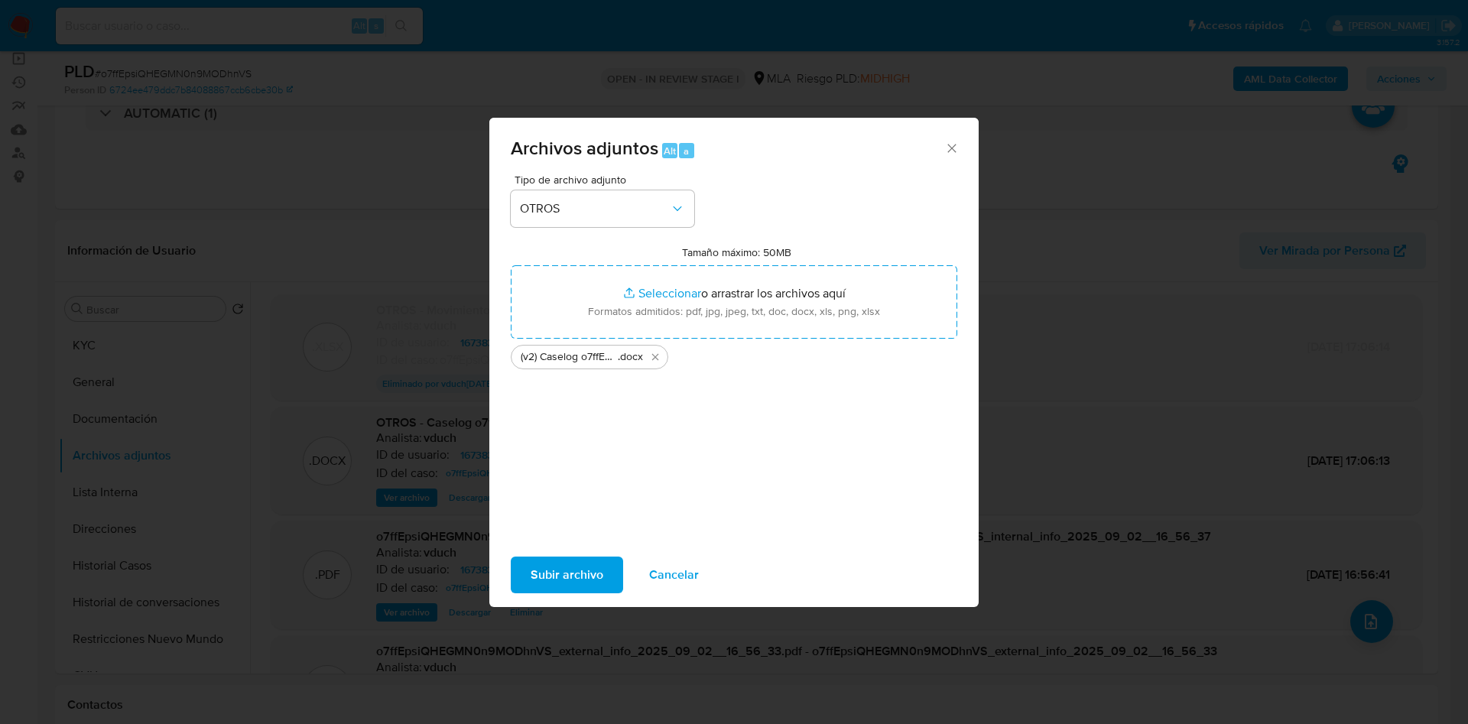
click at [573, 576] on span "Subir archivo" at bounding box center [567, 575] width 73 height 34
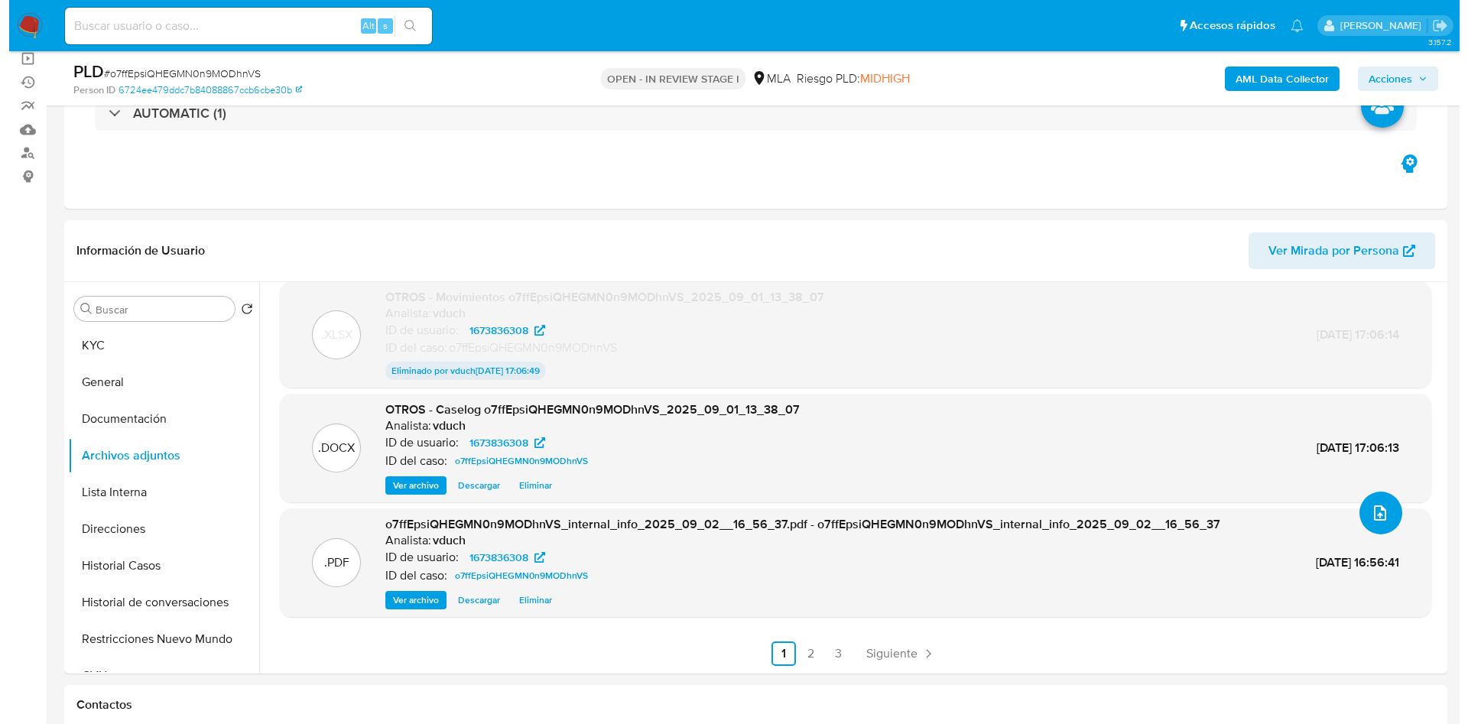
scroll to position [0, 0]
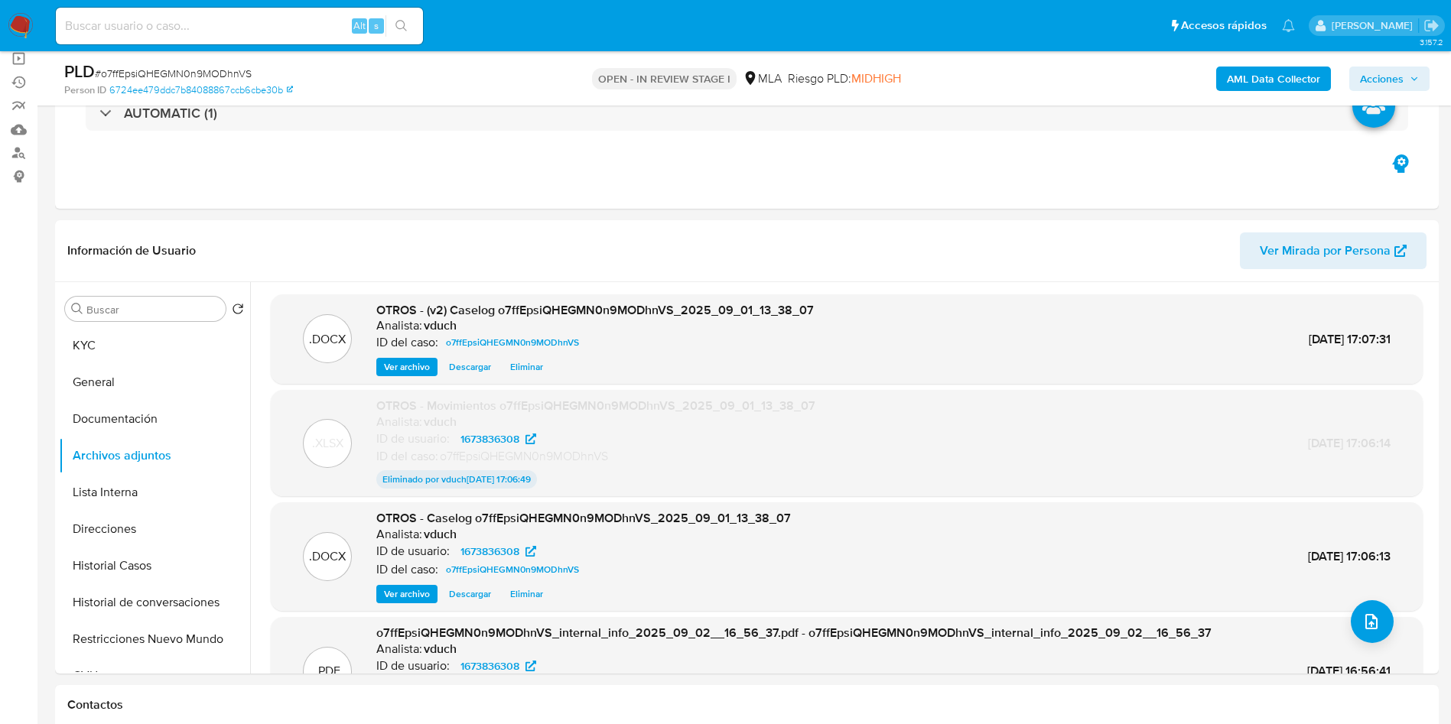
click at [518, 590] on span "Eliminar" at bounding box center [526, 593] width 33 height 15
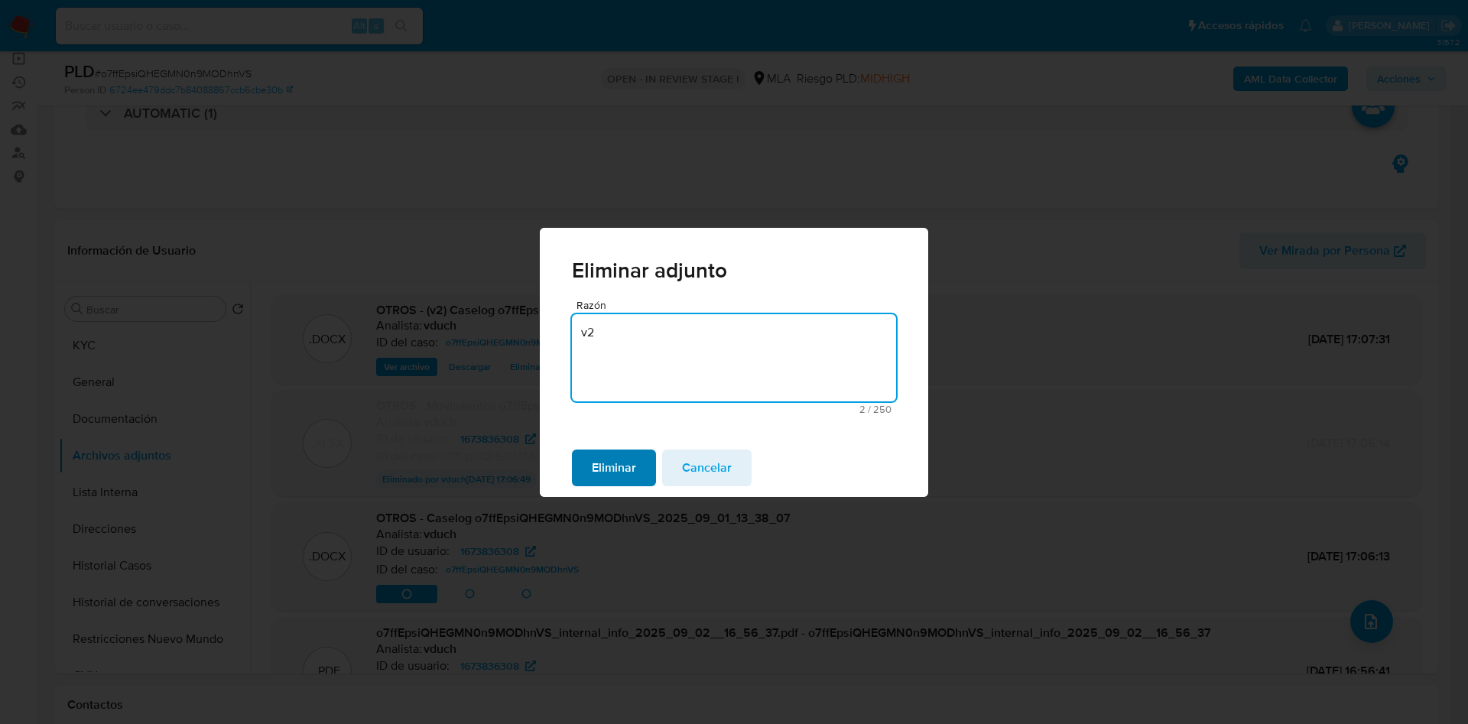
type textarea "v2"
click at [629, 469] on span "Eliminar" at bounding box center [614, 468] width 44 height 34
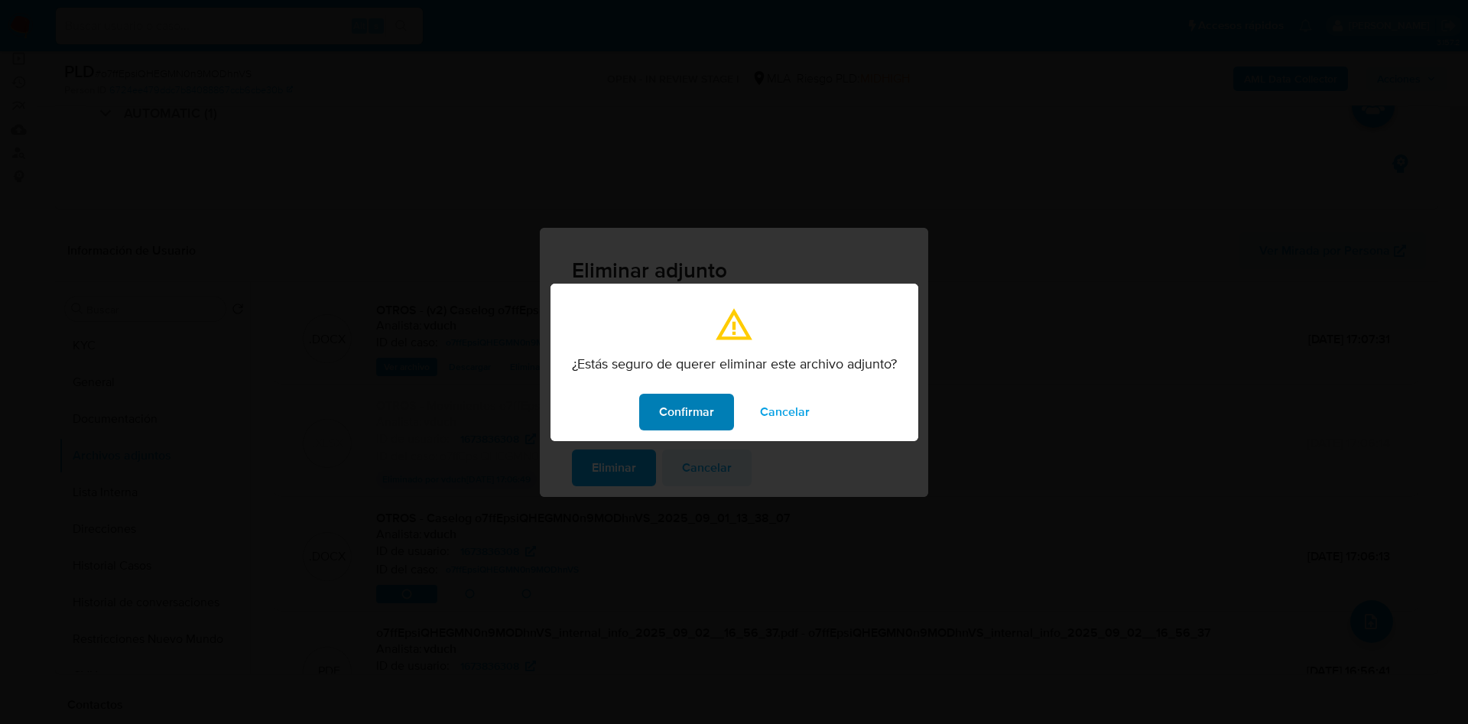
click at [678, 420] on span "Confirmar" at bounding box center [686, 412] width 55 height 34
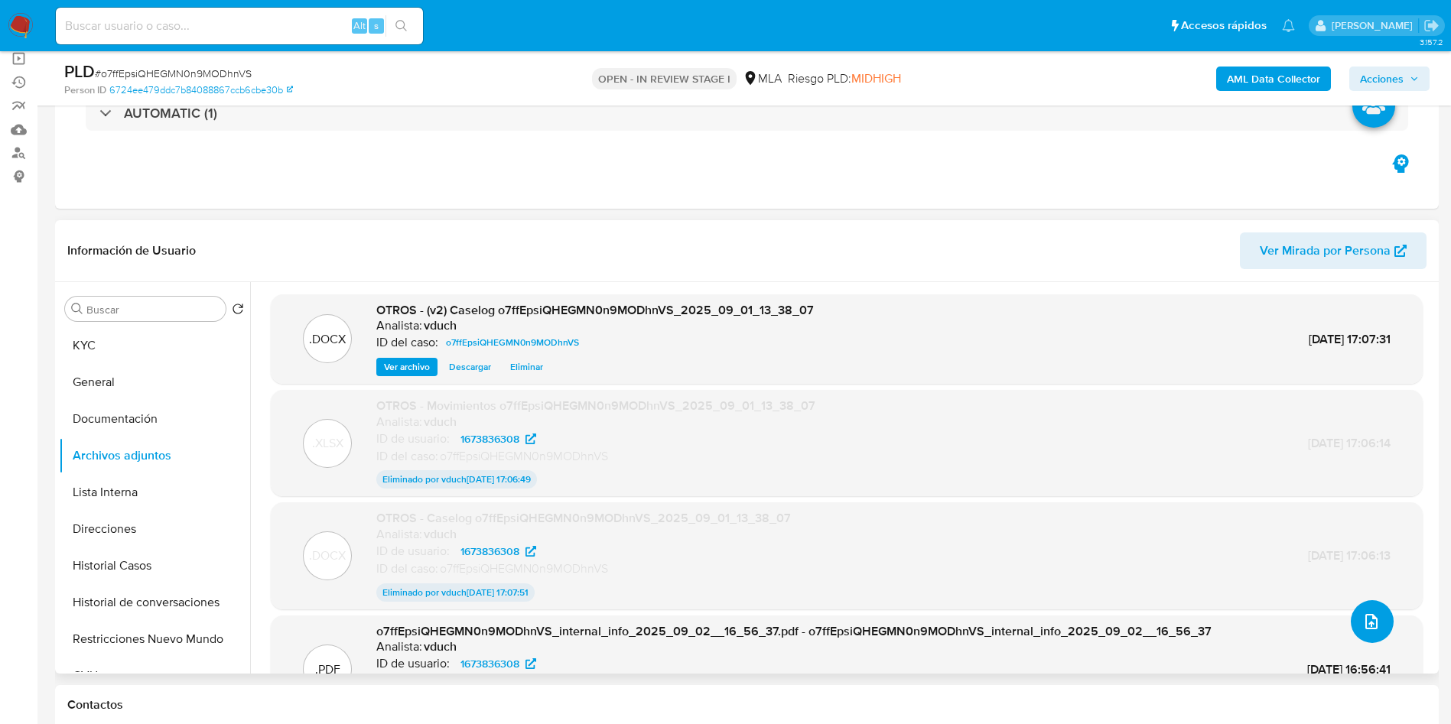
click at [1365, 619] on icon "upload-file" at bounding box center [1371, 621] width 12 height 15
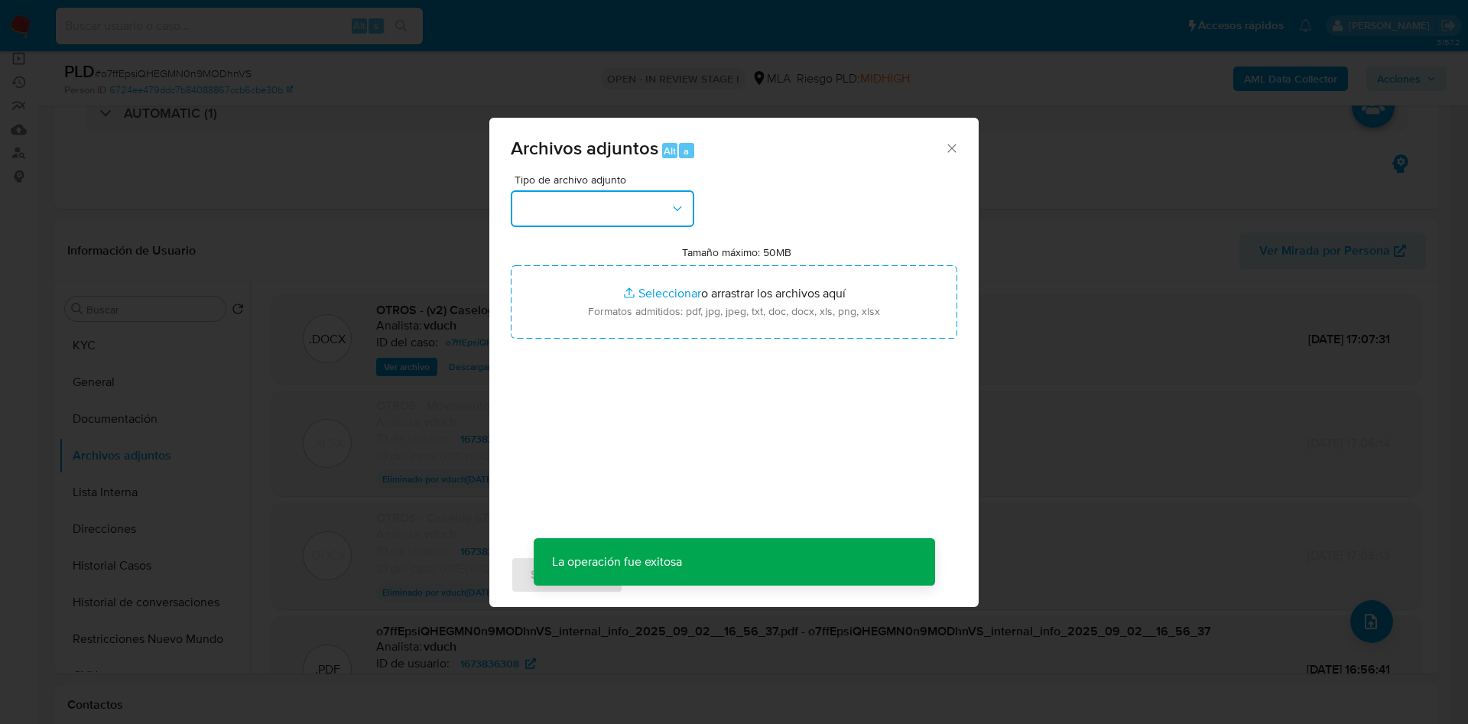
drag, startPoint x: 658, startPoint y: 199, endPoint x: 648, endPoint y: 198, distance: 10.0
click at [651, 198] on button "button" at bounding box center [603, 208] width 184 height 37
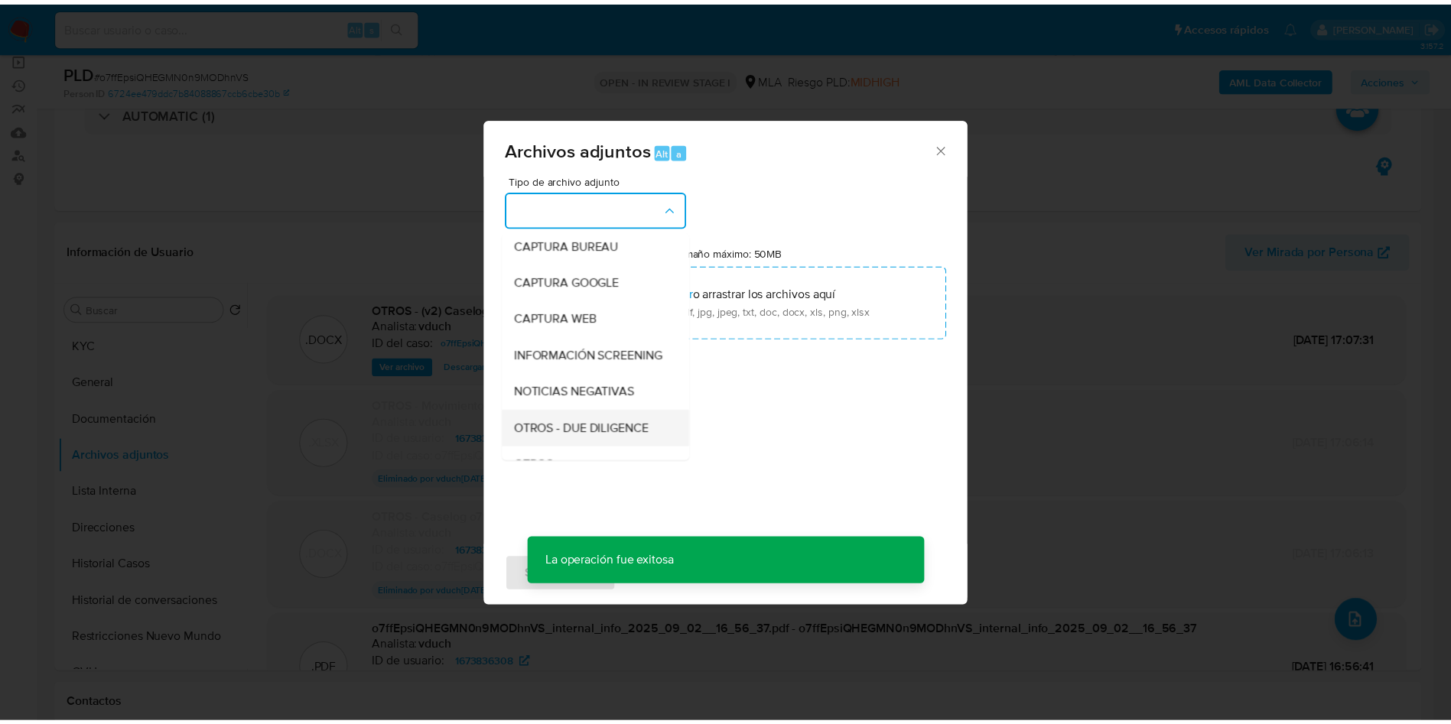
scroll to position [115, 0]
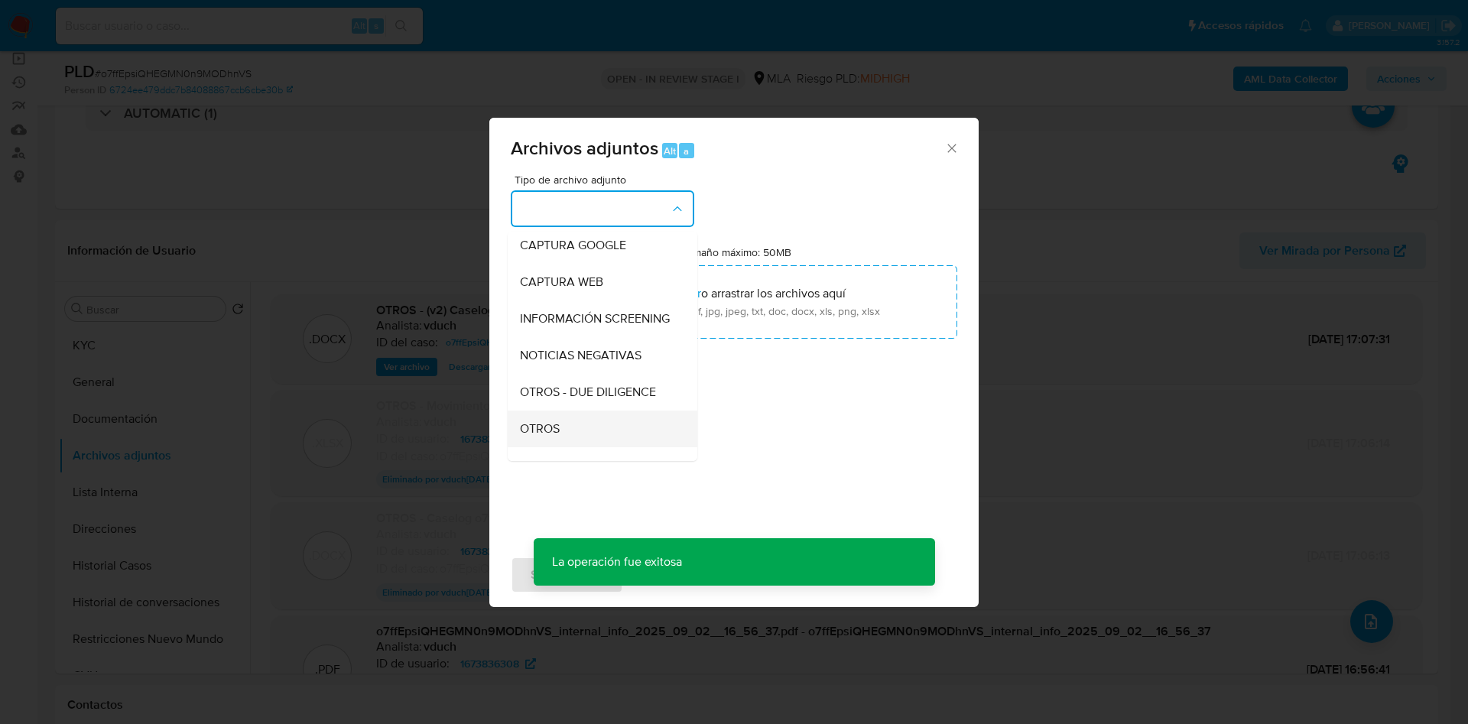
click at [571, 433] on div "OTROS" at bounding box center [598, 429] width 156 height 37
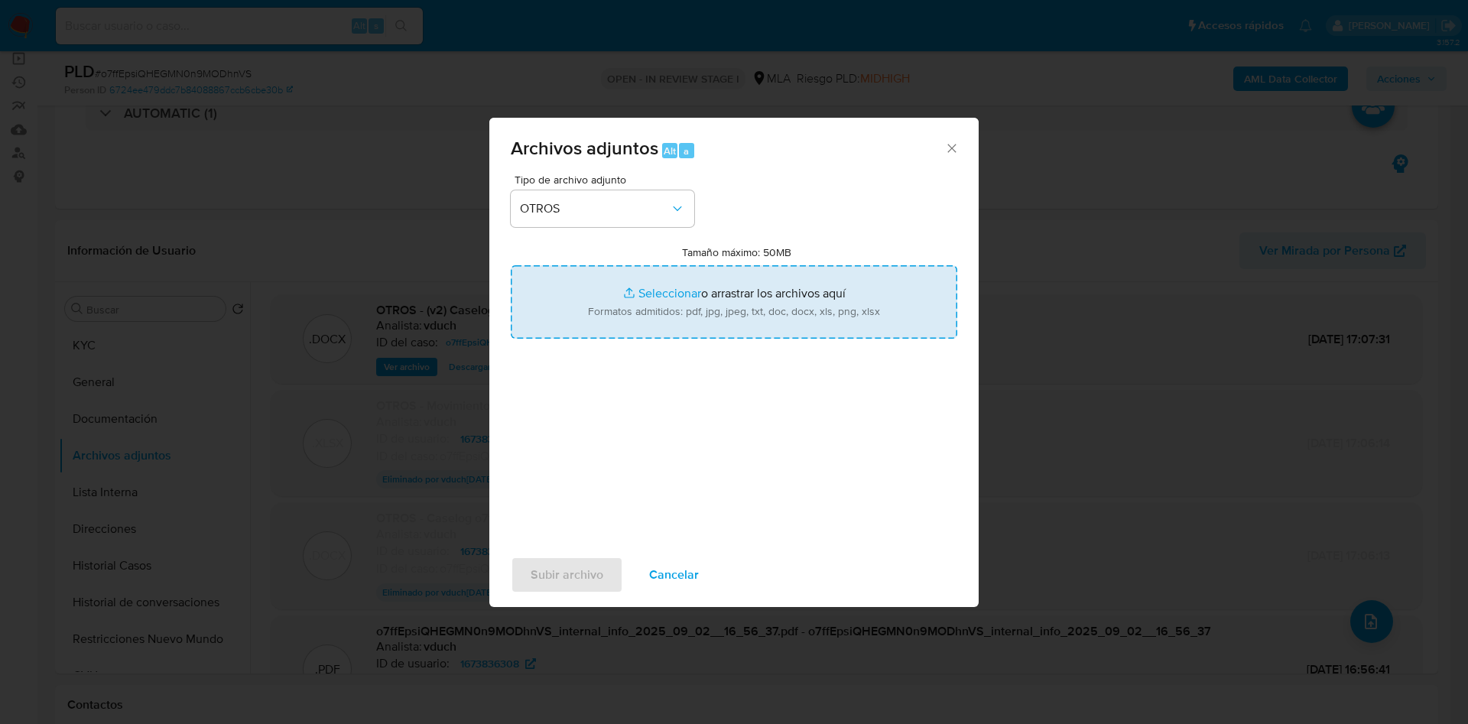
type input "C:\fakepath\(v2) Movimientos o7ffEpsiQHEGMN0n9MODhnVS_2025_09_01_13_38_07.xlsx"
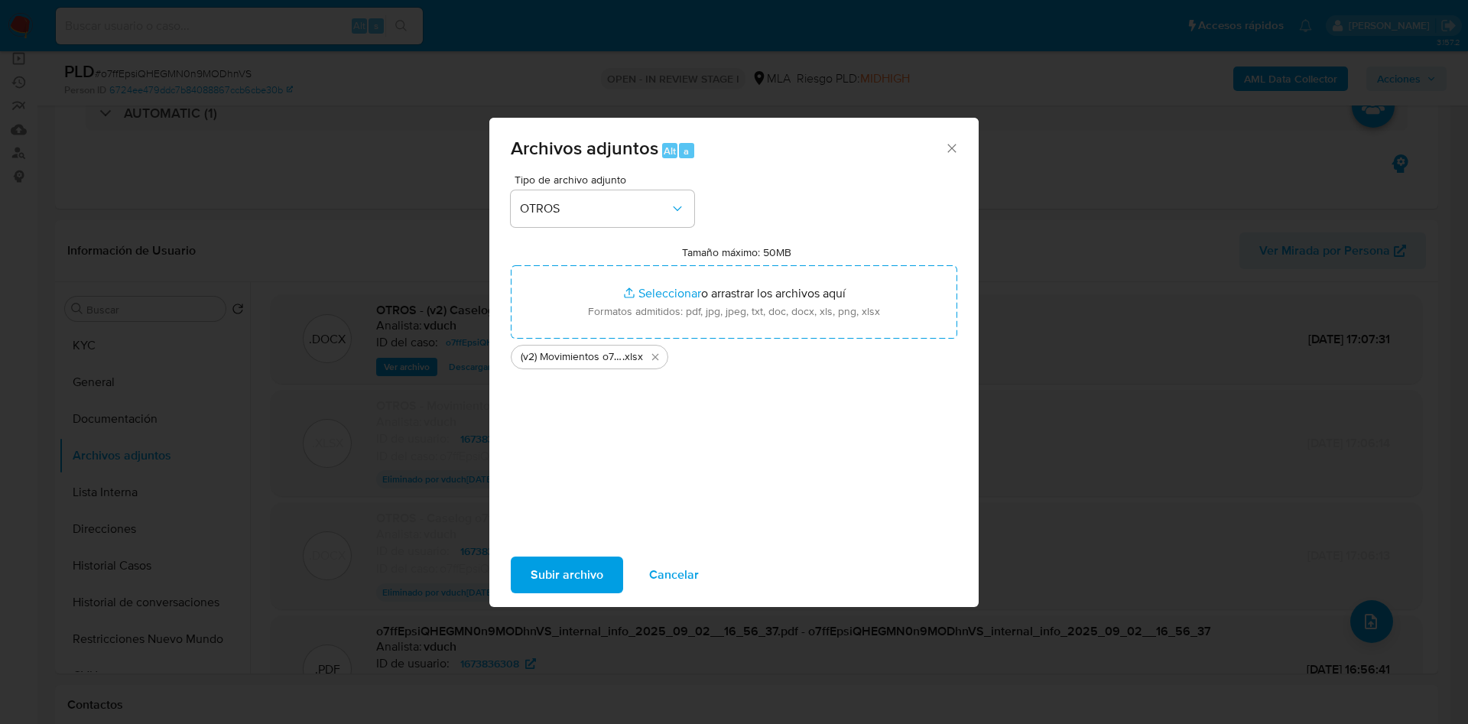
click at [593, 569] on span "Subir archivo" at bounding box center [567, 575] width 73 height 34
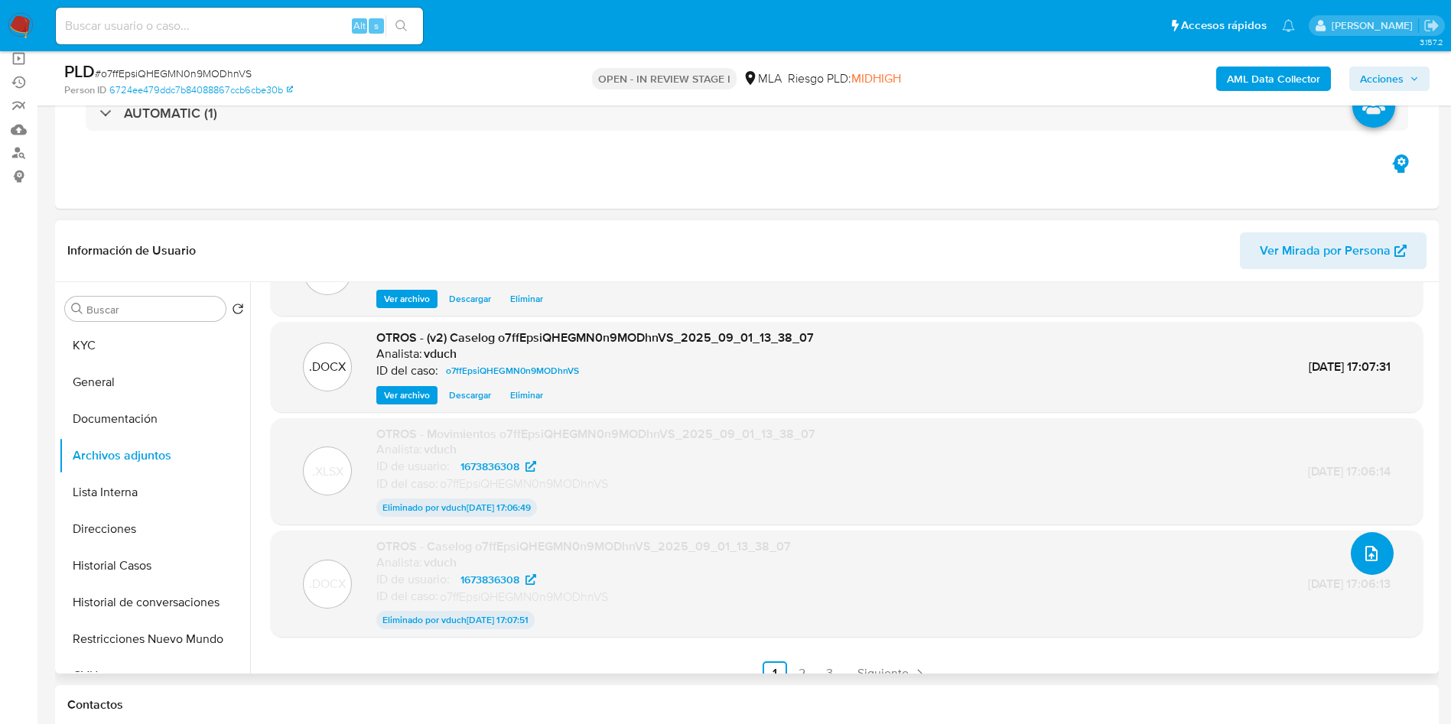
scroll to position [88, 0]
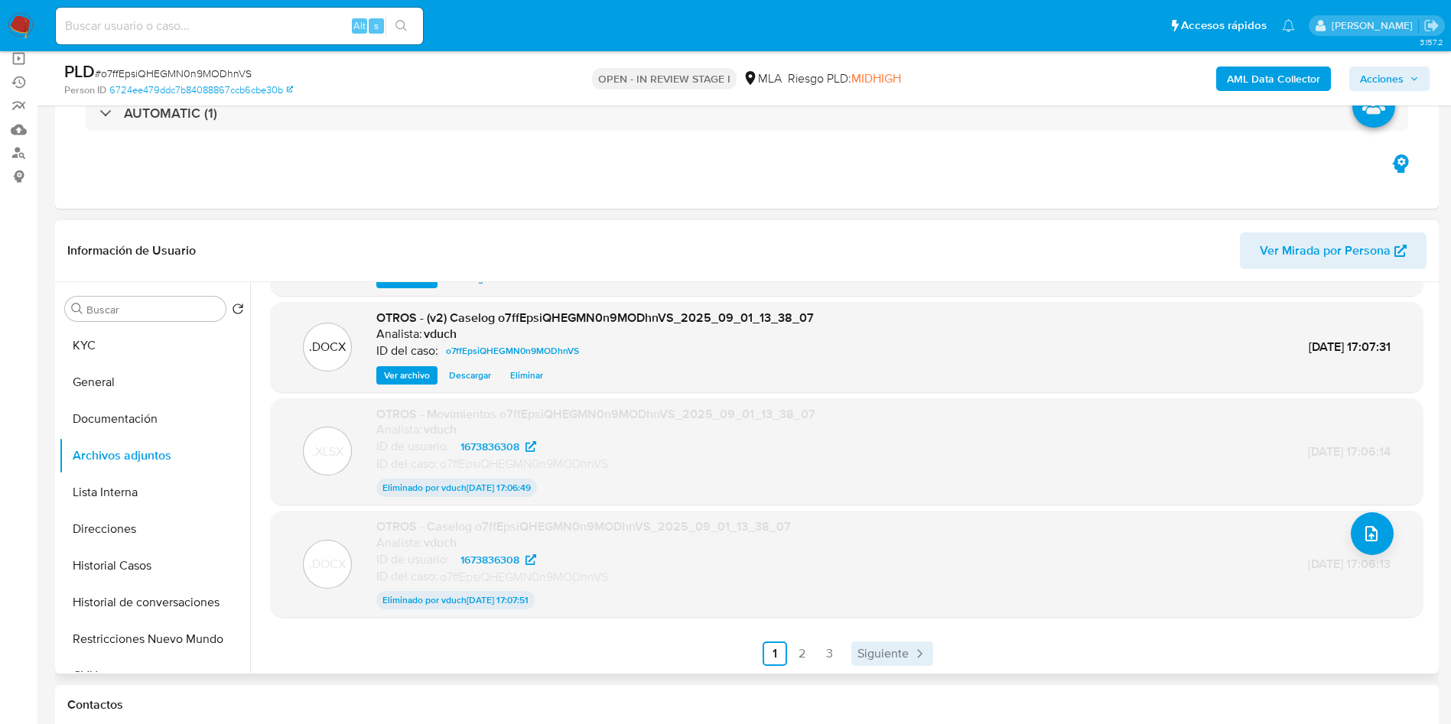
click at [881, 664] on link "Siguiente" at bounding box center [892, 654] width 82 height 24
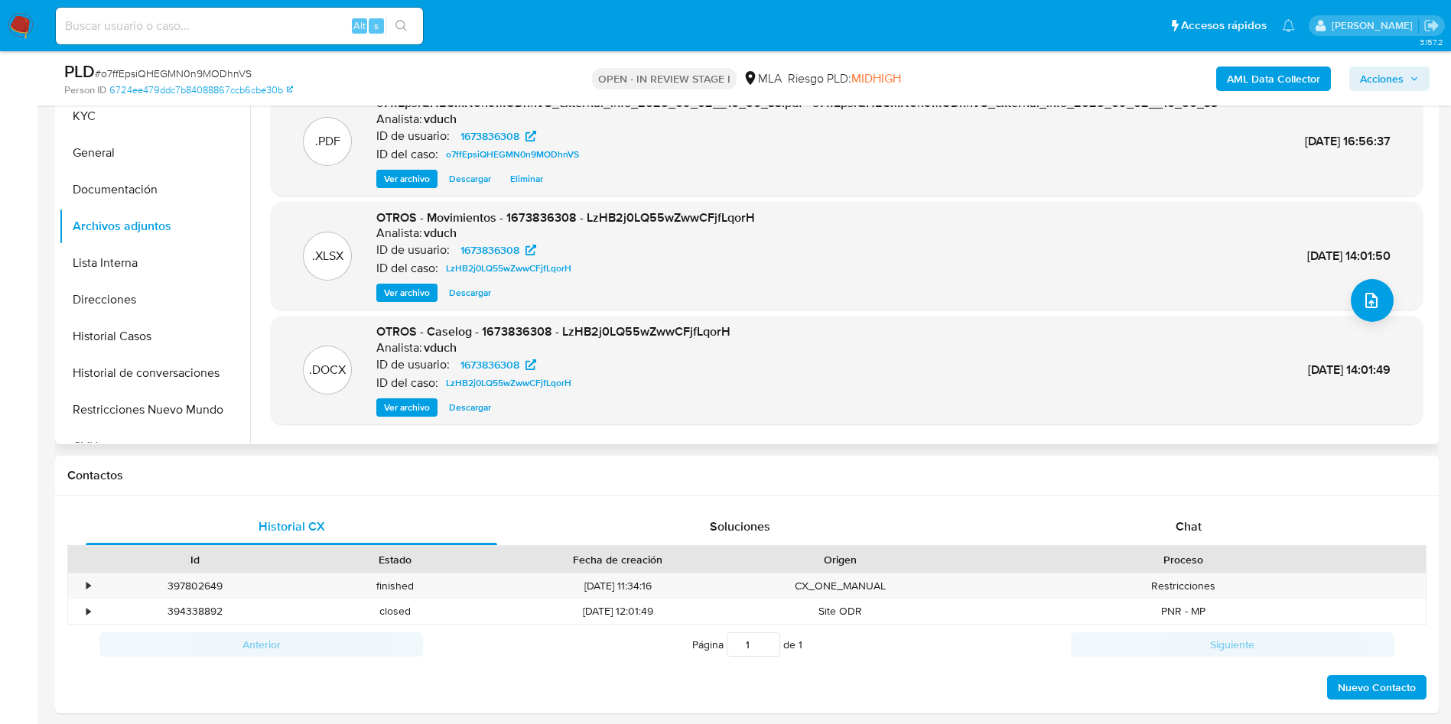
scroll to position [128, 0]
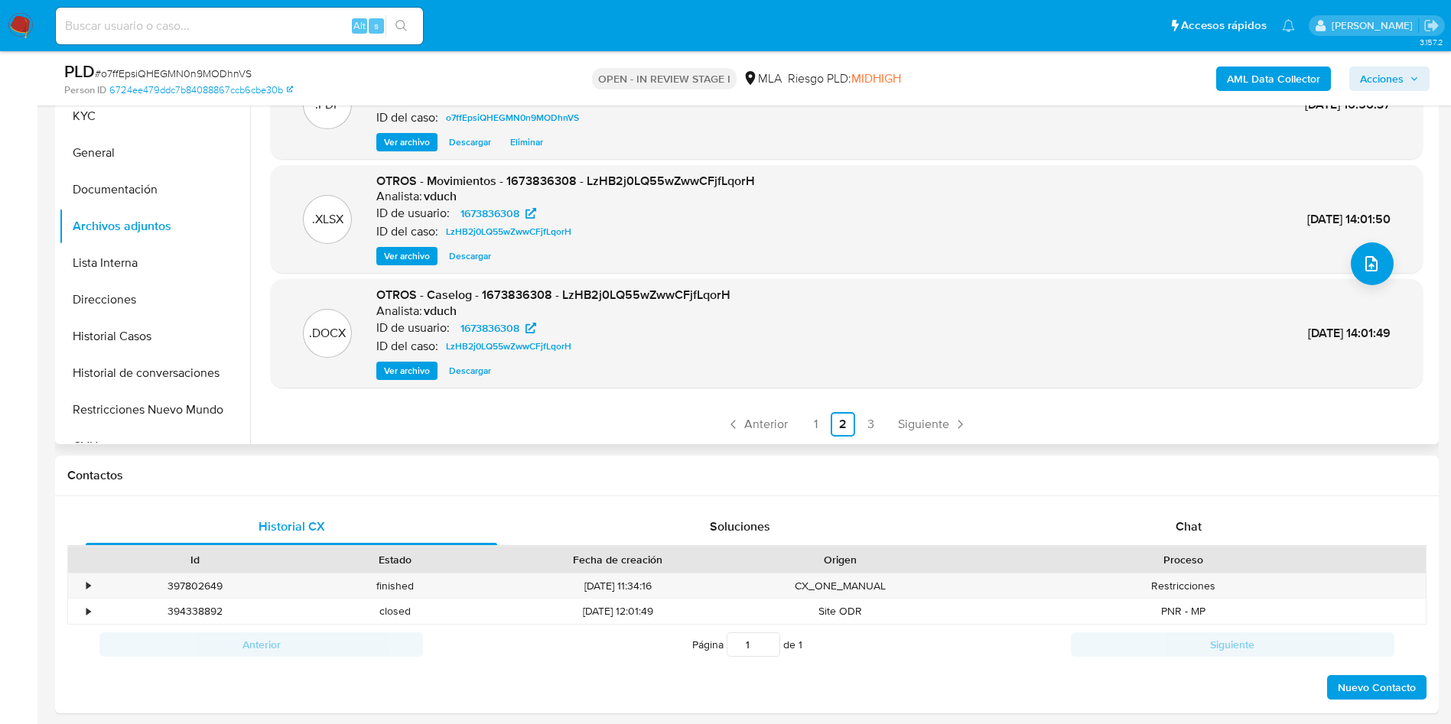
click at [794, 429] on ul "Anterior 1 2 3 Siguiente" at bounding box center [847, 424] width 1152 height 24
click at [814, 434] on link "1" at bounding box center [815, 424] width 24 height 24
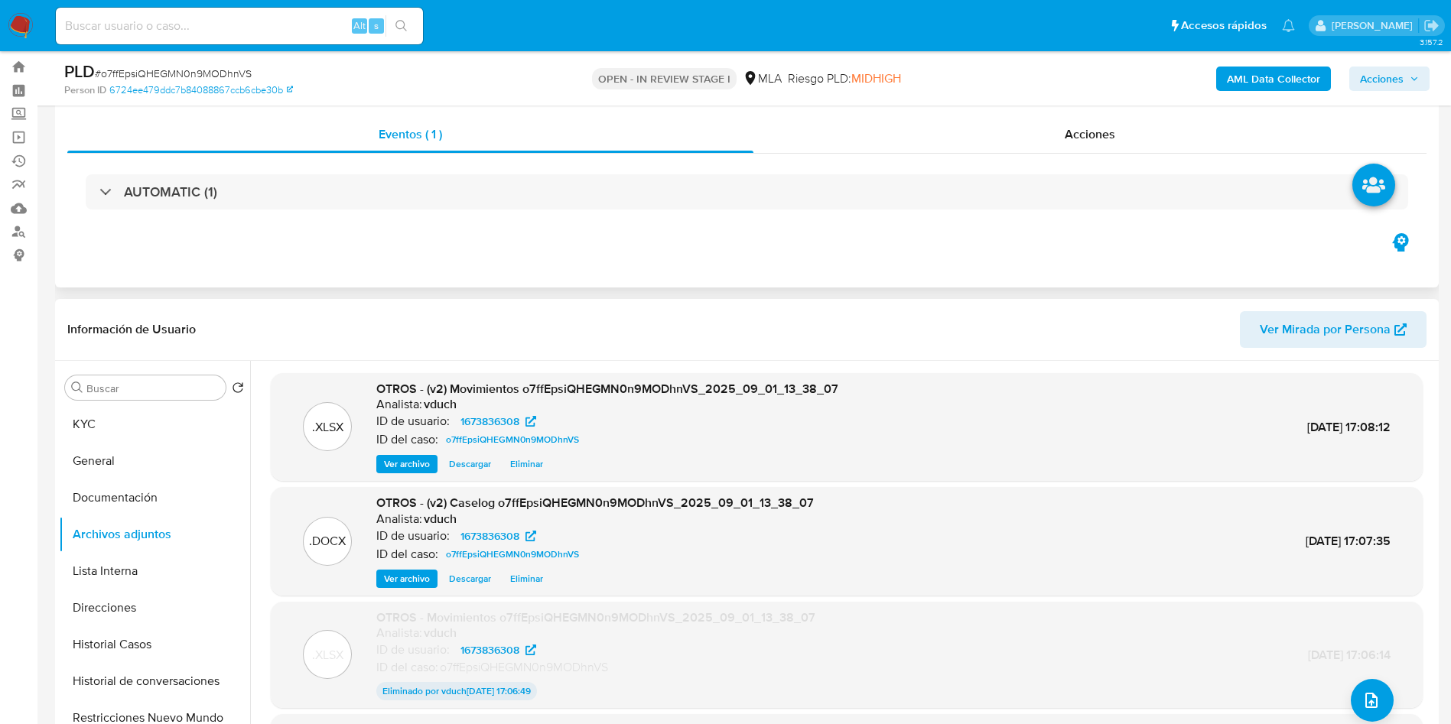
scroll to position [0, 0]
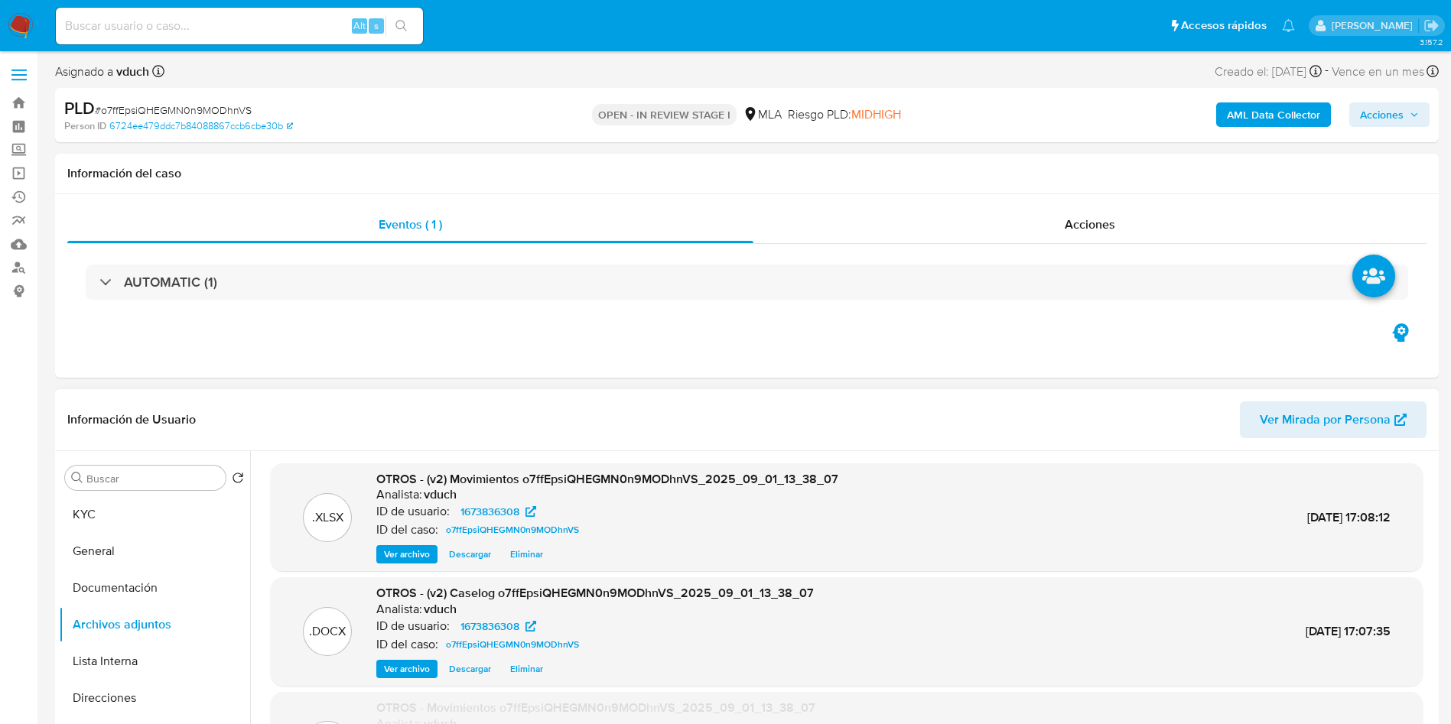
click at [1388, 113] on span "Acciones" at bounding box center [1382, 114] width 44 height 24
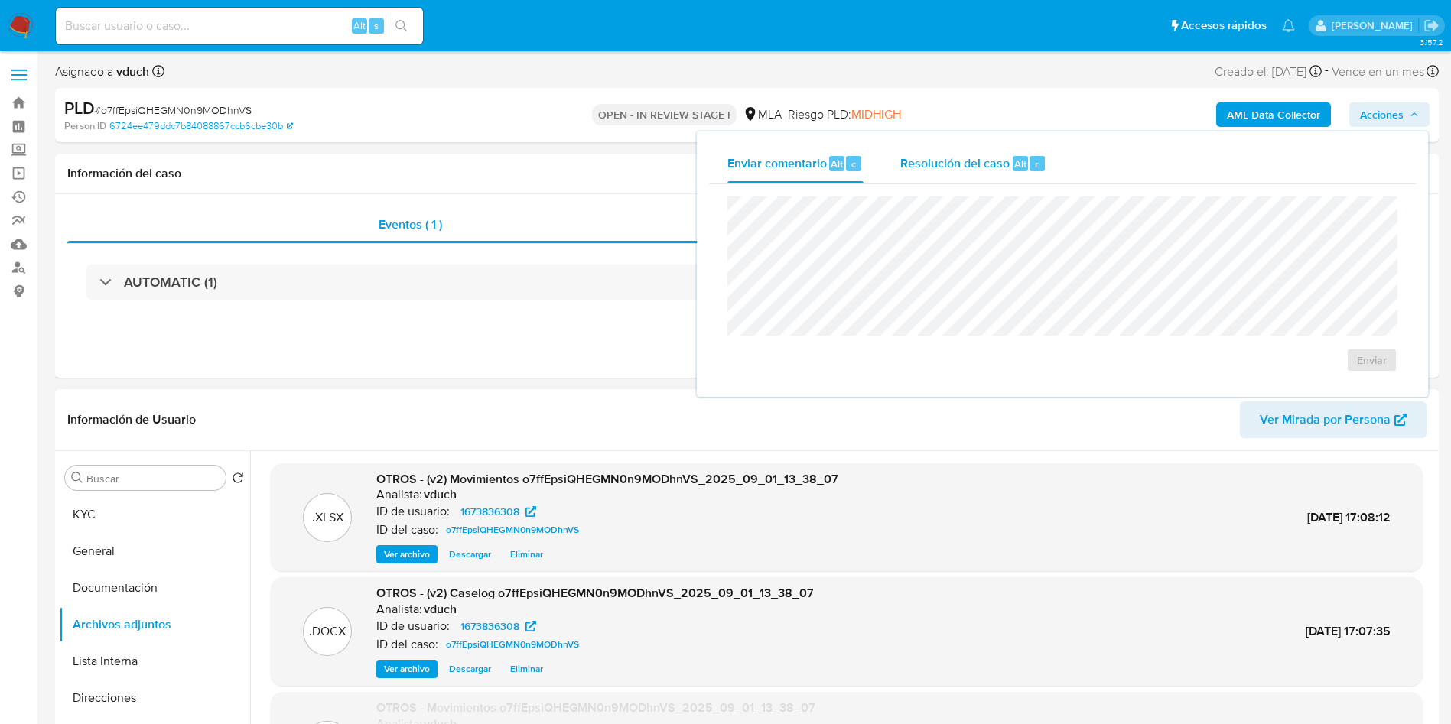
click at [903, 167] on span "Resolución del caso" at bounding box center [954, 163] width 109 height 18
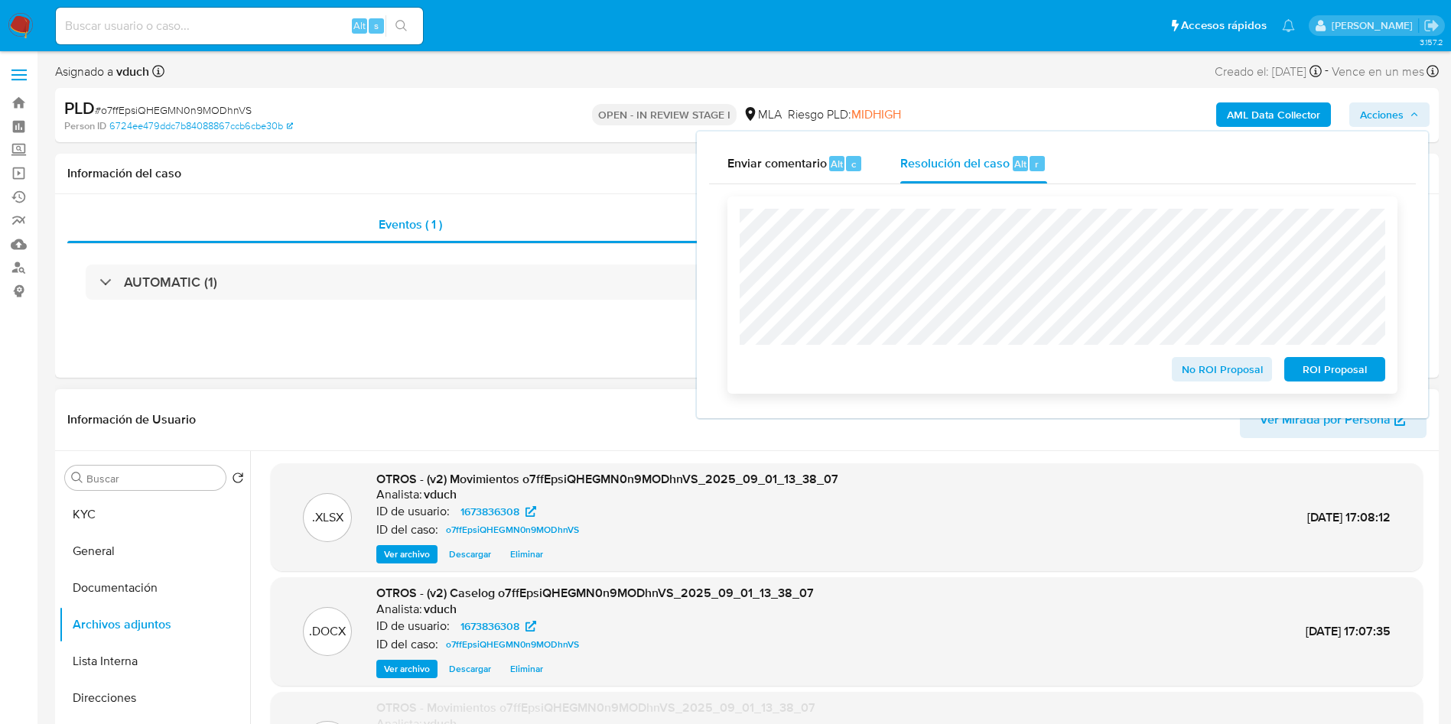
click at [1335, 367] on span "ROI Proposal" at bounding box center [1335, 369] width 80 height 21
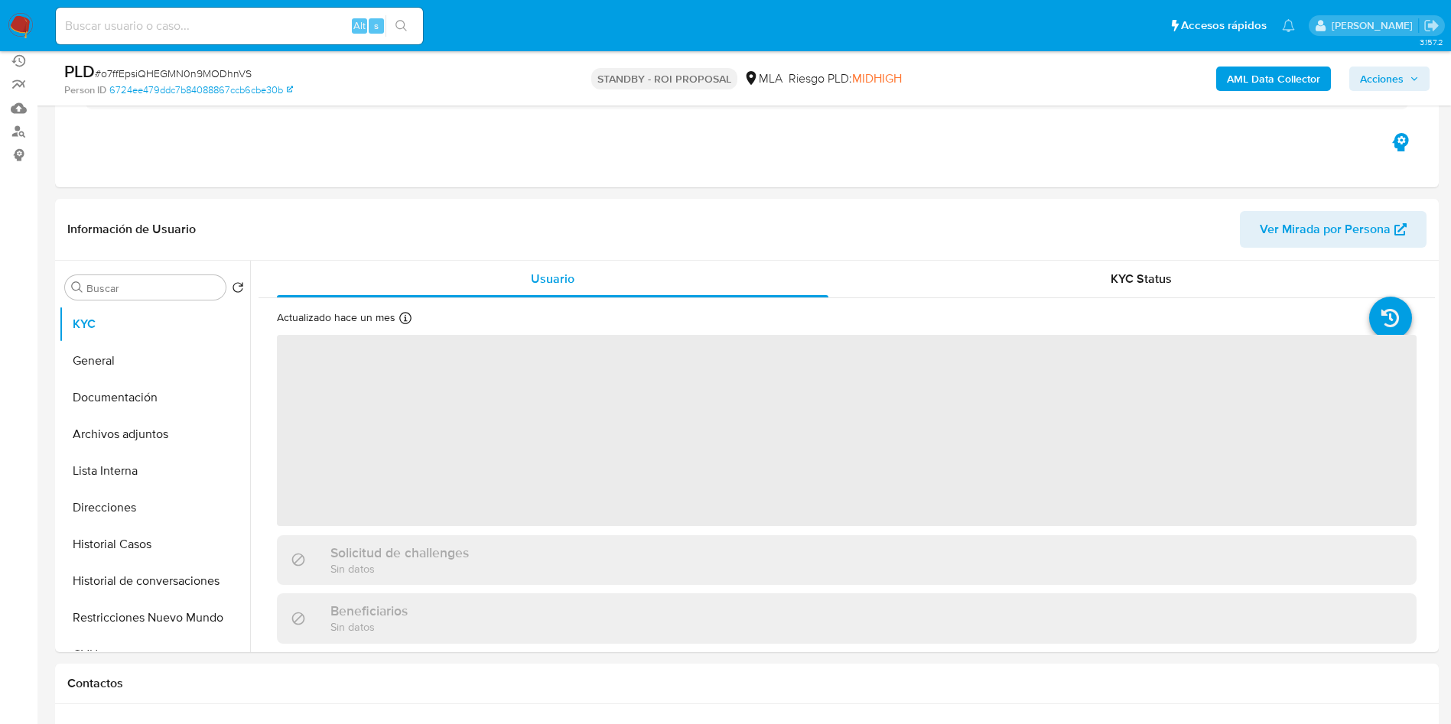
scroll to position [229, 0]
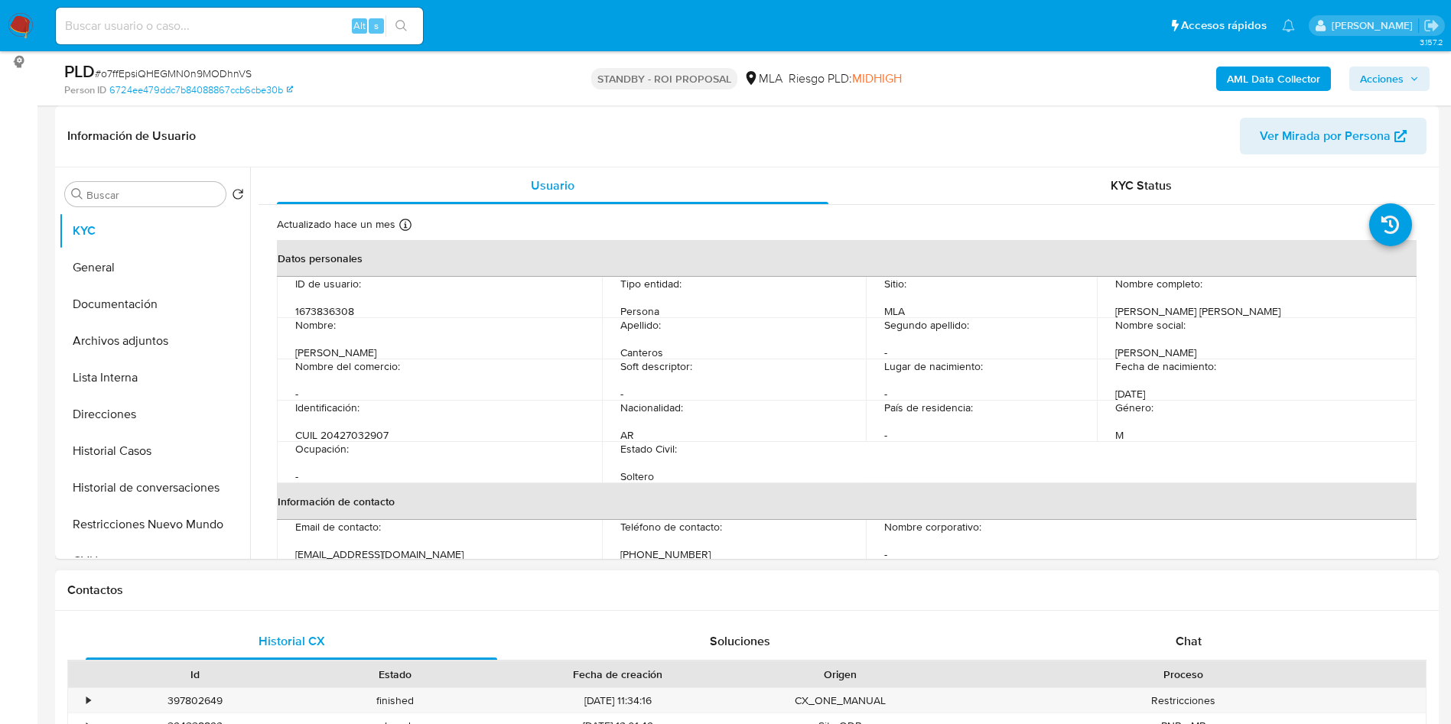
select select "10"
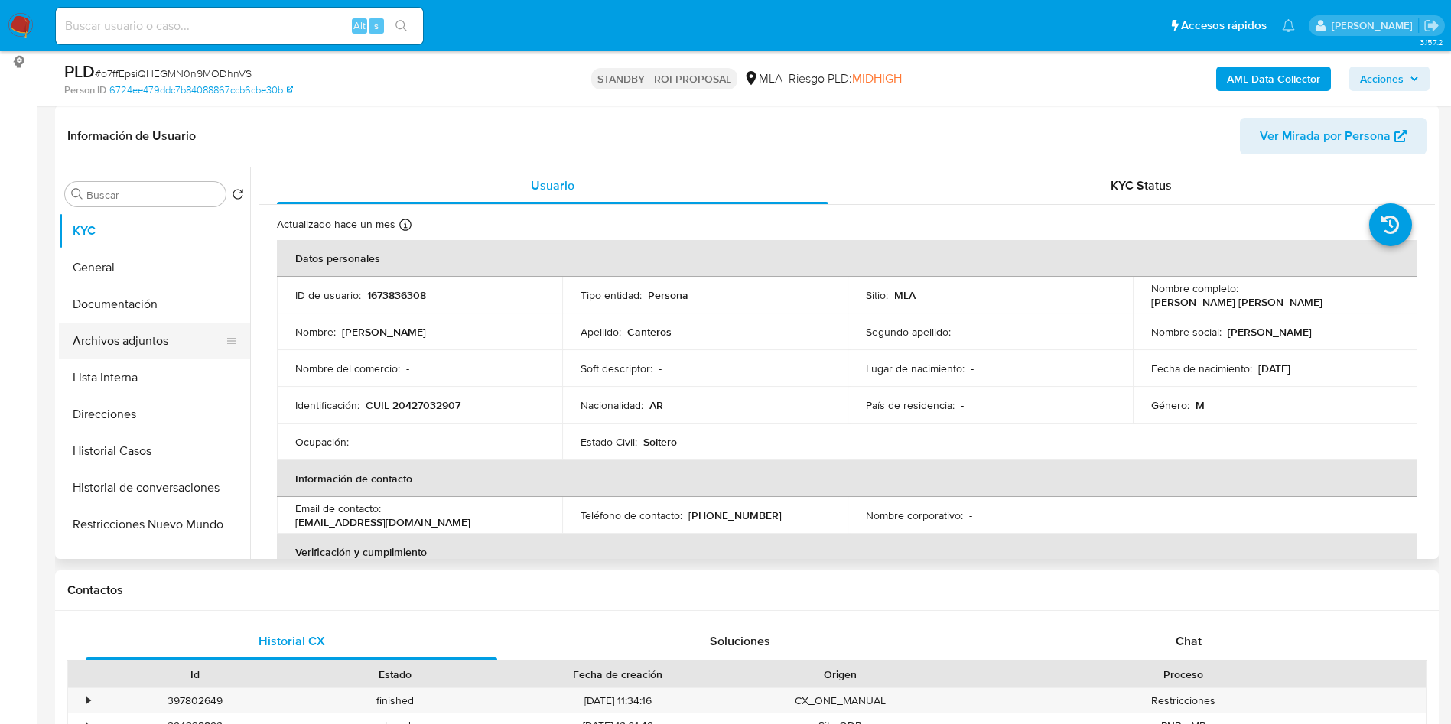
click at [212, 353] on button "Archivos adjuntos" at bounding box center [148, 341] width 179 height 37
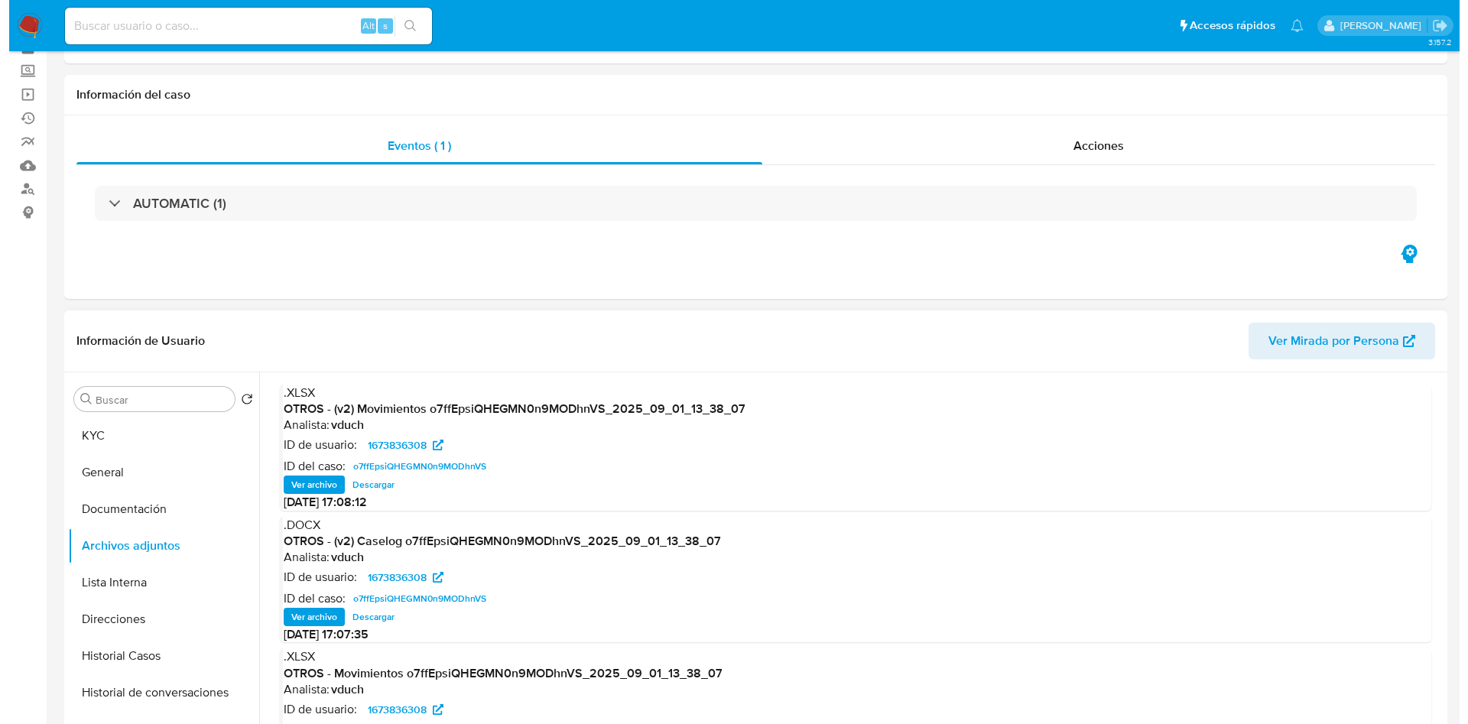
scroll to position [115, 0]
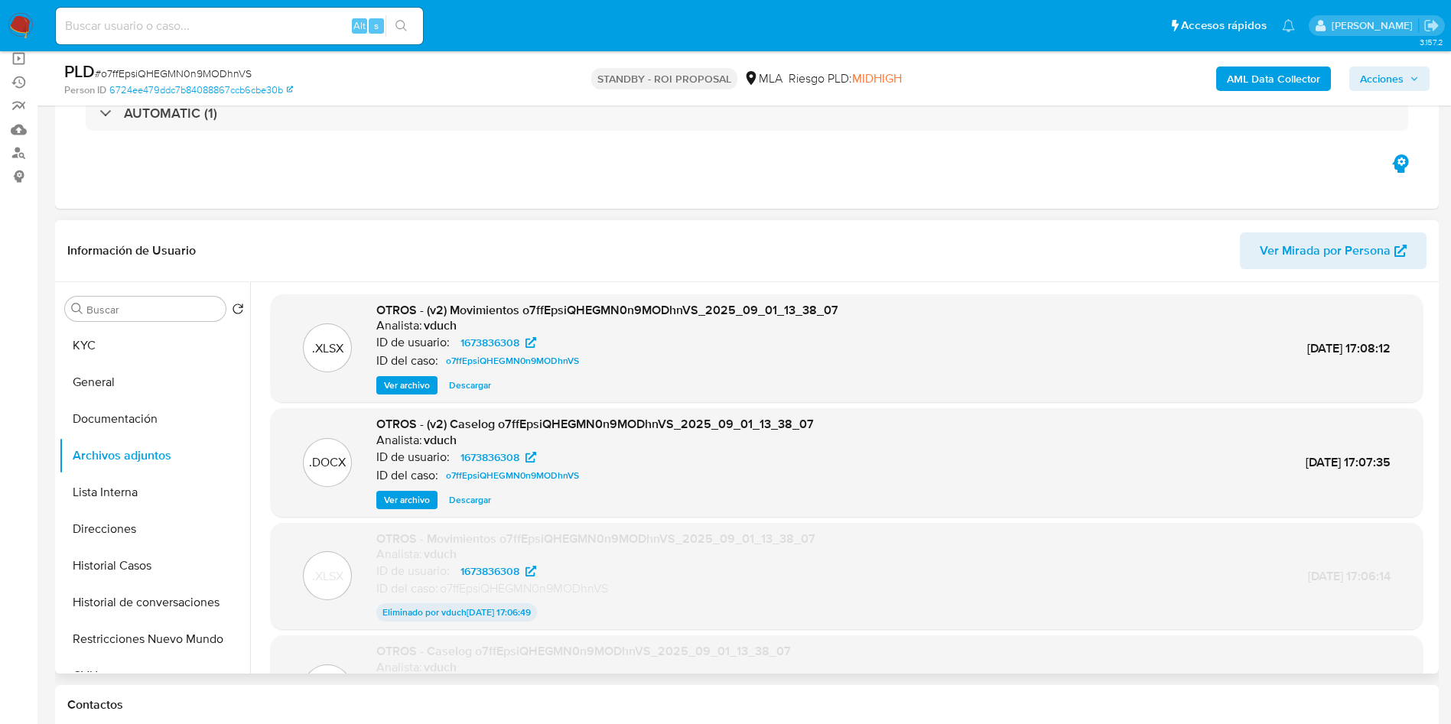
click at [411, 500] on span "Ver archivo" at bounding box center [407, 499] width 46 height 15
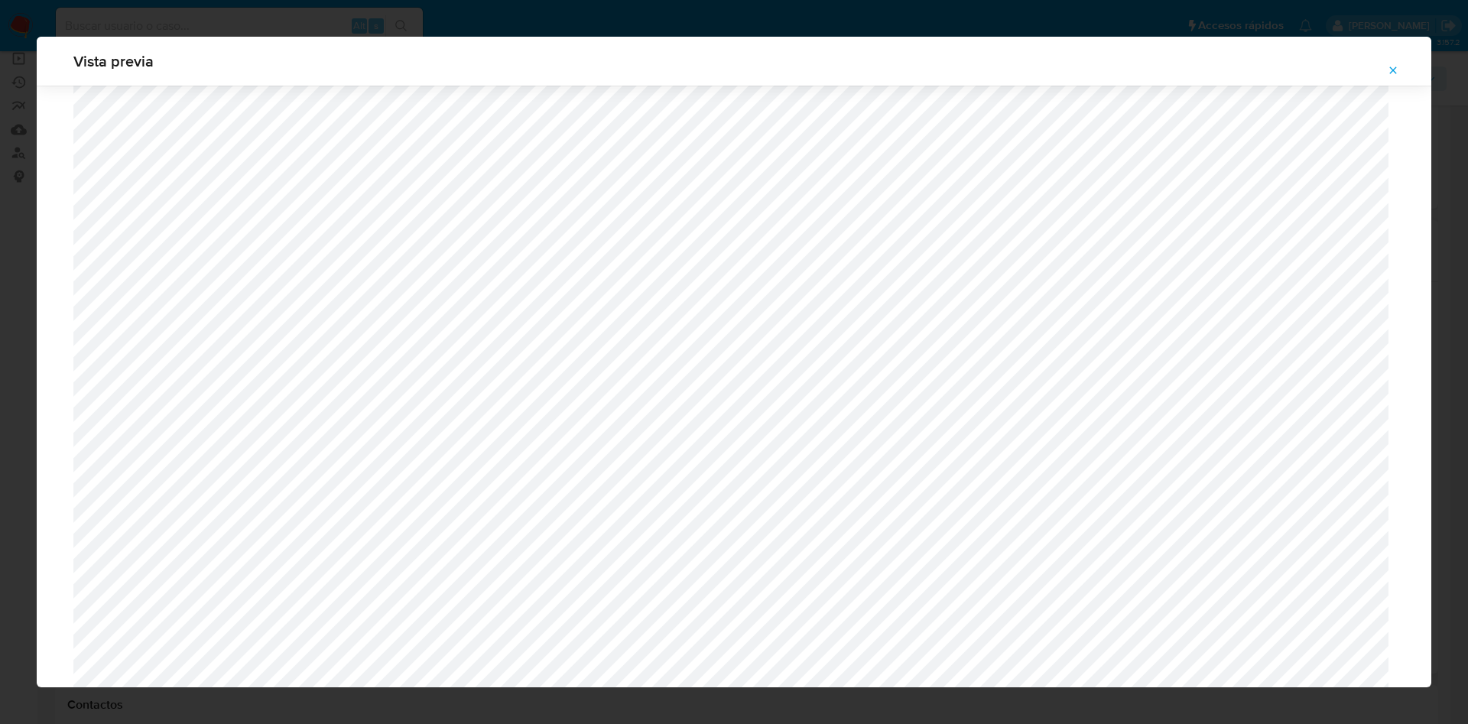
scroll to position [84, 0]
click at [1392, 74] on icon "Attachment preview" at bounding box center [1393, 70] width 12 height 12
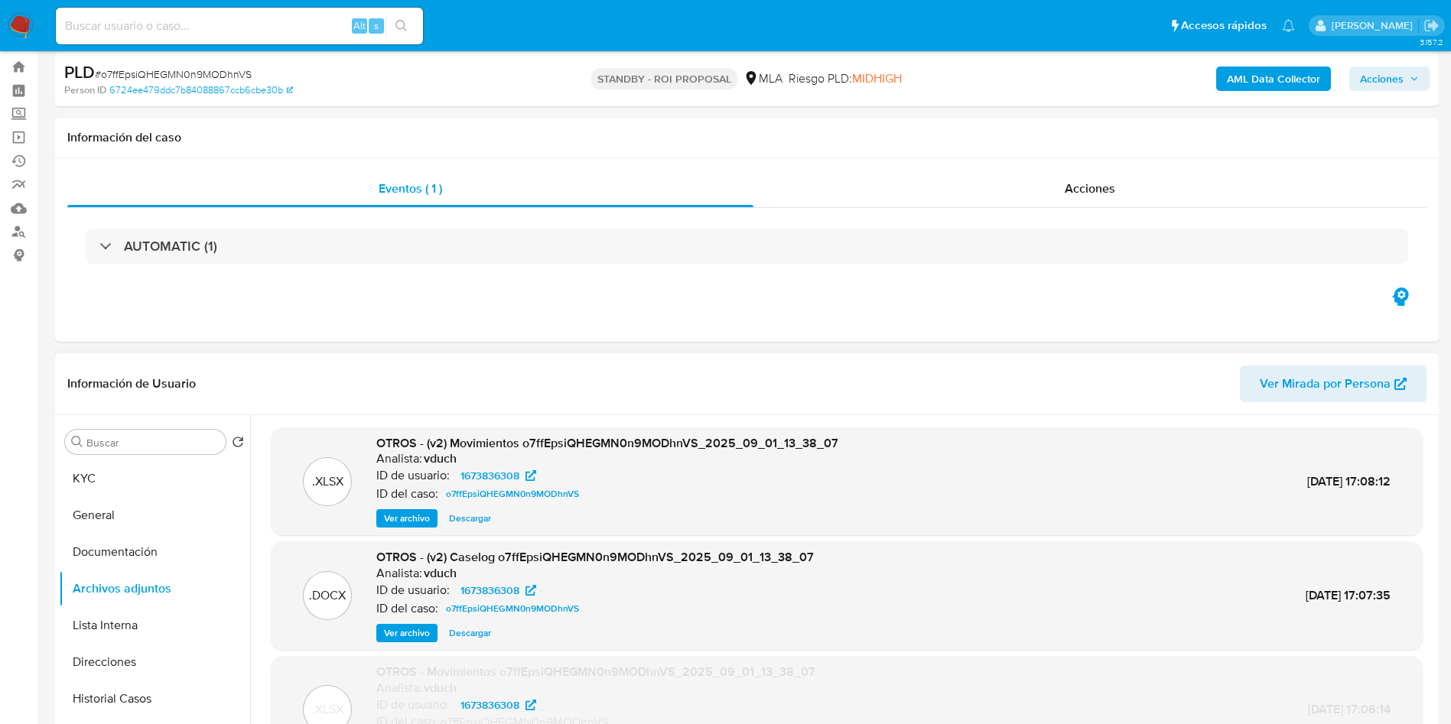
scroll to position [0, 0]
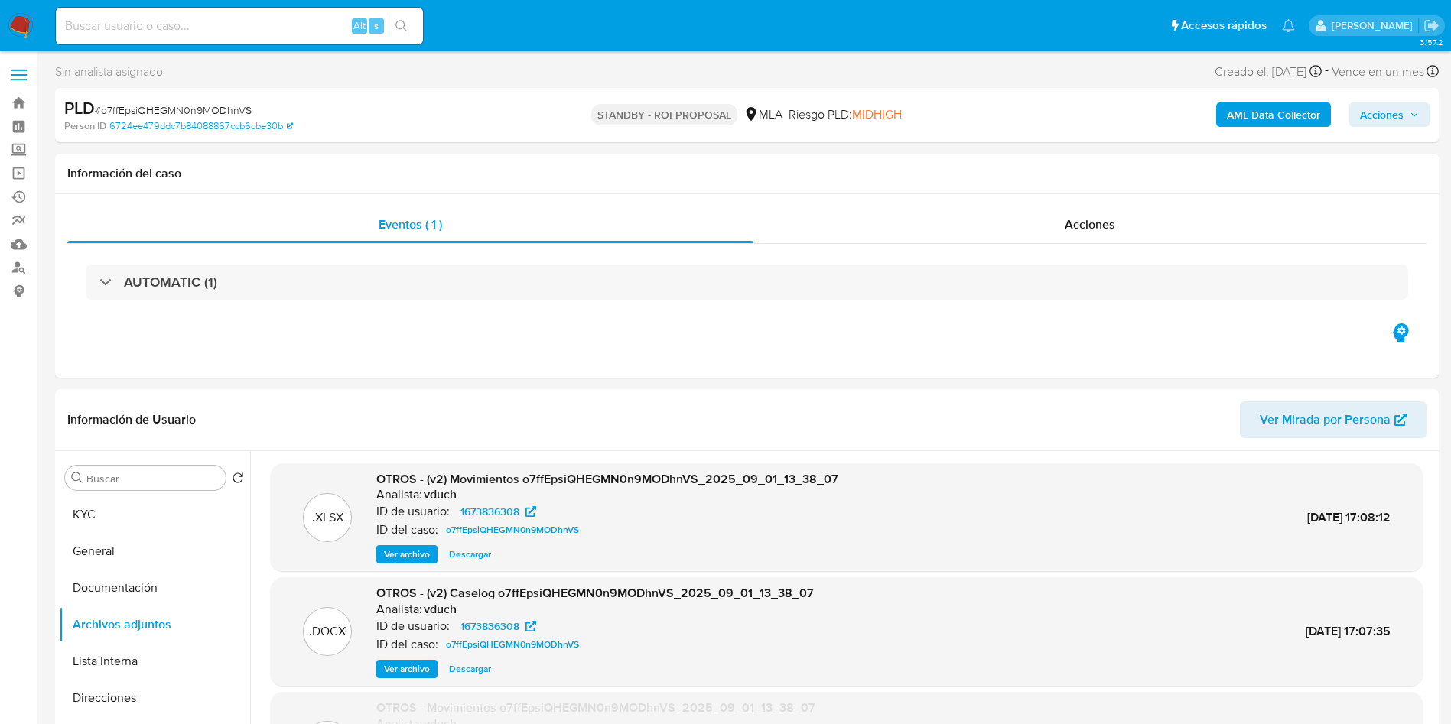
click at [224, 29] on input at bounding box center [239, 26] width 367 height 20
paste input "hXR0KKiHf8abyb5jfpr2e9PK"
type input "hXR0KKiHf8abyb5jfpr2e9PK"
click at [404, 18] on button "search-icon" at bounding box center [400, 25] width 31 height 21
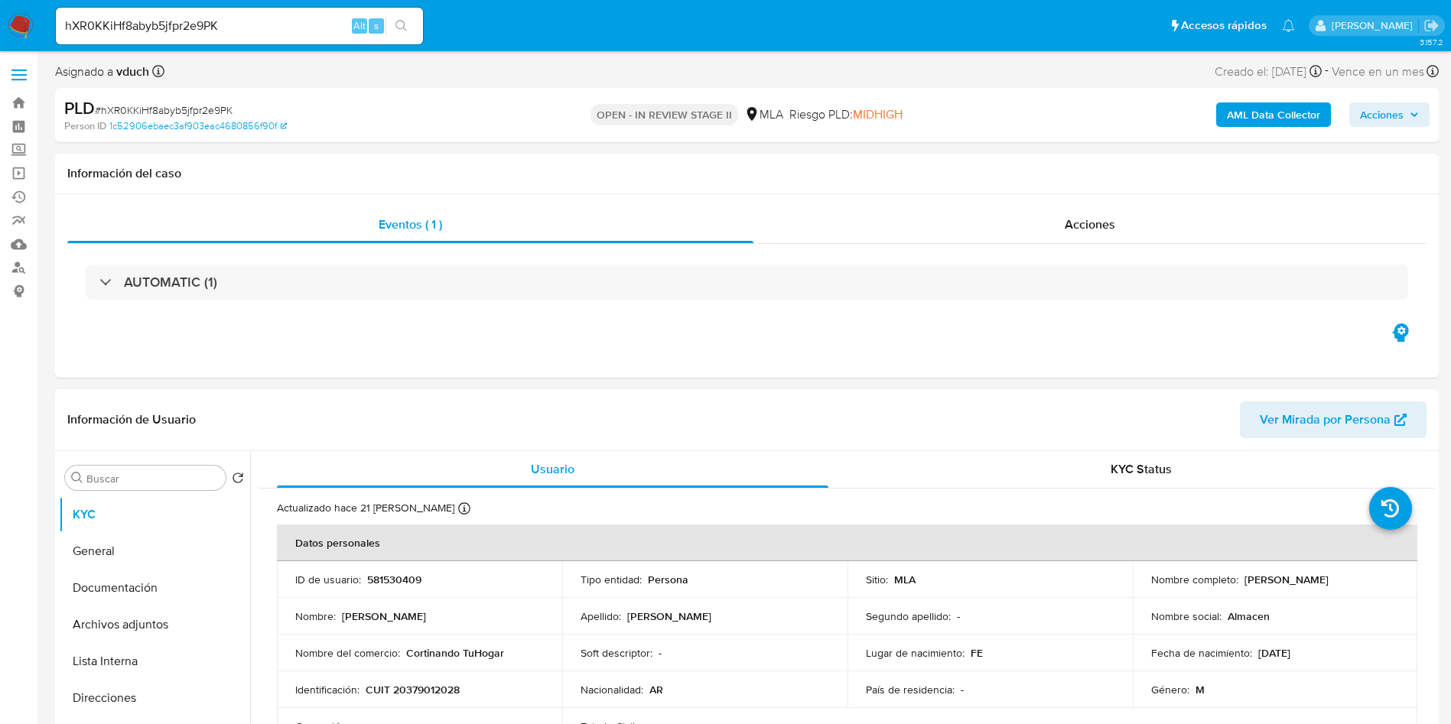
select select "10"
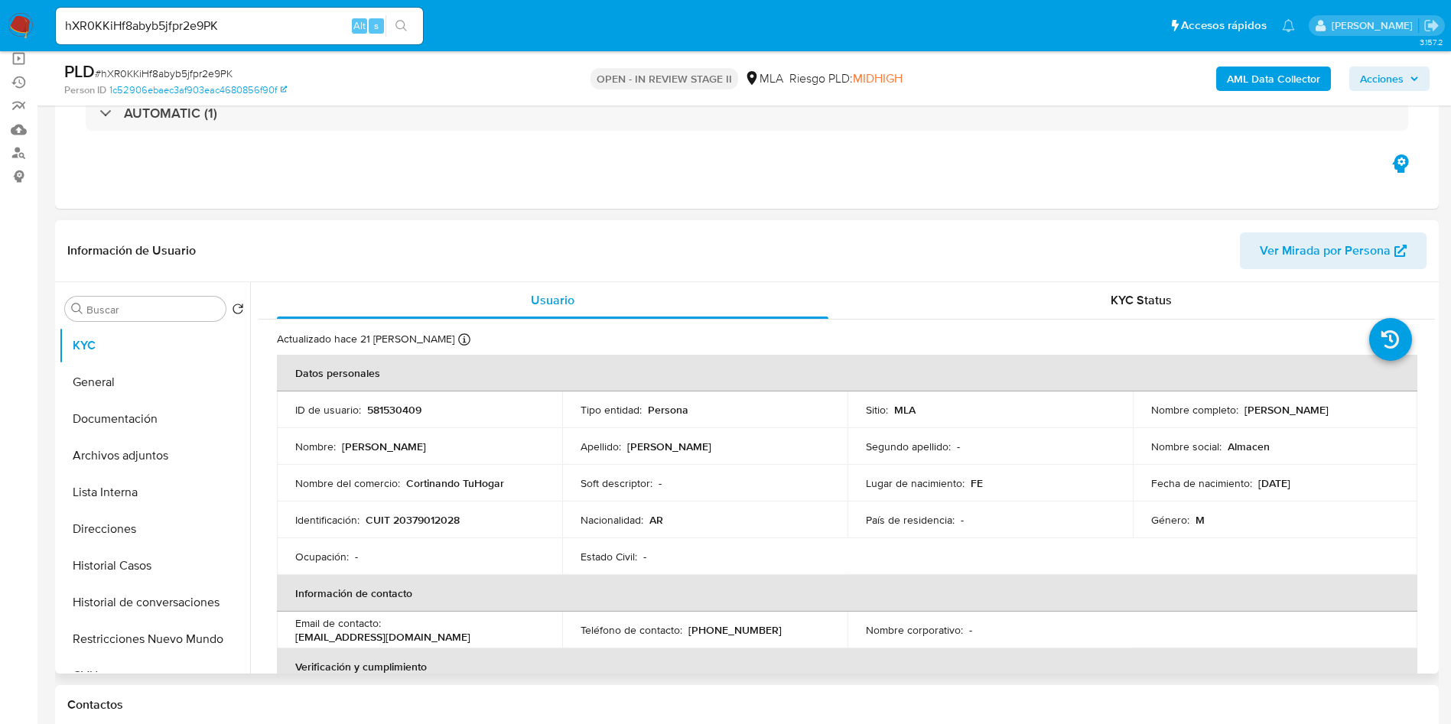
click at [414, 405] on p "581530409" at bounding box center [394, 410] width 54 height 14
copy p "581530409"
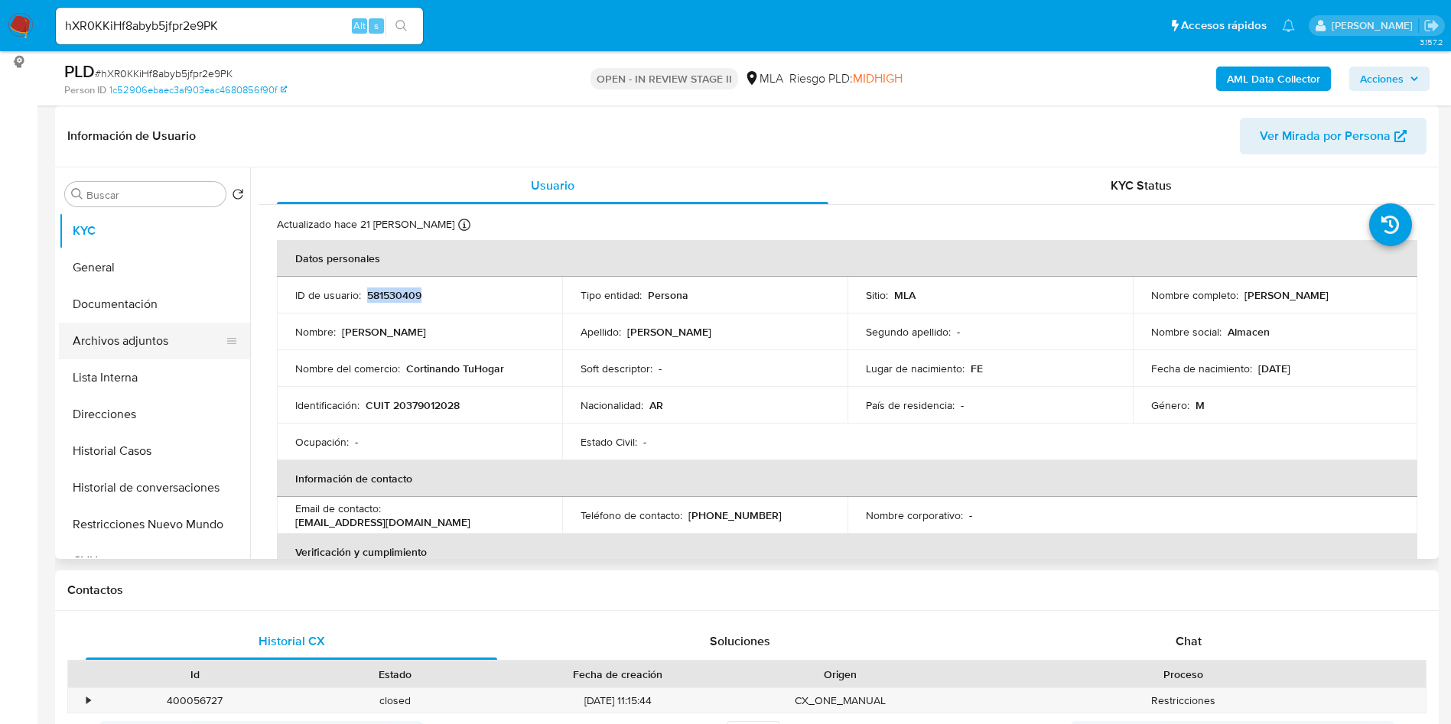
click at [117, 340] on button "Archivos adjuntos" at bounding box center [148, 341] width 179 height 37
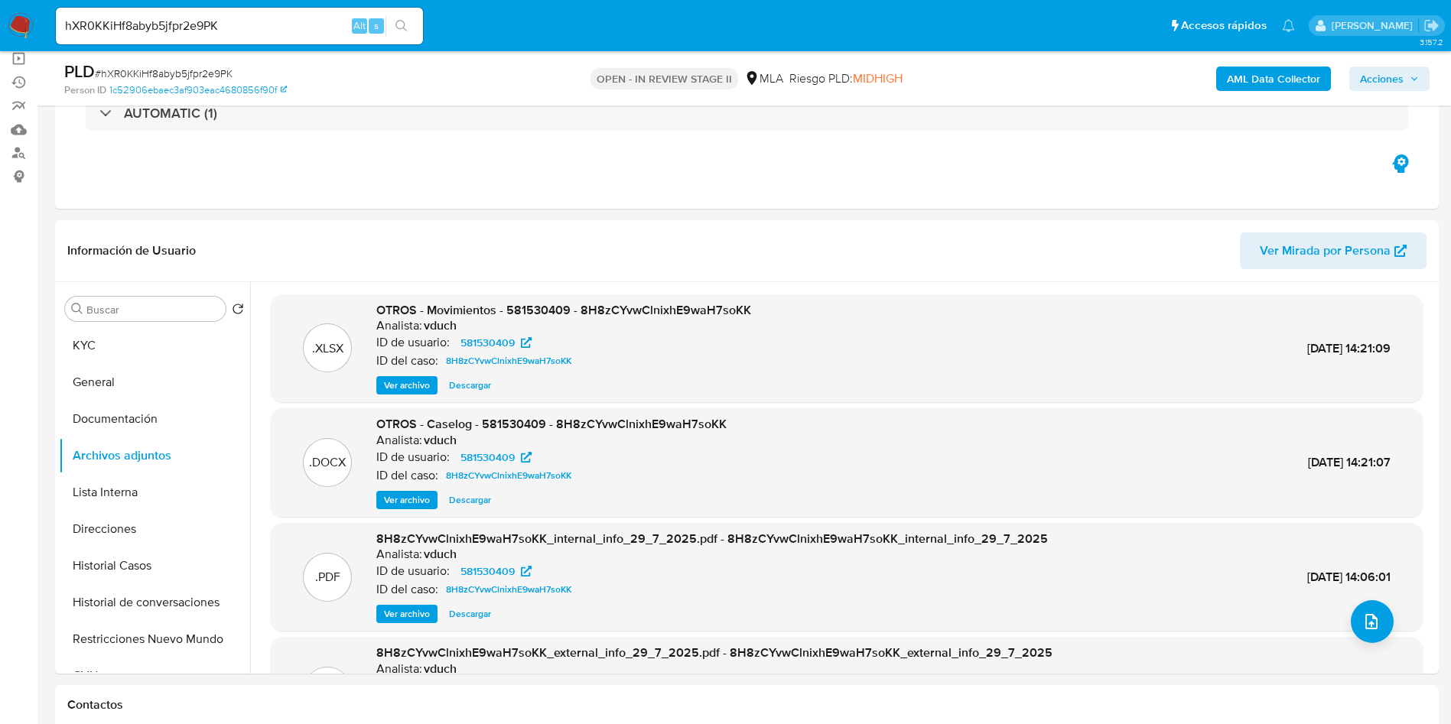
click at [1263, 75] on b "AML Data Collector" at bounding box center [1272, 79] width 93 height 24
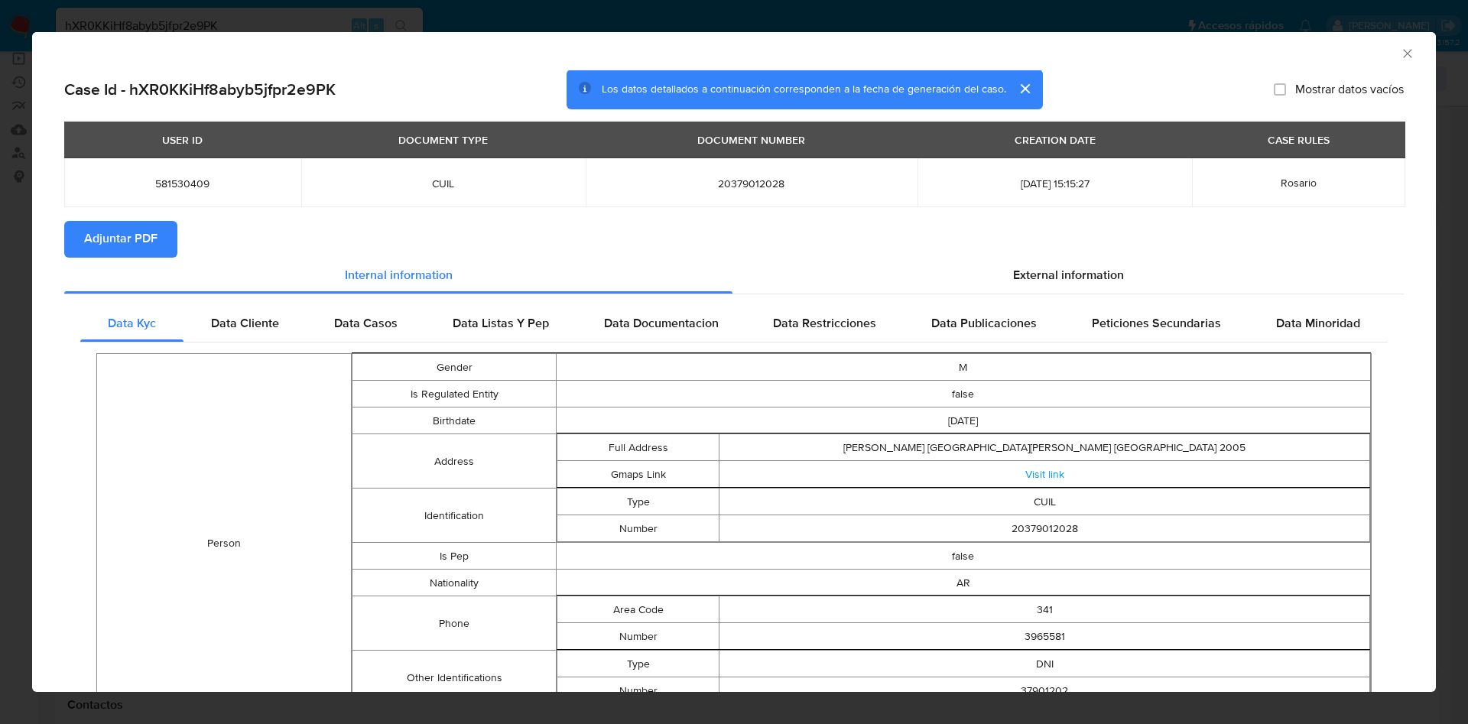
click at [138, 237] on span "Adjuntar PDF" at bounding box center [120, 240] width 73 height 34
click at [1390, 41] on div "AML Data Collector" at bounding box center [734, 51] width 1404 height 38
click at [1393, 44] on div "AML Data Collector" at bounding box center [734, 51] width 1404 height 38
click at [1399, 50] on div "AML Data Collector" at bounding box center [734, 51] width 1404 height 38
click at [1400, 51] on icon "Cerrar ventana" at bounding box center [1407, 53] width 15 height 15
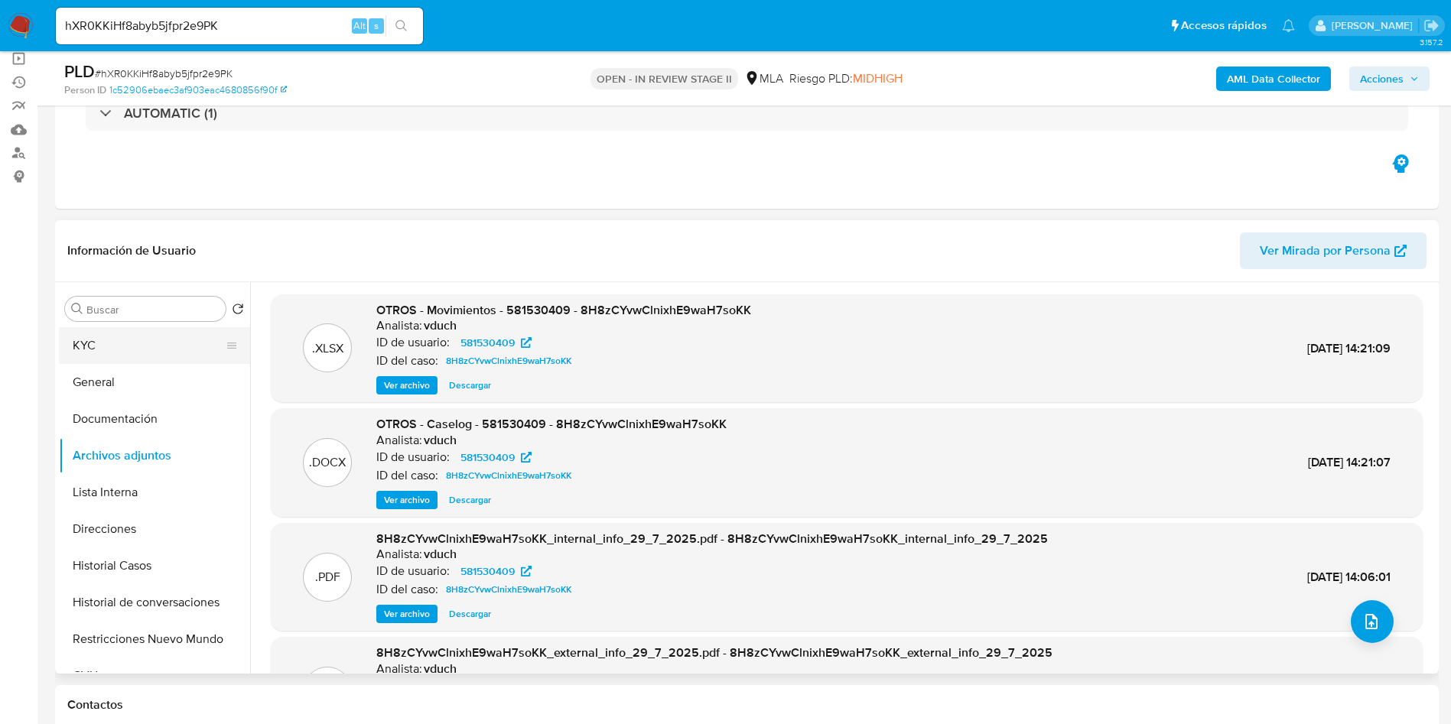
click at [180, 348] on button "KYC" at bounding box center [148, 345] width 179 height 37
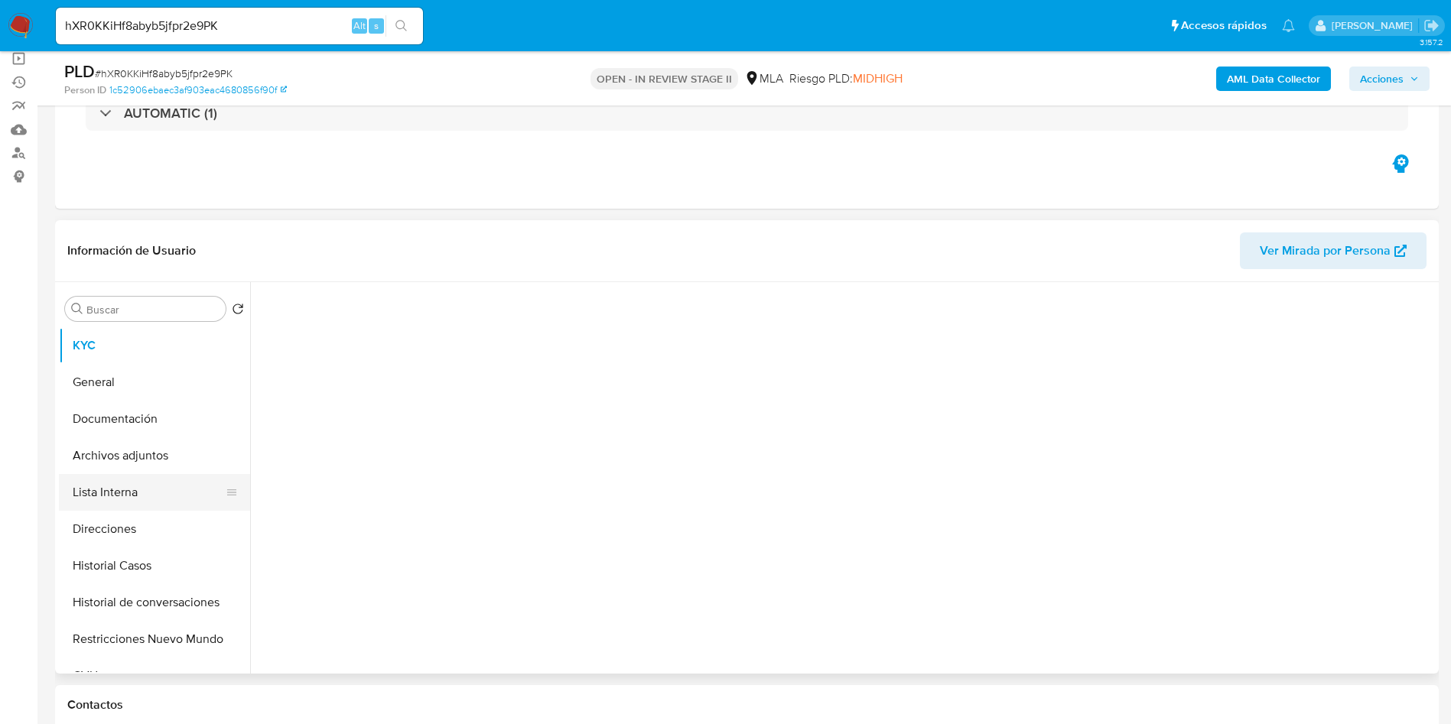
click at [180, 474] on button "Lista Interna" at bounding box center [148, 492] width 179 height 37
click at [184, 449] on button "Archivos adjuntos" at bounding box center [148, 455] width 179 height 37
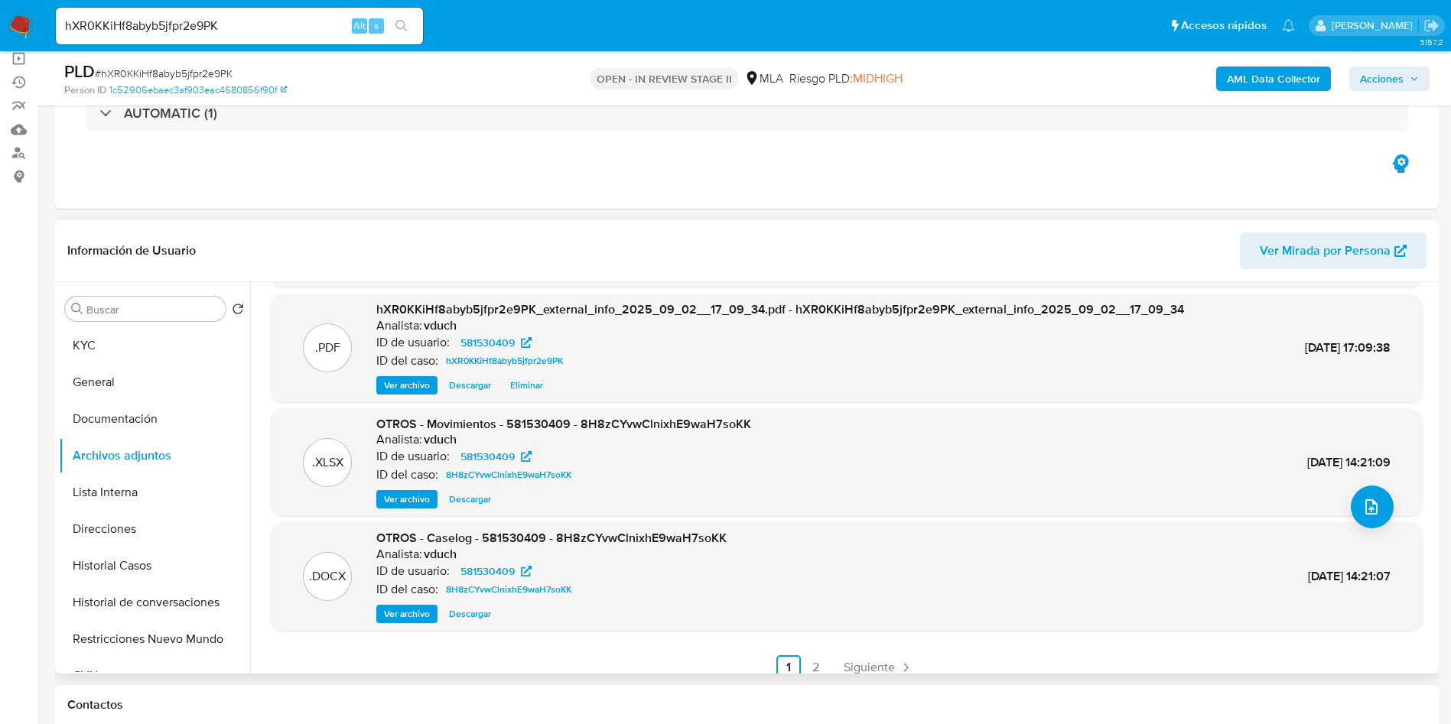
click at [426, 607] on span "Ver archivo" at bounding box center [407, 613] width 46 height 15
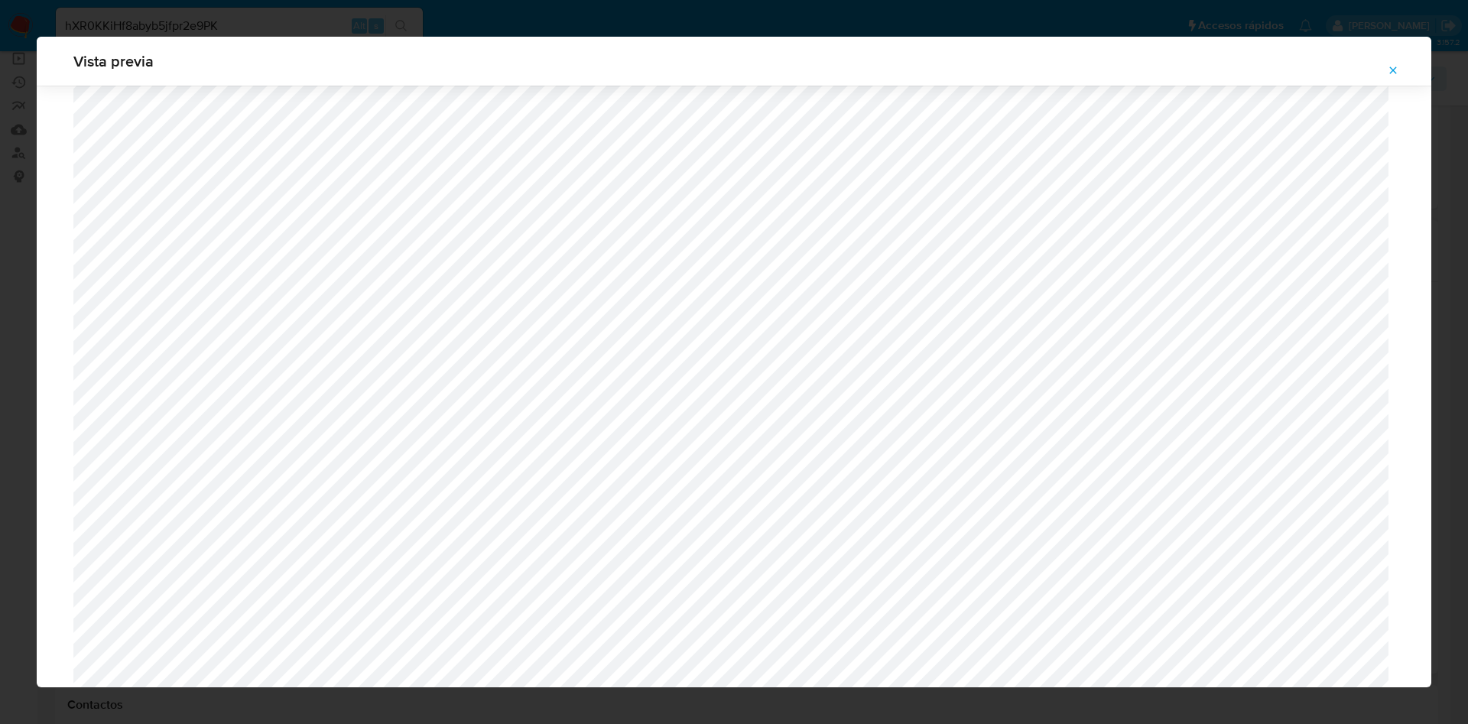
scroll to position [1231, 0]
click at [1392, 65] on icon "Attachment preview" at bounding box center [1393, 70] width 12 height 12
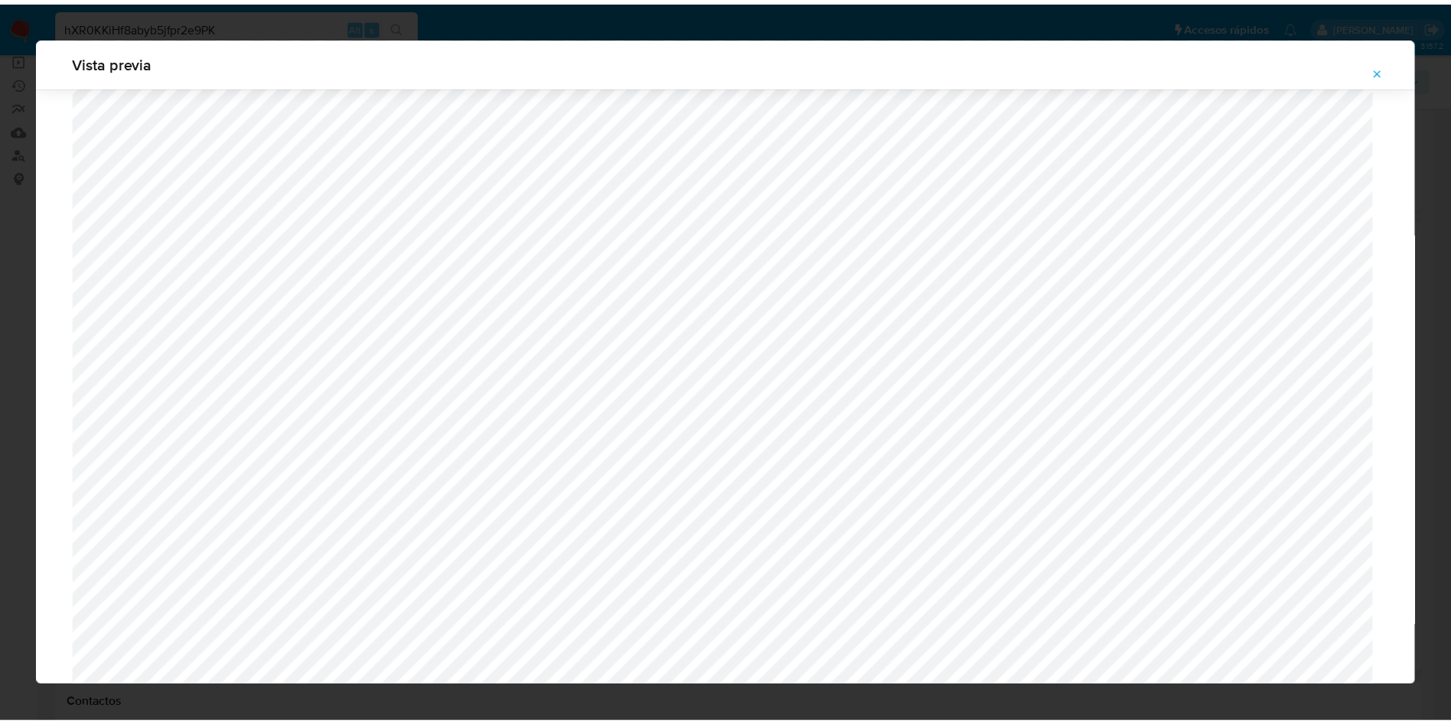
scroll to position [0, 0]
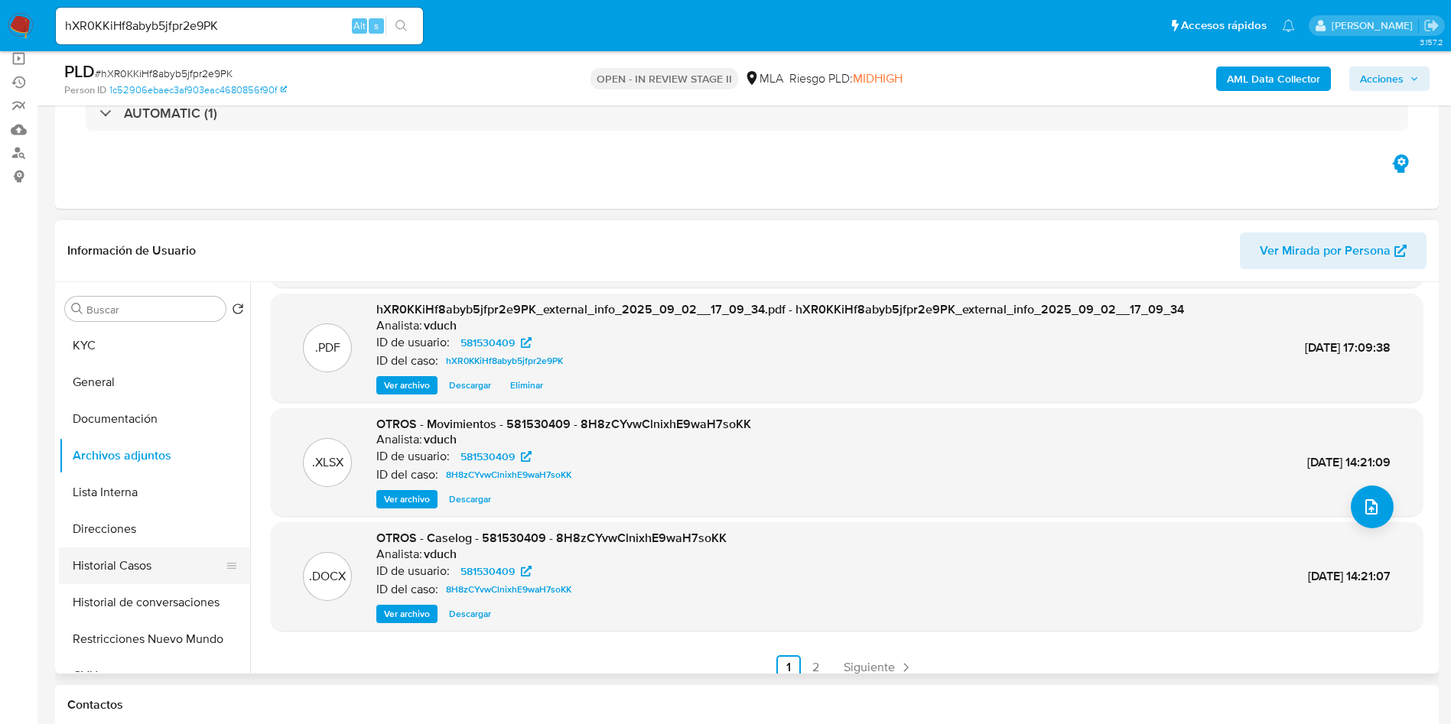
click at [155, 554] on button "Historial Casos" at bounding box center [148, 565] width 179 height 37
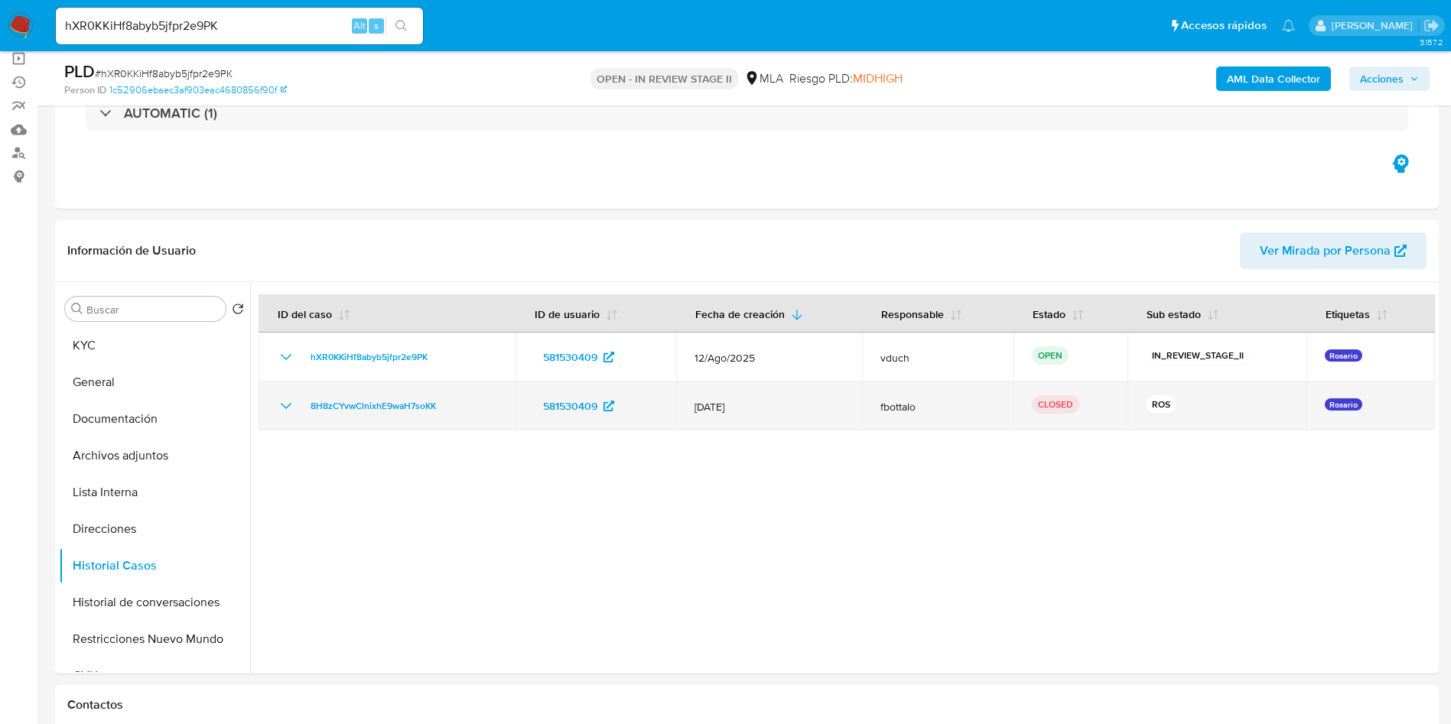
click at [285, 404] on icon "Mostrar/Ocultar" at bounding box center [286, 406] width 18 height 18
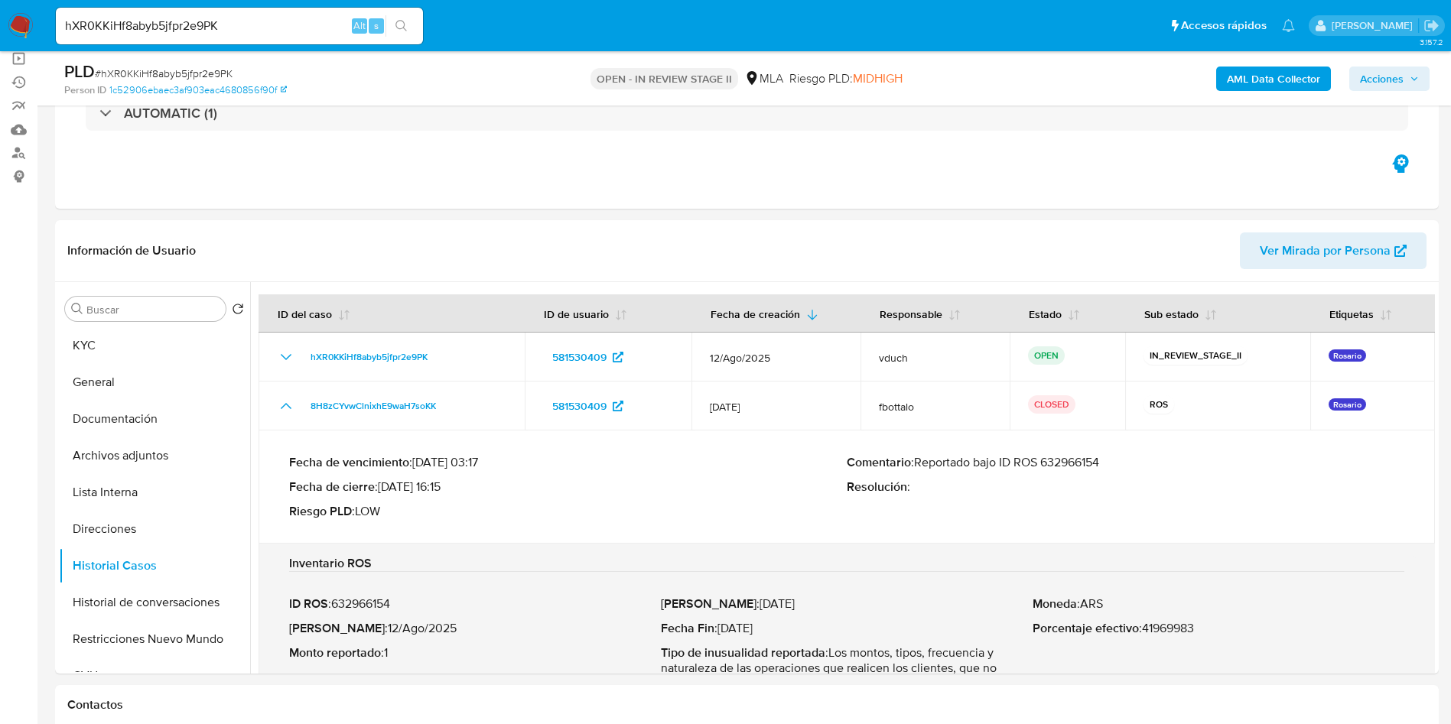
click at [1094, 459] on p "Comentario : Reportado bajo ID ROS 632966154" at bounding box center [1124, 462] width 557 height 15
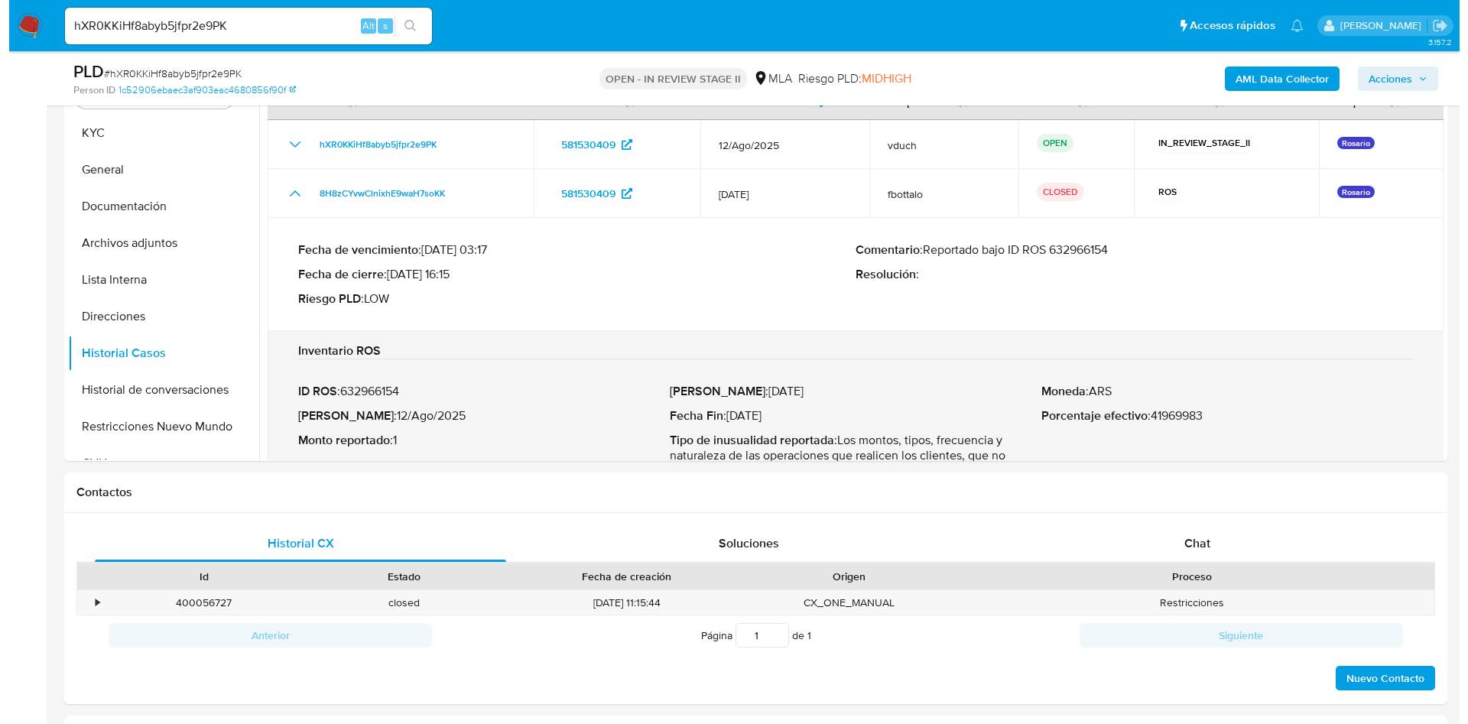
scroll to position [573, 0]
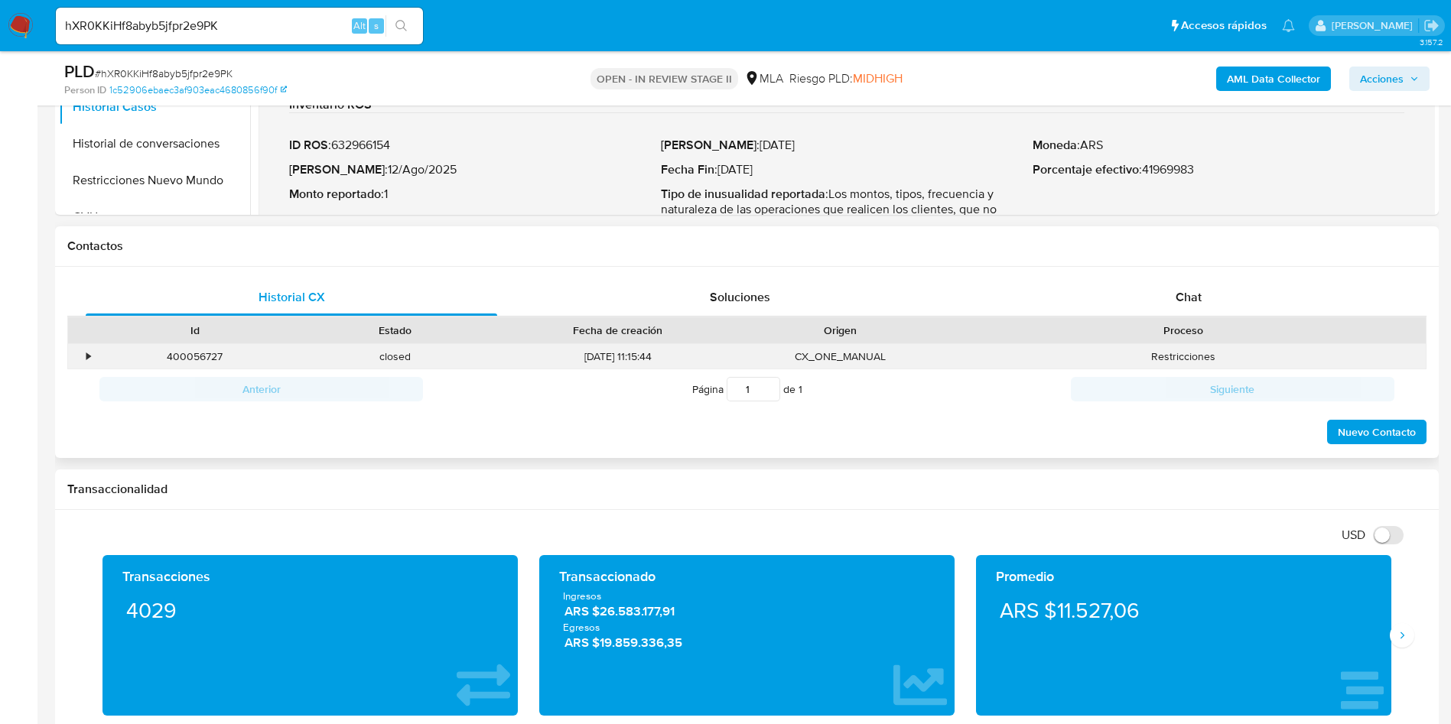
click at [90, 359] on div "•" at bounding box center [88, 356] width 4 height 15
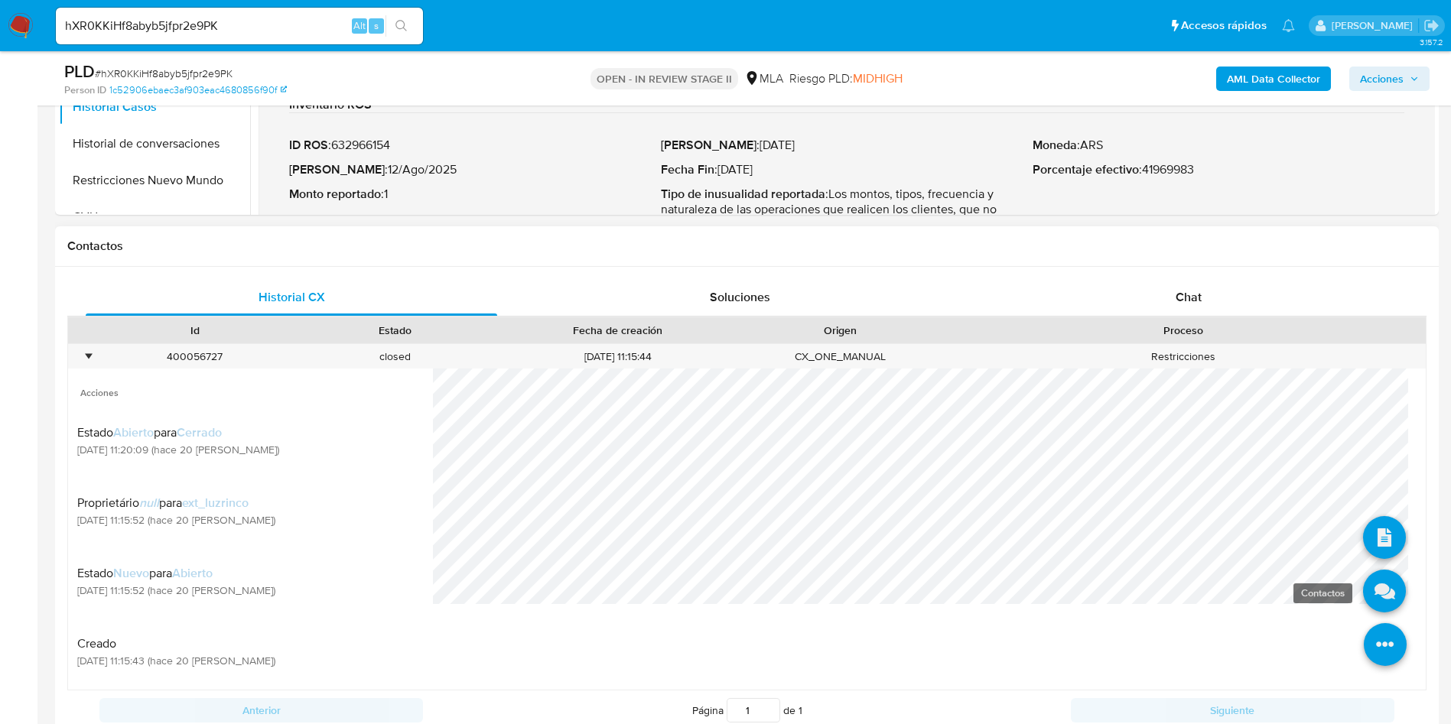
click at [1363, 587] on icon at bounding box center [1384, 591] width 43 height 43
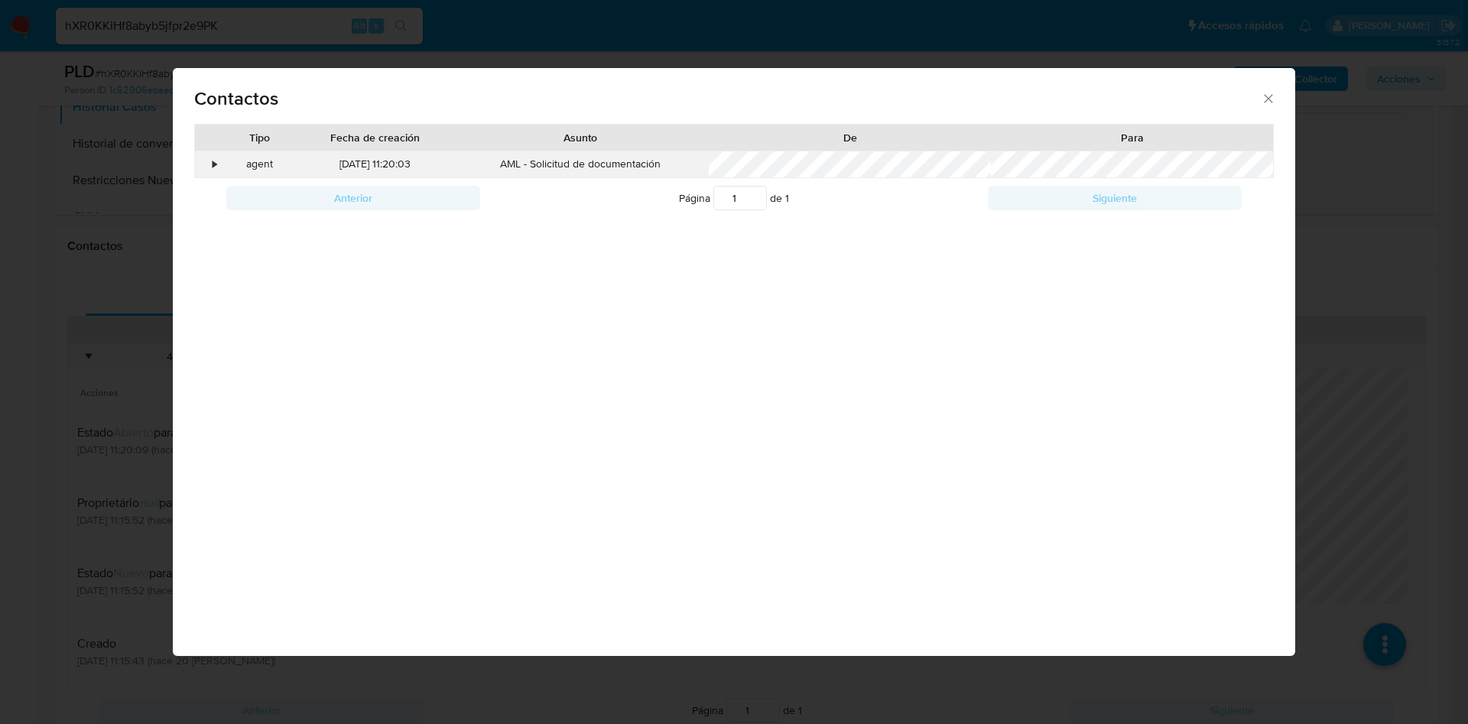
click at [206, 171] on div "•" at bounding box center [208, 164] width 27 height 26
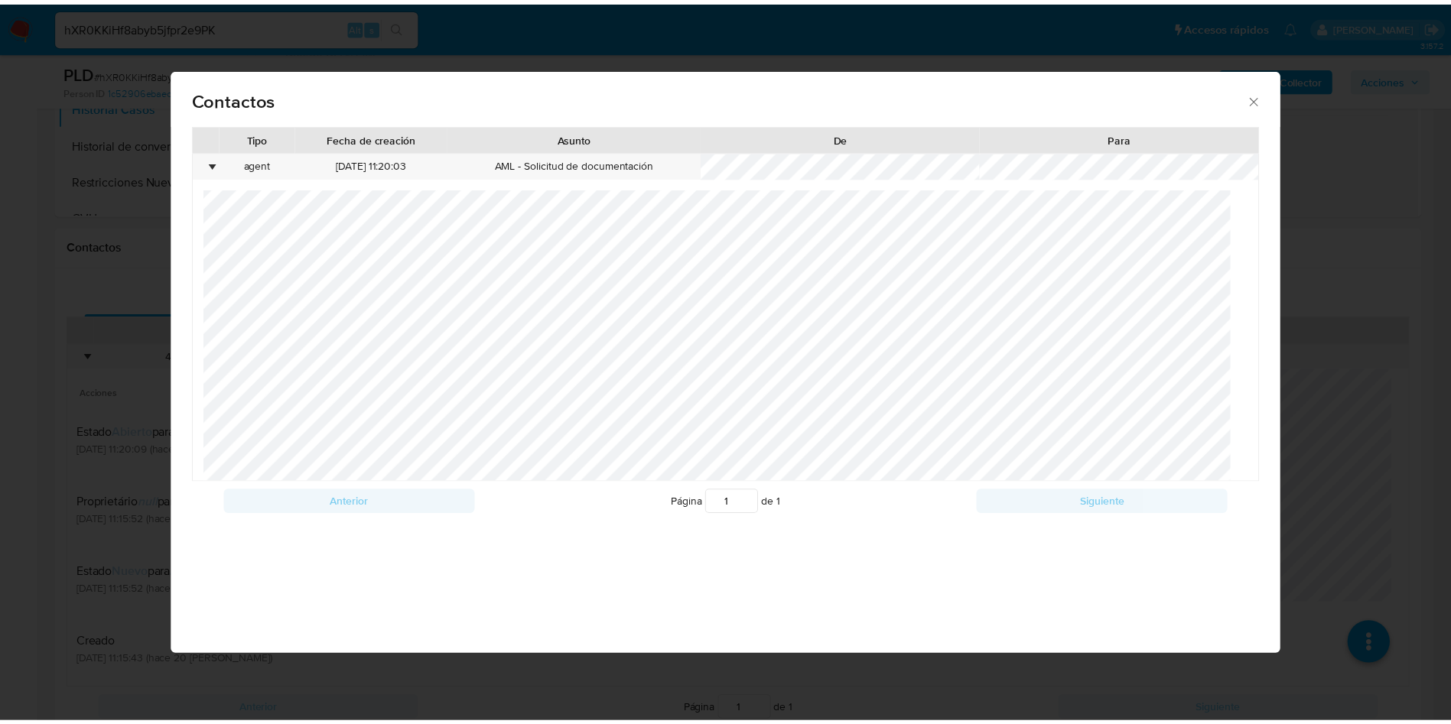
scroll to position [0, 0]
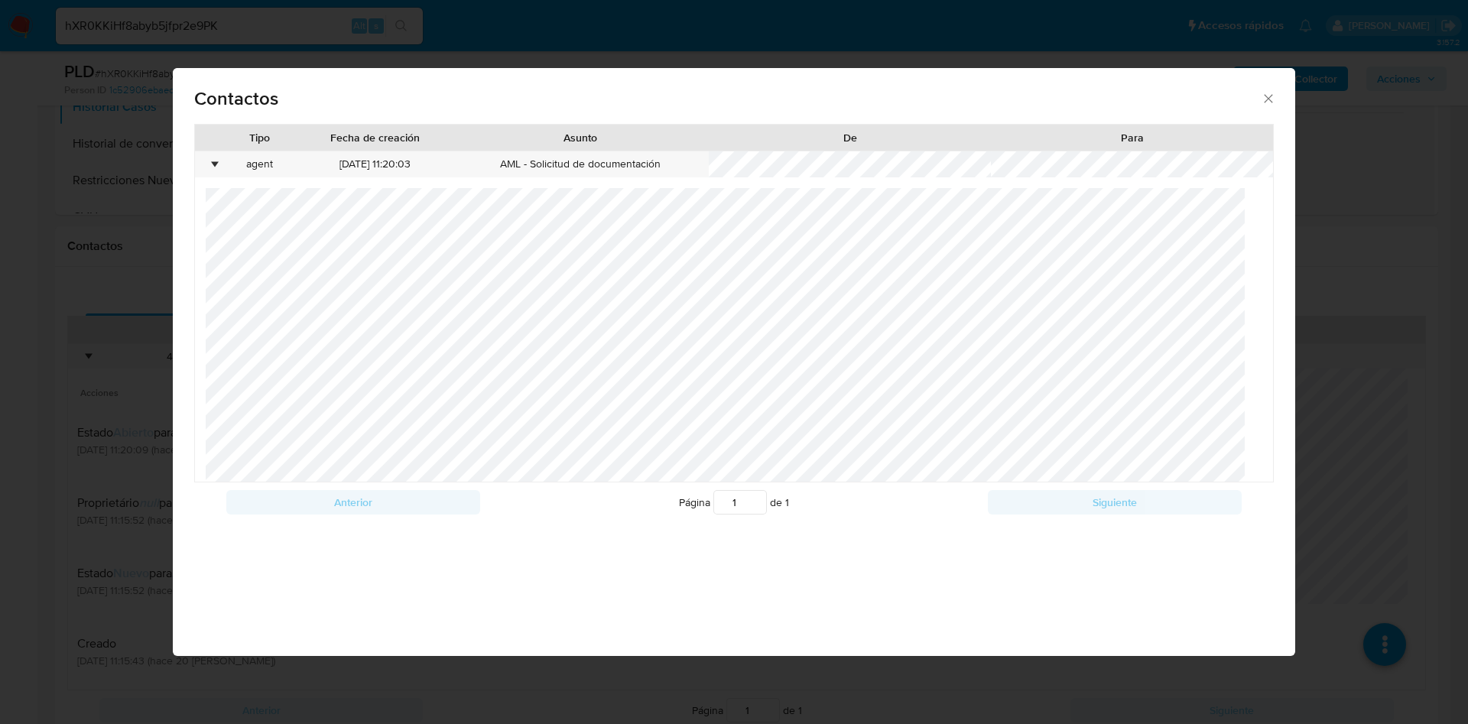
click at [1268, 105] on icon "close" at bounding box center [1268, 98] width 15 height 15
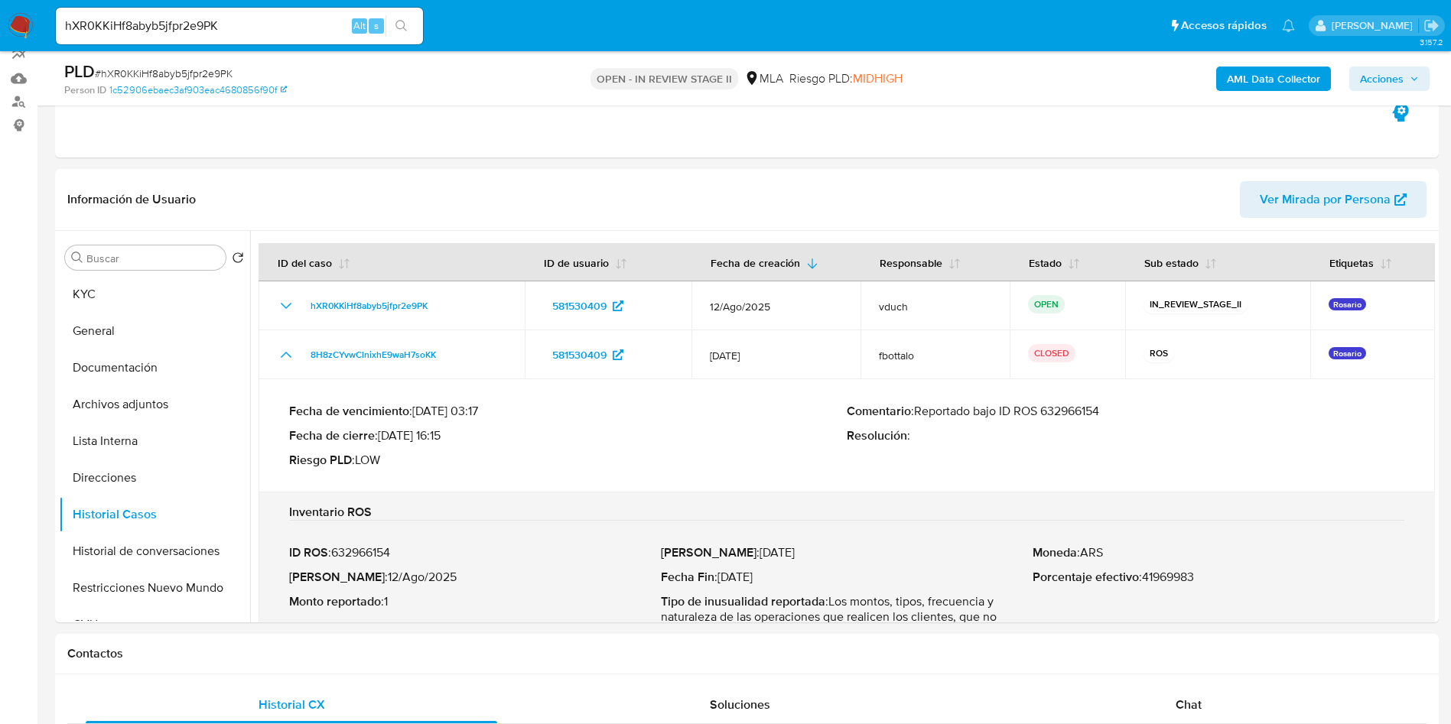
scroll to position [115, 0]
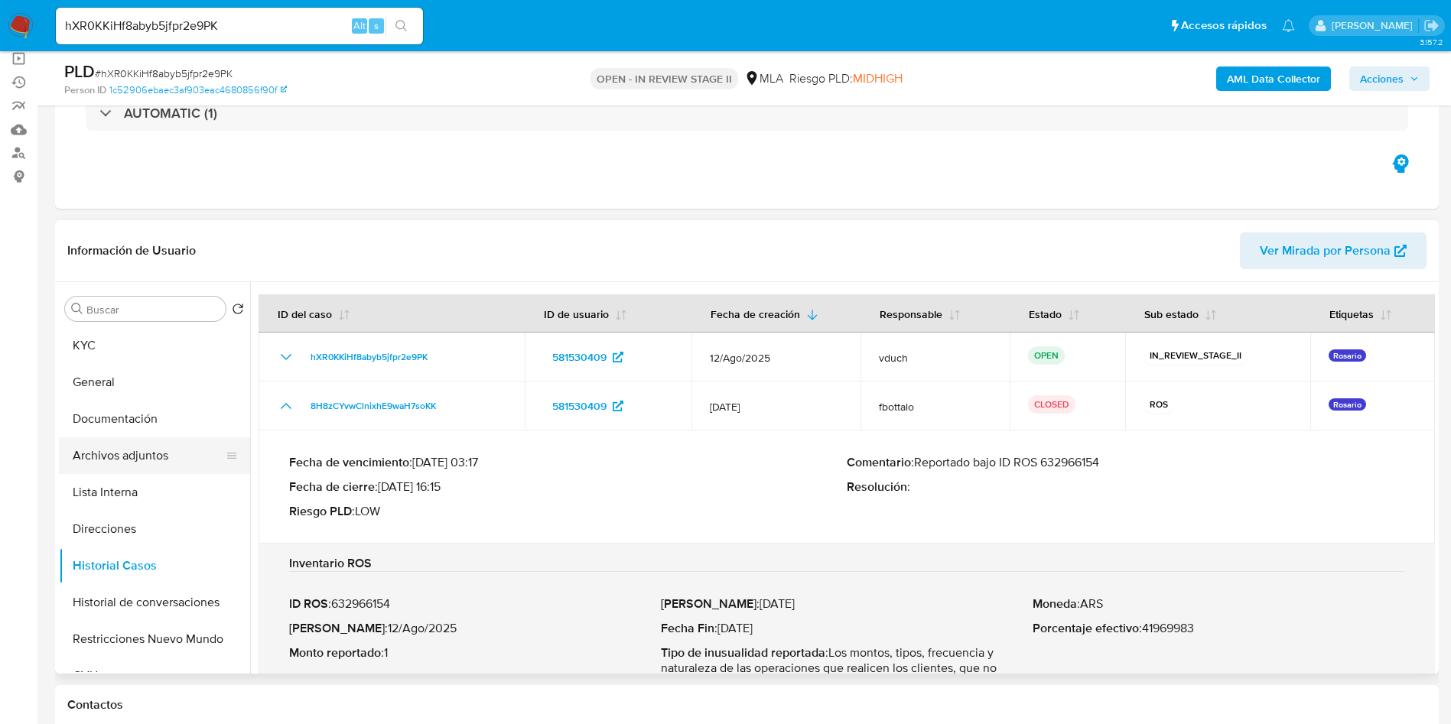
click at [148, 447] on button "Archivos adjuntos" at bounding box center [148, 455] width 179 height 37
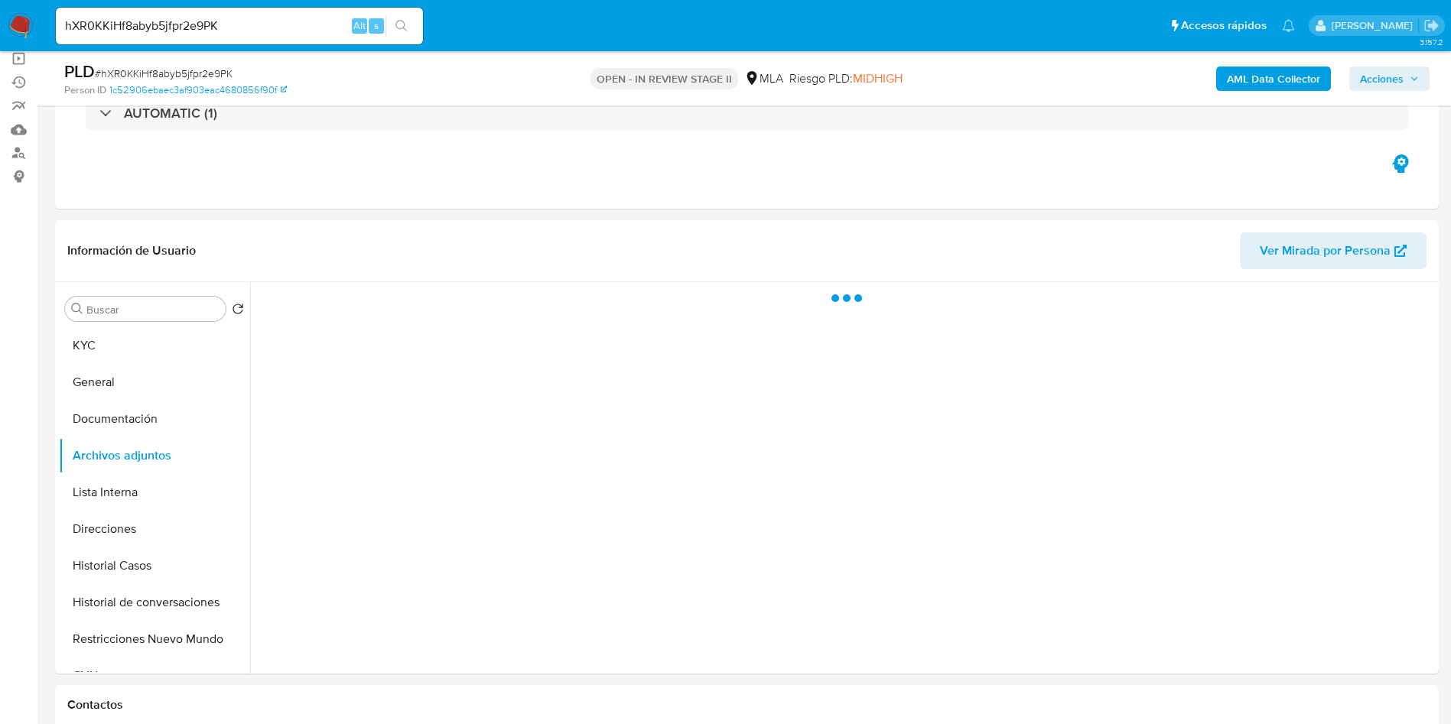
click at [1383, 71] on span "Acciones" at bounding box center [1382, 79] width 44 height 24
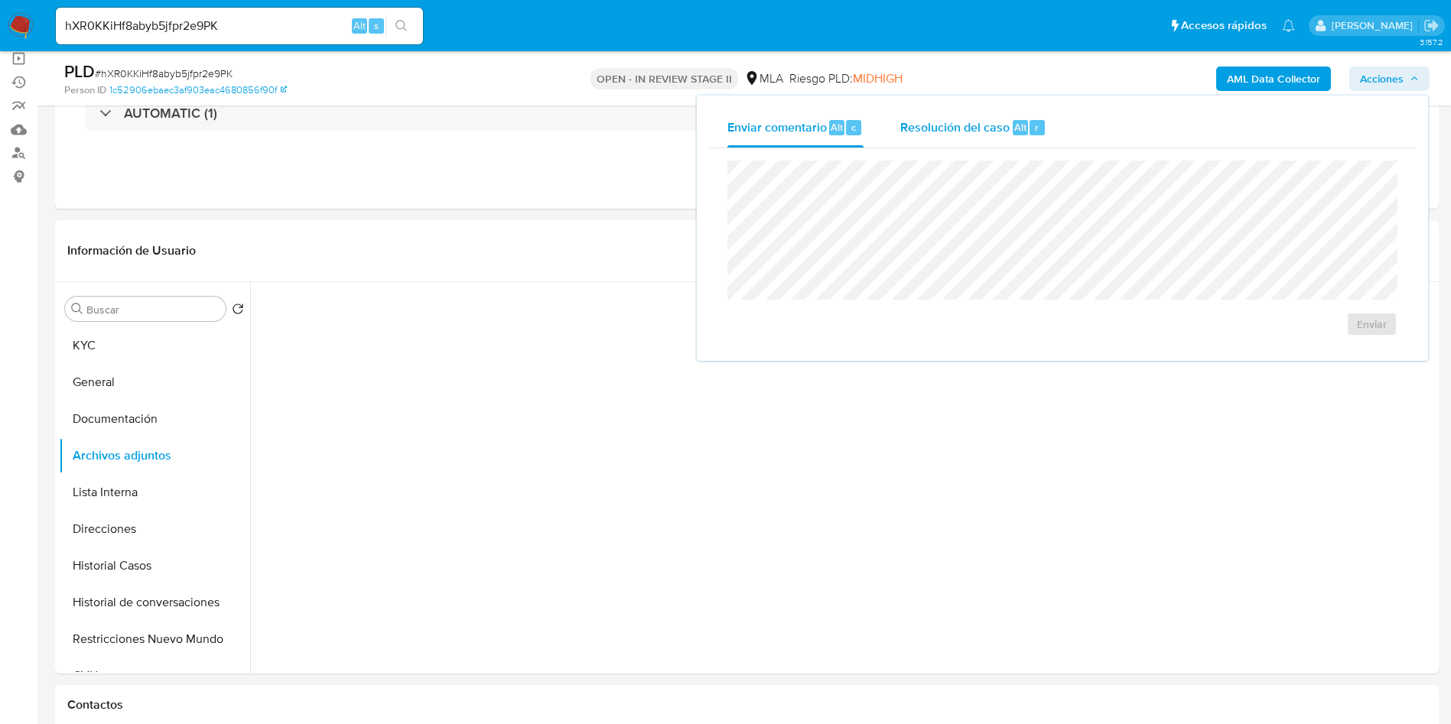
click at [1029, 128] on div "r" at bounding box center [1036, 127] width 15 height 15
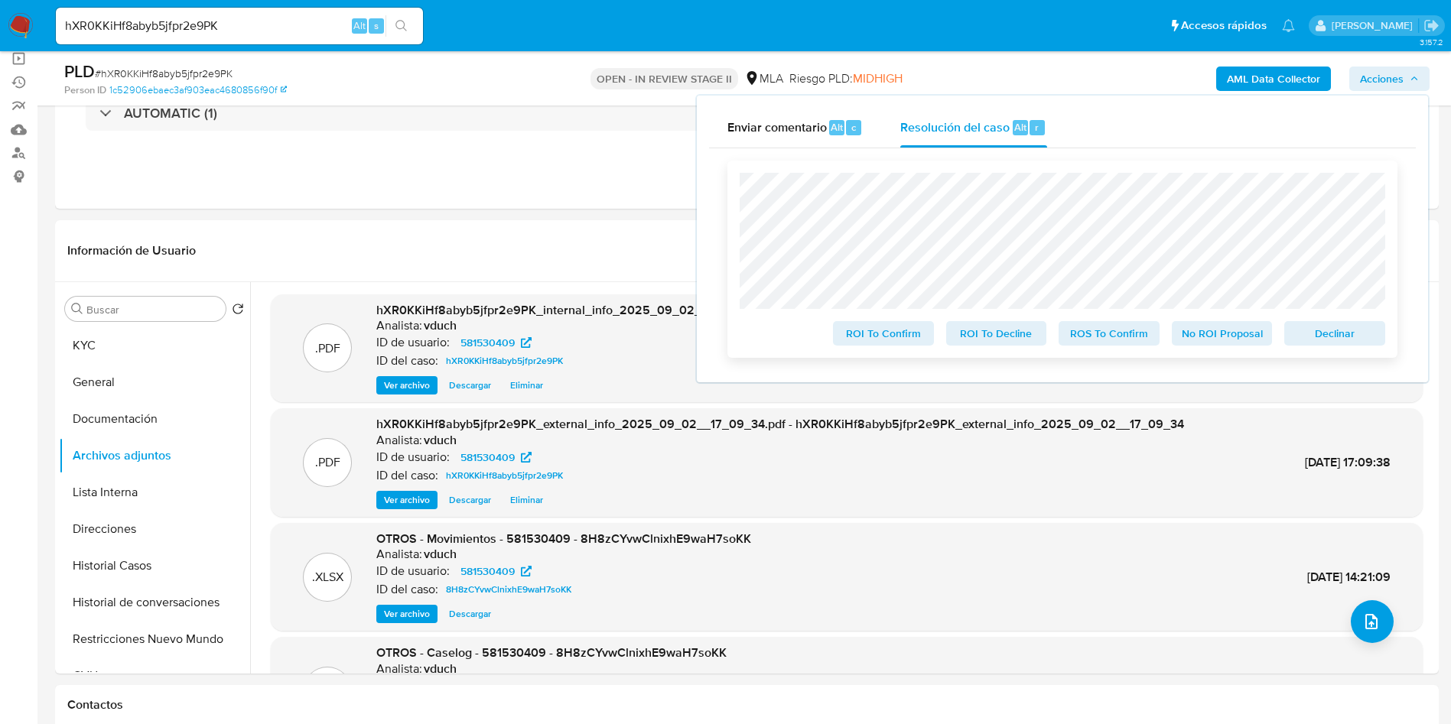
click at [1336, 336] on span "Declinar" at bounding box center [1335, 333] width 80 height 21
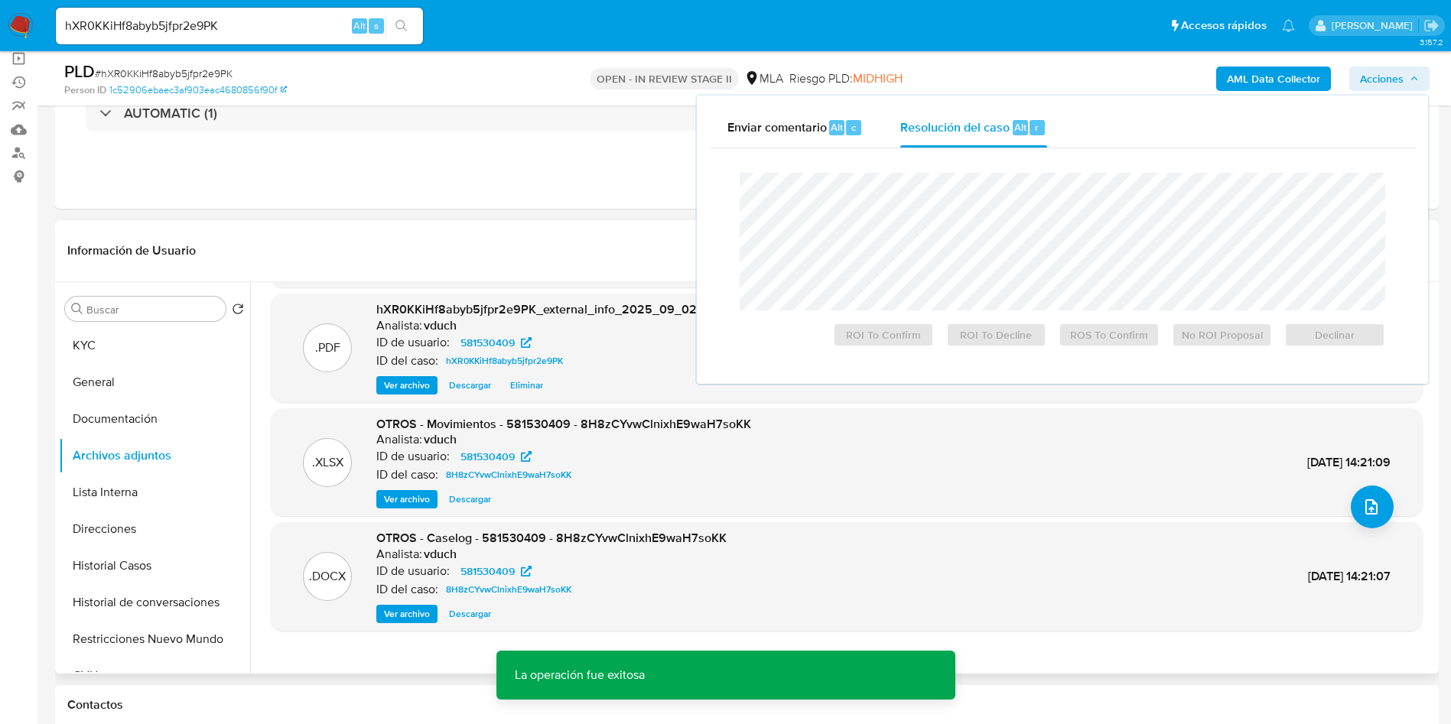
click at [408, 608] on span "Ver archivo" at bounding box center [407, 613] width 46 height 15
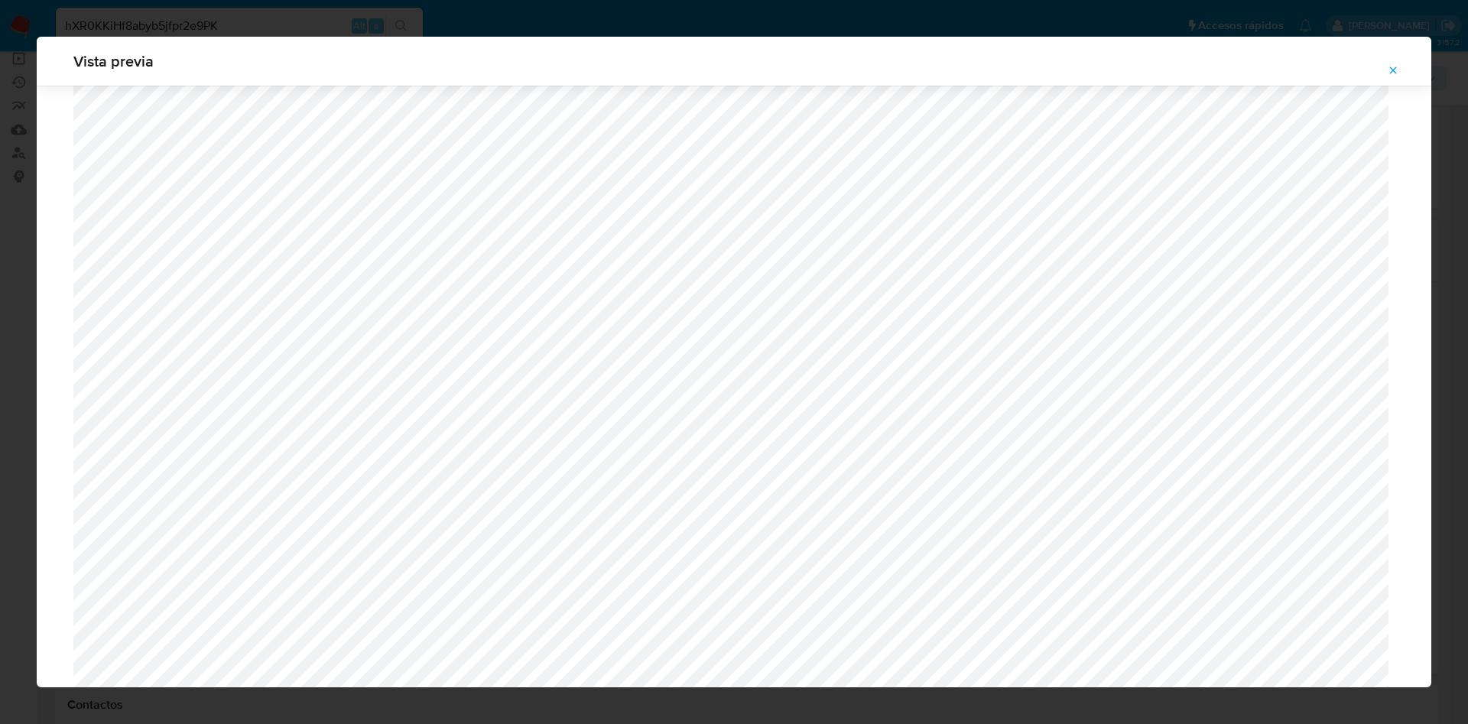
scroll to position [772, 0]
click at [1395, 71] on icon "Attachment preview" at bounding box center [1393, 70] width 7 height 7
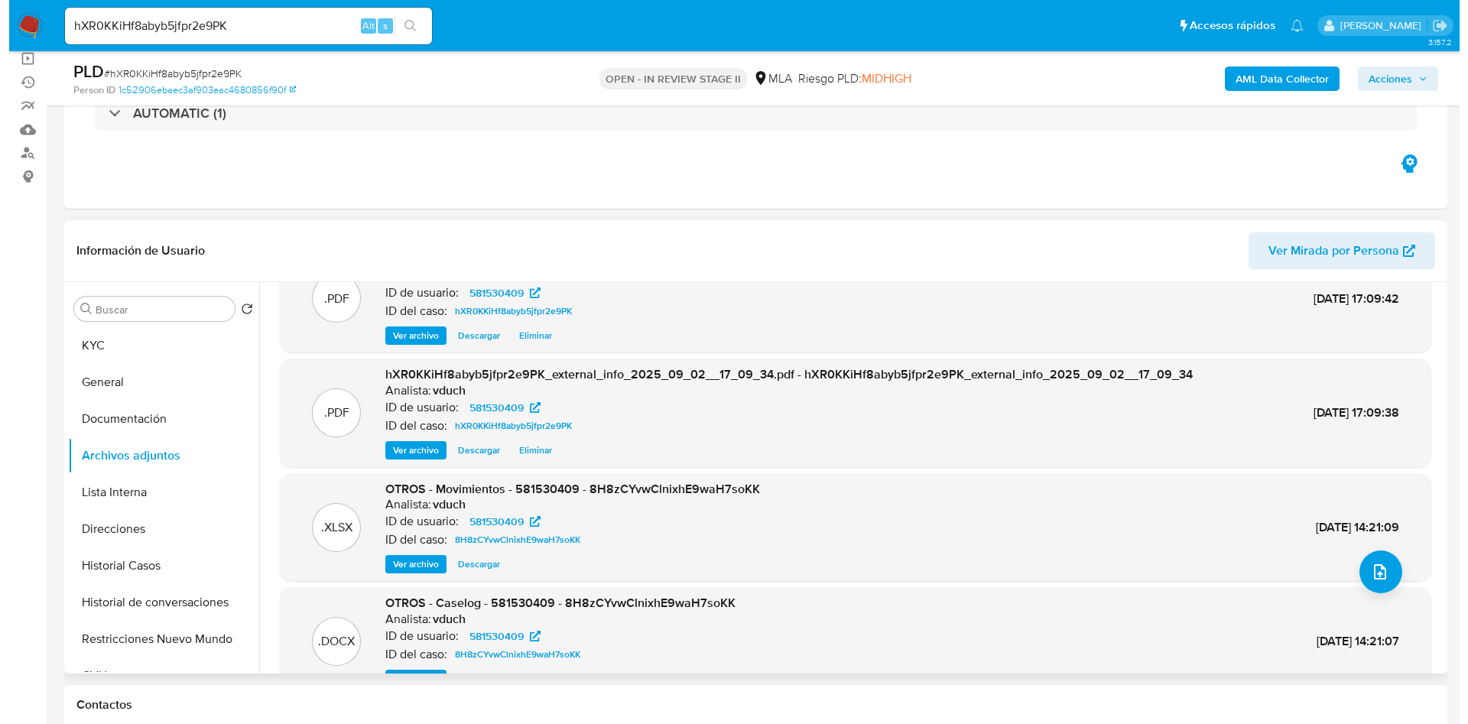
scroll to position [0, 0]
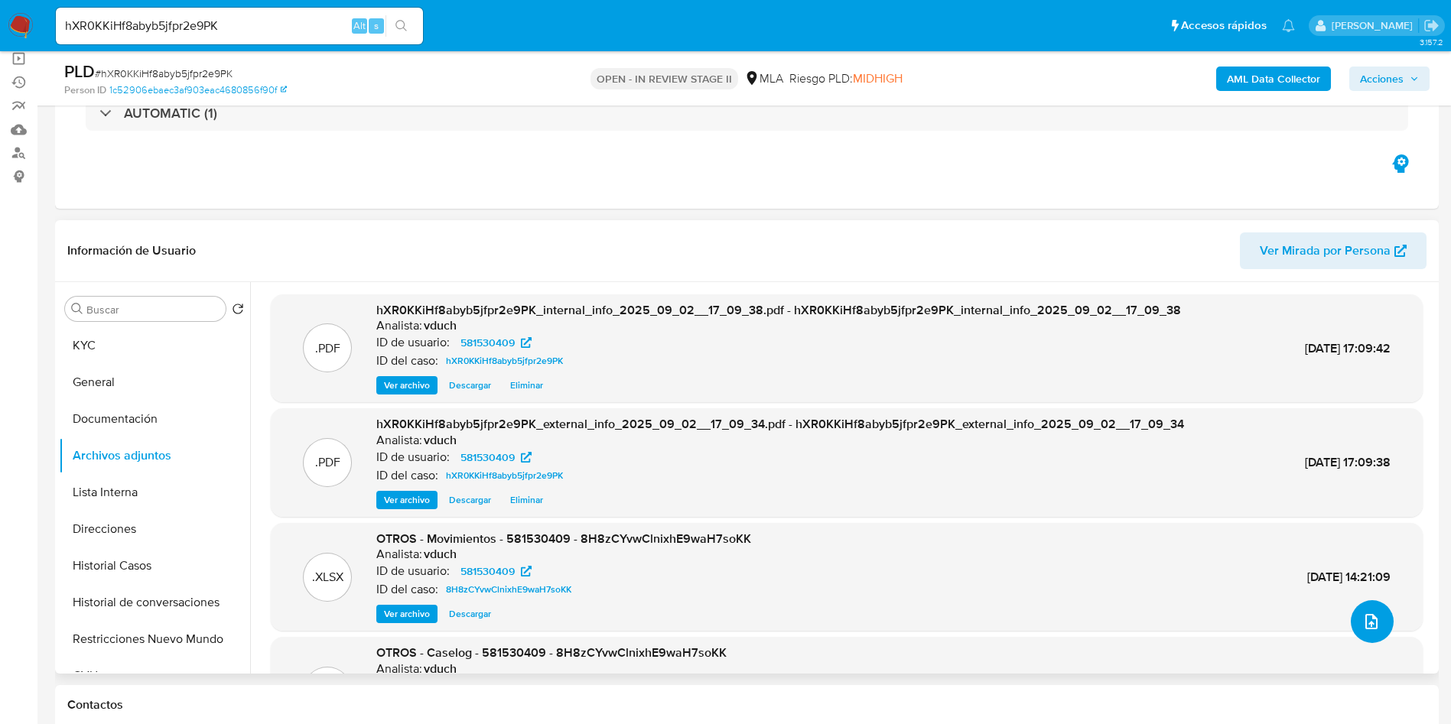
click at [1373, 621] on icon "upload-file" at bounding box center [1371, 621] width 18 height 18
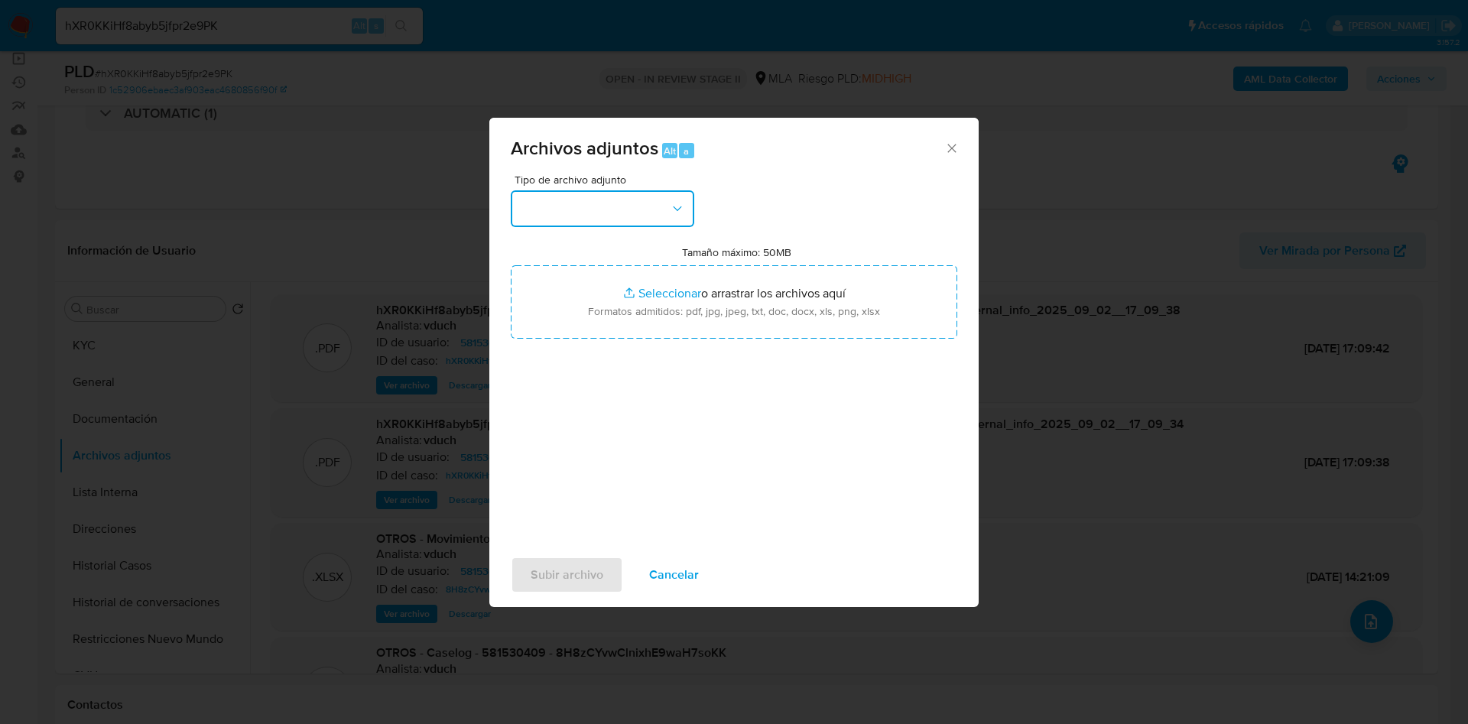
click at [609, 198] on button "button" at bounding box center [603, 208] width 184 height 37
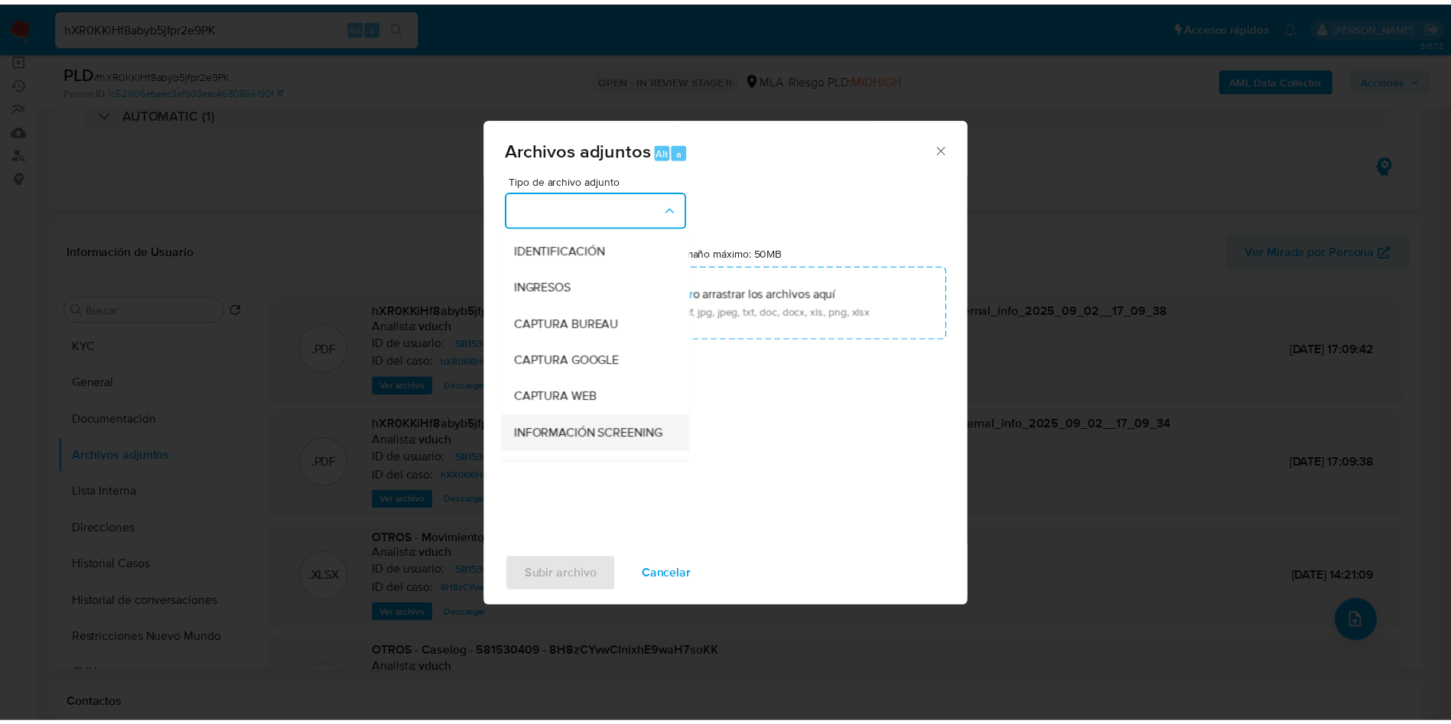
scroll to position [115, 0]
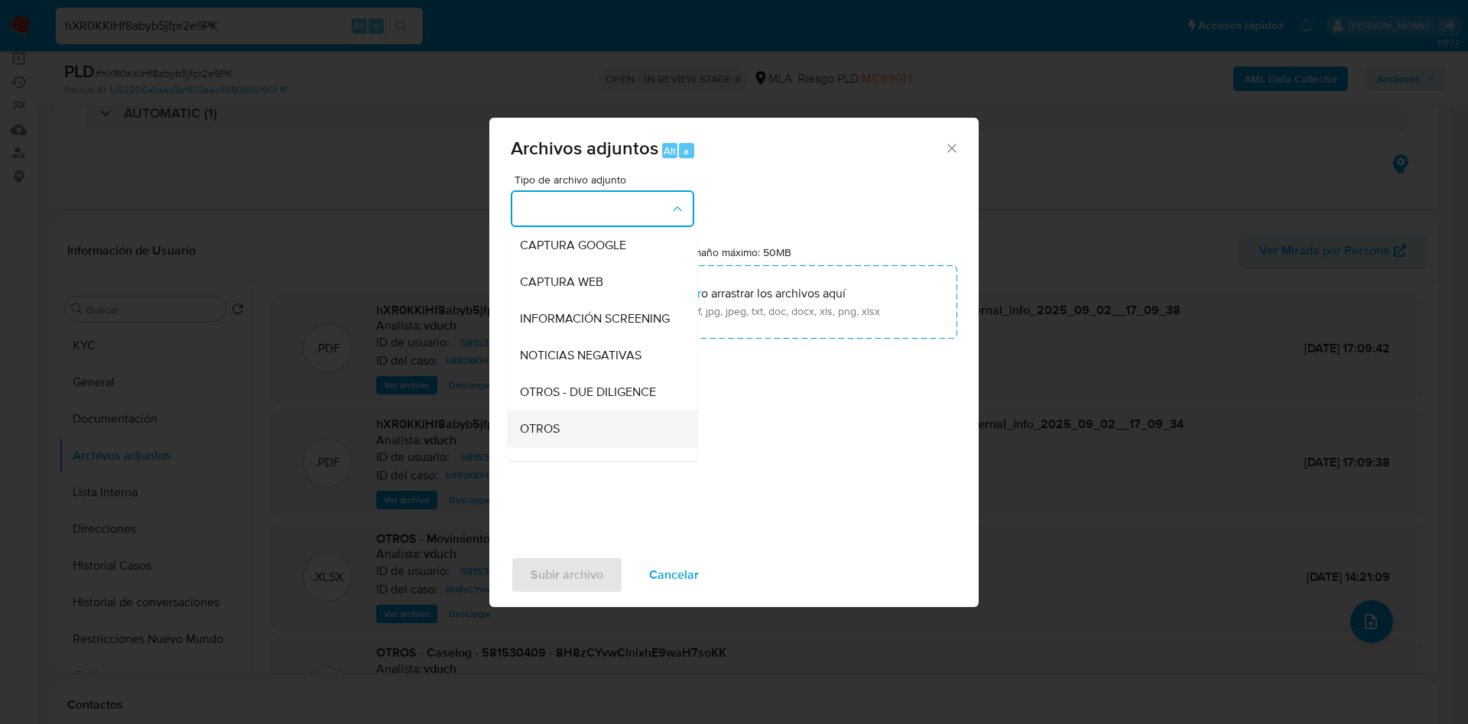
click at [551, 432] on div "OTROS" at bounding box center [598, 429] width 156 height 37
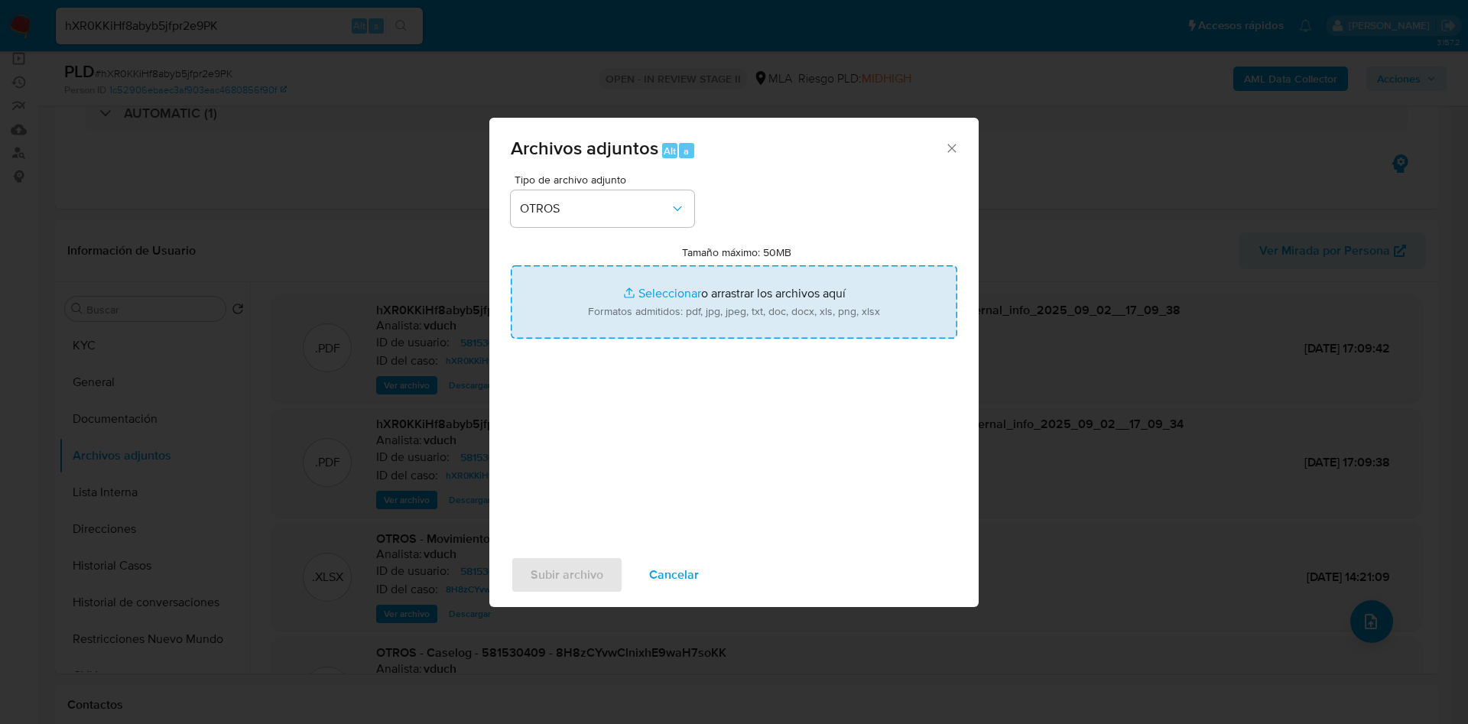
type input "C:\fakepath\Caselog hXR0KKiHf8abyb5jfpr2e9PK_2025_09_01_13_28_42.docx"
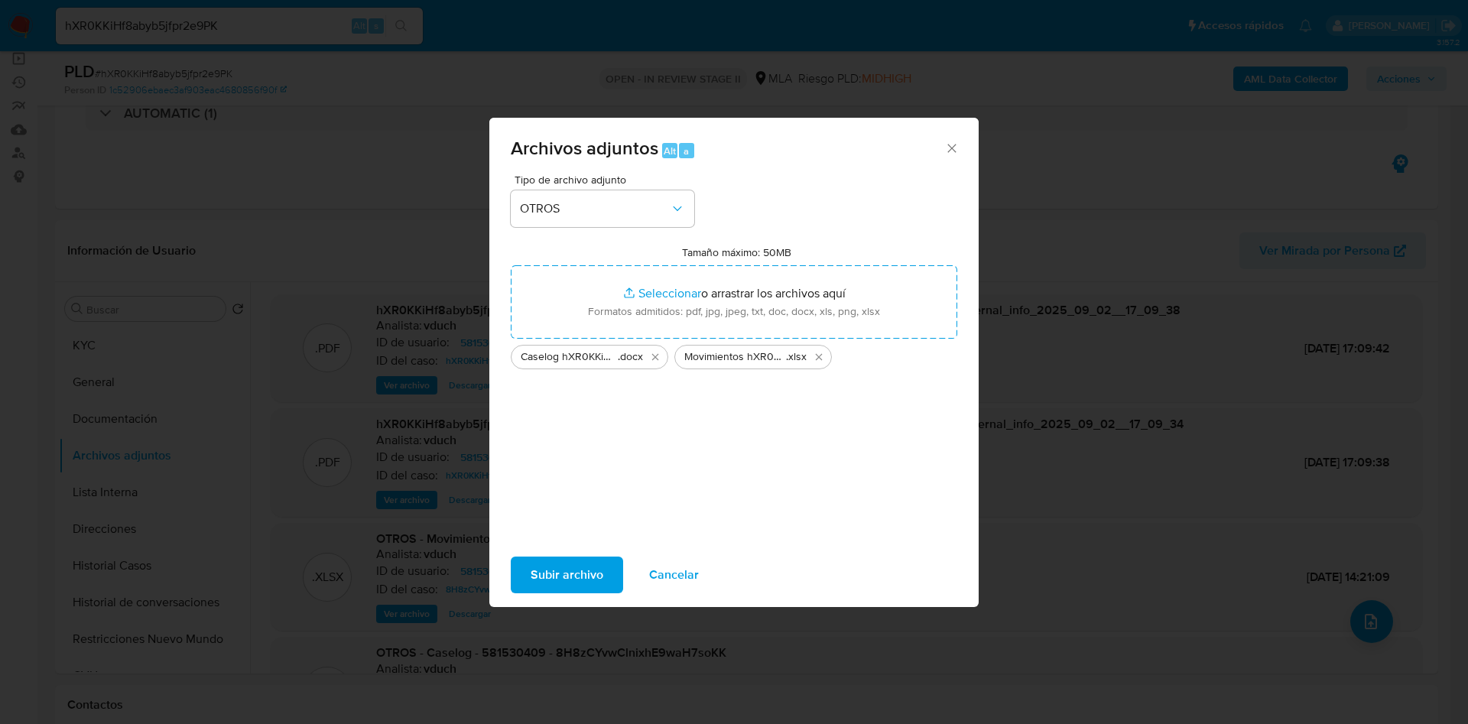
click at [588, 583] on span "Subir archivo" at bounding box center [567, 575] width 73 height 34
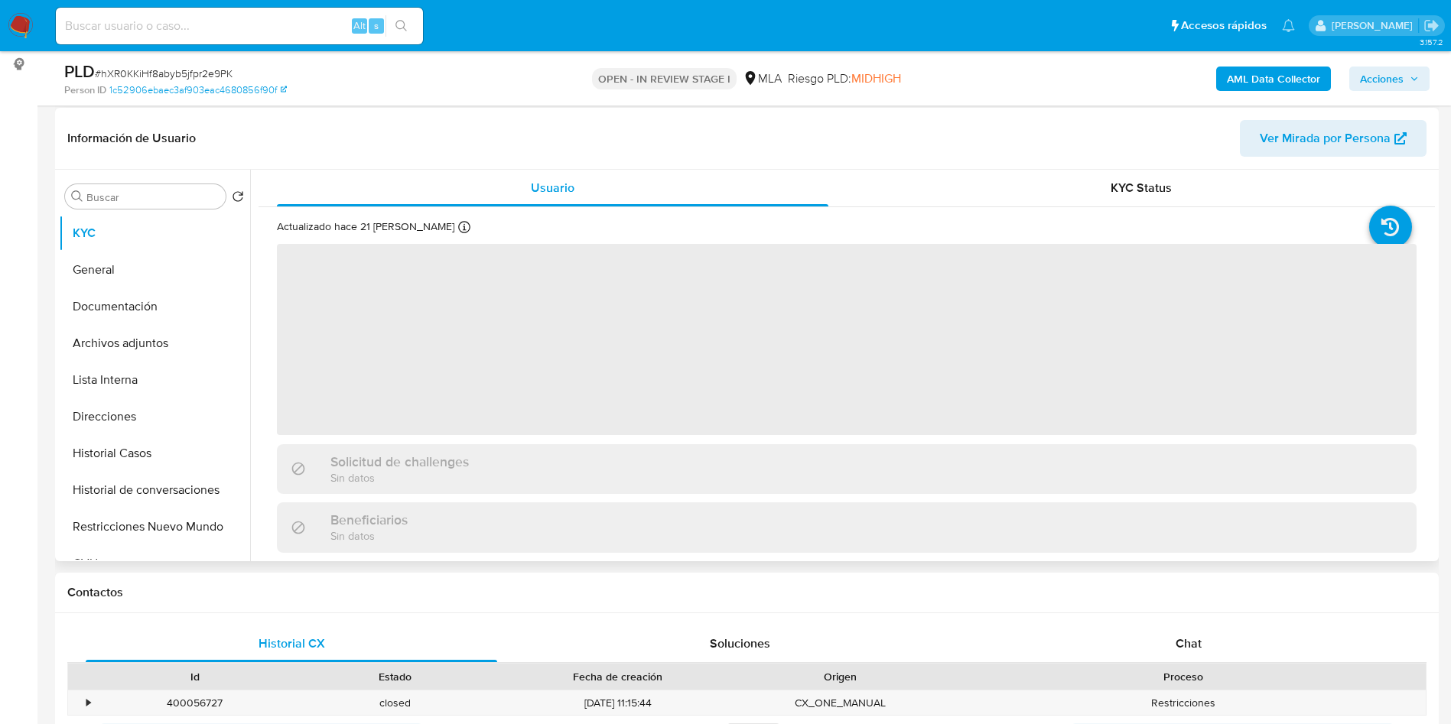
scroll to position [229, 0]
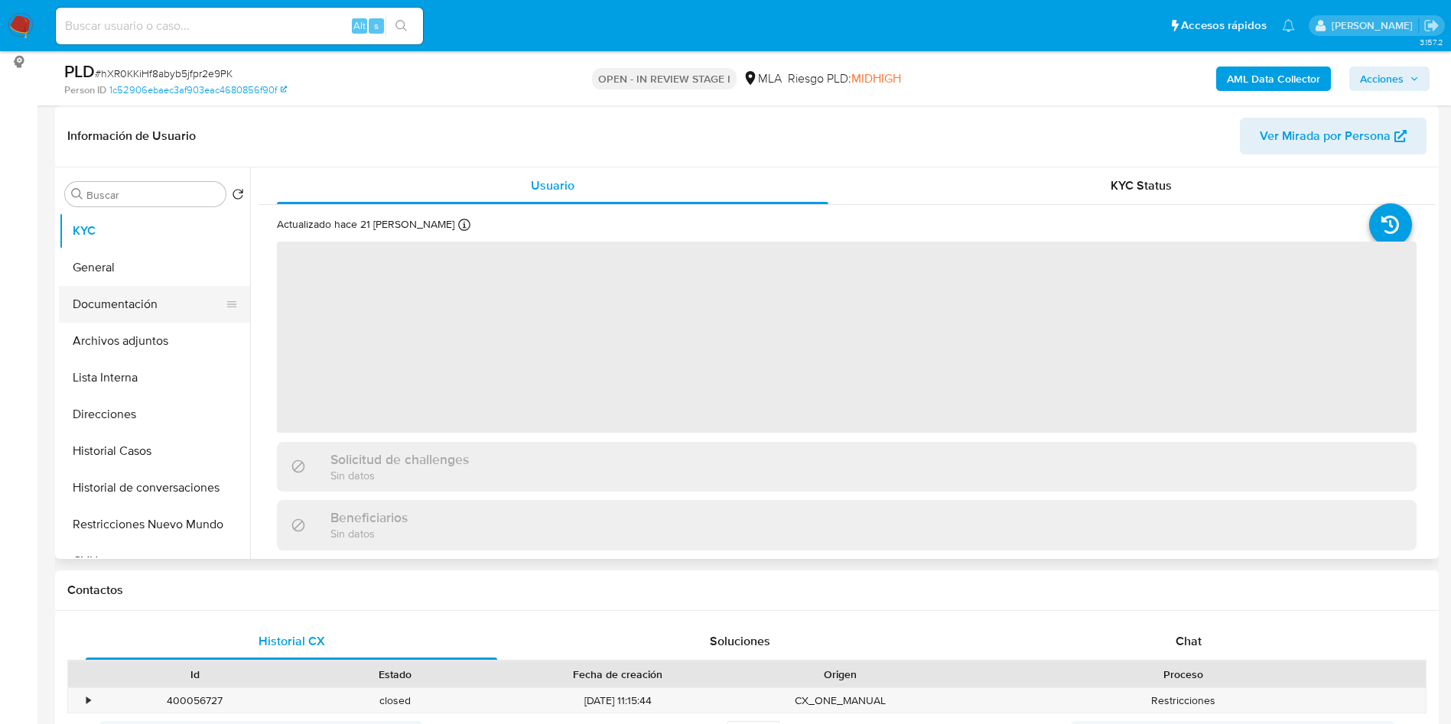
click at [170, 305] on button "Documentación" at bounding box center [148, 304] width 179 height 37
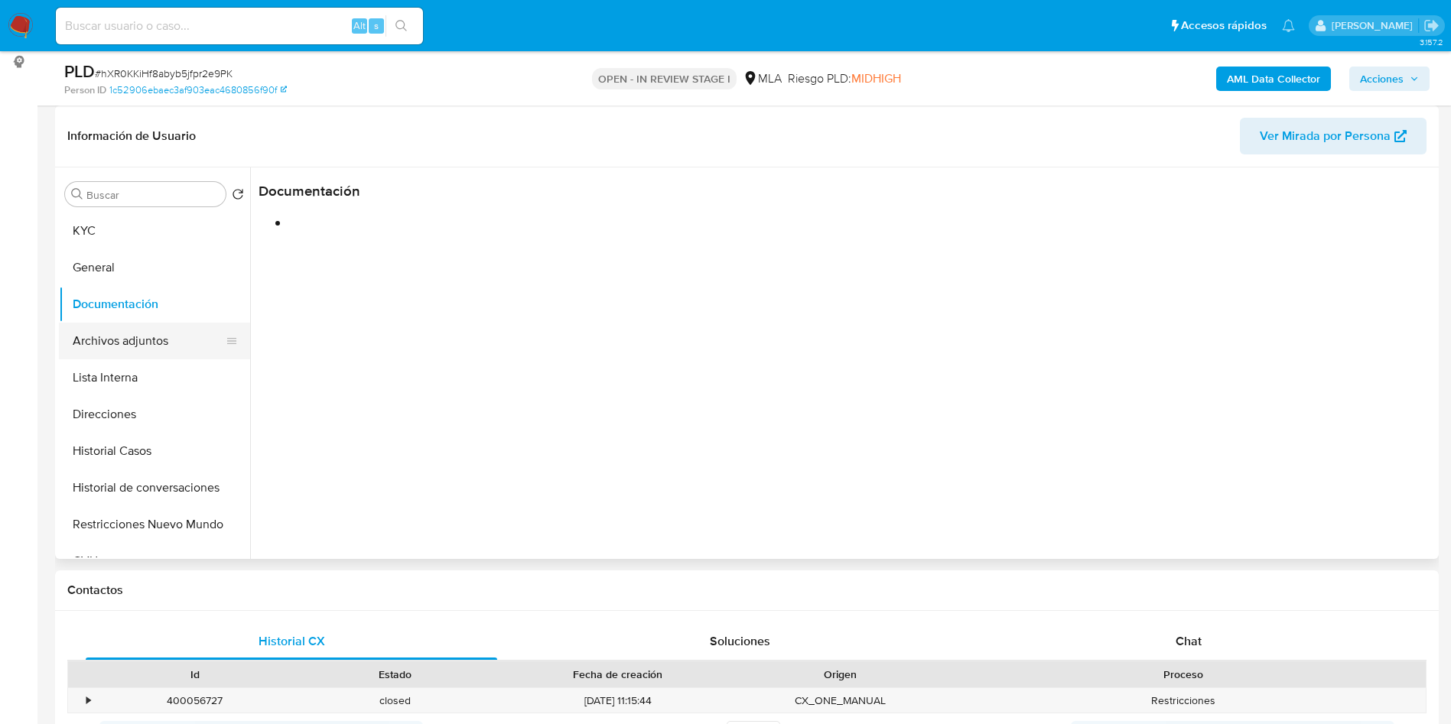
select select "10"
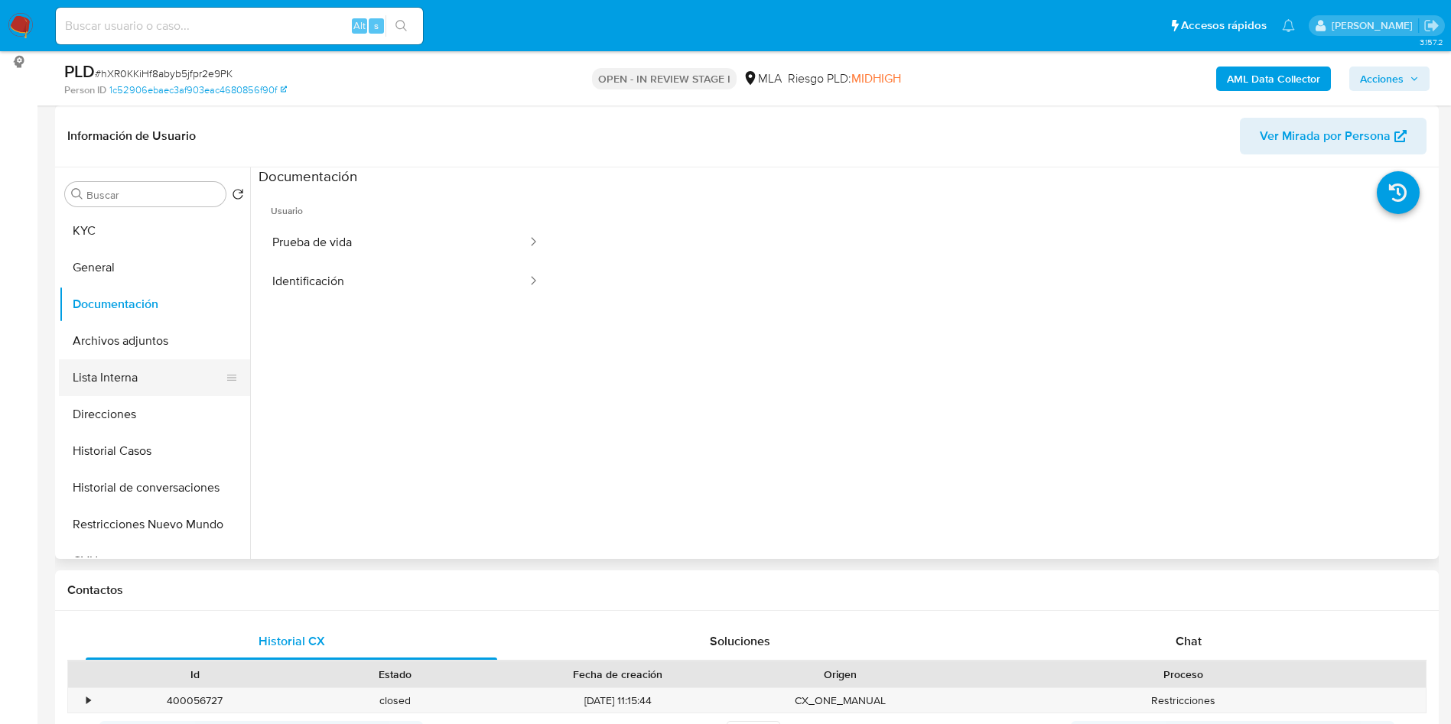
click at [141, 360] on button "Lista Interna" at bounding box center [148, 377] width 179 height 37
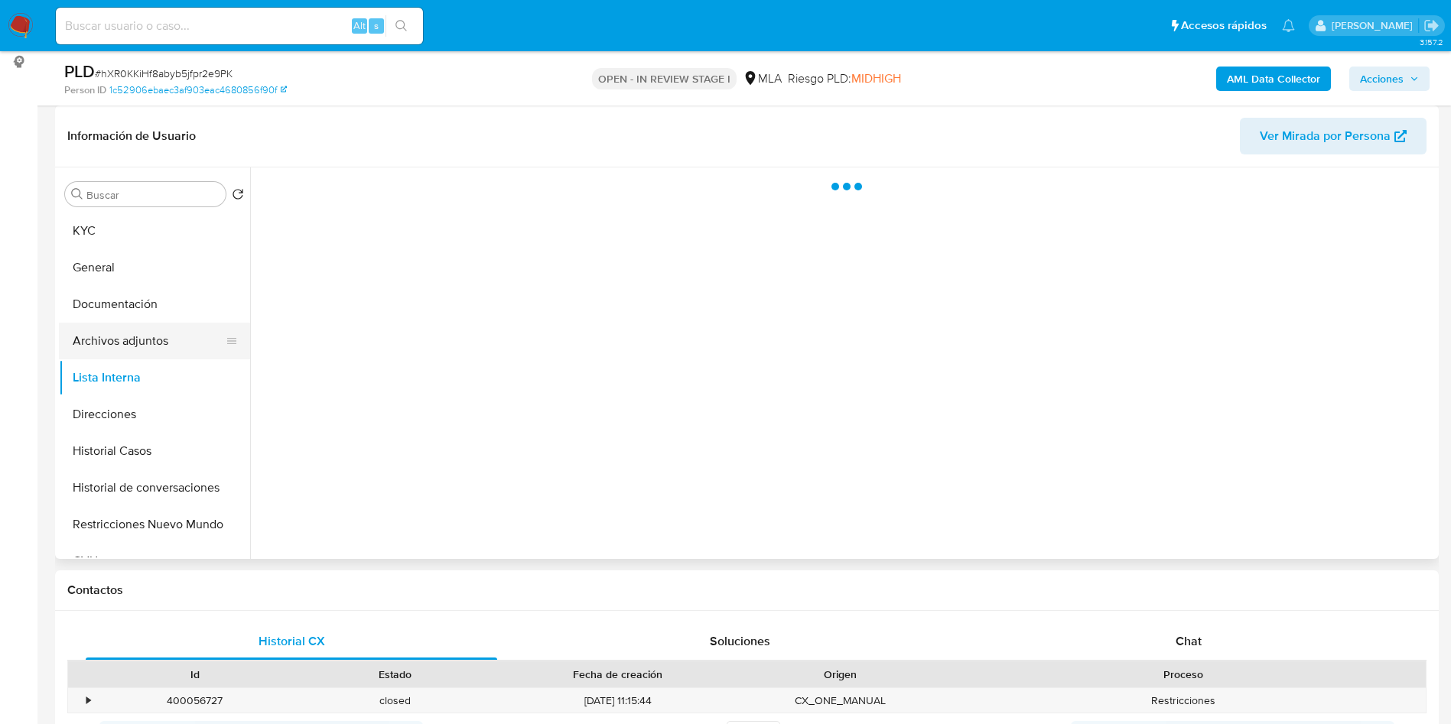
click at [140, 334] on button "Archivos adjuntos" at bounding box center [148, 341] width 179 height 37
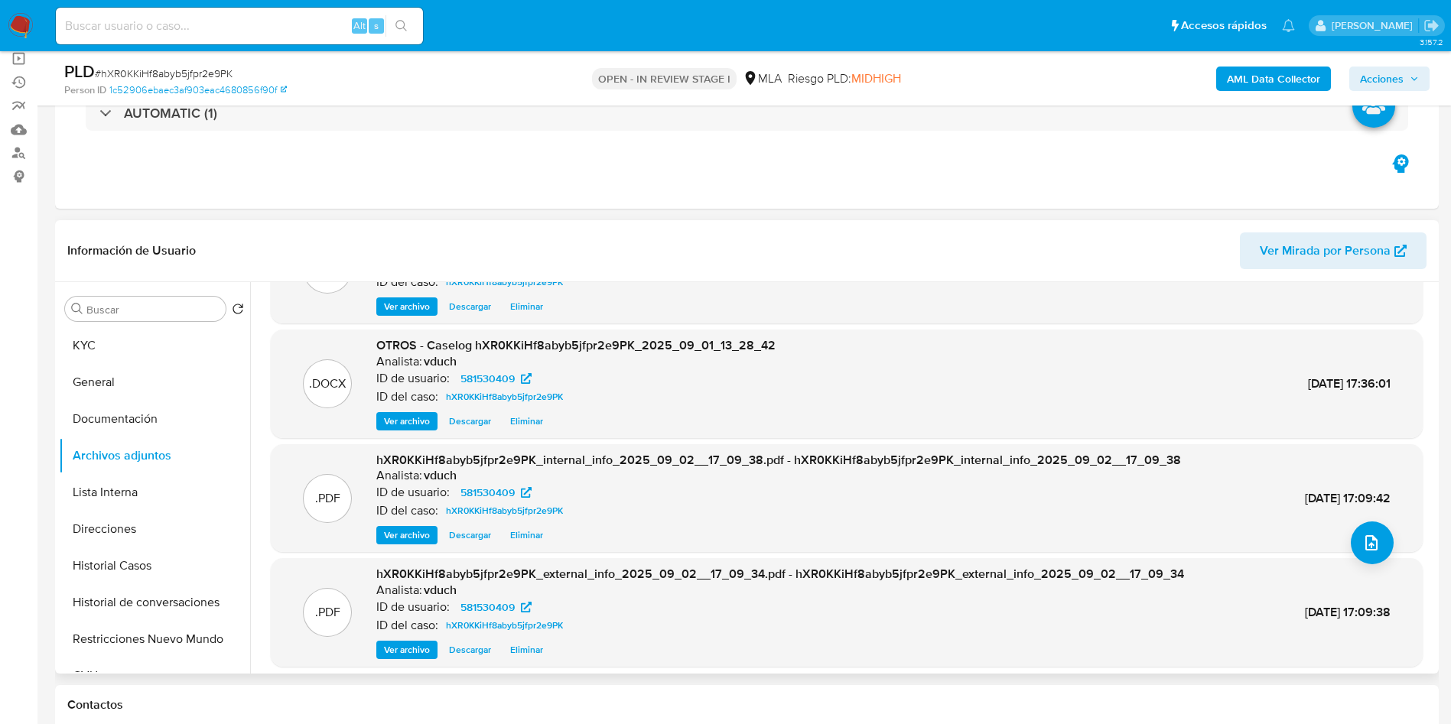
scroll to position [128, 0]
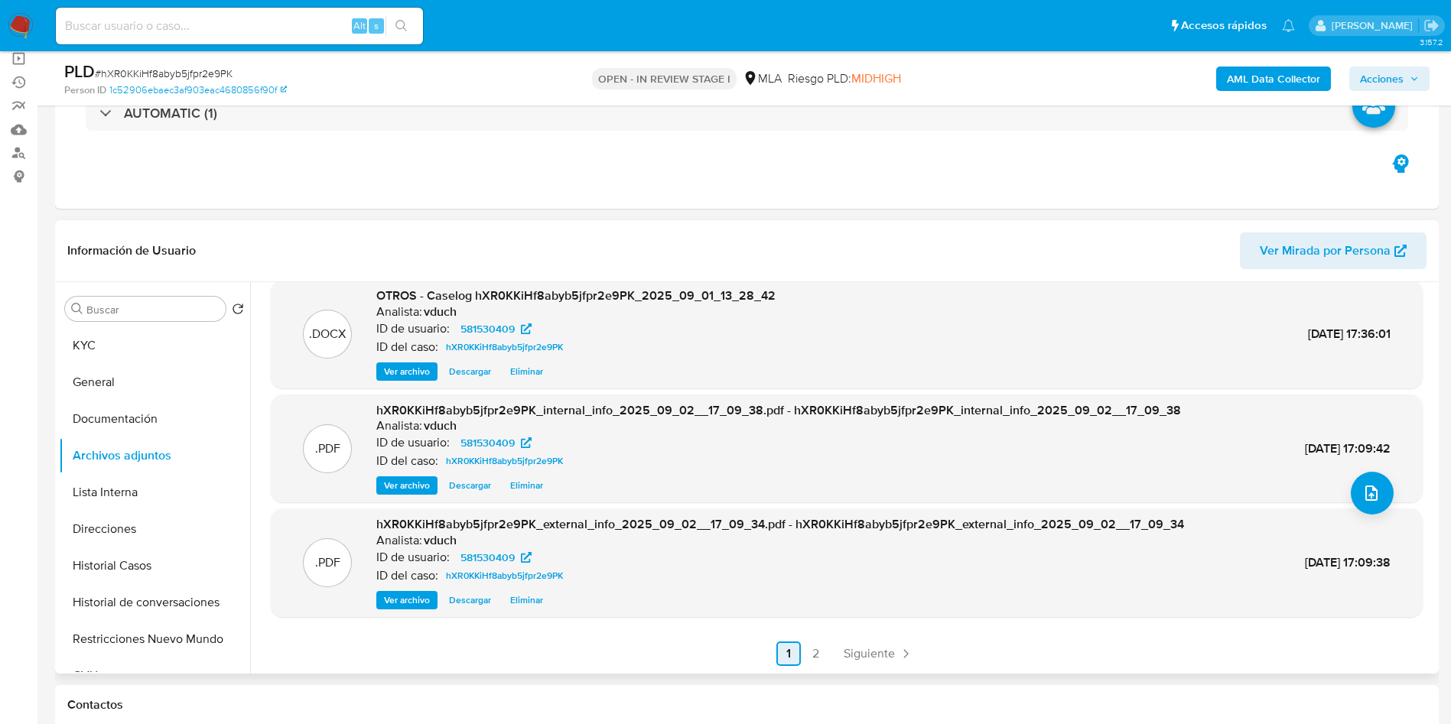
click at [873, 651] on span "Siguiente" at bounding box center [868, 654] width 51 height 12
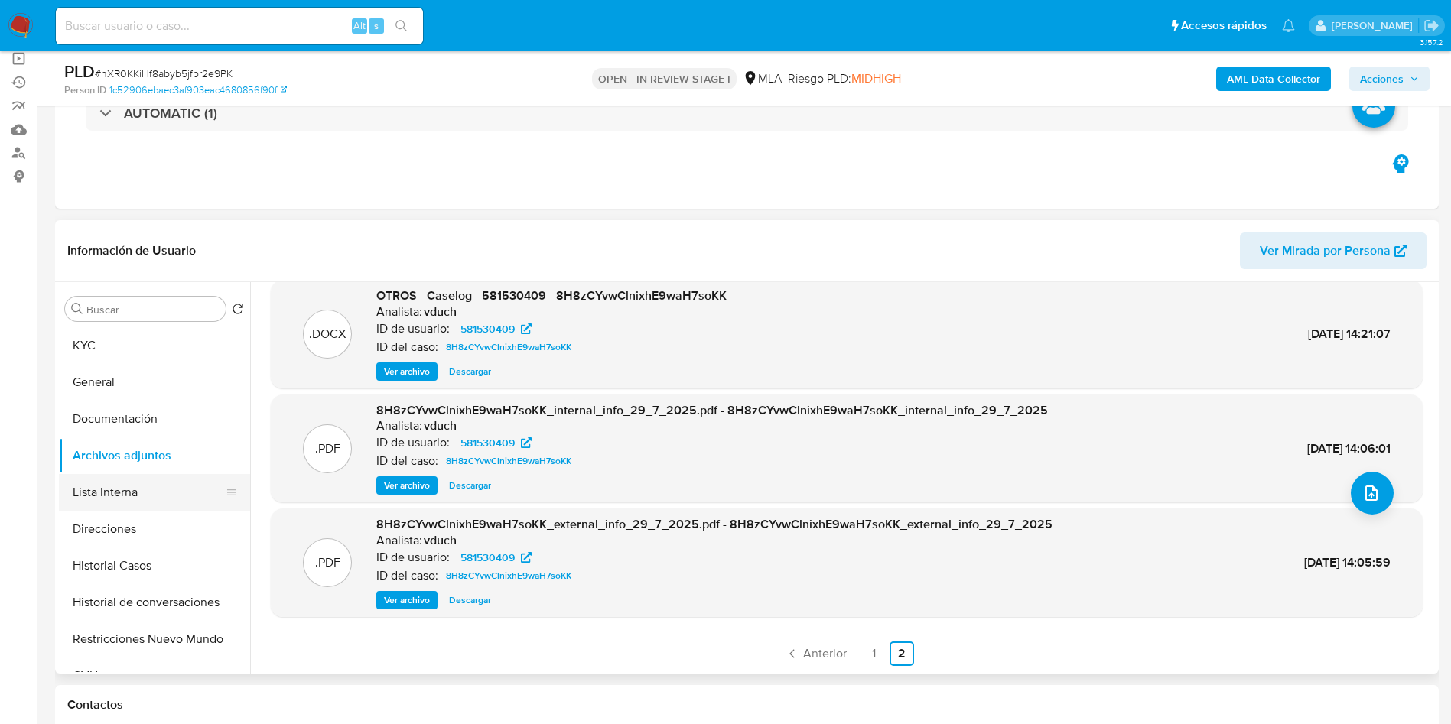
click at [205, 500] on button "Lista Interna" at bounding box center [148, 492] width 179 height 37
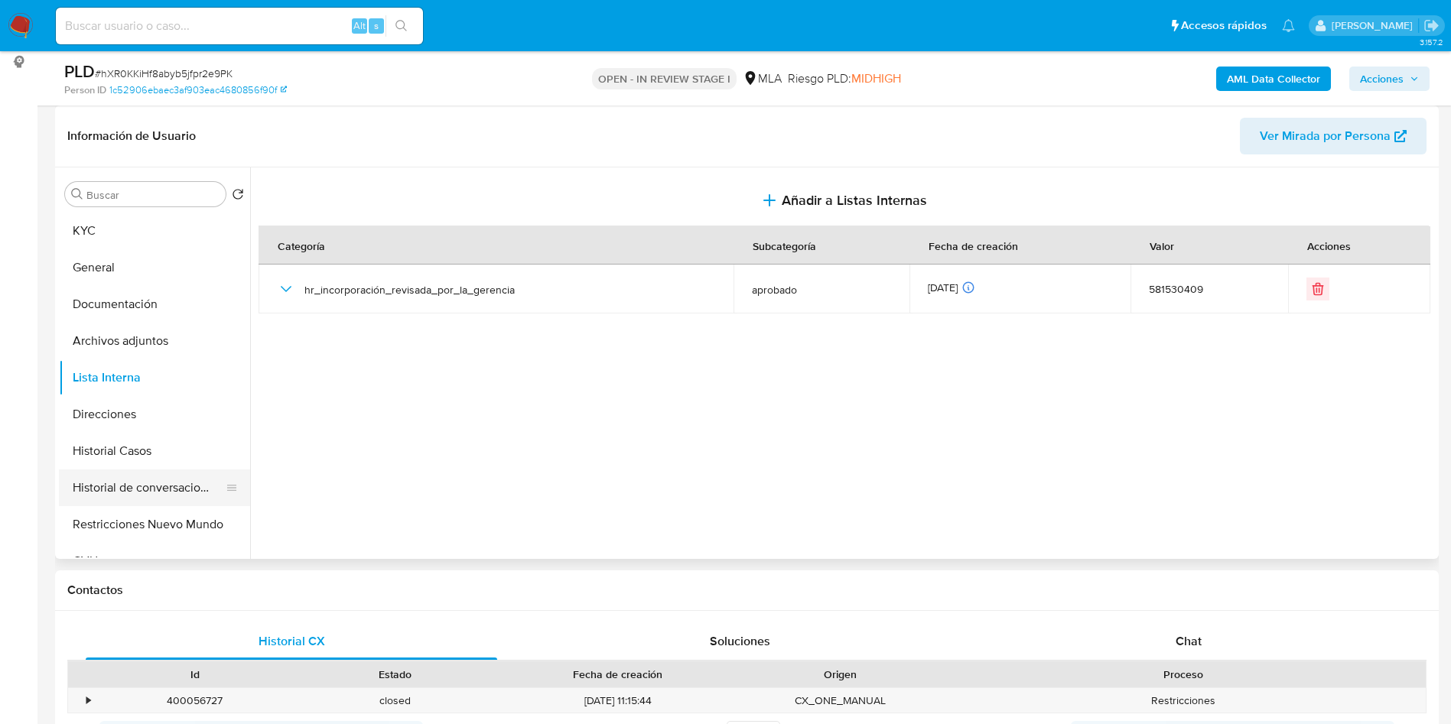
click at [113, 497] on button "Historial de conversaciones" at bounding box center [148, 487] width 179 height 37
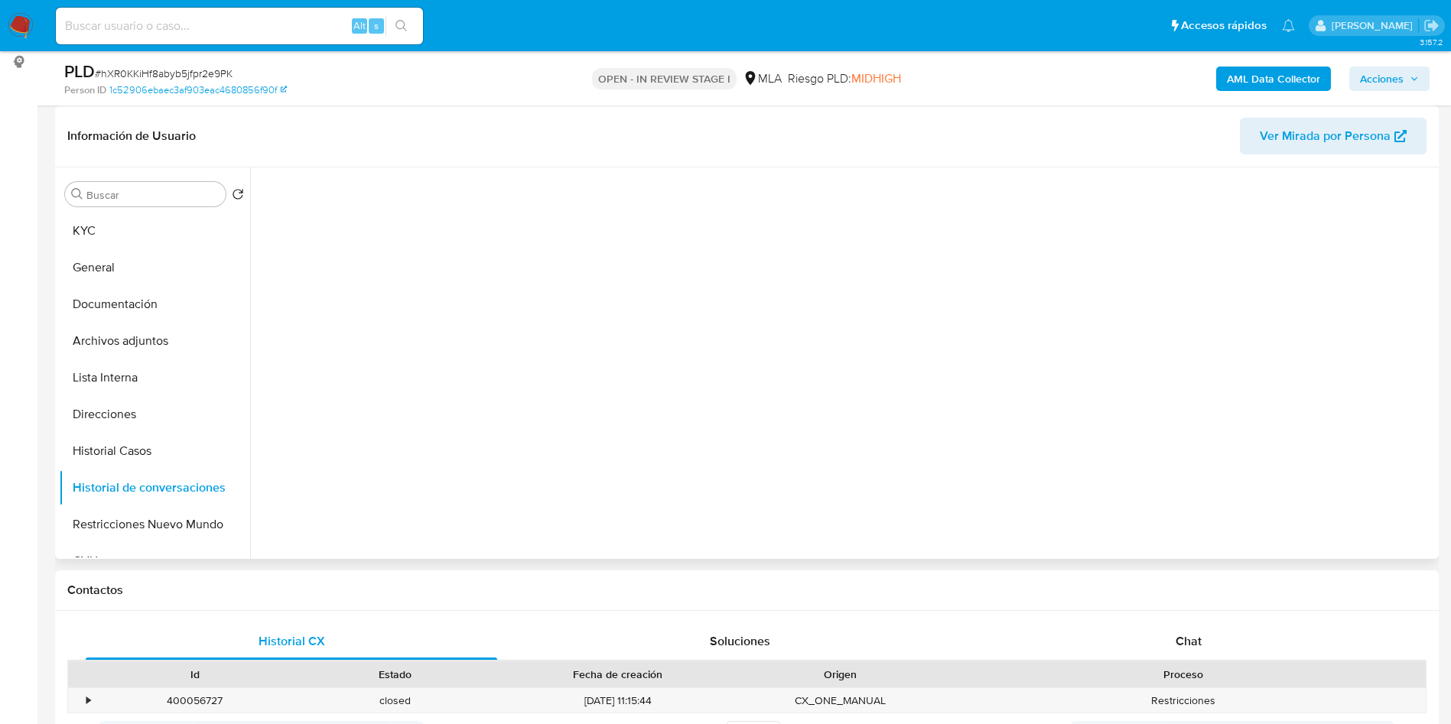
scroll to position [115, 0]
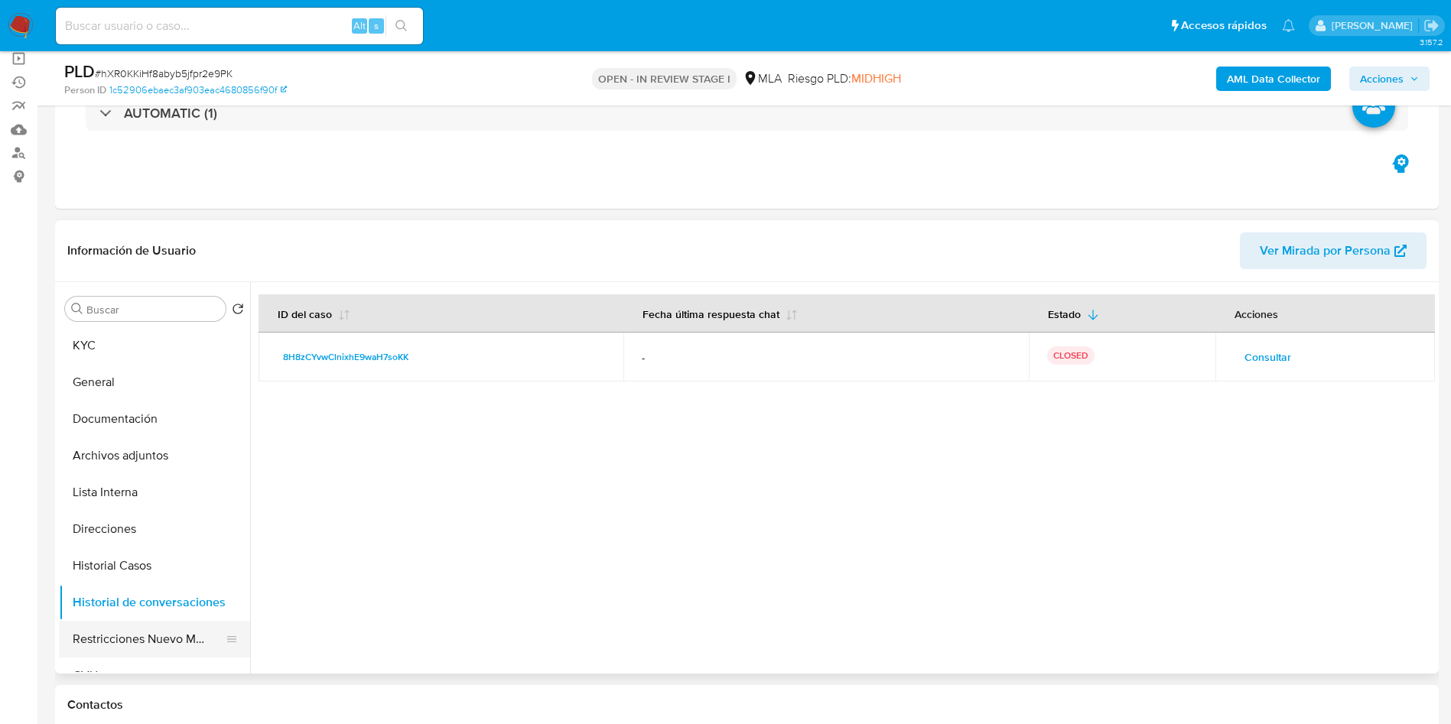
click at [105, 655] on button "Restricciones Nuevo Mundo" at bounding box center [148, 639] width 179 height 37
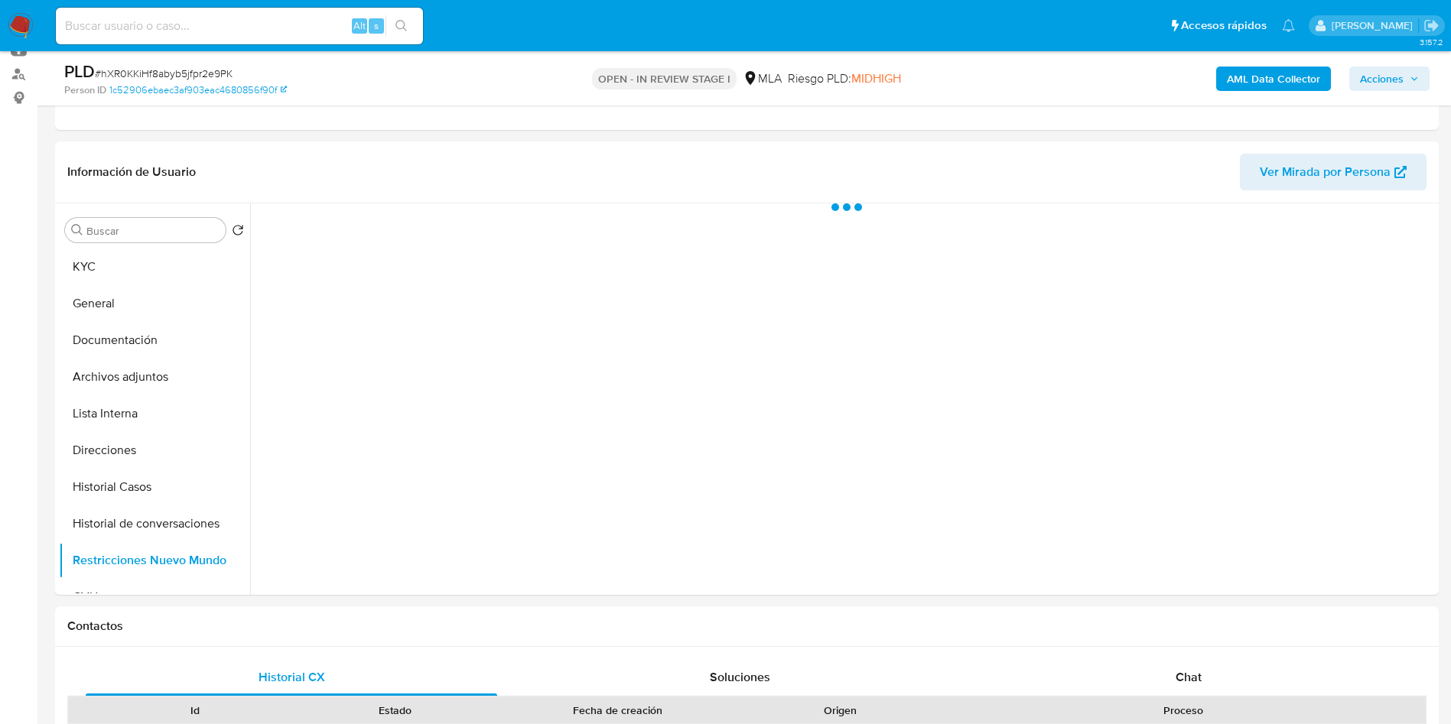
scroll to position [229, 0]
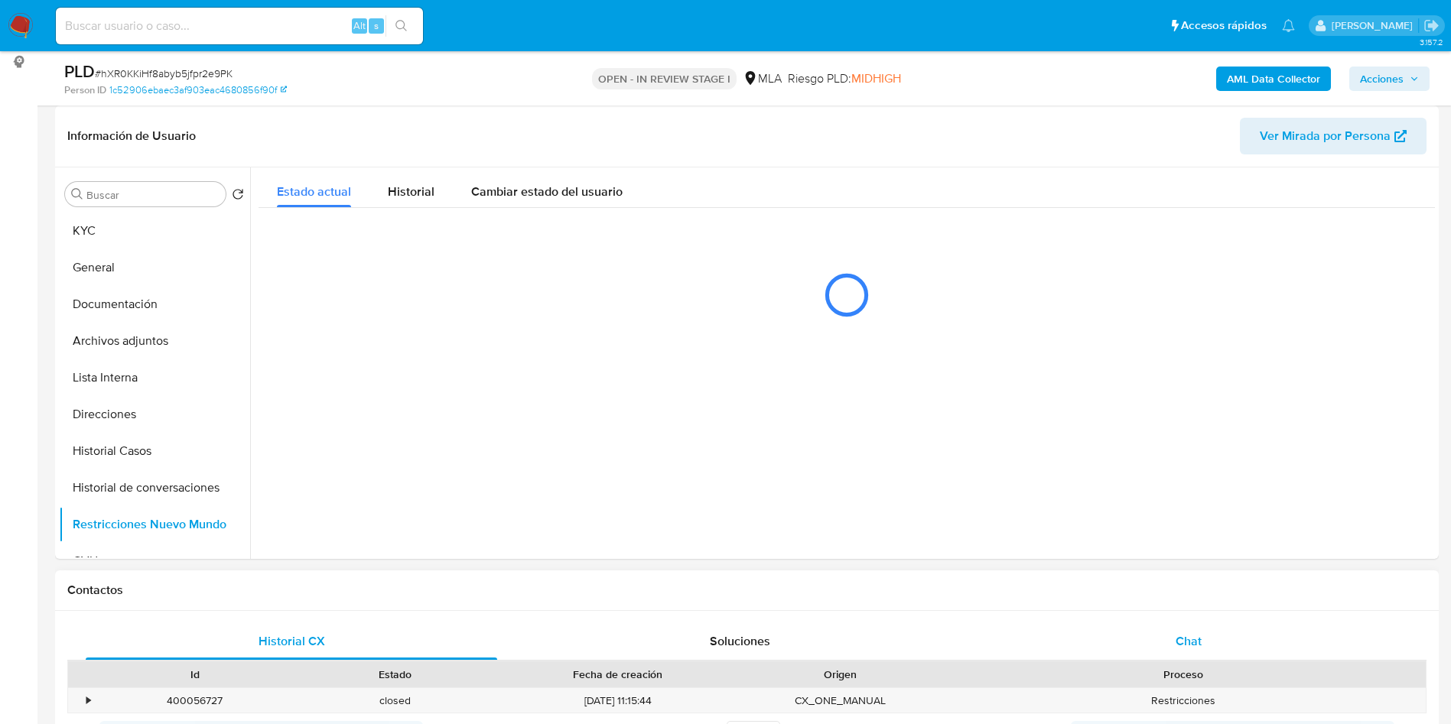
click at [1249, 657] on div "Chat" at bounding box center [1188, 641] width 411 height 37
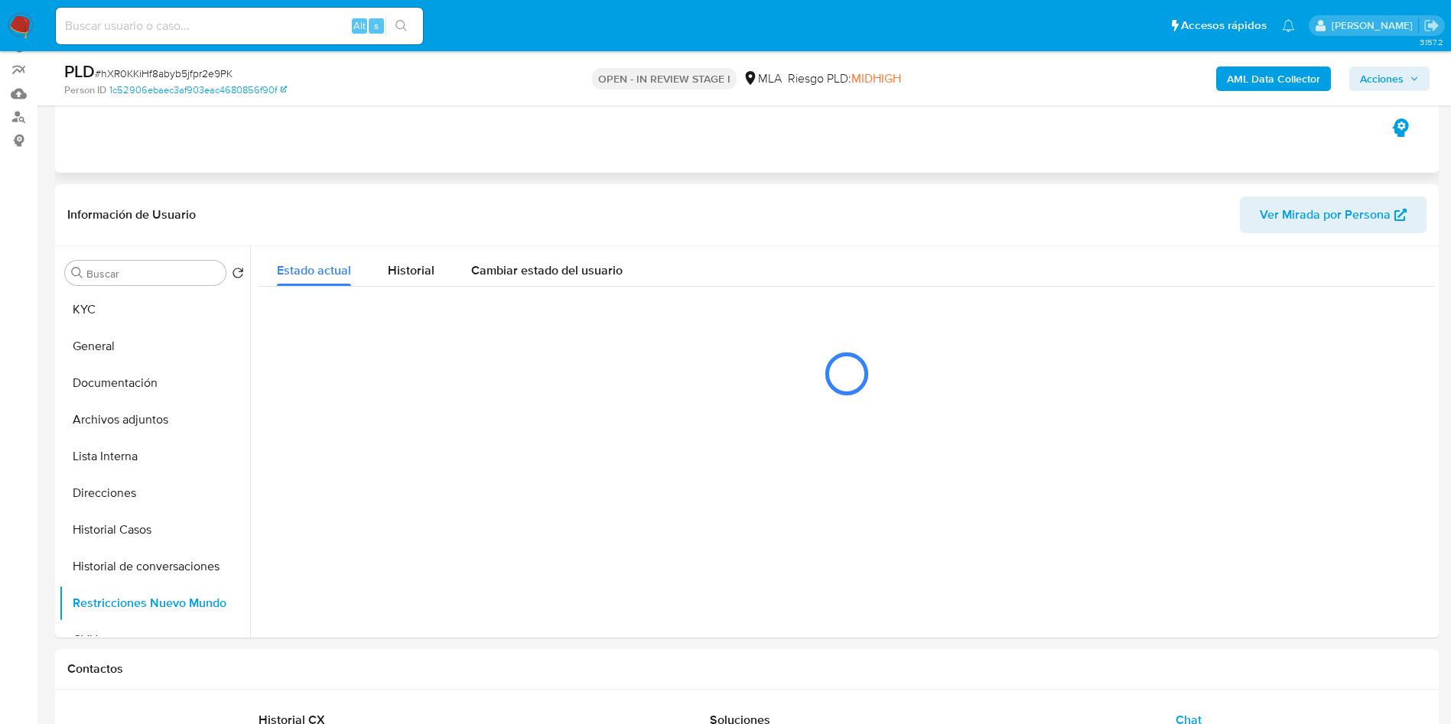
scroll to position [115, 0]
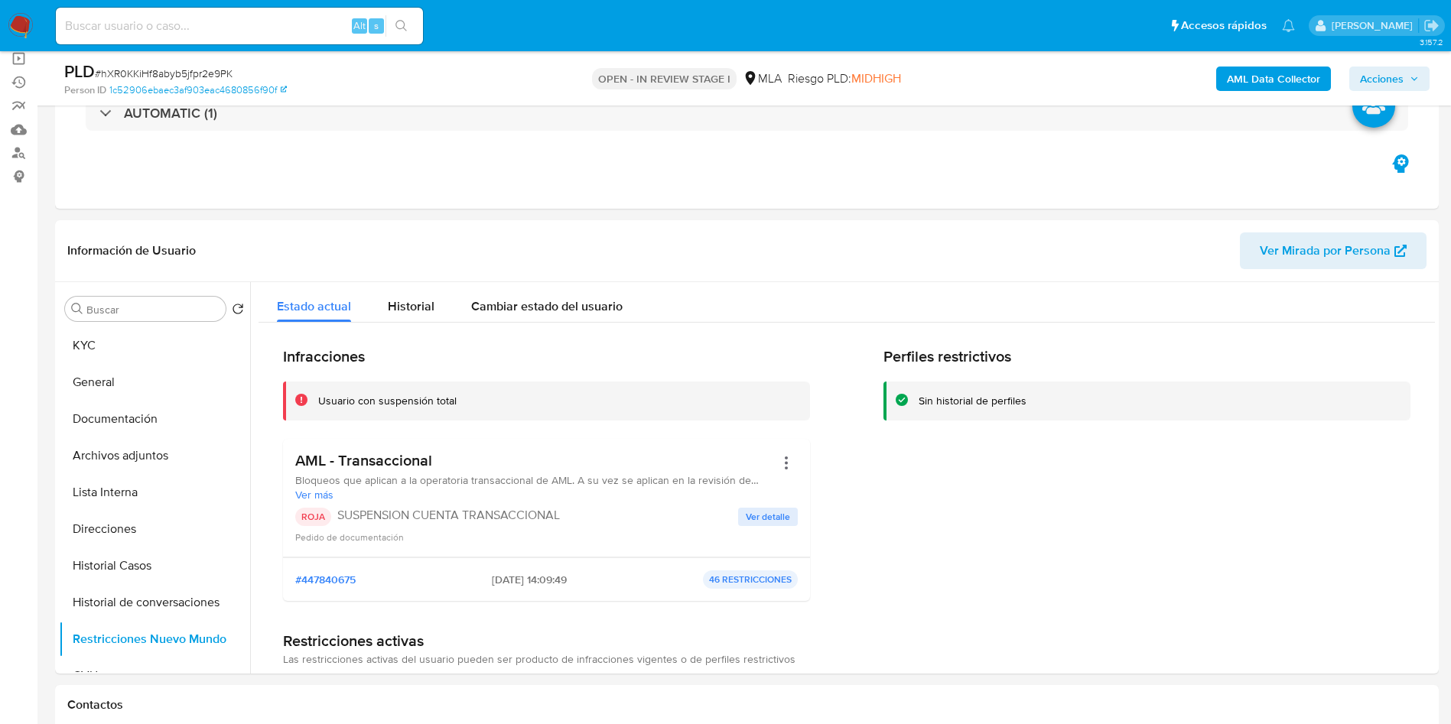
click at [1373, 83] on span "Acciones" at bounding box center [1382, 79] width 44 height 24
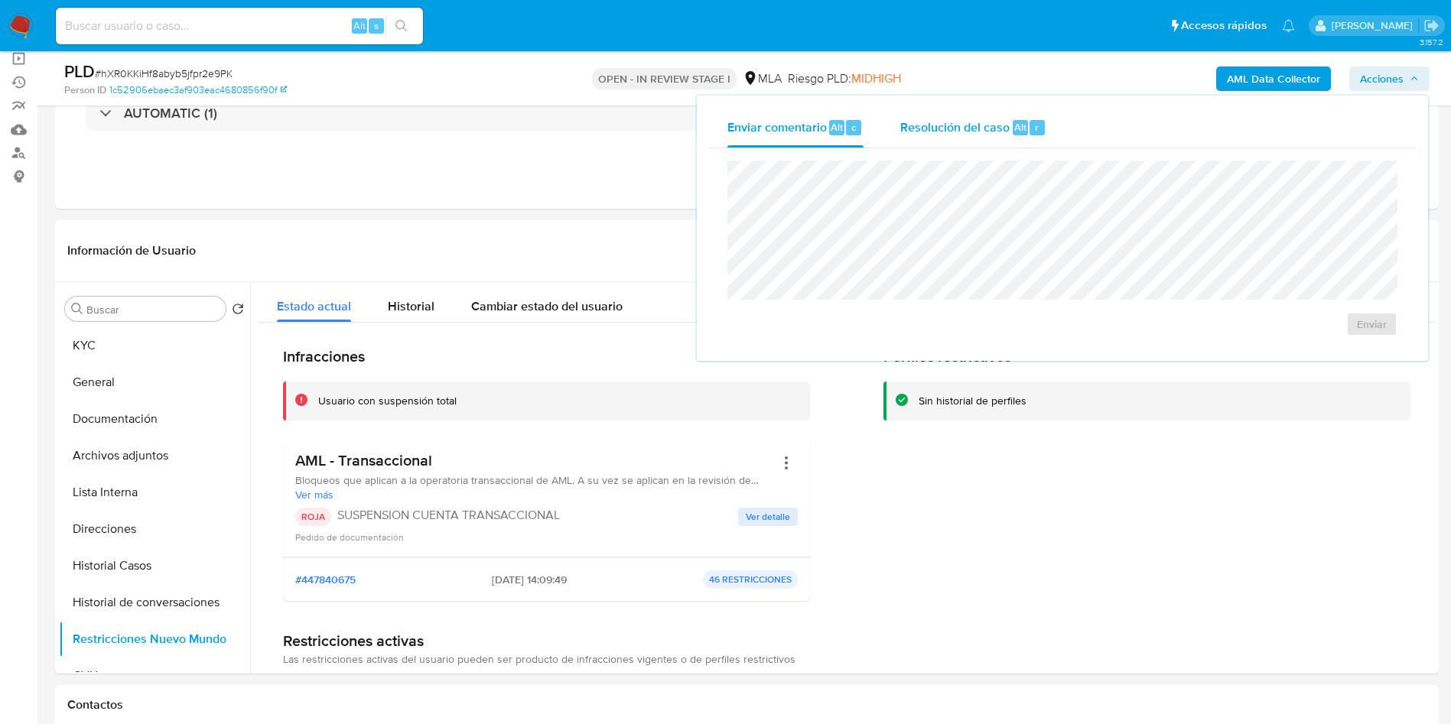
click at [922, 138] on div "Resolución del caso Alt r" at bounding box center [973, 128] width 146 height 40
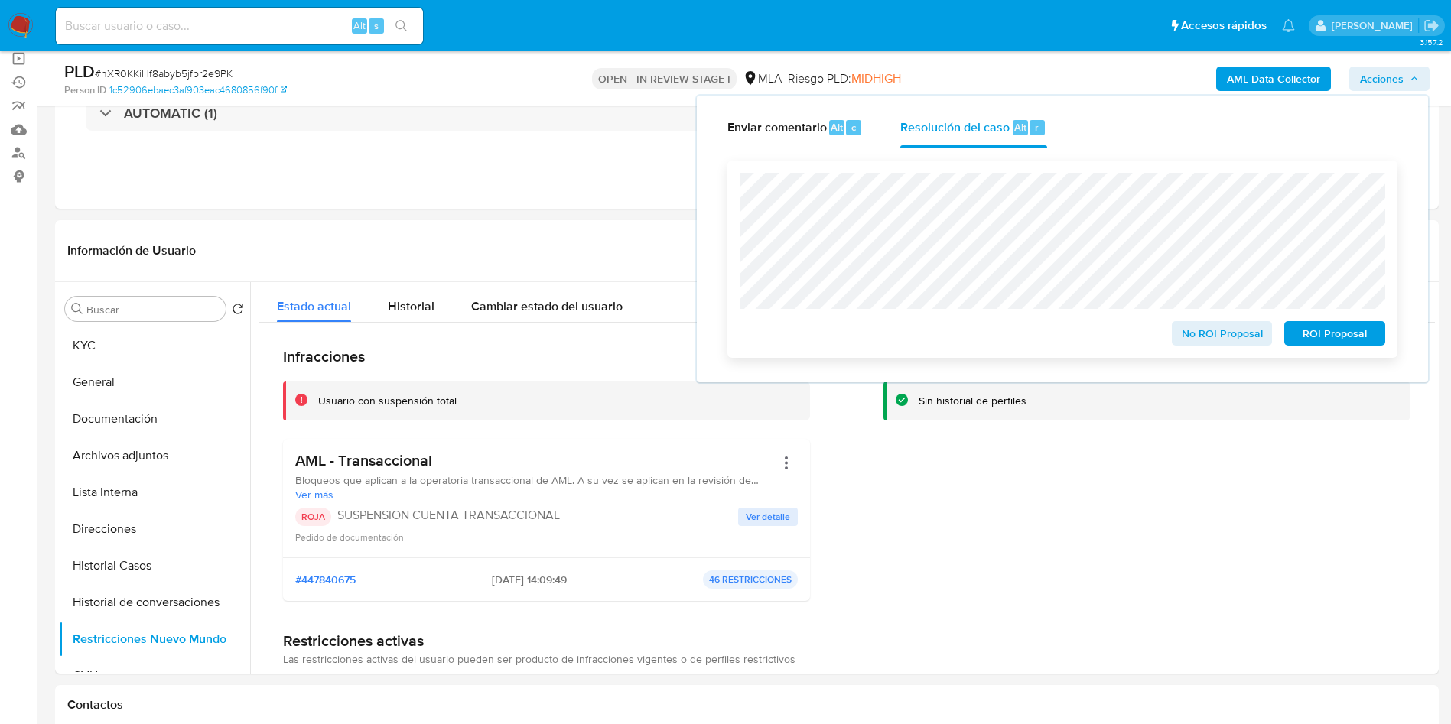
click at [1321, 331] on span "ROI Proposal" at bounding box center [1335, 333] width 80 height 21
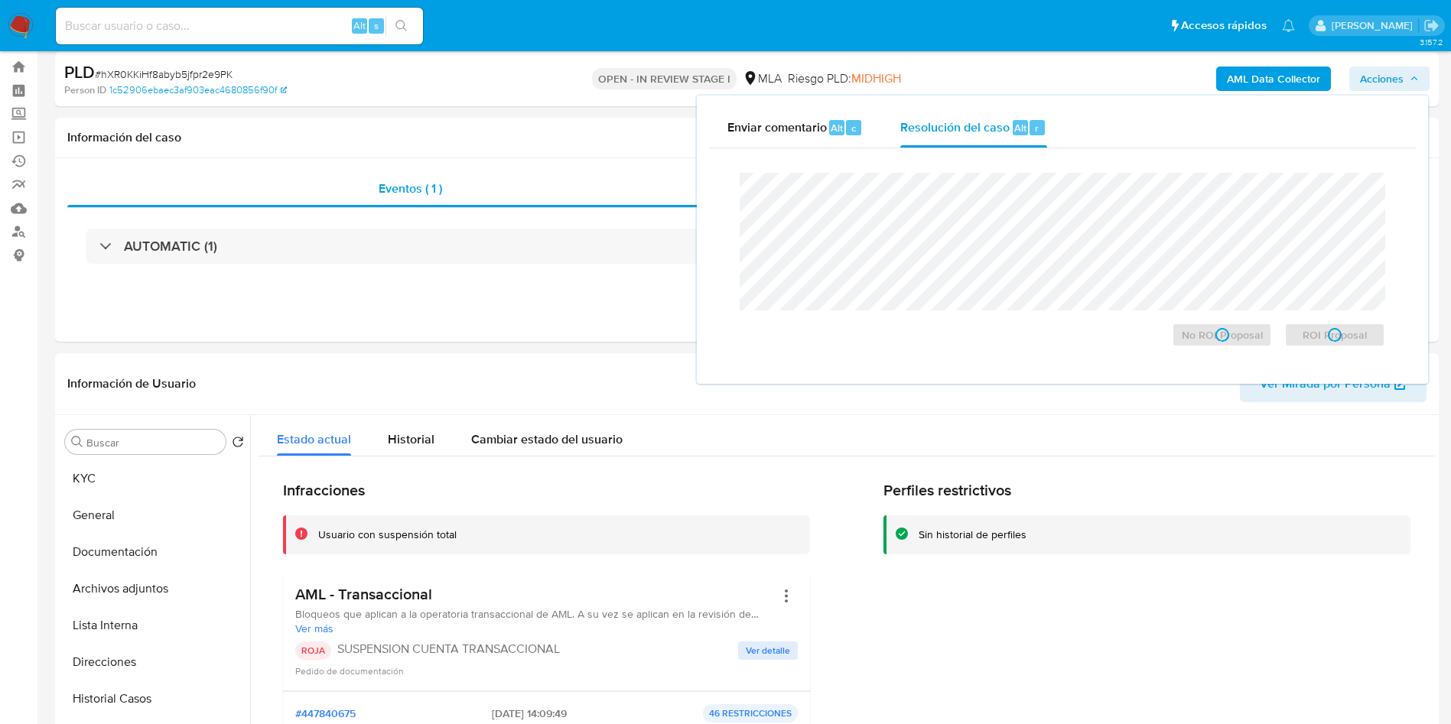
scroll to position [0, 0]
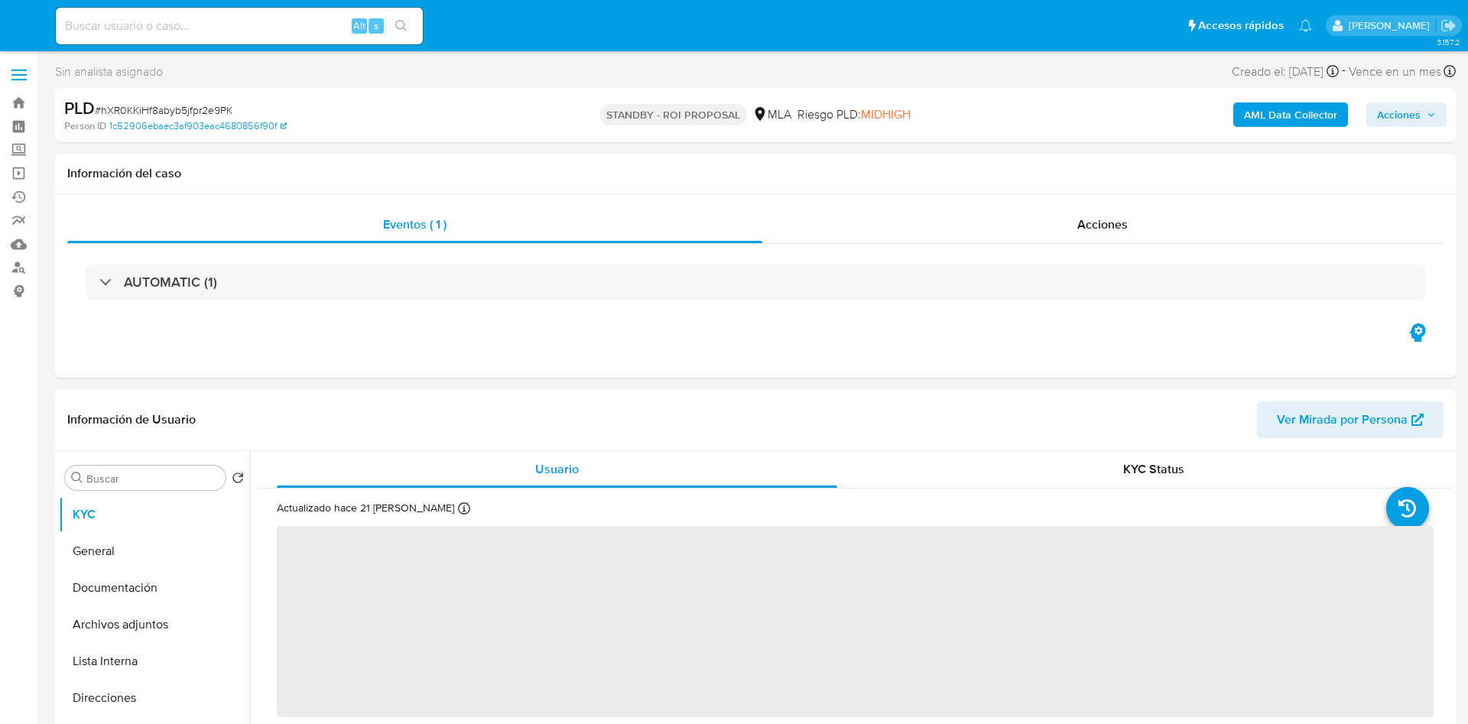
select select "10"
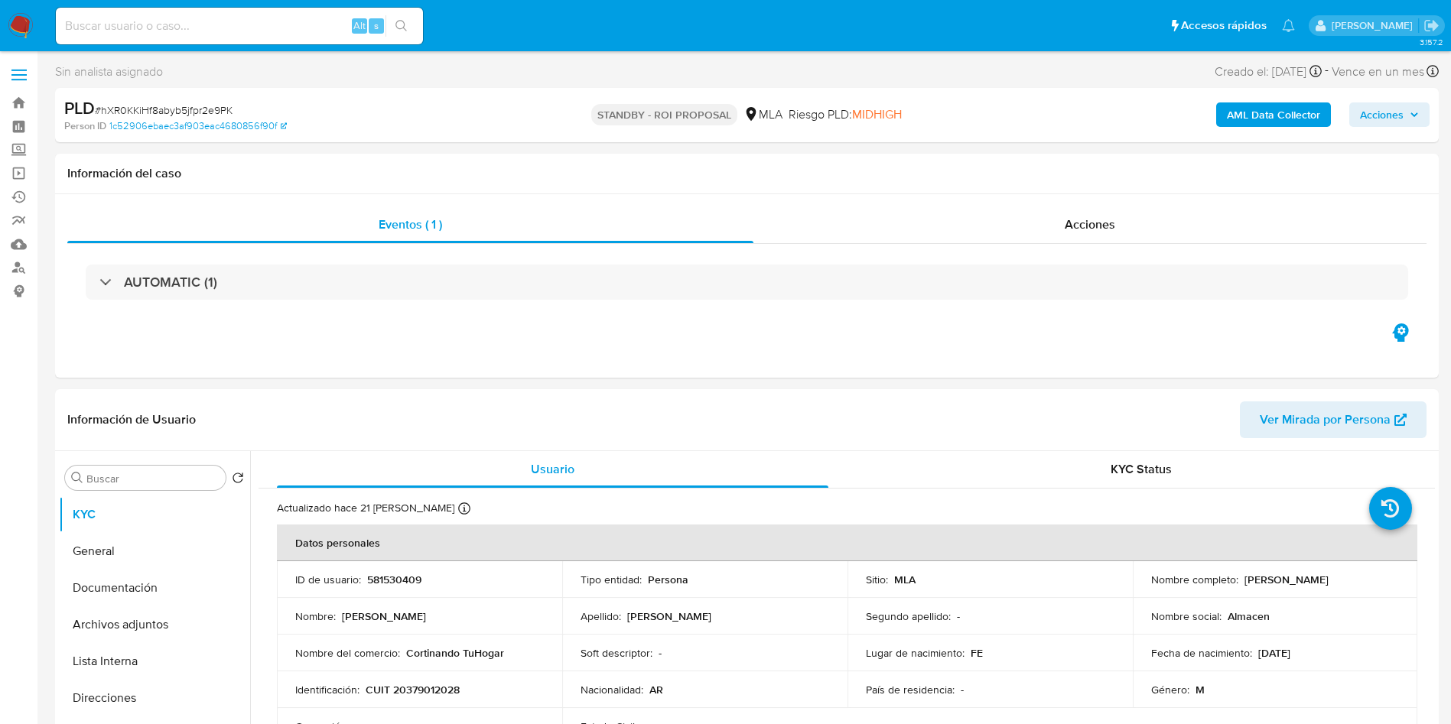
click at [300, 15] on div "Alt s" at bounding box center [239, 26] width 367 height 37
click at [330, 37] on div "Alt s" at bounding box center [239, 26] width 367 height 37
click at [348, 17] on input at bounding box center [239, 26] width 367 height 20
paste input "jSaBnIomQ5zfBfOPxxlWncon"
type input "jSaBnIomQ5zfBfOPxxlWncon"
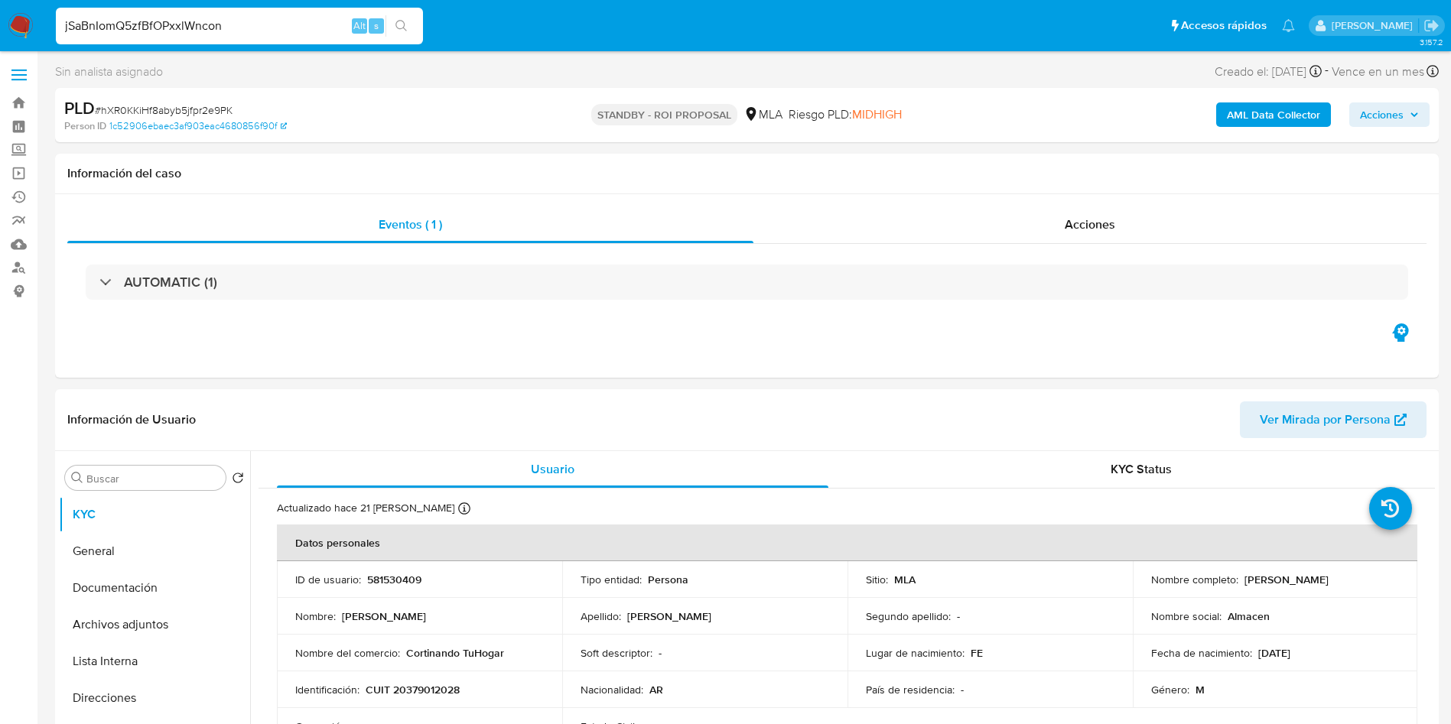
click at [401, 25] on icon "search-icon" at bounding box center [401, 26] width 12 height 12
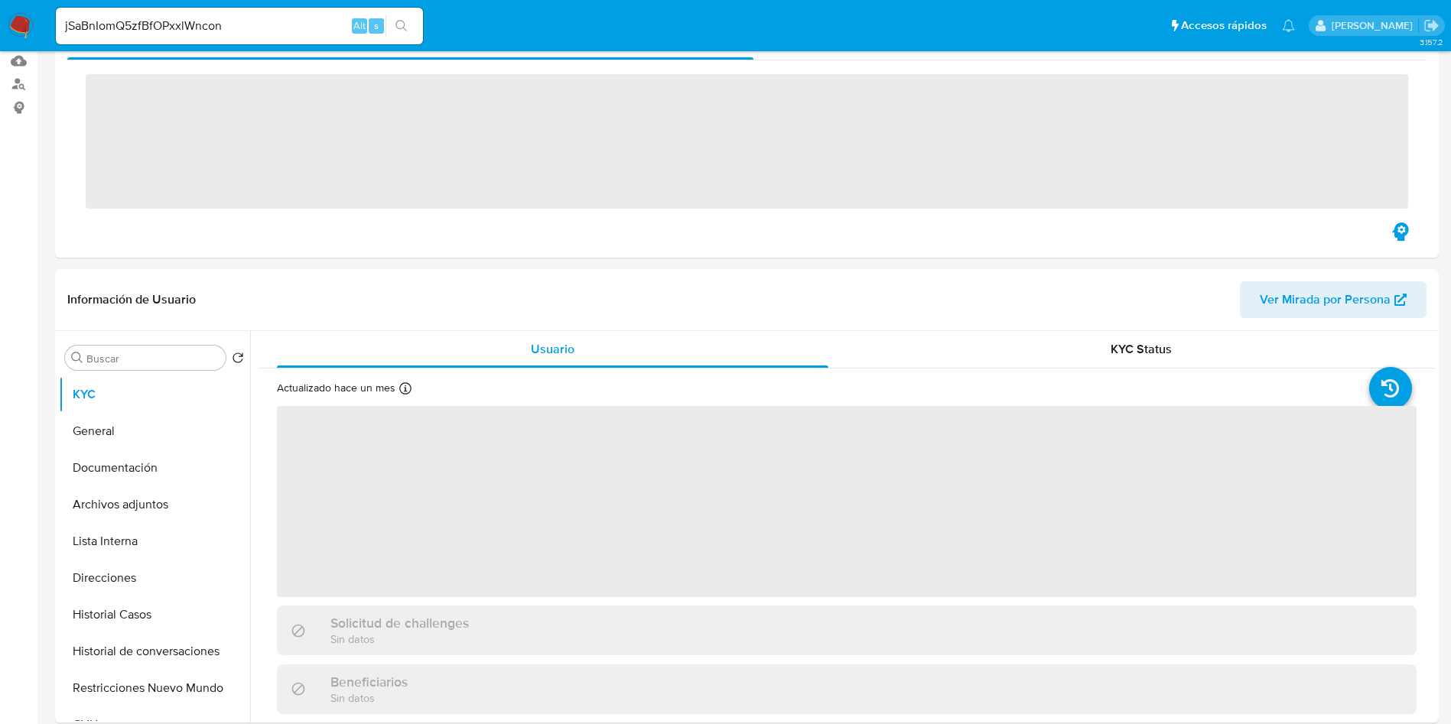
scroll to position [459, 0]
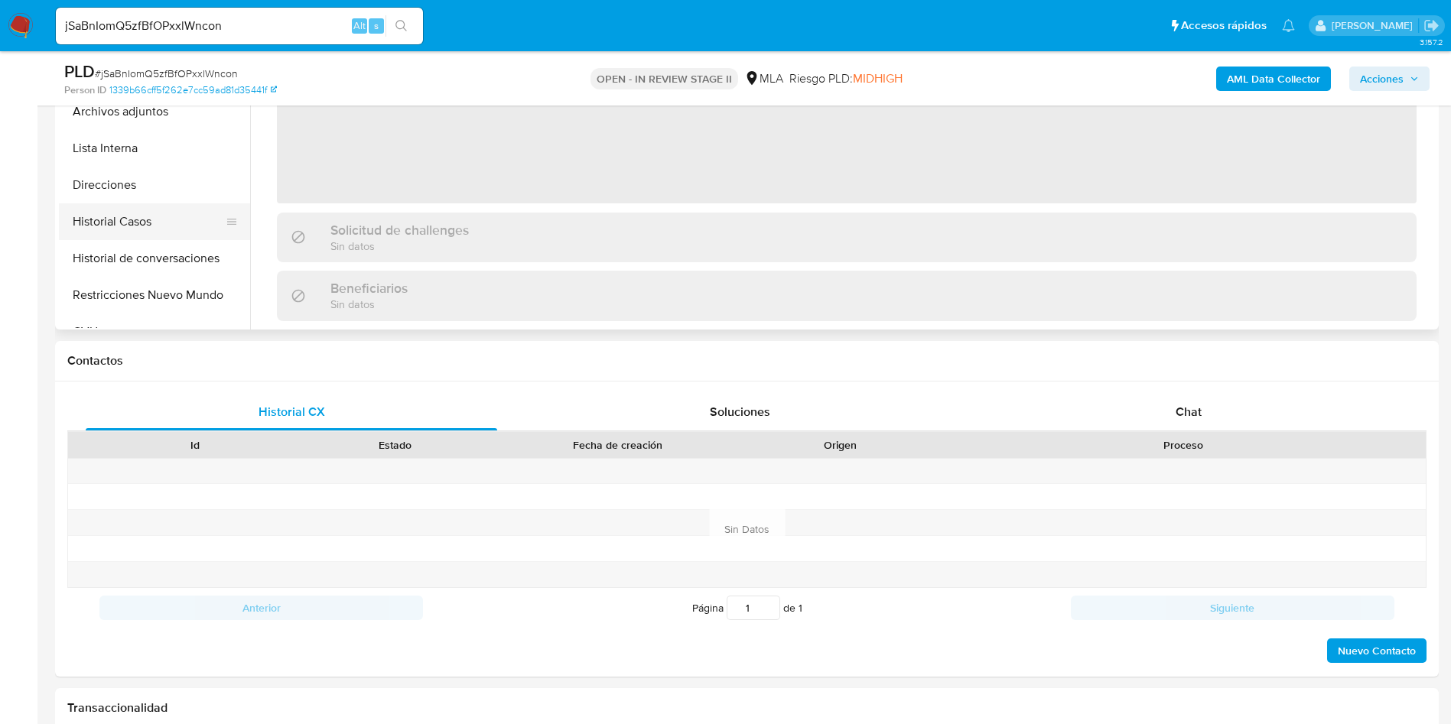
click at [173, 233] on button "Historial Casos" at bounding box center [148, 221] width 179 height 37
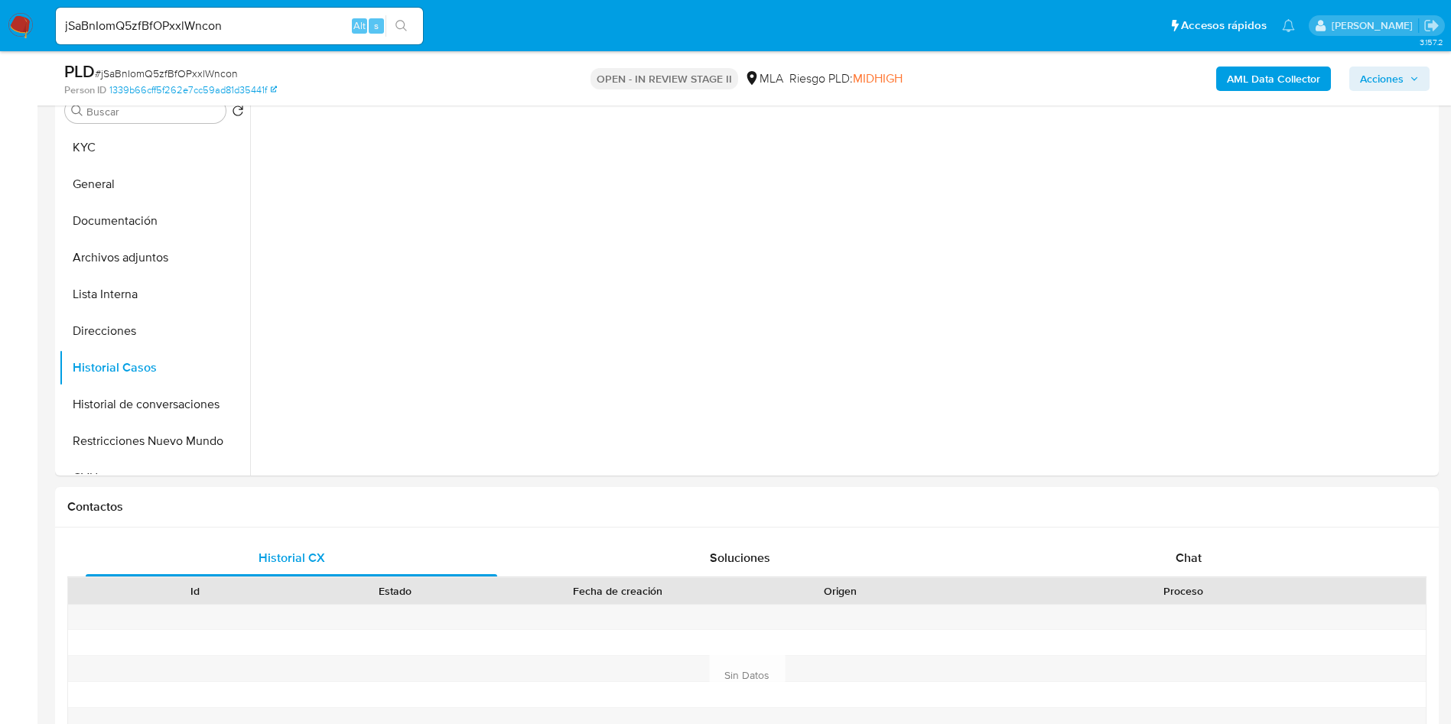
scroll to position [229, 0]
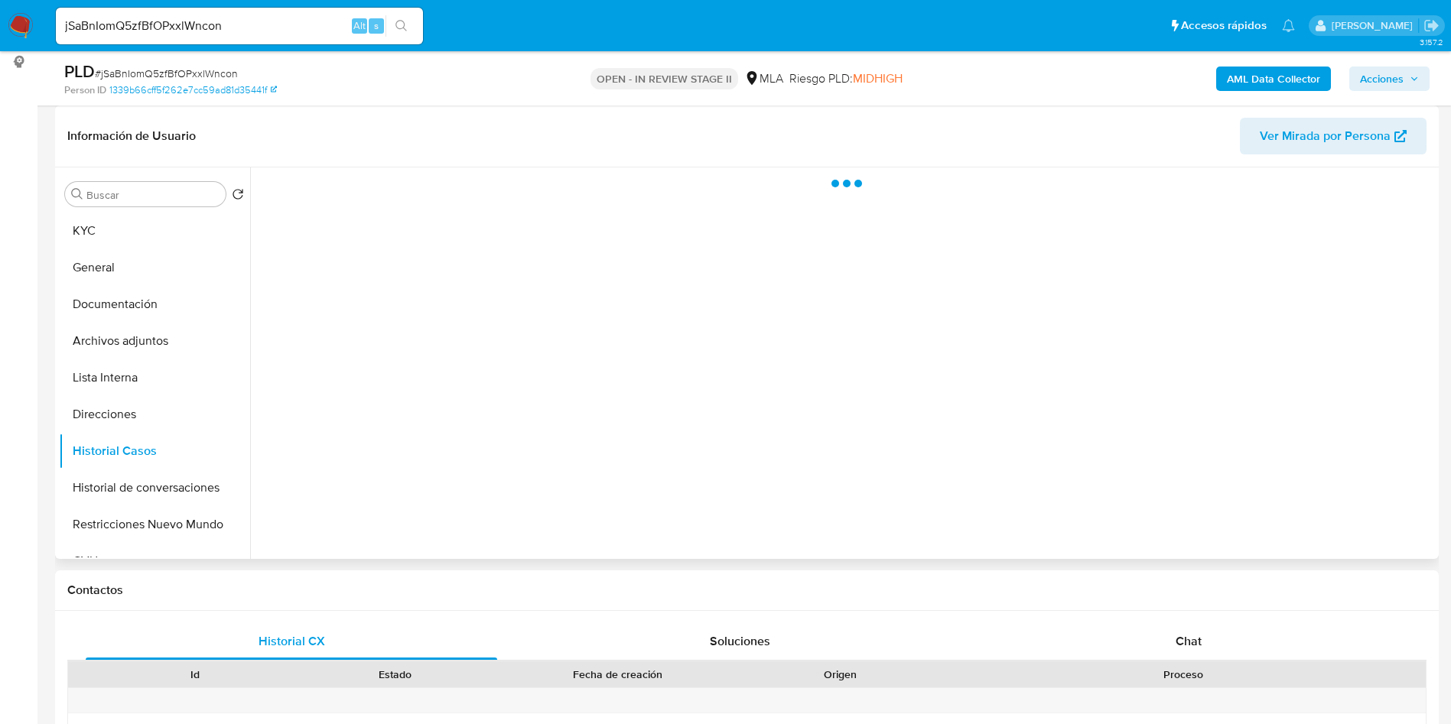
select select "10"
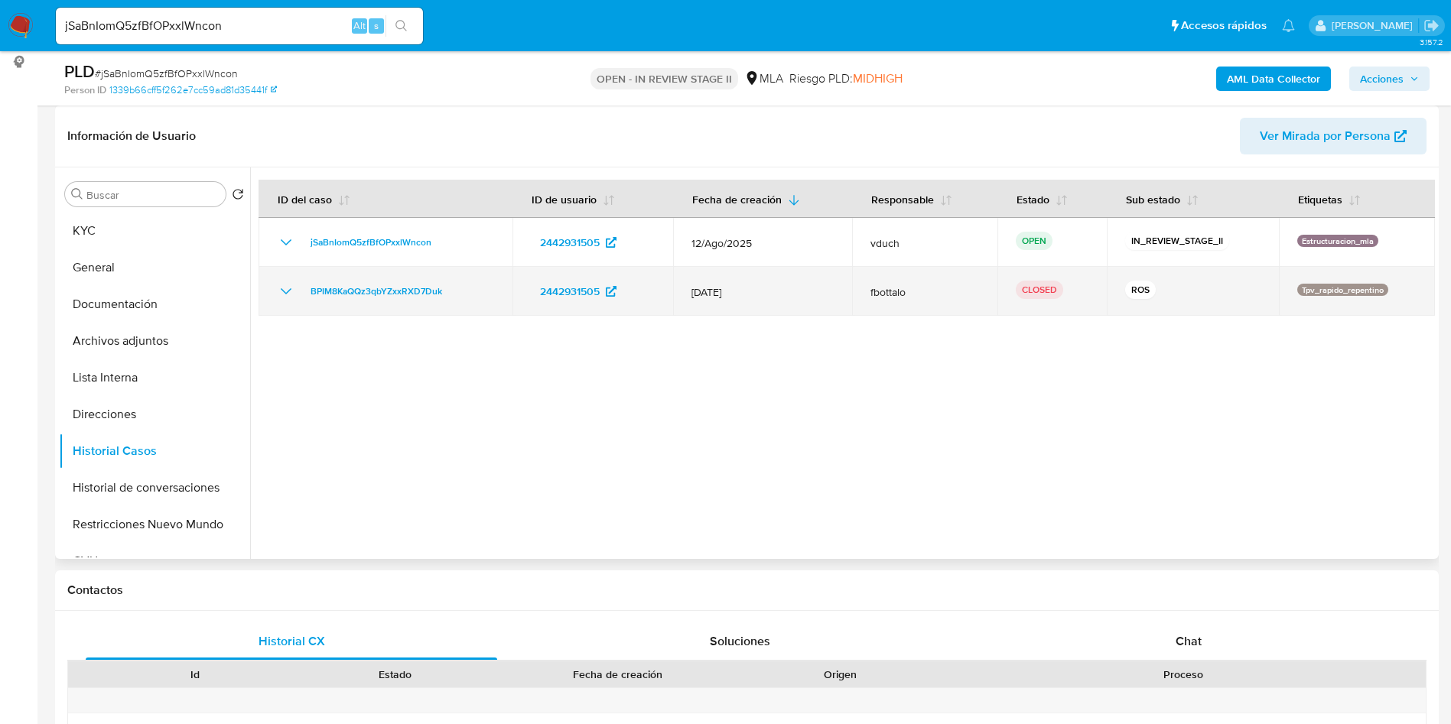
click at [275, 291] on td "BPIM8KaQQz3qbYZxxRXD7Duk" at bounding box center [385, 291] width 254 height 49
click at [283, 294] on icon "Mostrar/Ocultar" at bounding box center [286, 291] width 18 height 18
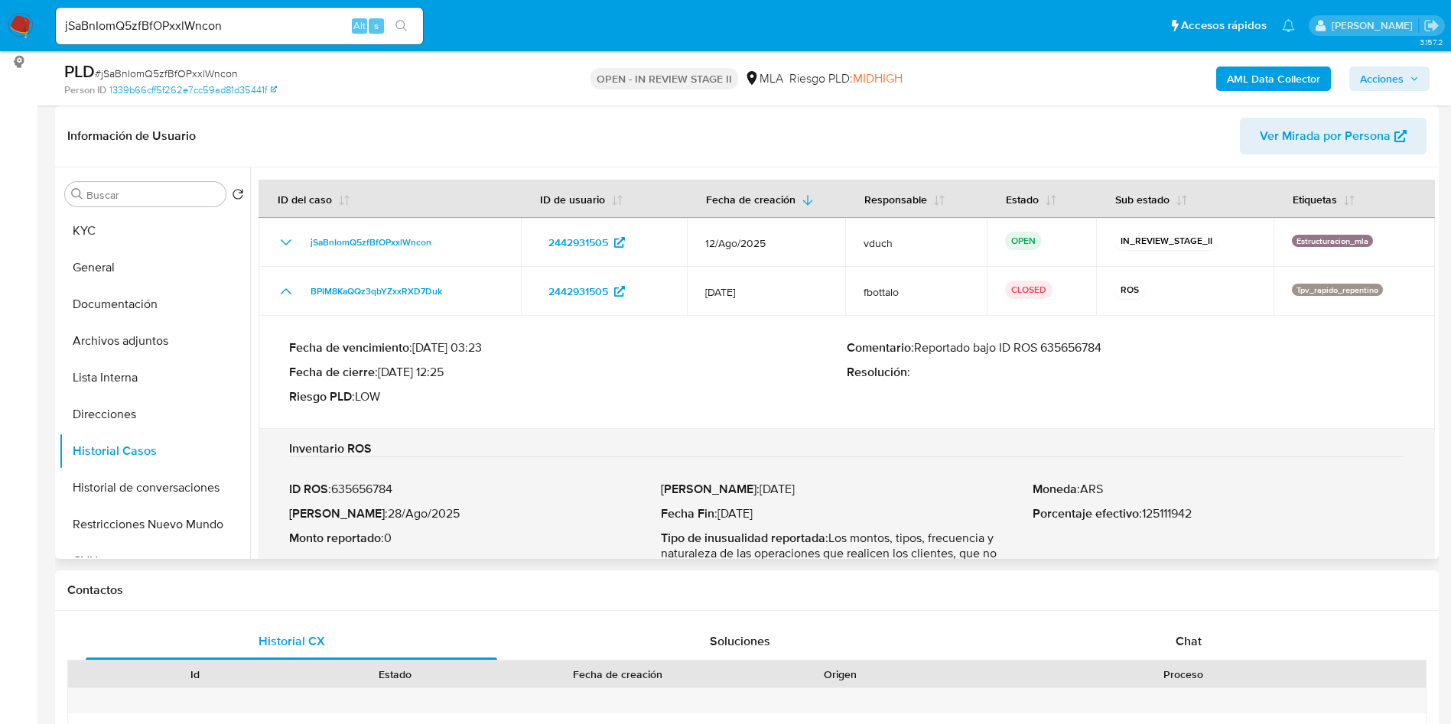
click at [1064, 344] on p "Comentario : Reportado bajo ID ROS 635656784" at bounding box center [1124, 347] width 557 height 15
drag, startPoint x: 99, startPoint y: 309, endPoint x: 87, endPoint y: 308, distance: 11.5
click at [100, 308] on button "Documentación" at bounding box center [148, 304] width 179 height 37
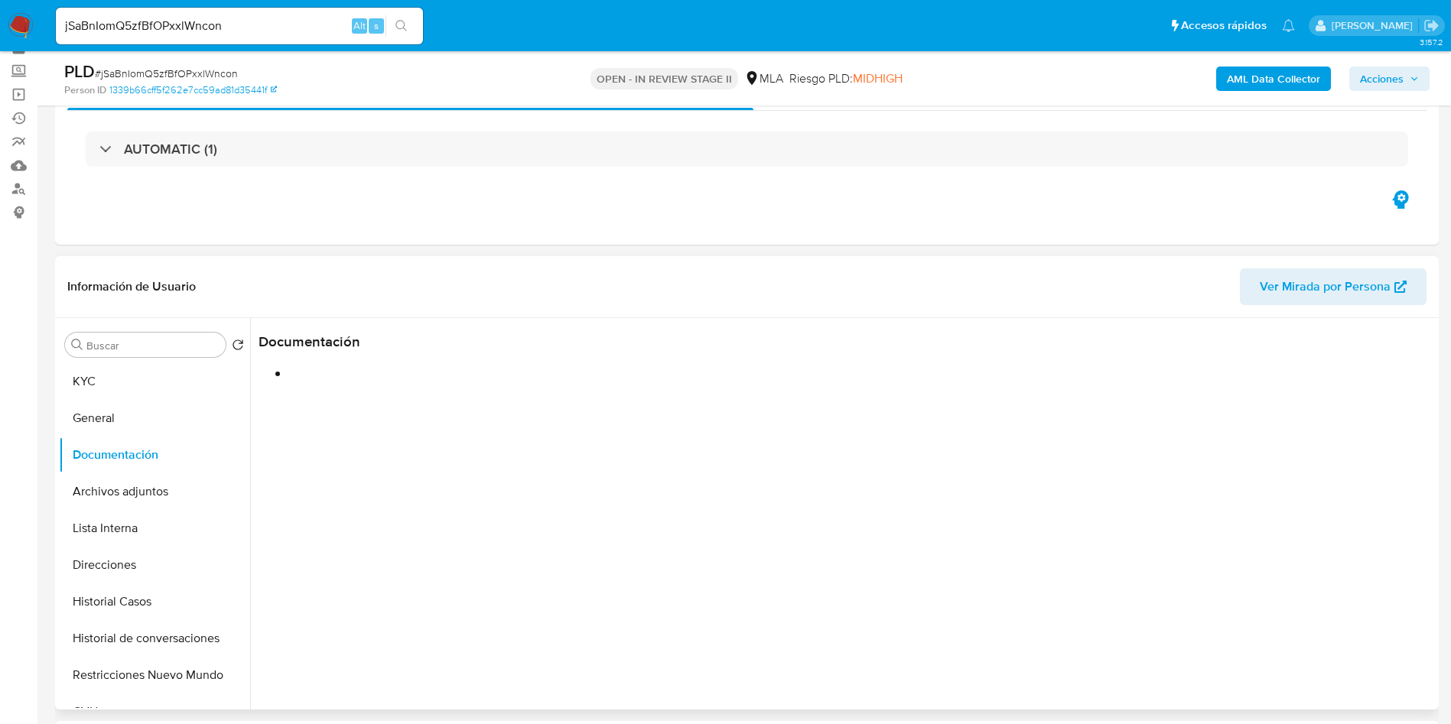
scroll to position [115, 0]
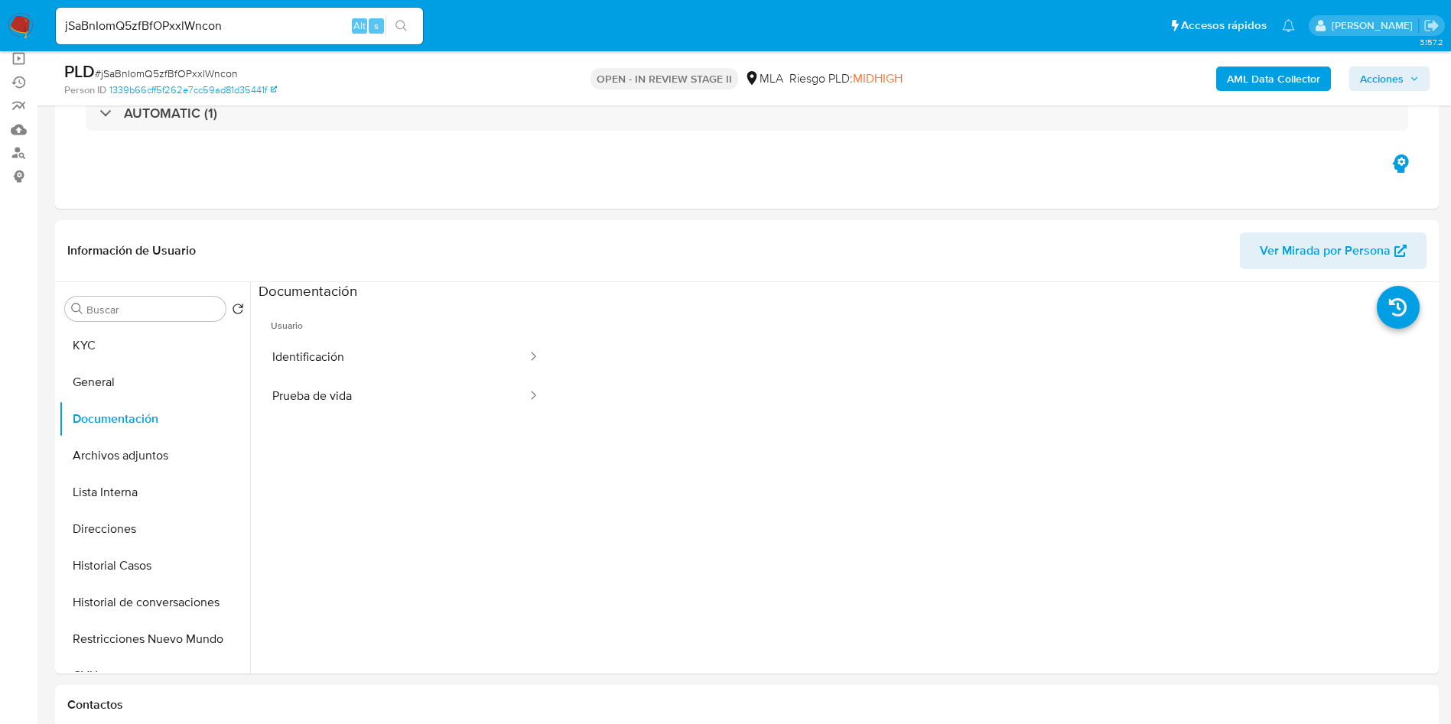
click at [1357, 84] on button "Acciones" at bounding box center [1389, 79] width 80 height 24
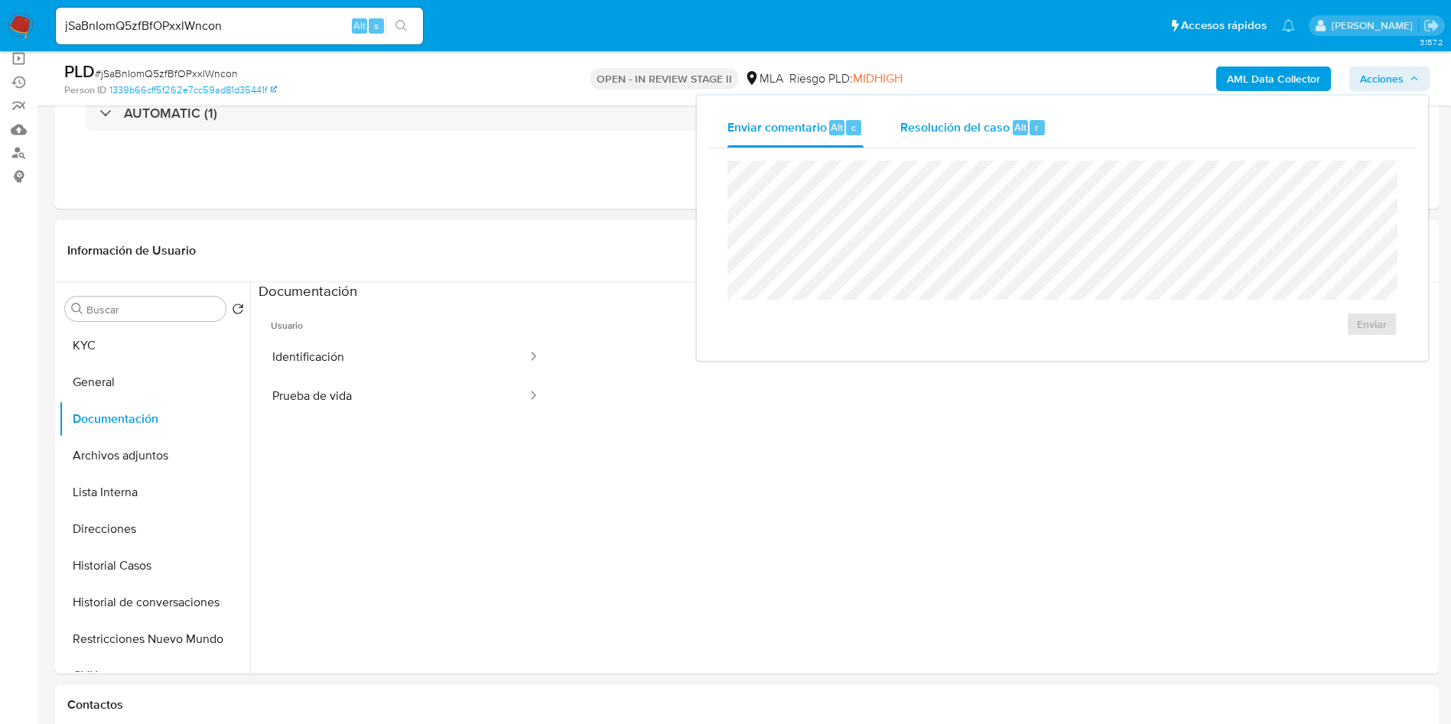
click at [1025, 125] on div "Alt" at bounding box center [1019, 127] width 15 height 15
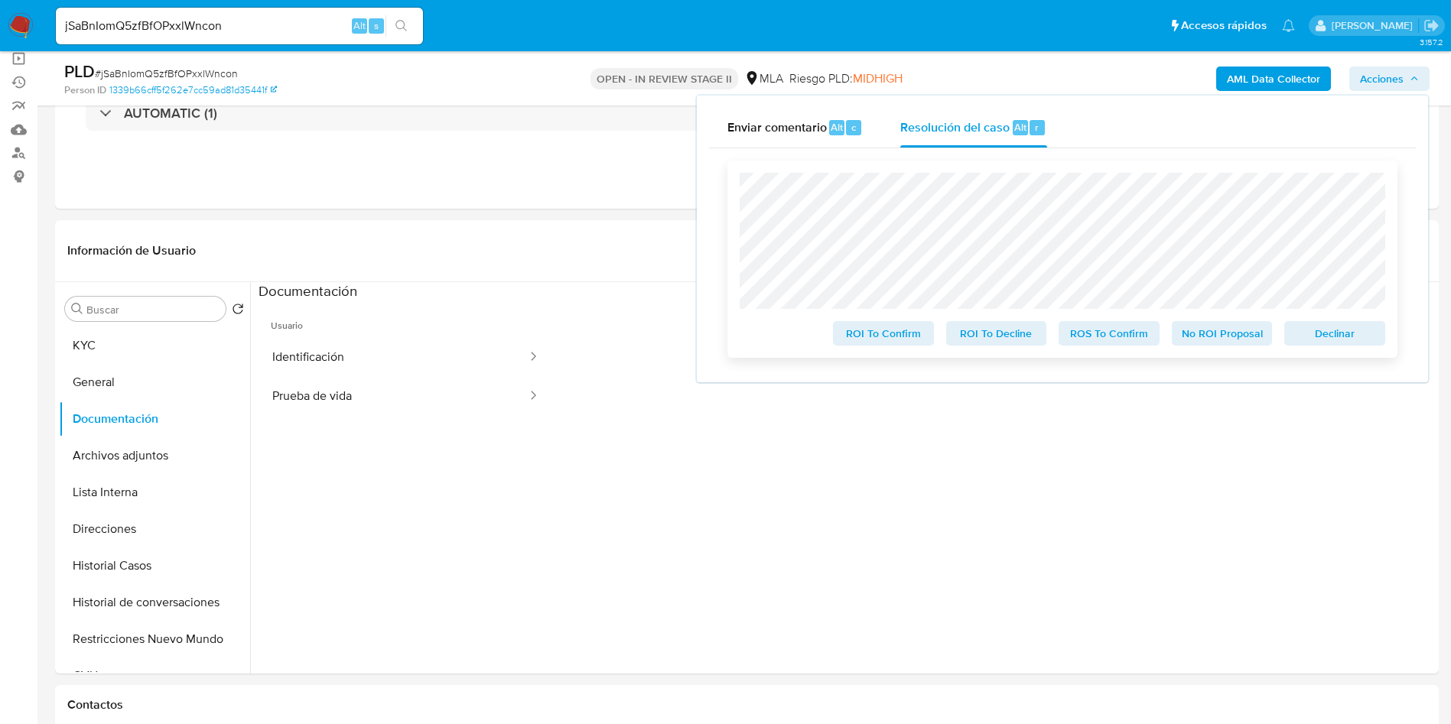
click at [1386, 333] on div "ROI To Confirm ROI To Decline ROS To Confirm No ROI Proposal Declinar" at bounding box center [1062, 259] width 670 height 197
click at [1353, 336] on span "Declinar" at bounding box center [1335, 333] width 80 height 21
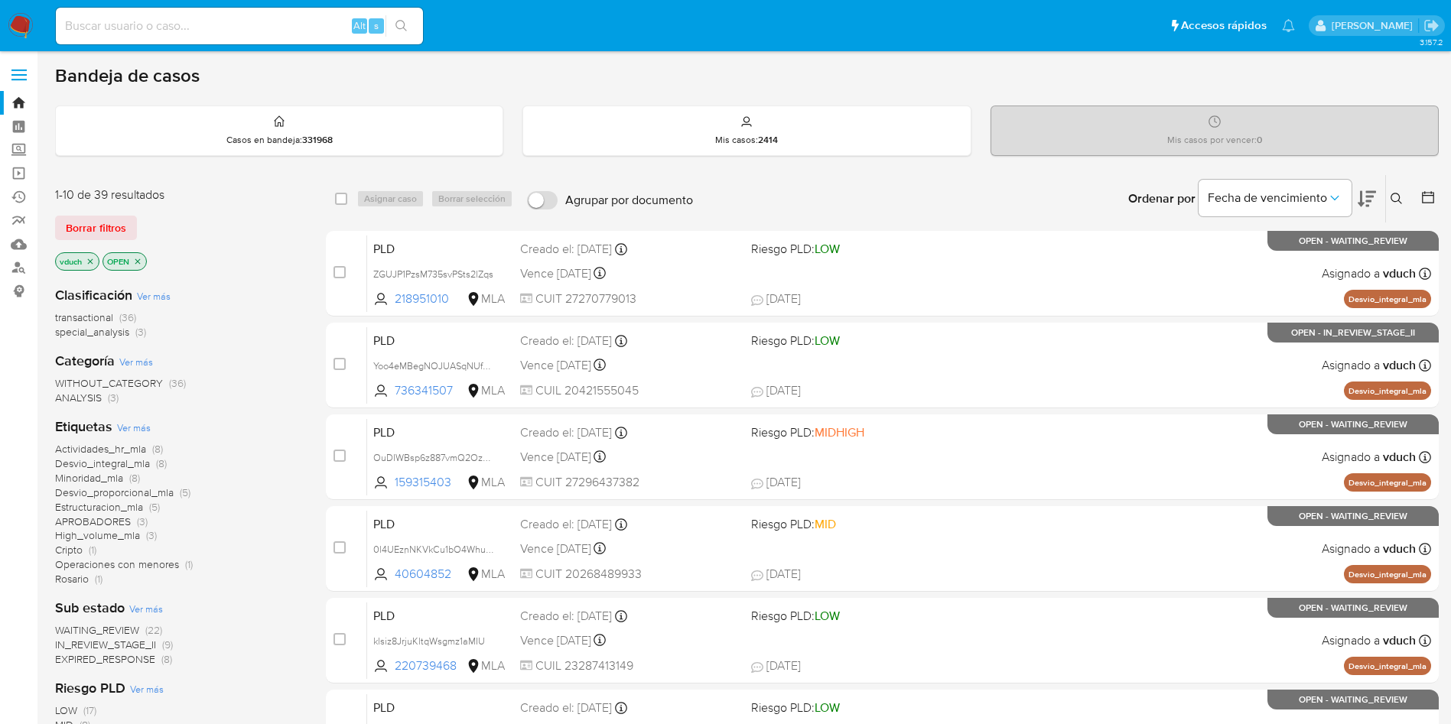
click at [219, 16] on input at bounding box center [239, 26] width 367 height 20
paste input "jSaBnIomQ5zfBfOPxxlWncon"
type input "jSaBnIomQ5zfBfOPxxlWncon"
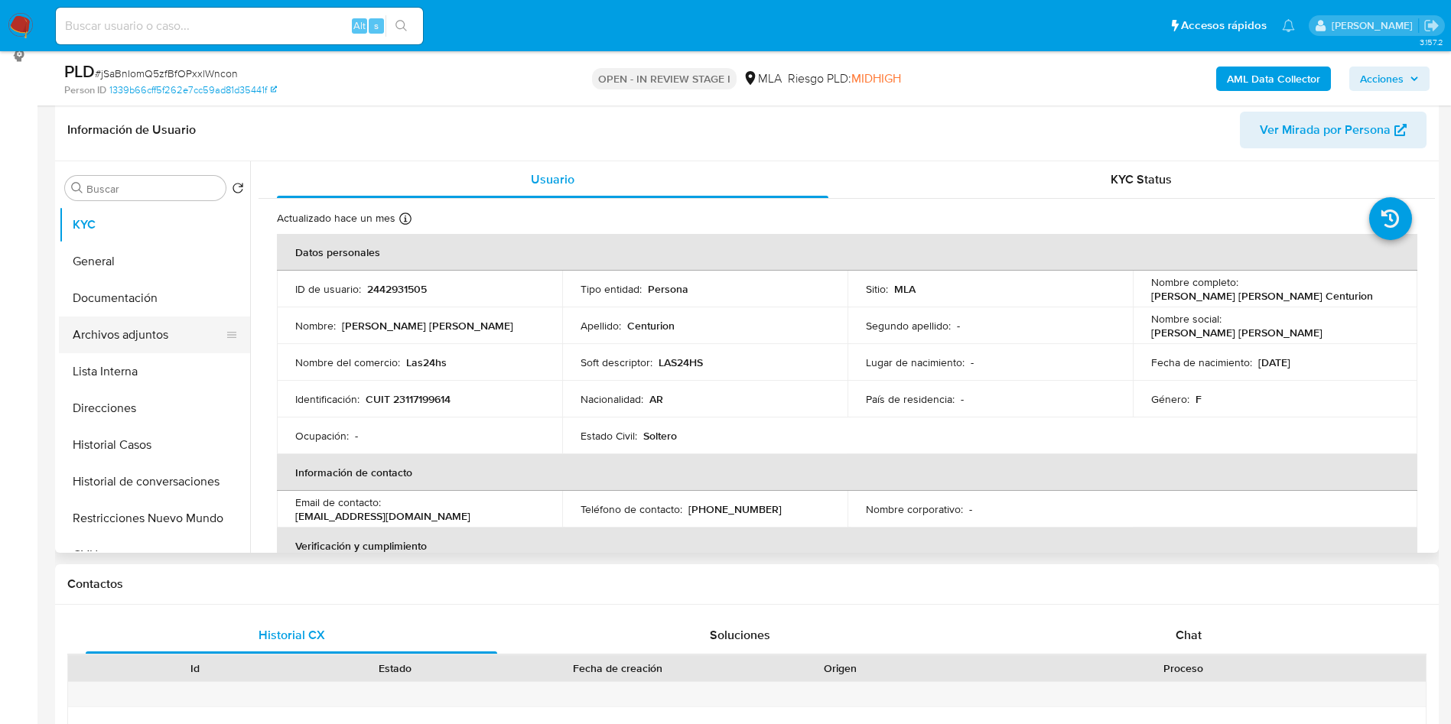
select select "10"
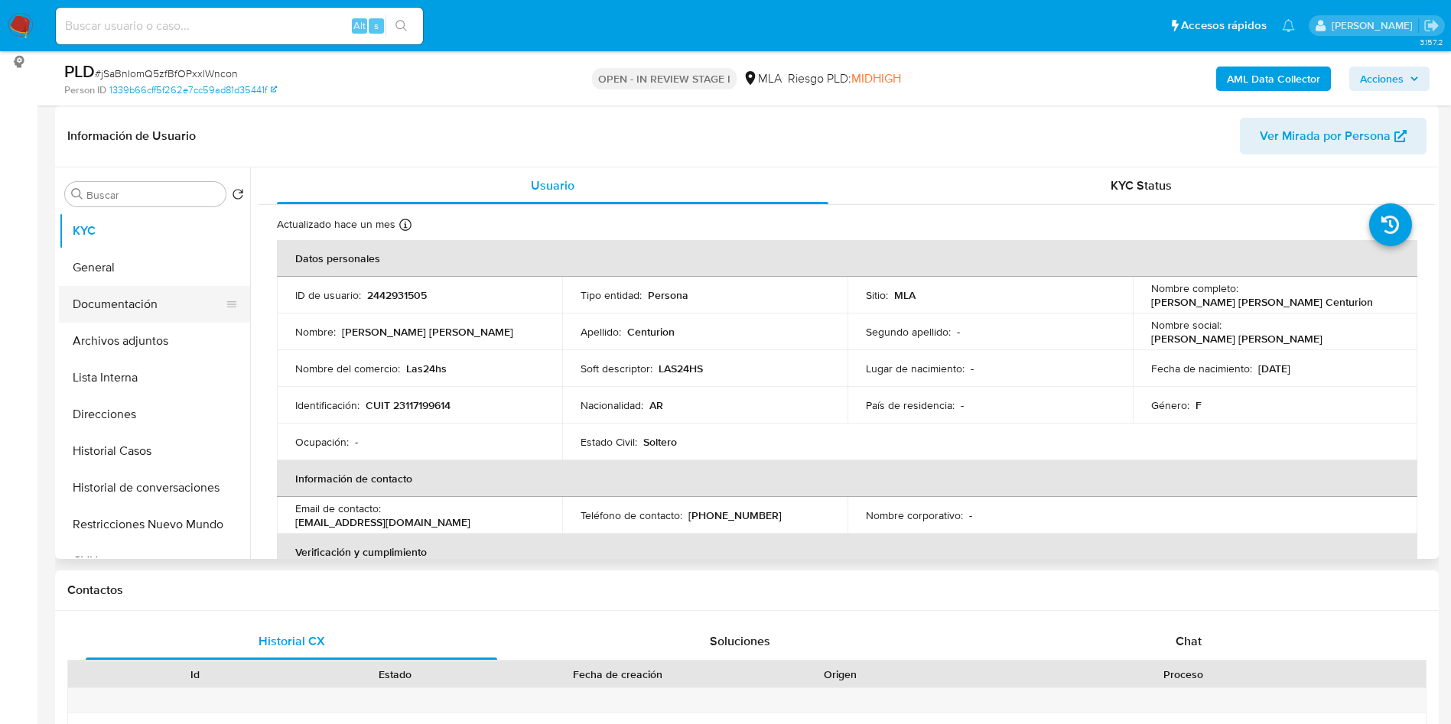
click at [122, 317] on button "Documentación" at bounding box center [148, 304] width 179 height 37
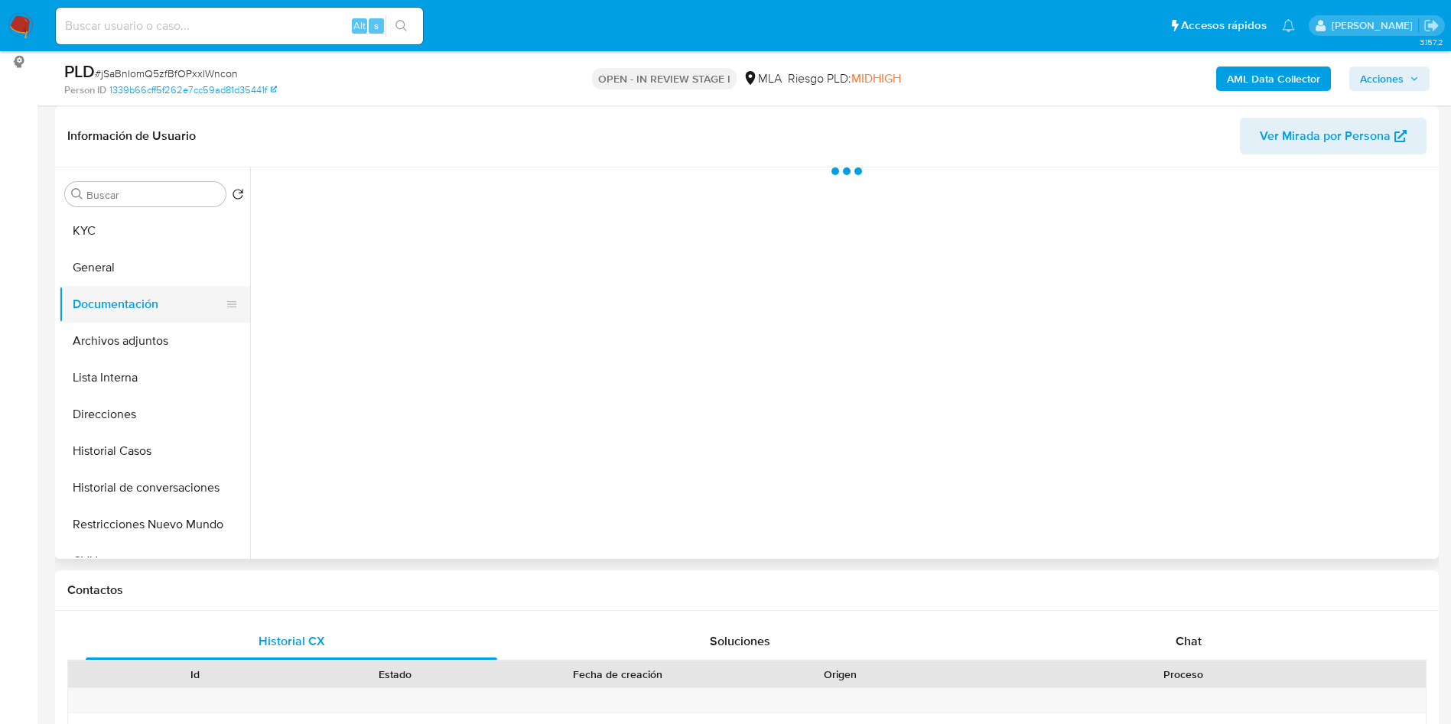
click at [117, 320] on button "Documentación" at bounding box center [148, 304] width 179 height 37
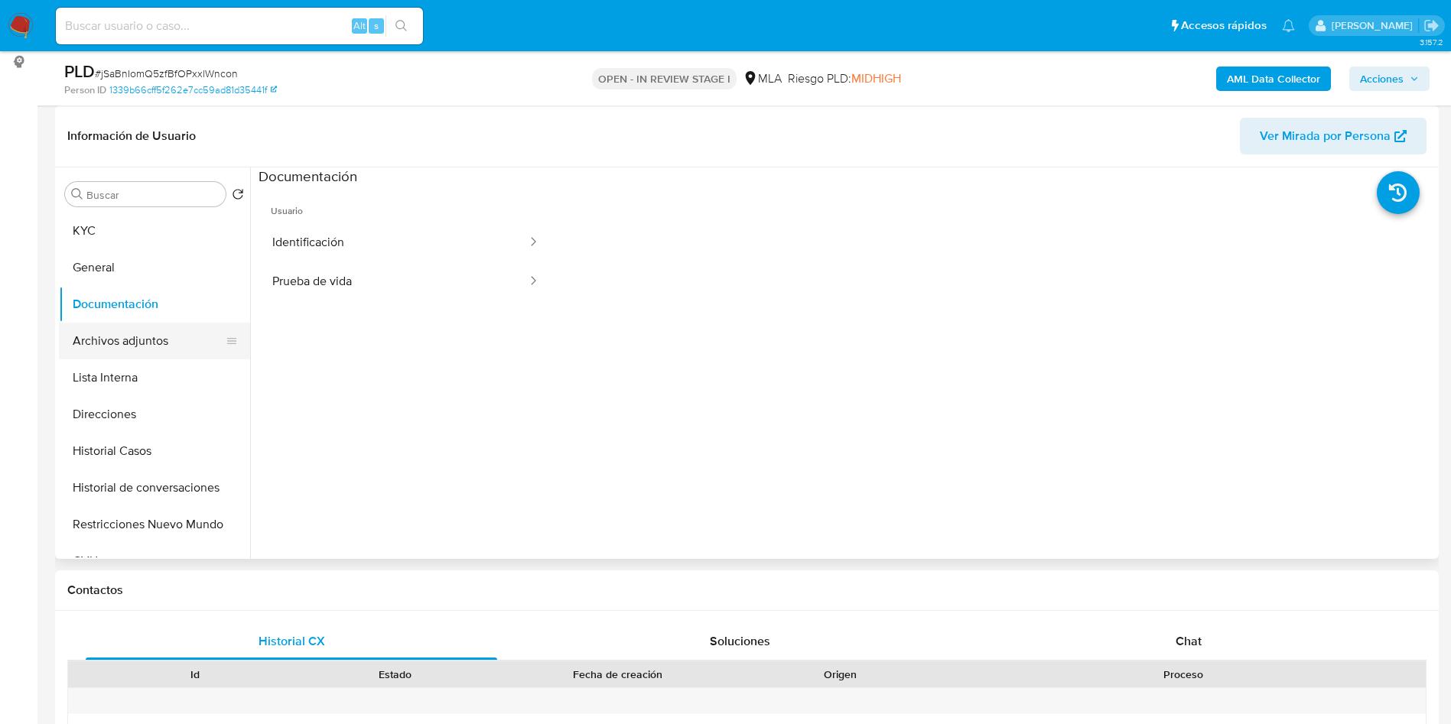
click at [125, 325] on button "Archivos adjuntos" at bounding box center [148, 341] width 179 height 37
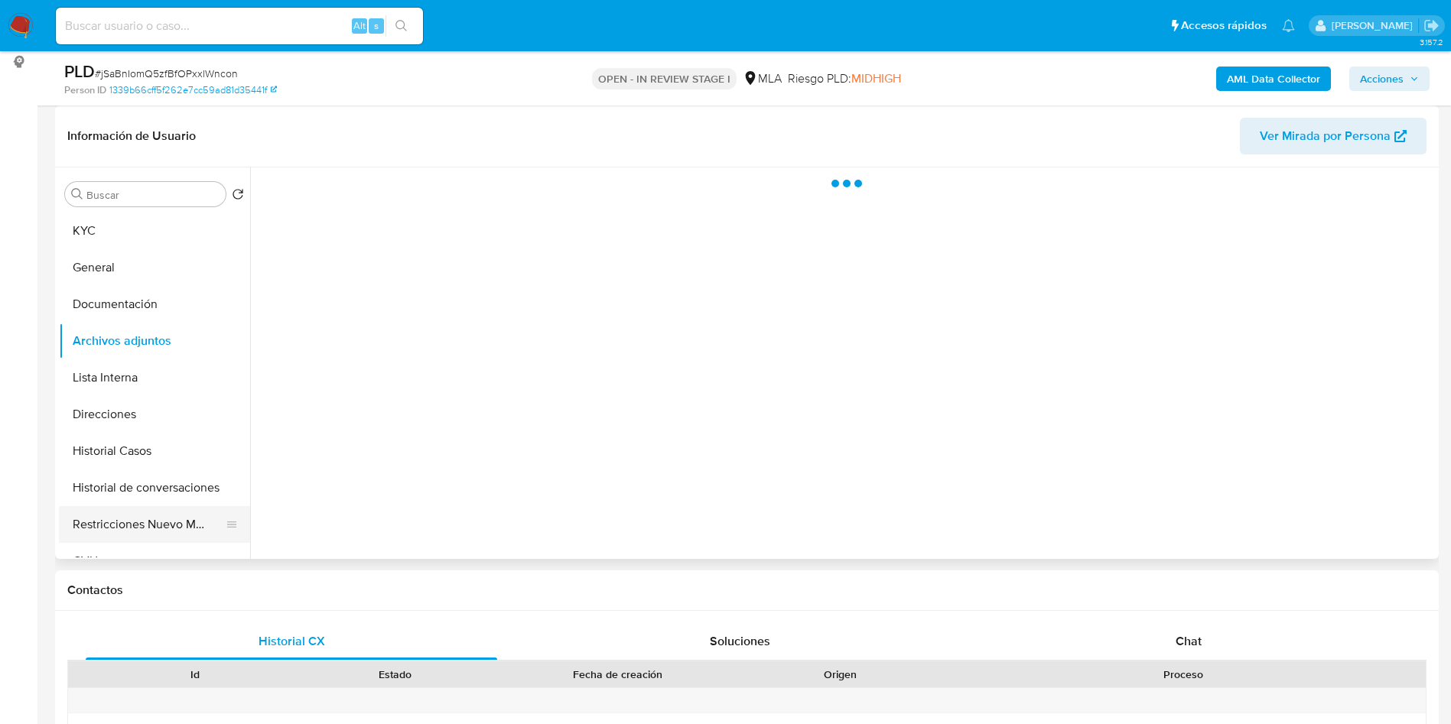
click at [147, 537] on button "Restricciones Nuevo Mundo" at bounding box center [148, 524] width 179 height 37
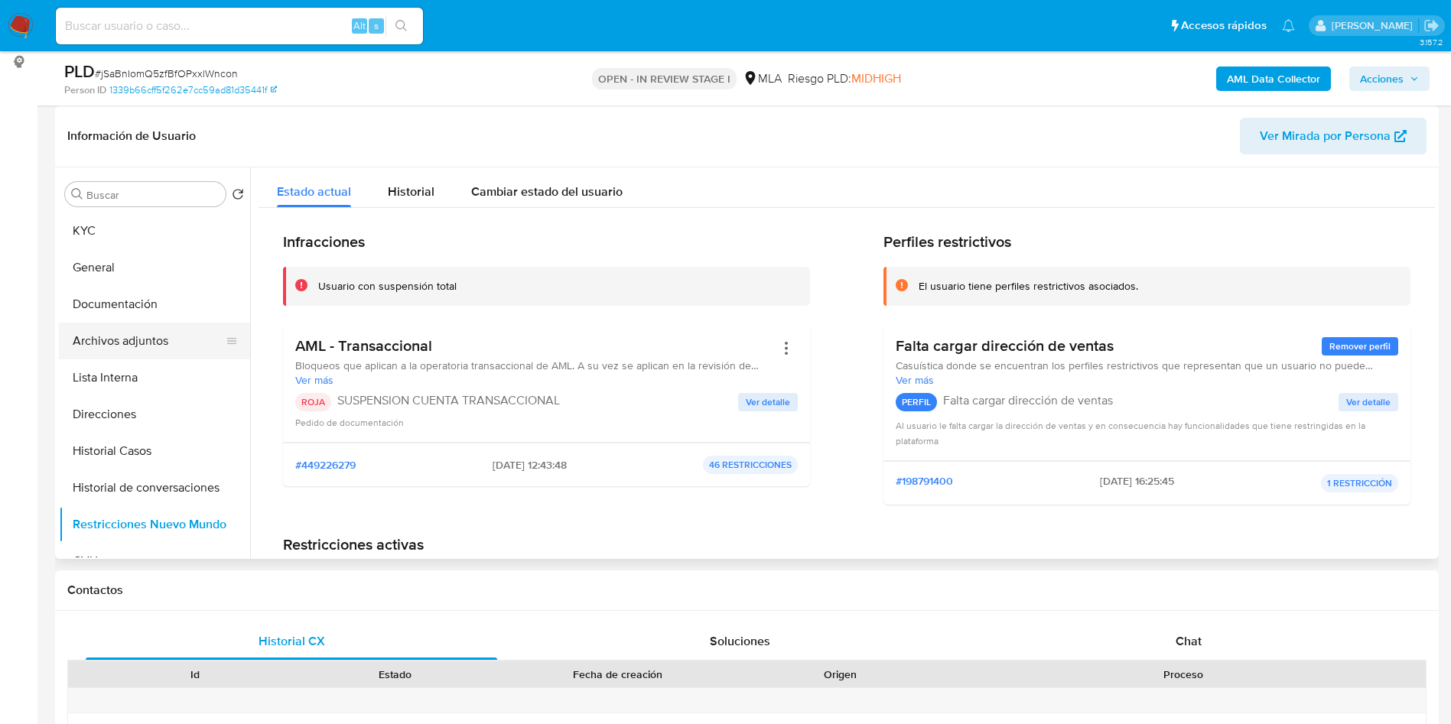
click at [164, 325] on button "Archivos adjuntos" at bounding box center [148, 341] width 179 height 37
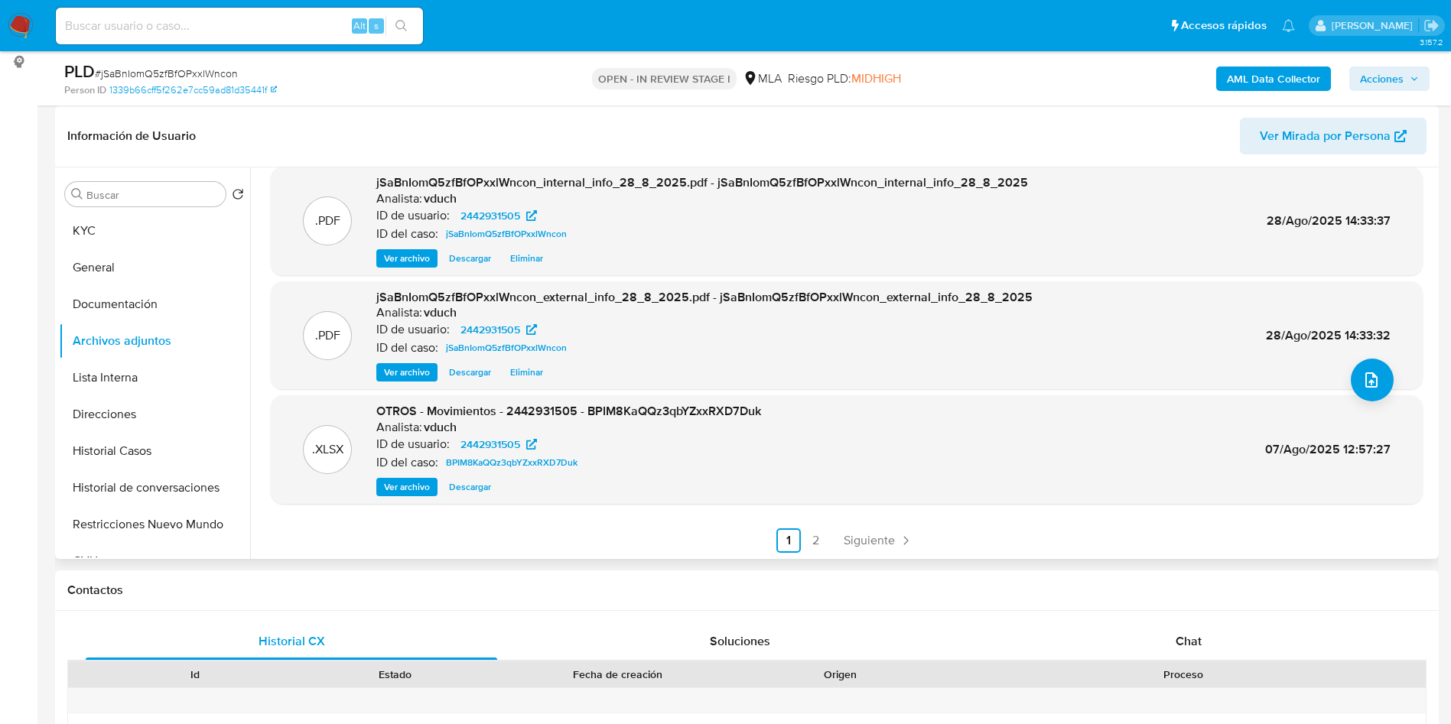
scroll to position [128, 0]
click at [846, 537] on span "Siguiente" at bounding box center [868, 539] width 51 height 12
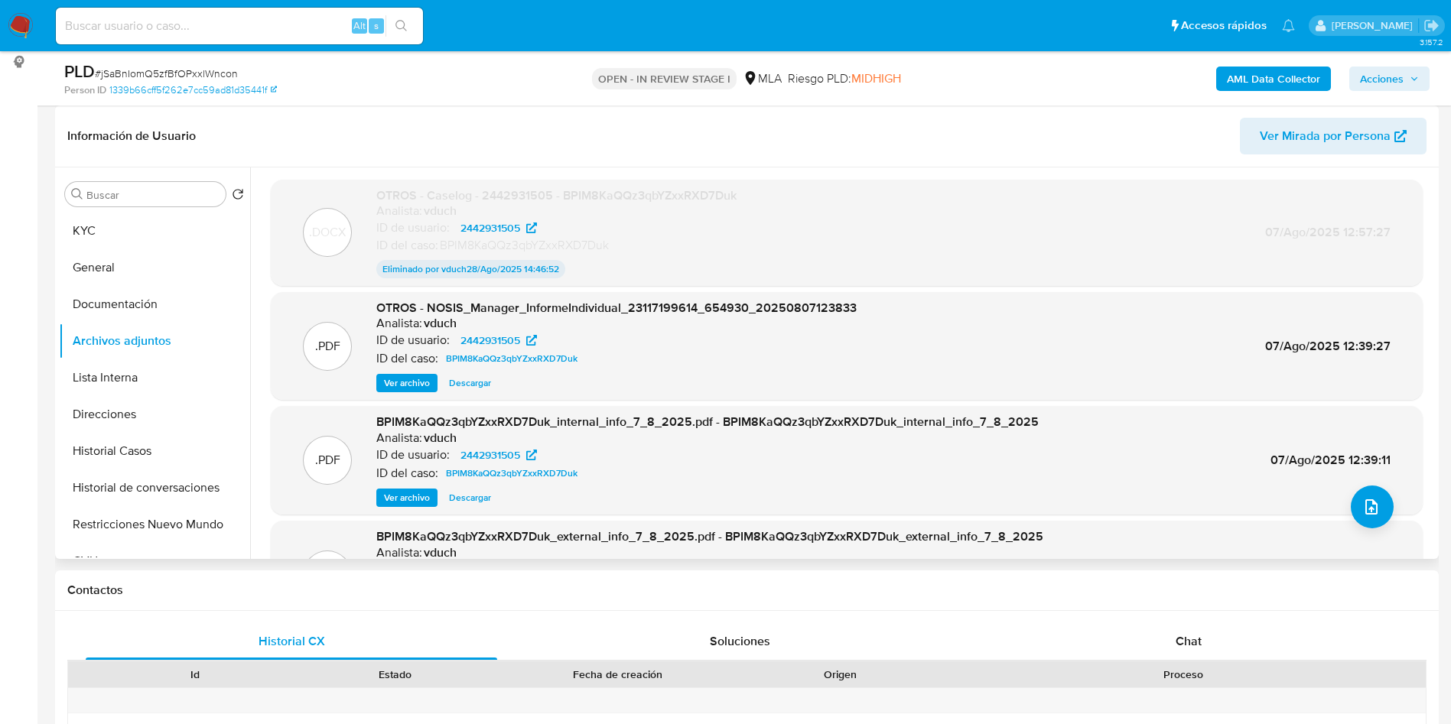
scroll to position [127, 0]
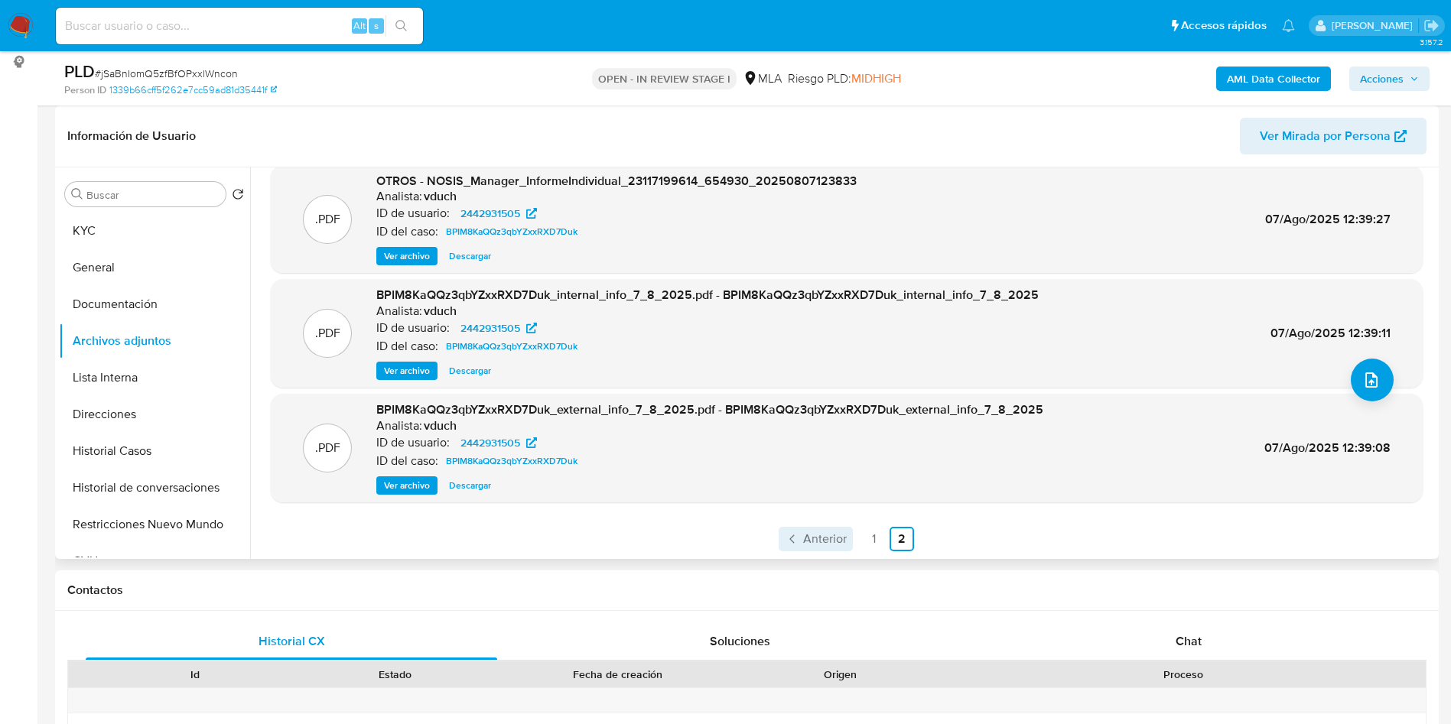
click at [843, 535] on span "Anterior" at bounding box center [825, 539] width 44 height 12
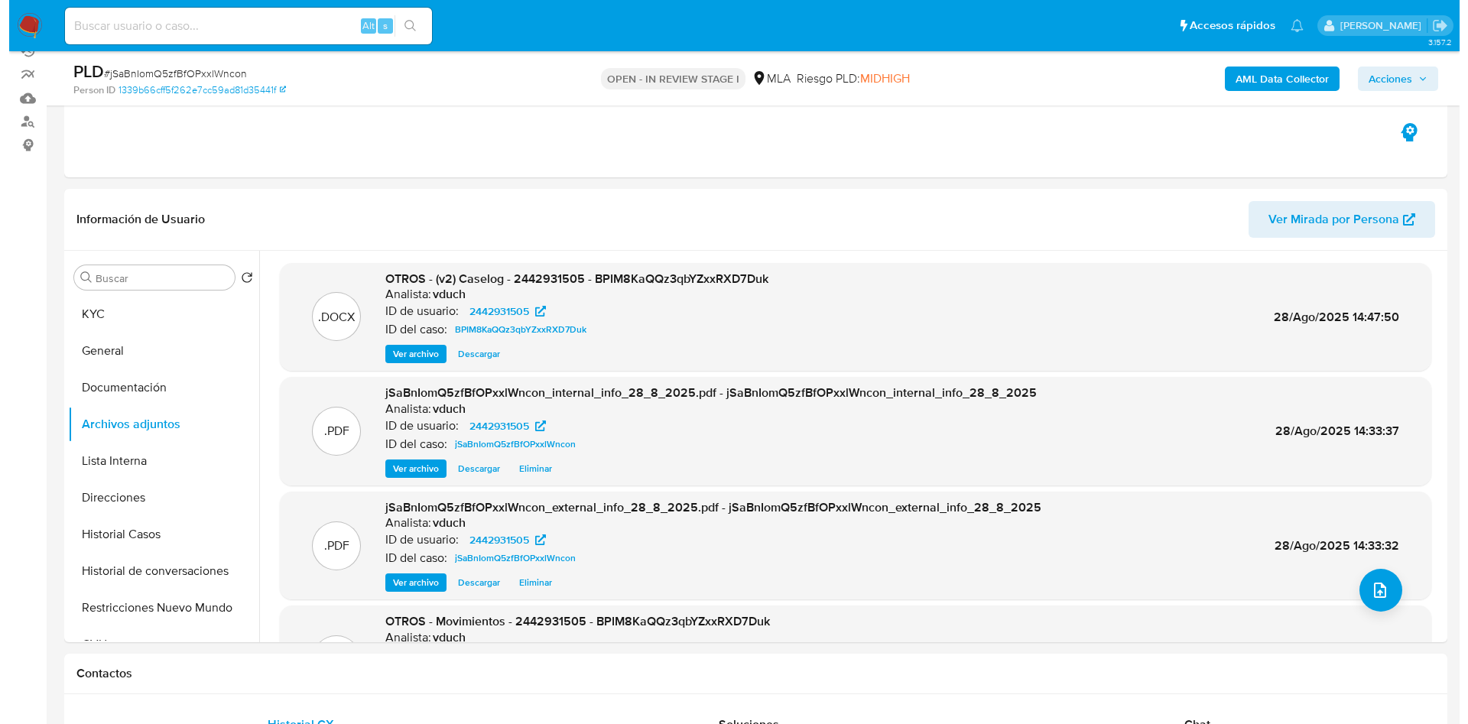
scroll to position [229, 0]
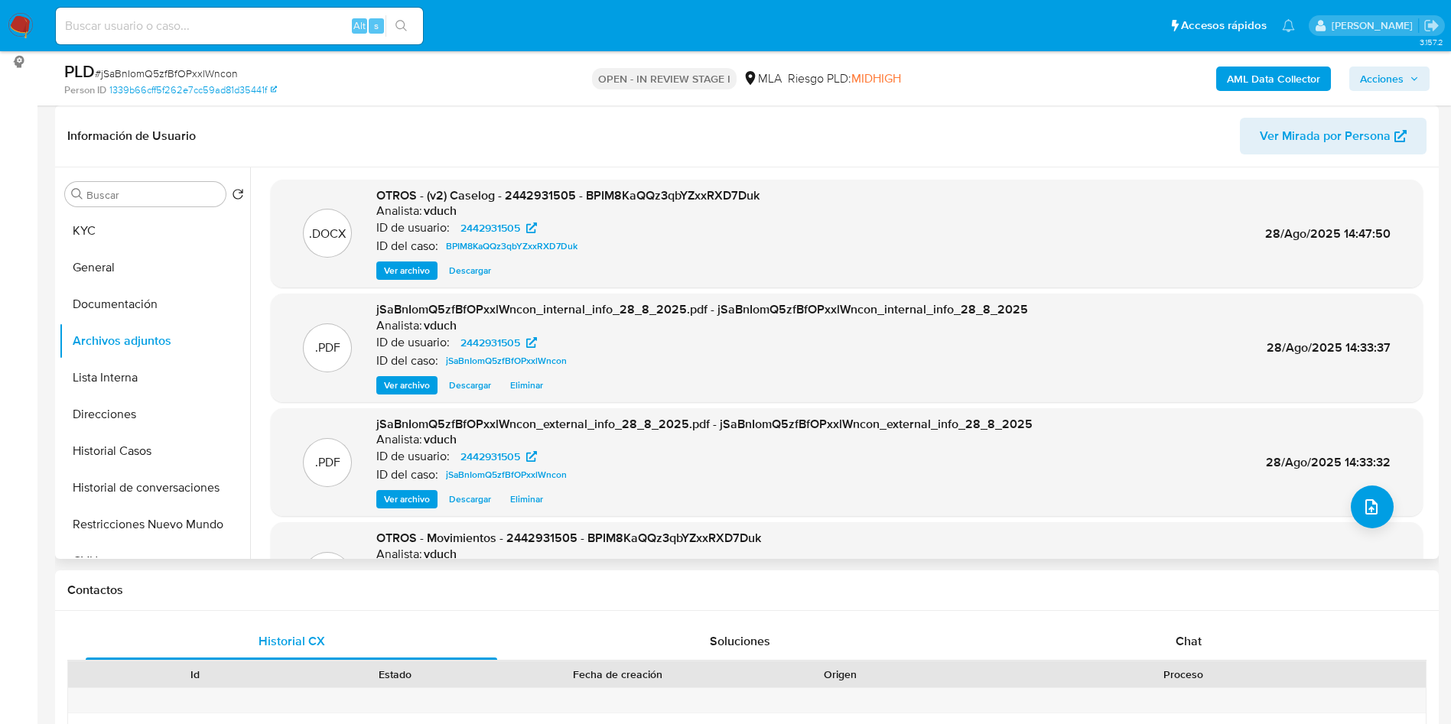
drag, startPoint x: 330, startPoint y: 153, endPoint x: 872, endPoint y: 278, distance: 556.4
click at [330, 152] on header "Información de Usuario Ver Mirada por Persona" at bounding box center [746, 136] width 1359 height 37
click at [1373, 517] on button "upload-file" at bounding box center [1371, 507] width 43 height 43
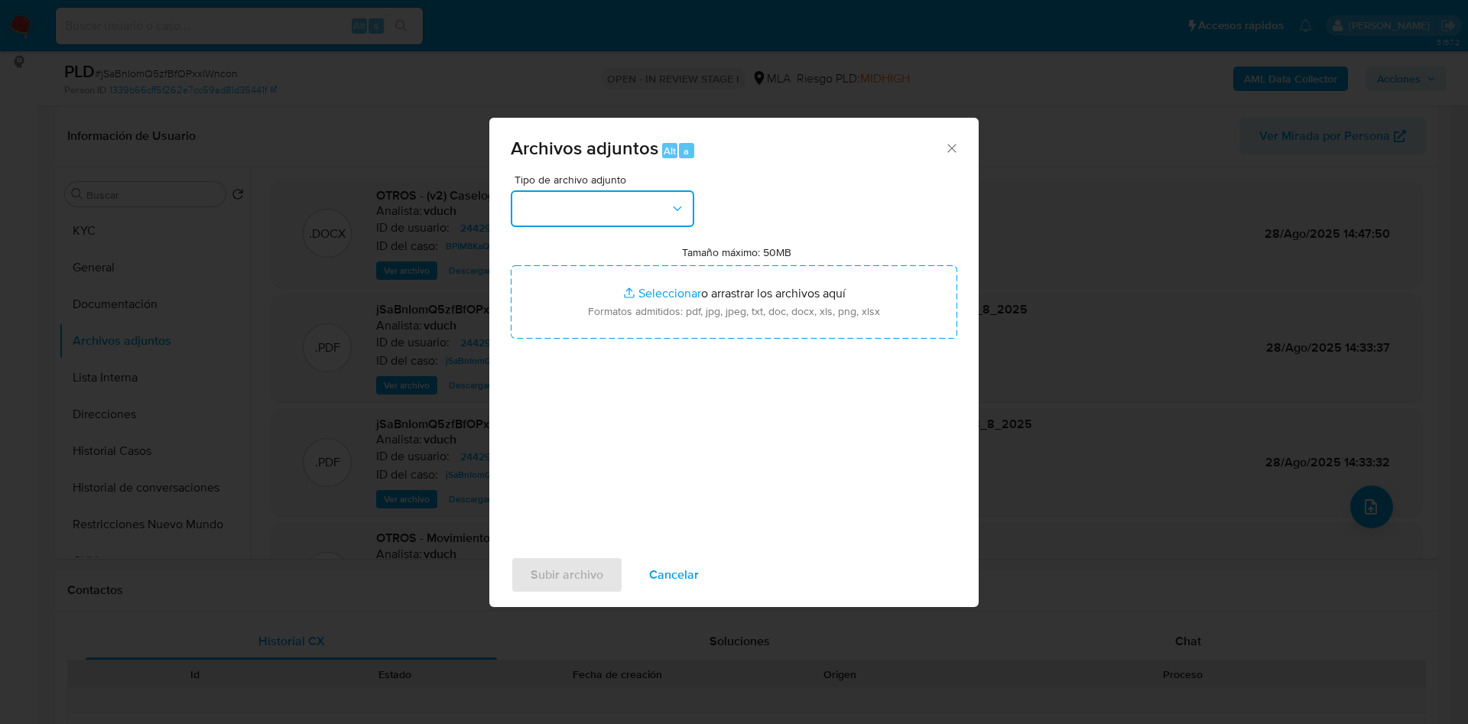
click at [554, 203] on button "button" at bounding box center [603, 208] width 184 height 37
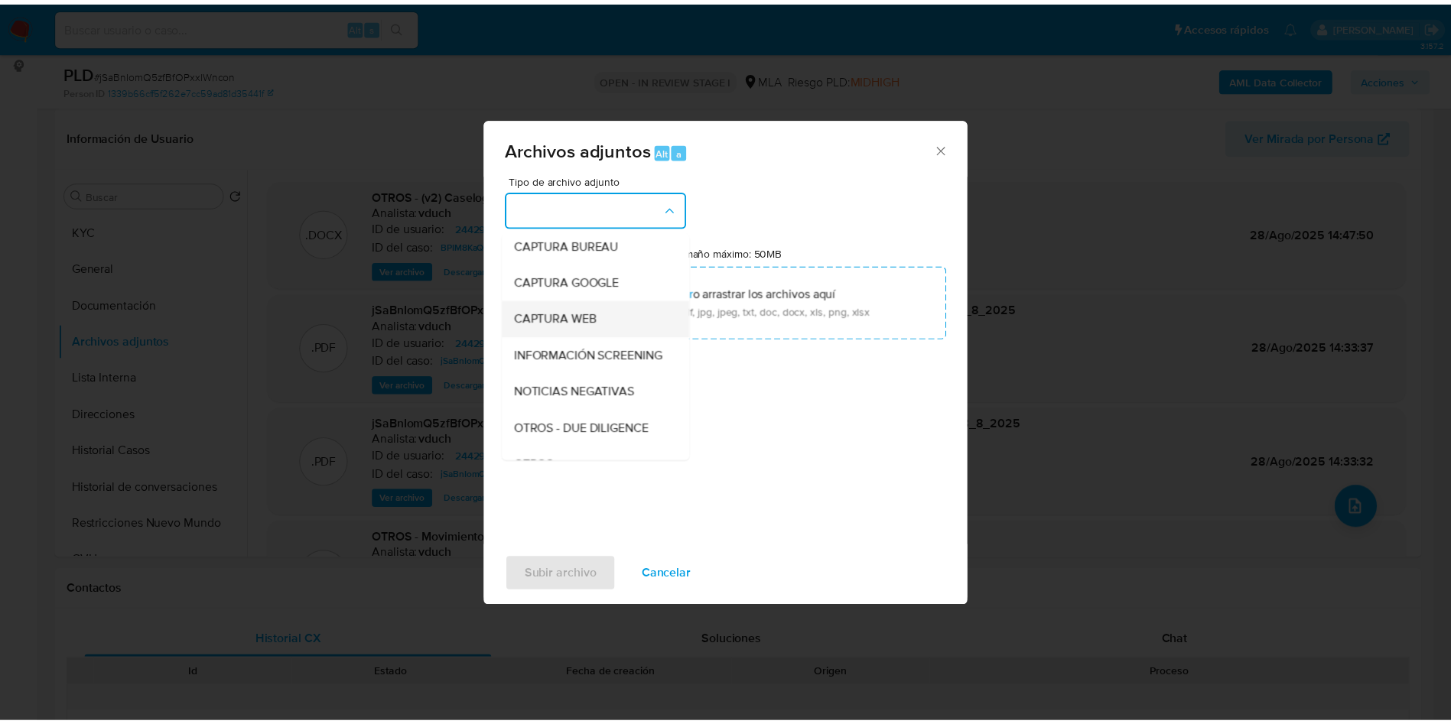
scroll to position [115, 0]
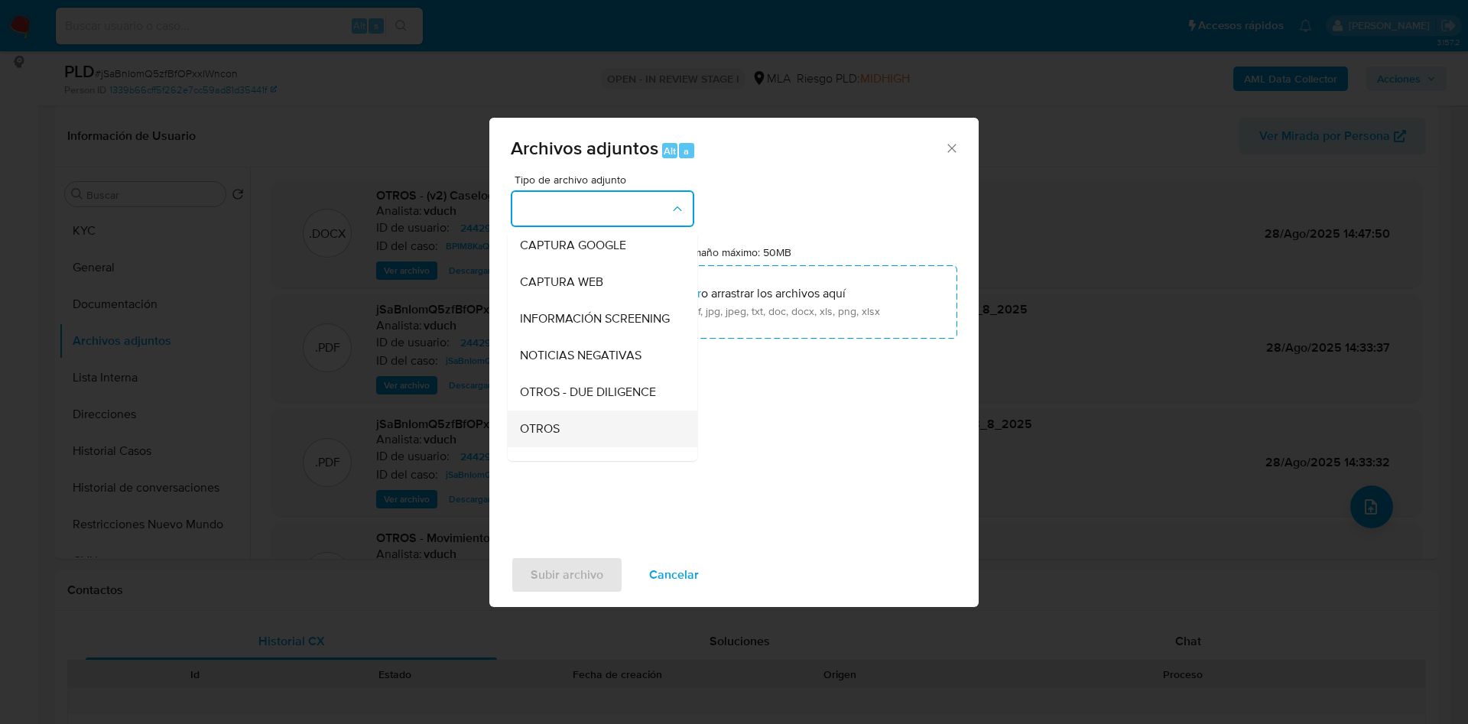
click at [553, 433] on div "OTROS" at bounding box center [598, 429] width 156 height 37
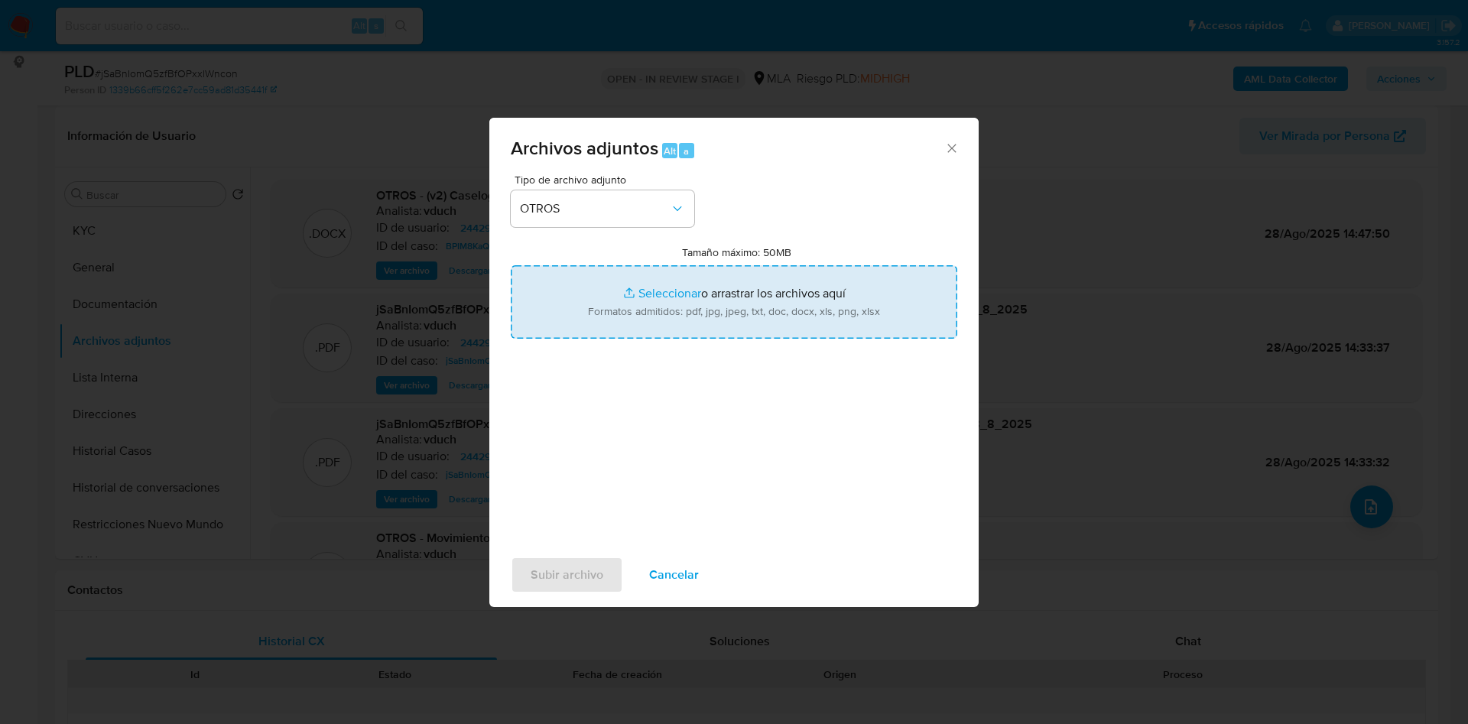
type input "C:\fakepath\Movimientos jSaBnIomQ5zfBfOPxxlWncon_2025_08_28_13_06_33.xlsx"
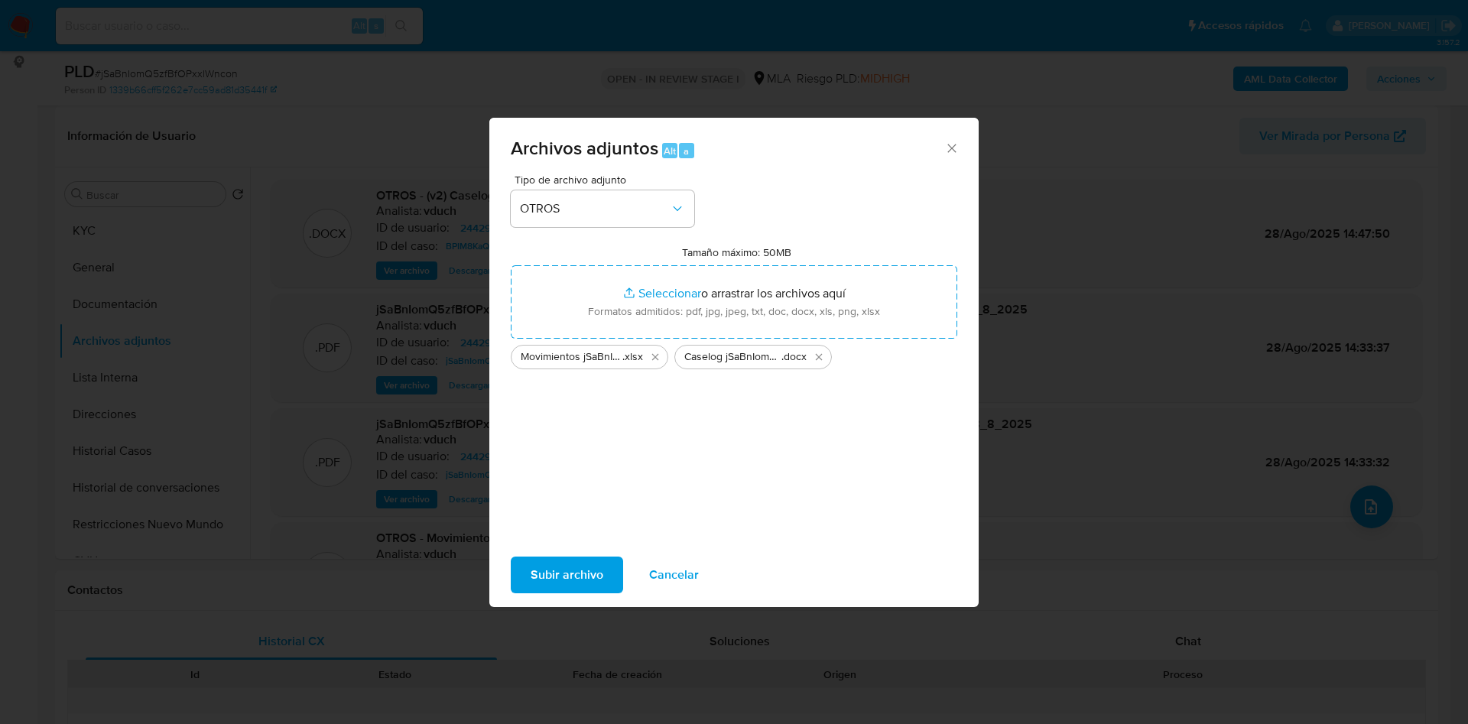
click at [551, 574] on span "Subir archivo" at bounding box center [567, 575] width 73 height 34
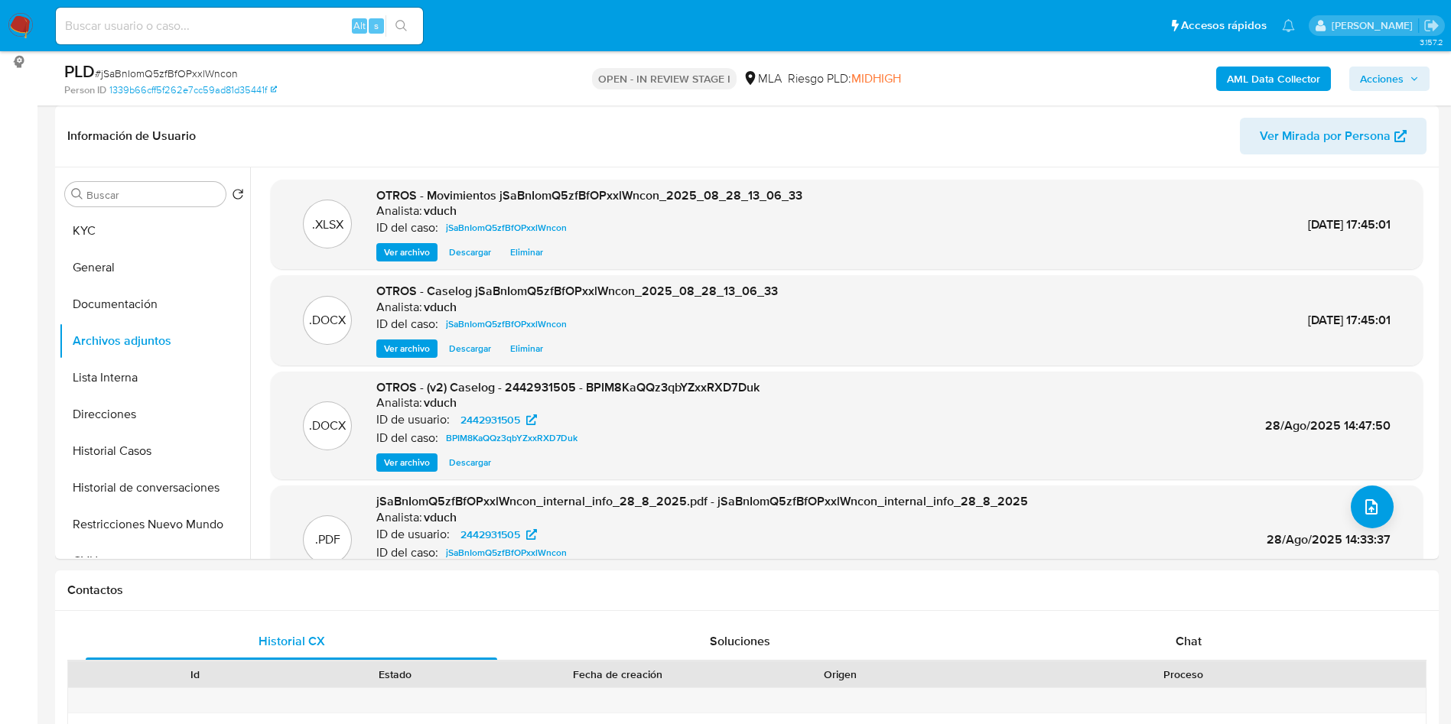
click at [1407, 94] on div "AML Data Collector Acciones" at bounding box center [1203, 78] width 451 height 36
click at [1387, 76] on span "Acciones" at bounding box center [1382, 79] width 44 height 24
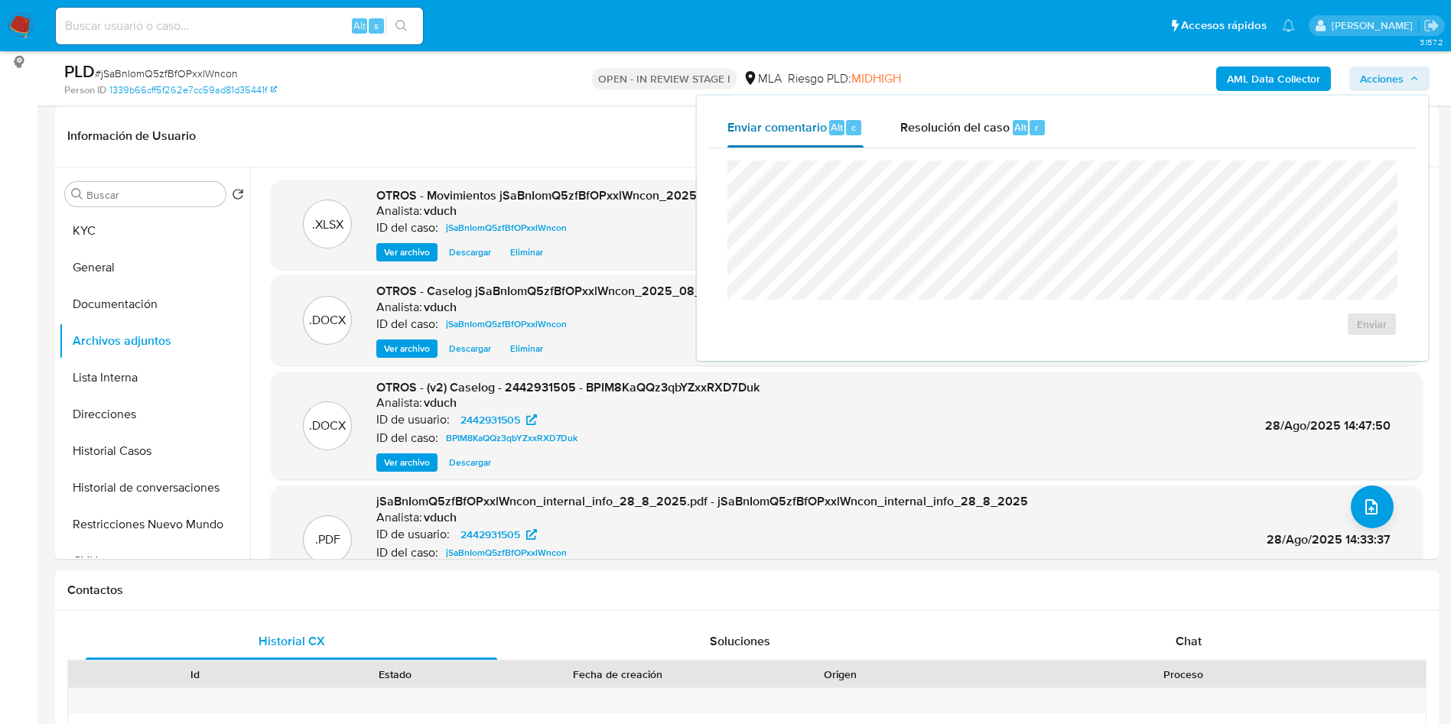
click at [876, 132] on button "Enviar comentario Alt c" at bounding box center [795, 128] width 173 height 40
click at [964, 140] on div "Resolución del caso Alt r" at bounding box center [973, 128] width 146 height 40
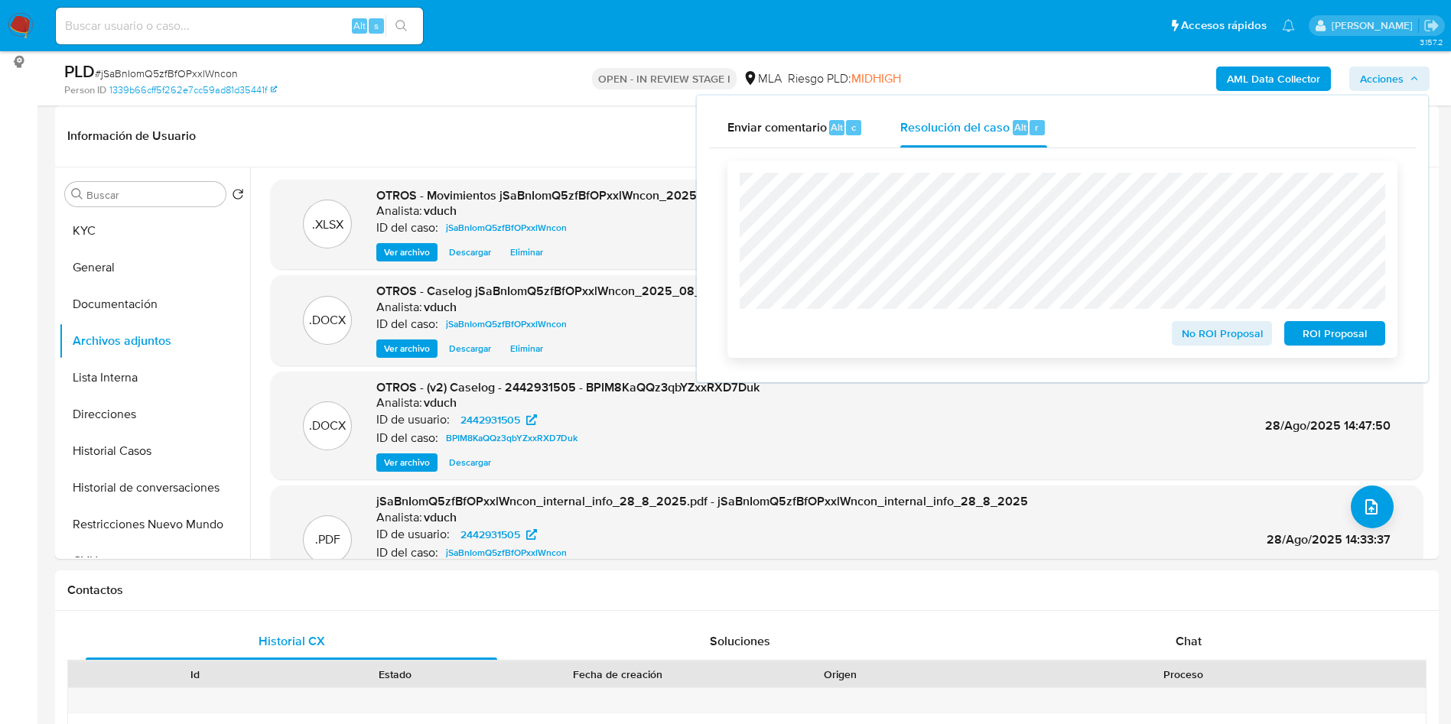
click at [1337, 333] on span "ROI Proposal" at bounding box center [1335, 333] width 80 height 21
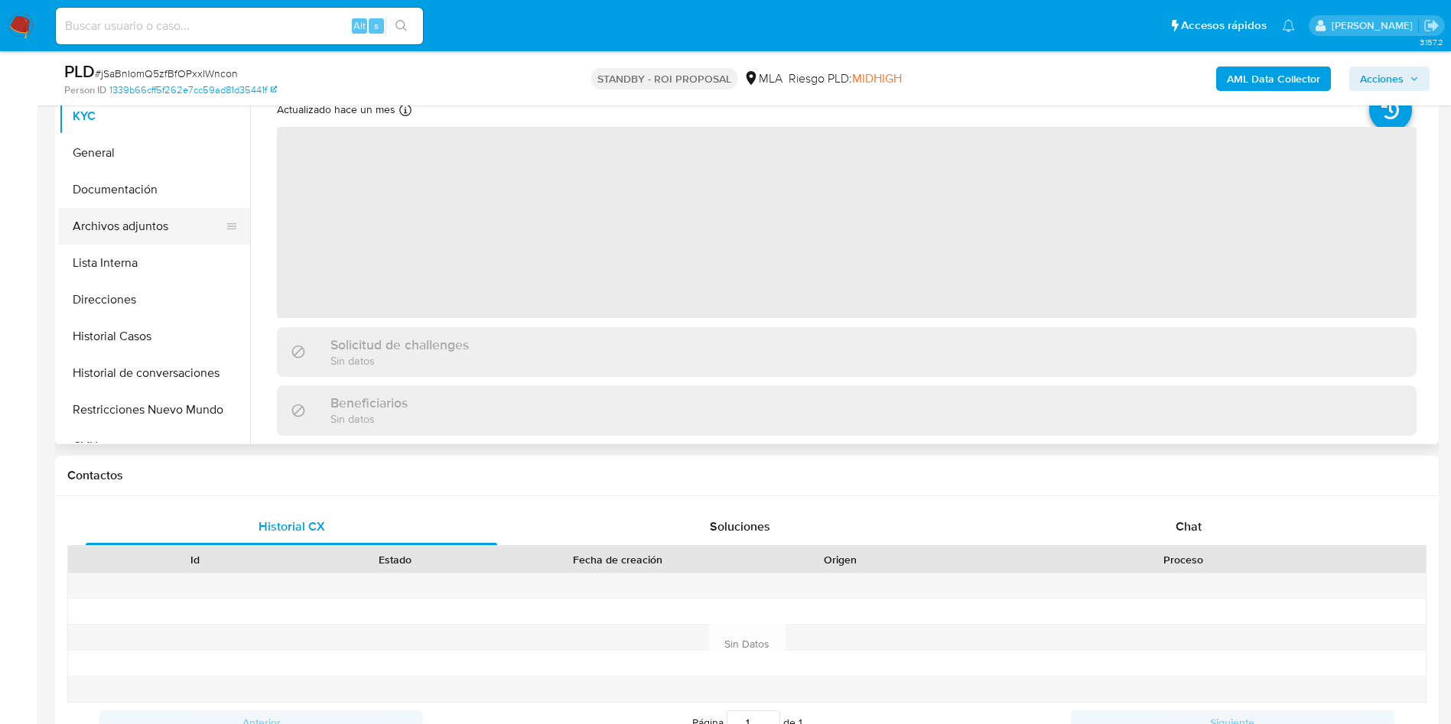
click at [196, 232] on button "Archivos adjuntos" at bounding box center [148, 226] width 179 height 37
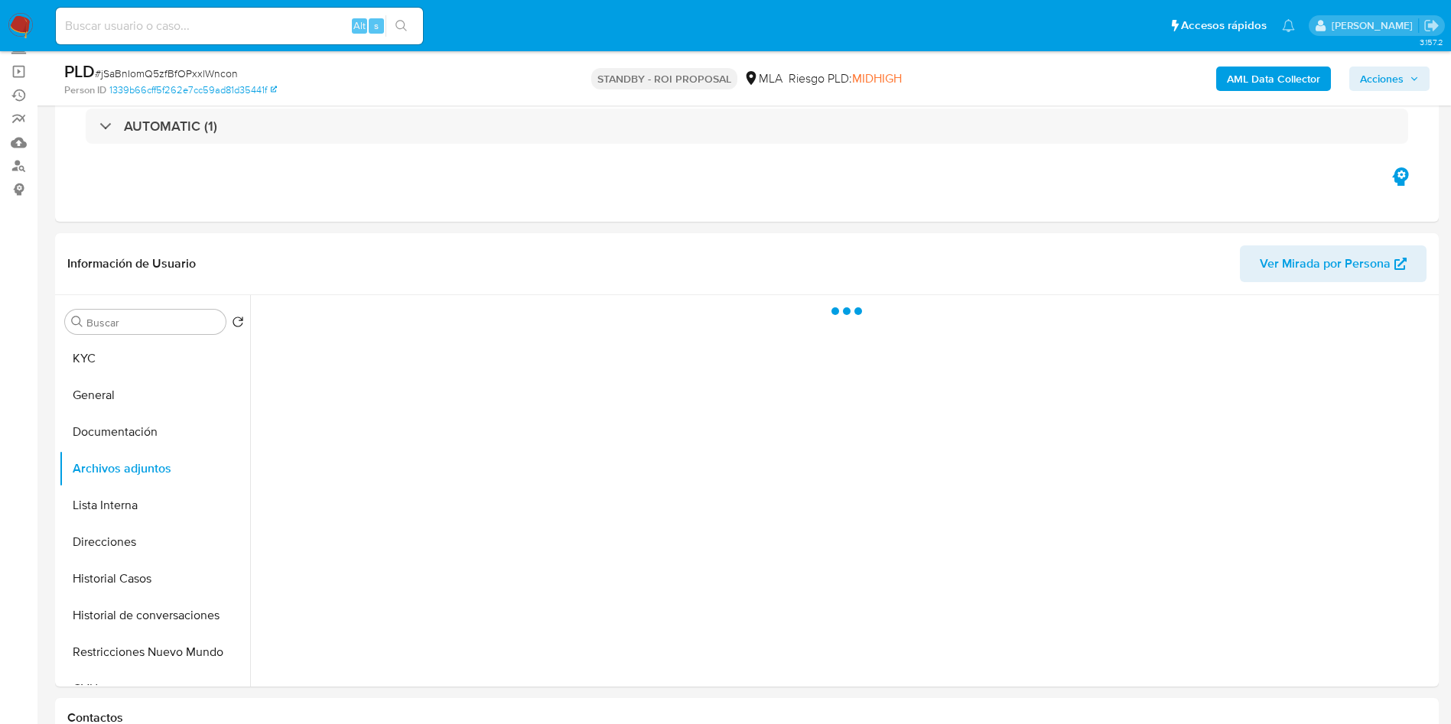
select select "10"
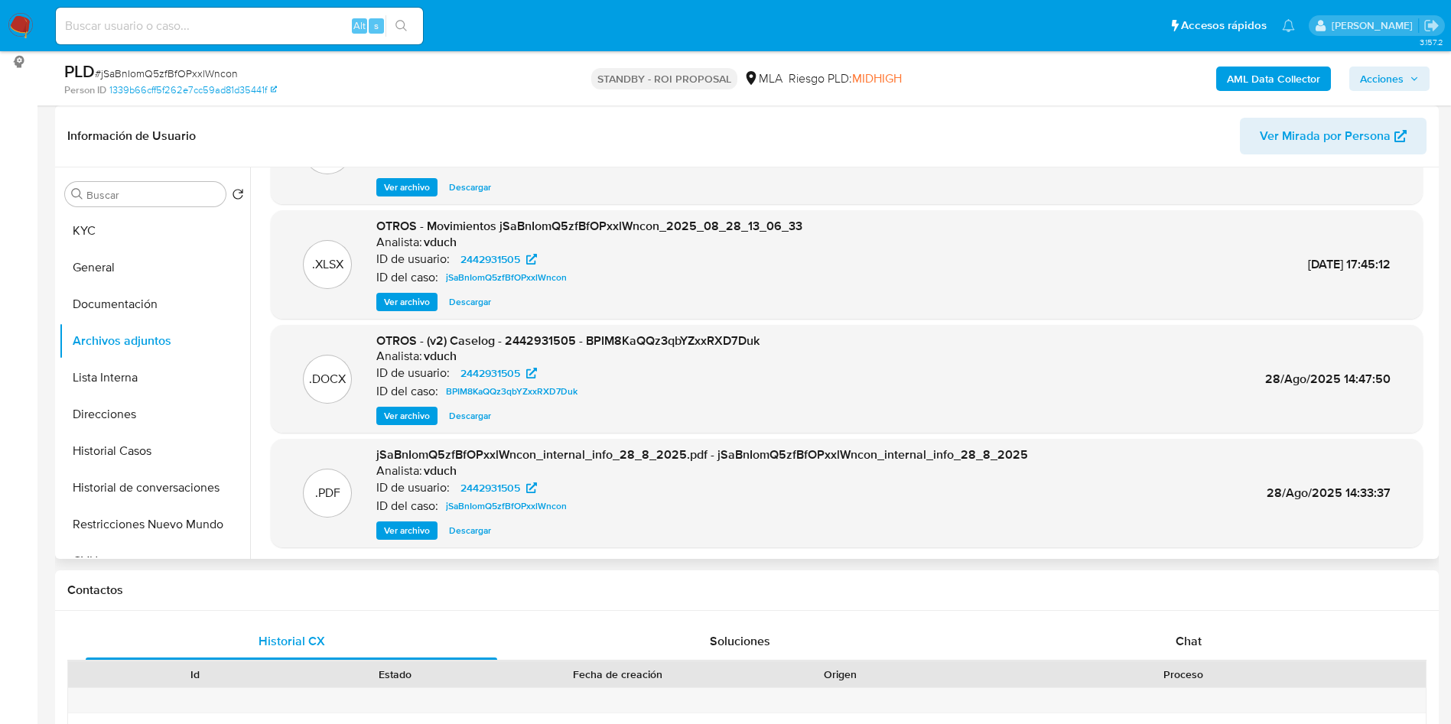
scroll to position [115, 0]
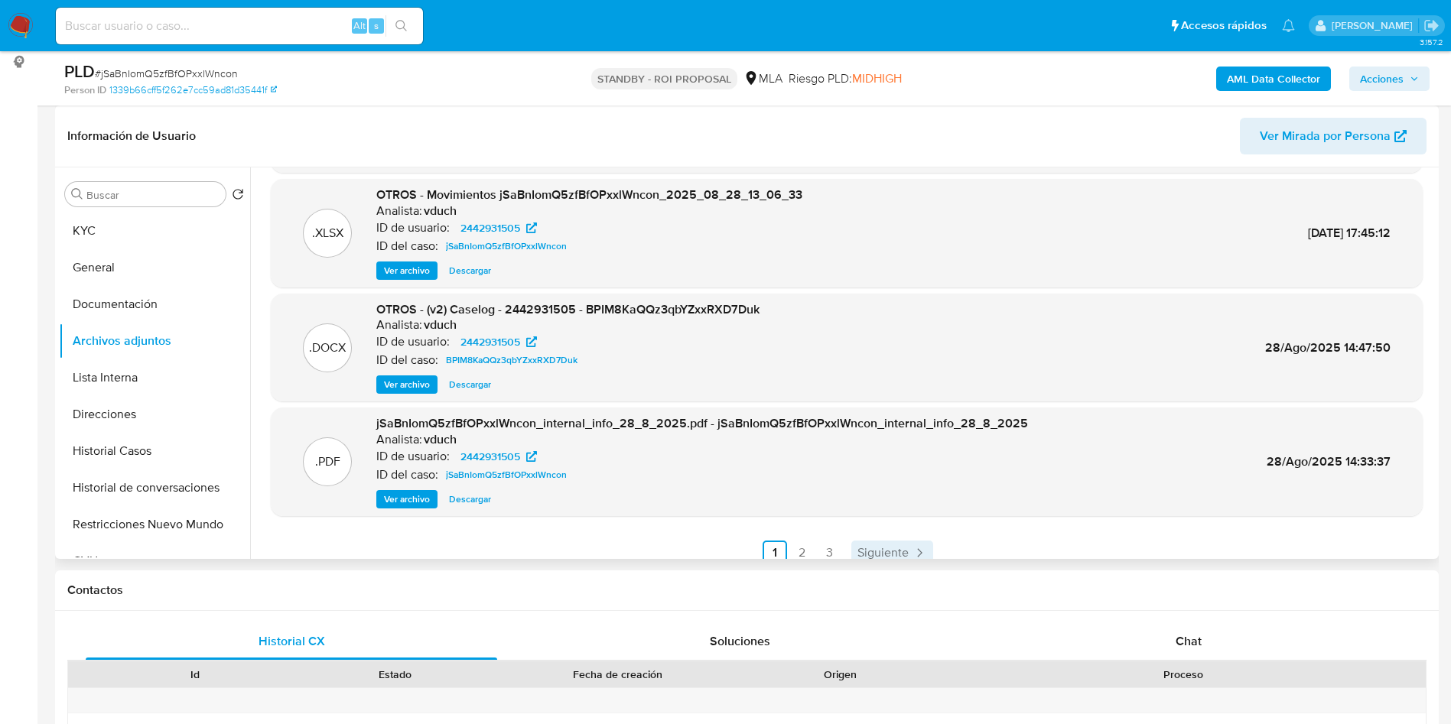
click at [886, 550] on span "Siguiente" at bounding box center [882, 553] width 51 height 12
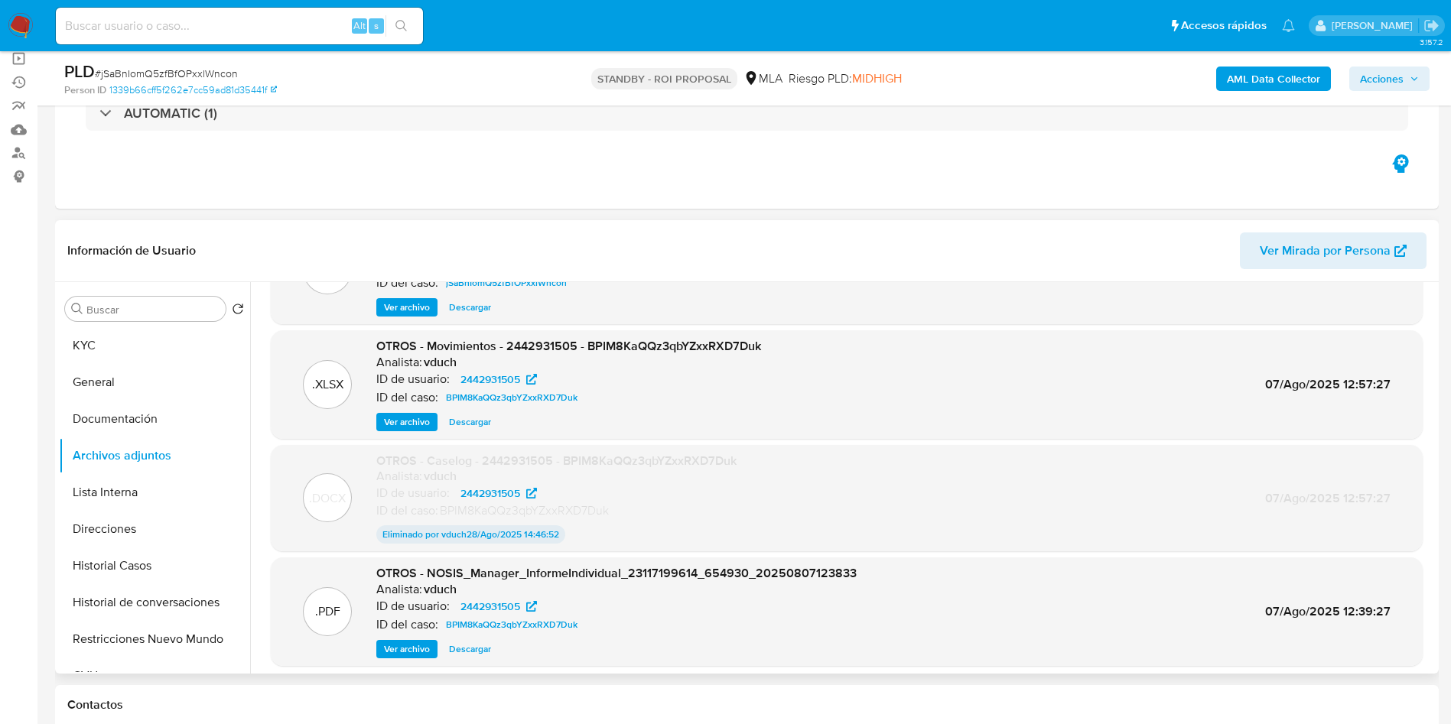
scroll to position [127, 0]
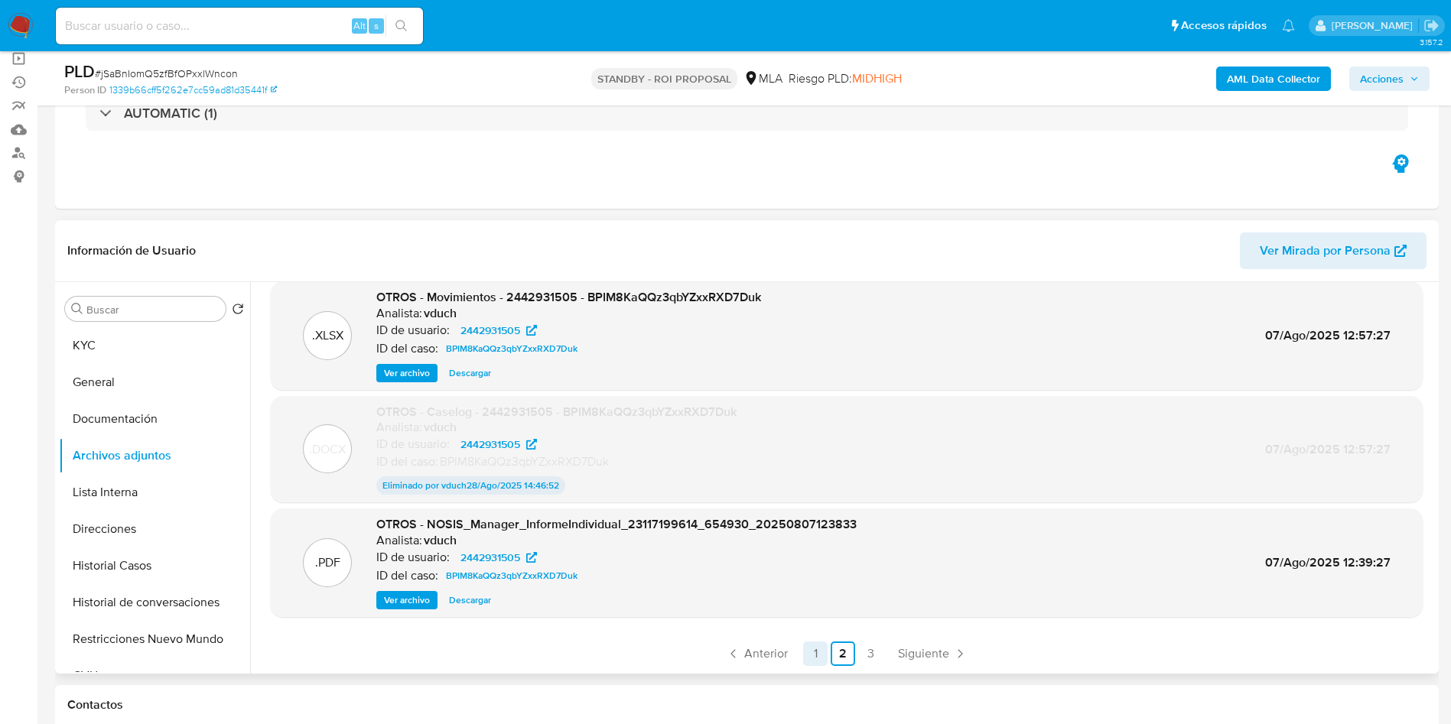
click at [811, 658] on link "1" at bounding box center [815, 654] width 24 height 24
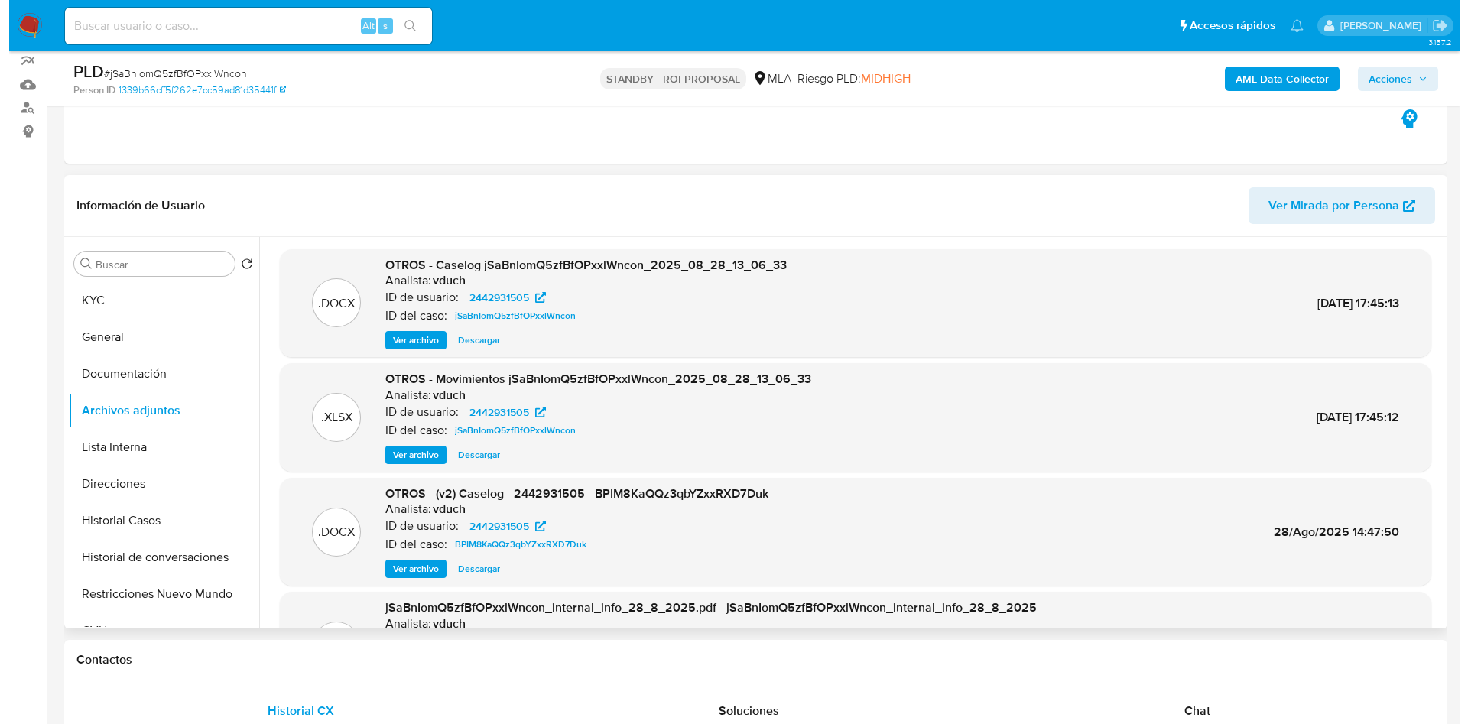
scroll to position [229, 0]
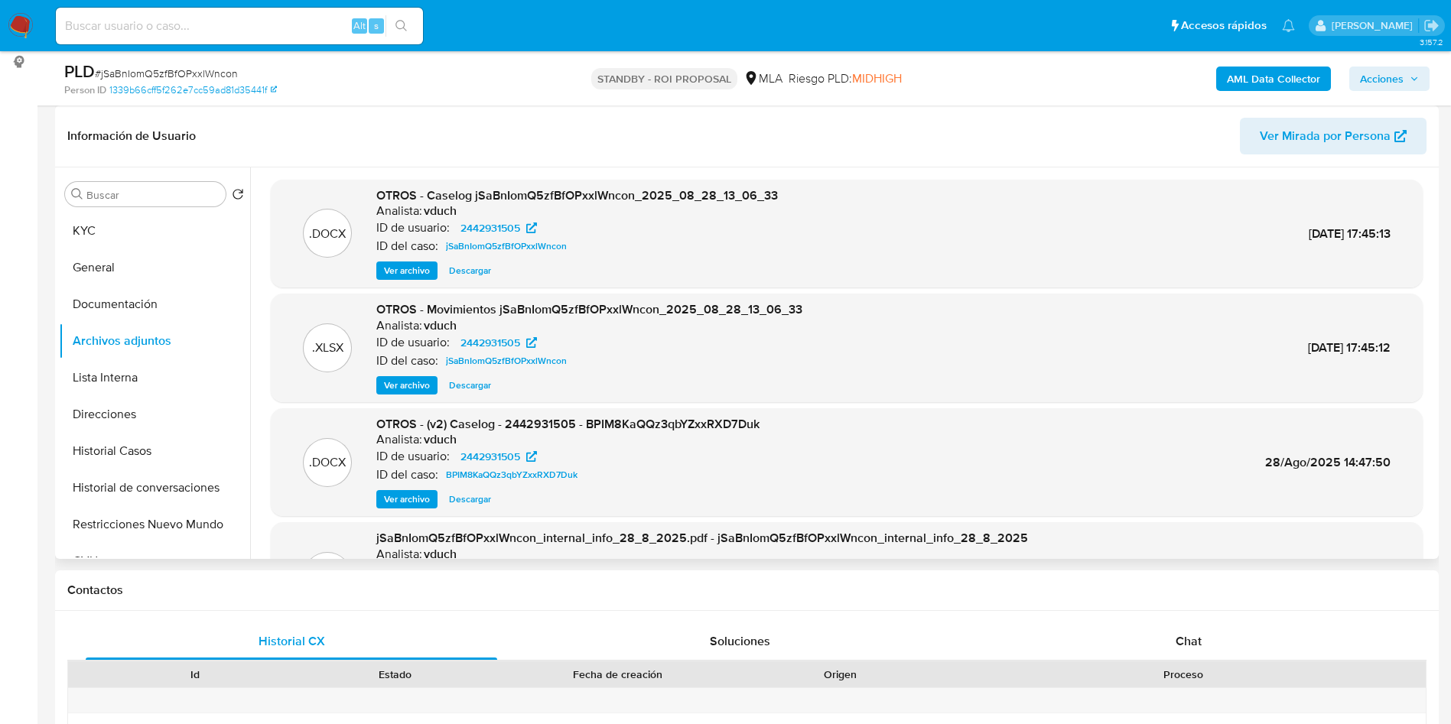
click at [401, 495] on span "Ver archivo" at bounding box center [407, 499] width 46 height 15
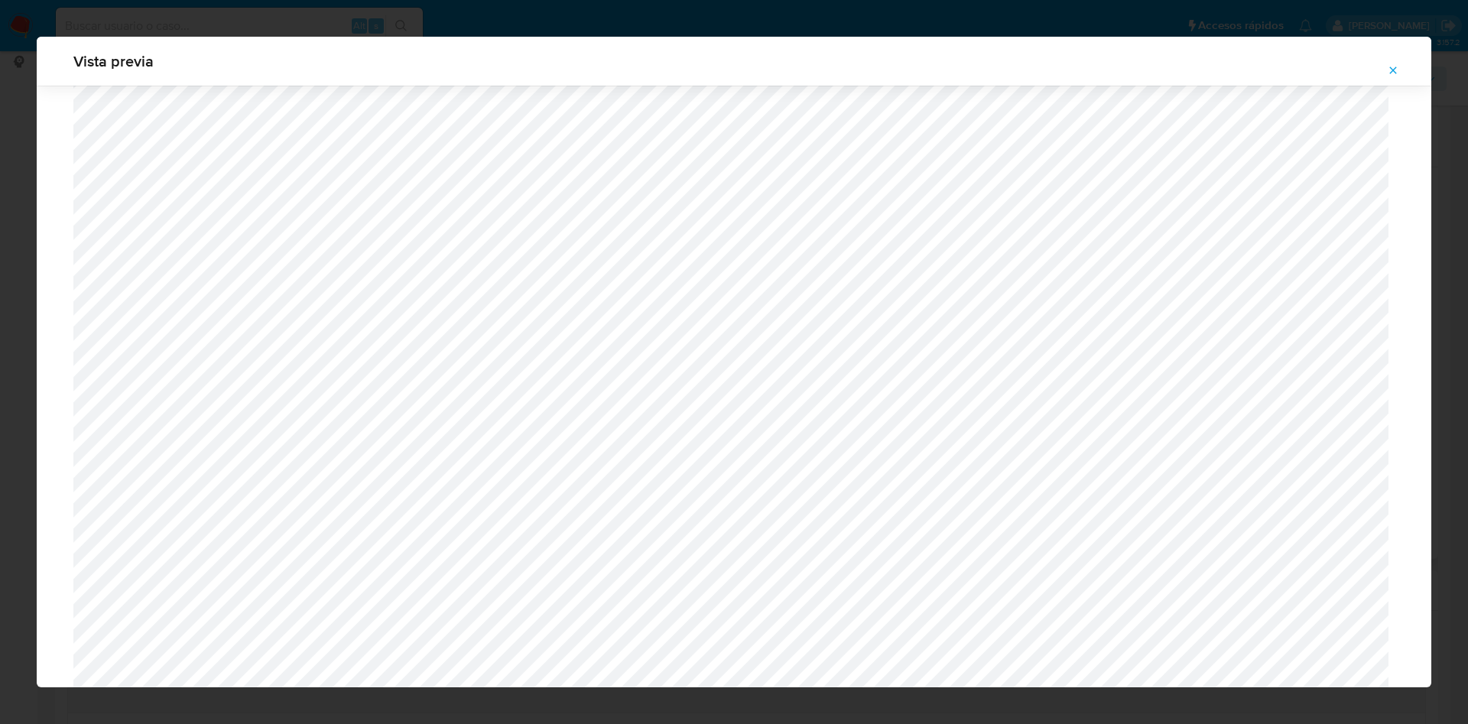
scroll to position [1002, 0]
click at [1398, 70] on icon "Attachment preview" at bounding box center [1393, 70] width 12 height 12
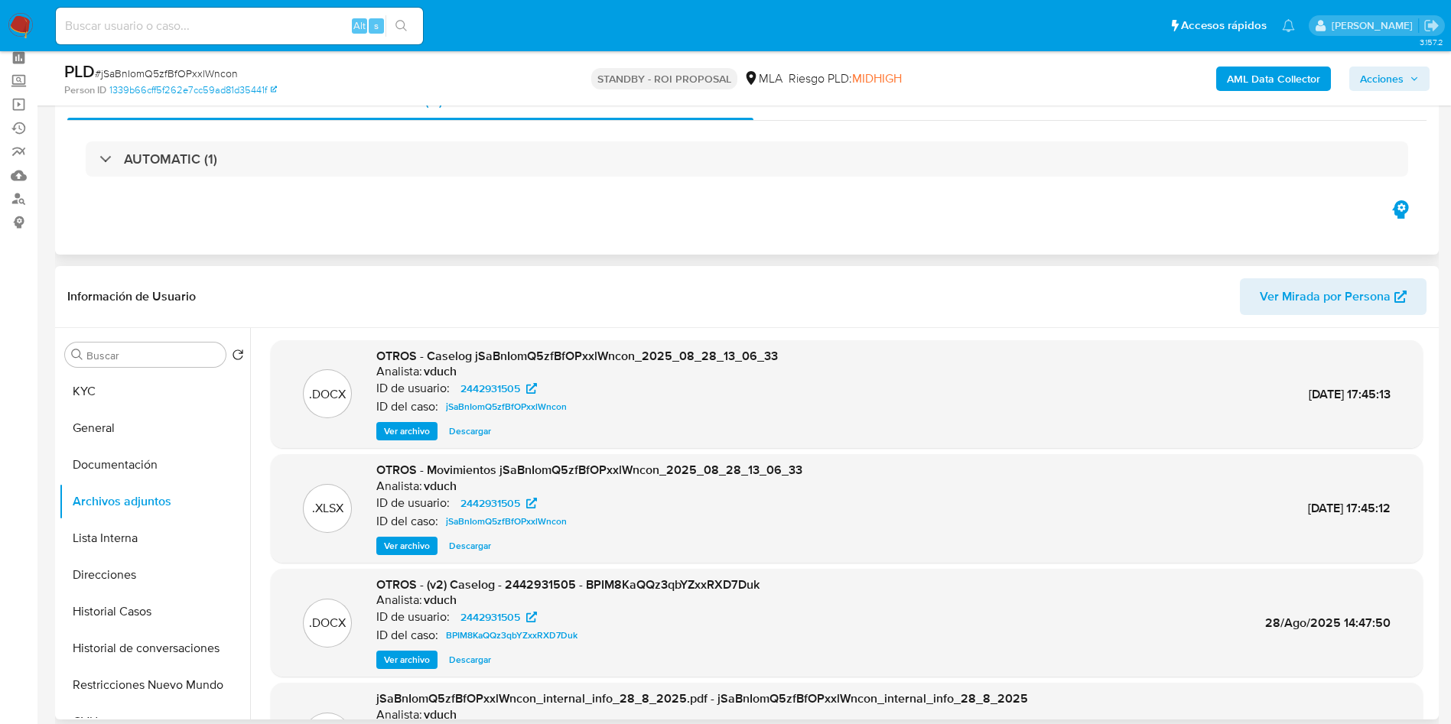
scroll to position [0, 0]
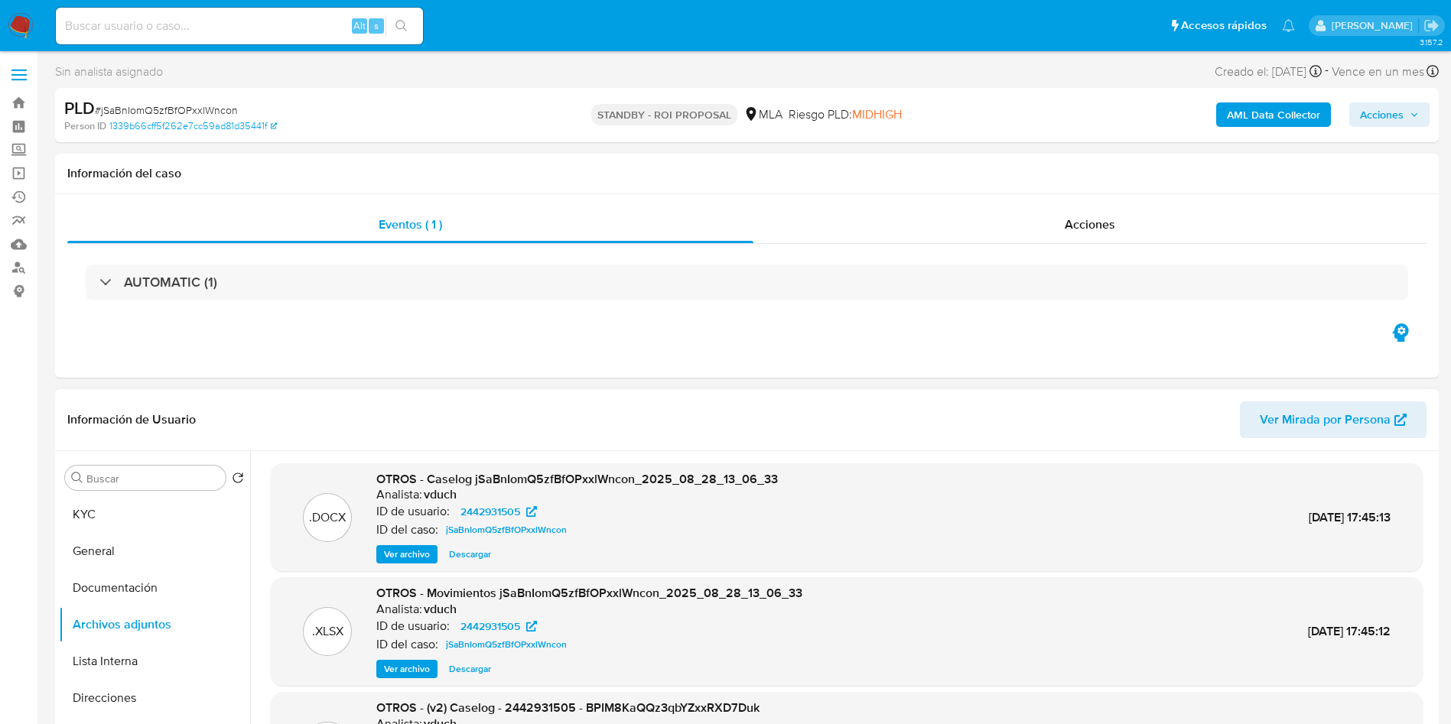
click at [287, 24] on input at bounding box center [239, 26] width 367 height 20
paste input "B4fYU86HkEt2oYrxCtOztJ2U"
type input "B4fYU86HkEt2oYrxCtOztJ2U"
click at [426, 32] on li "B4fYU86HkEt2oYrxCtOztJ2U Alt s" at bounding box center [239, 25] width 375 height 38
click at [410, 31] on button "search-icon" at bounding box center [400, 25] width 31 height 21
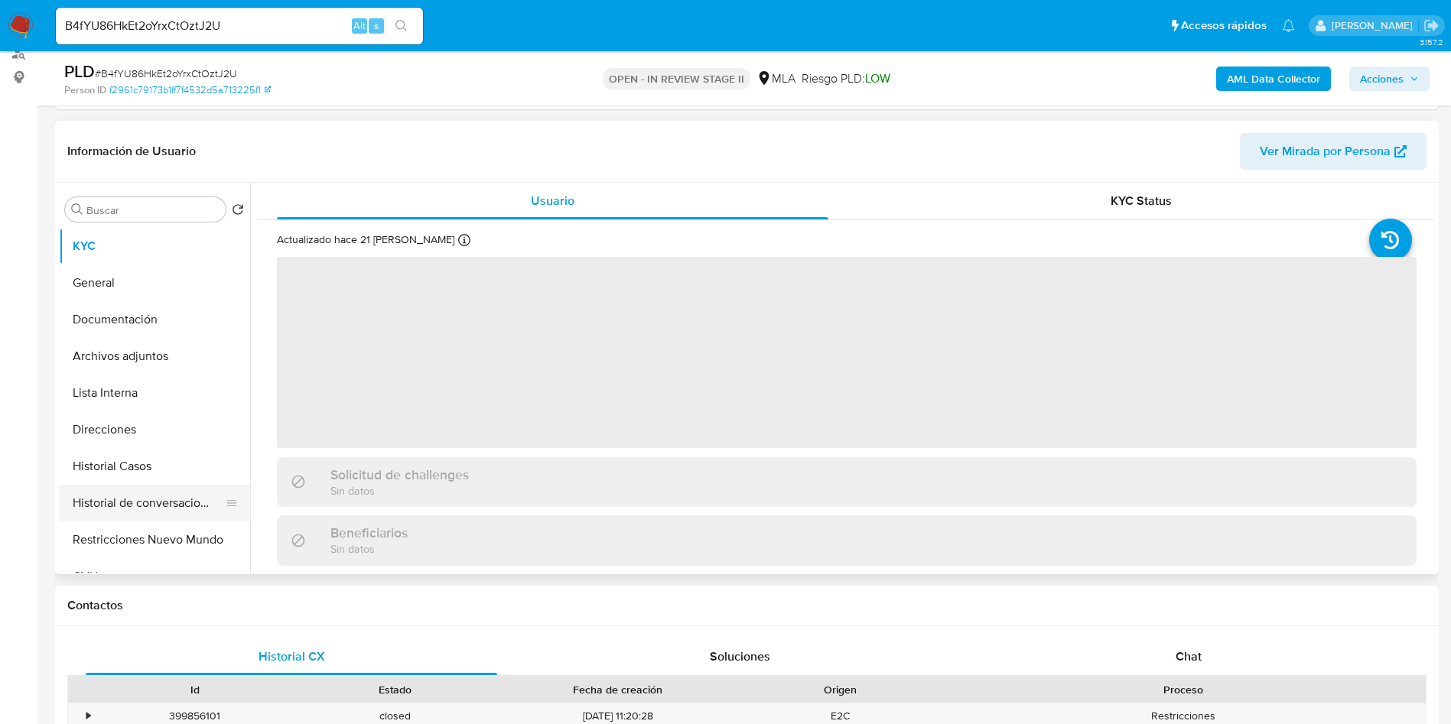
scroll to position [229, 0]
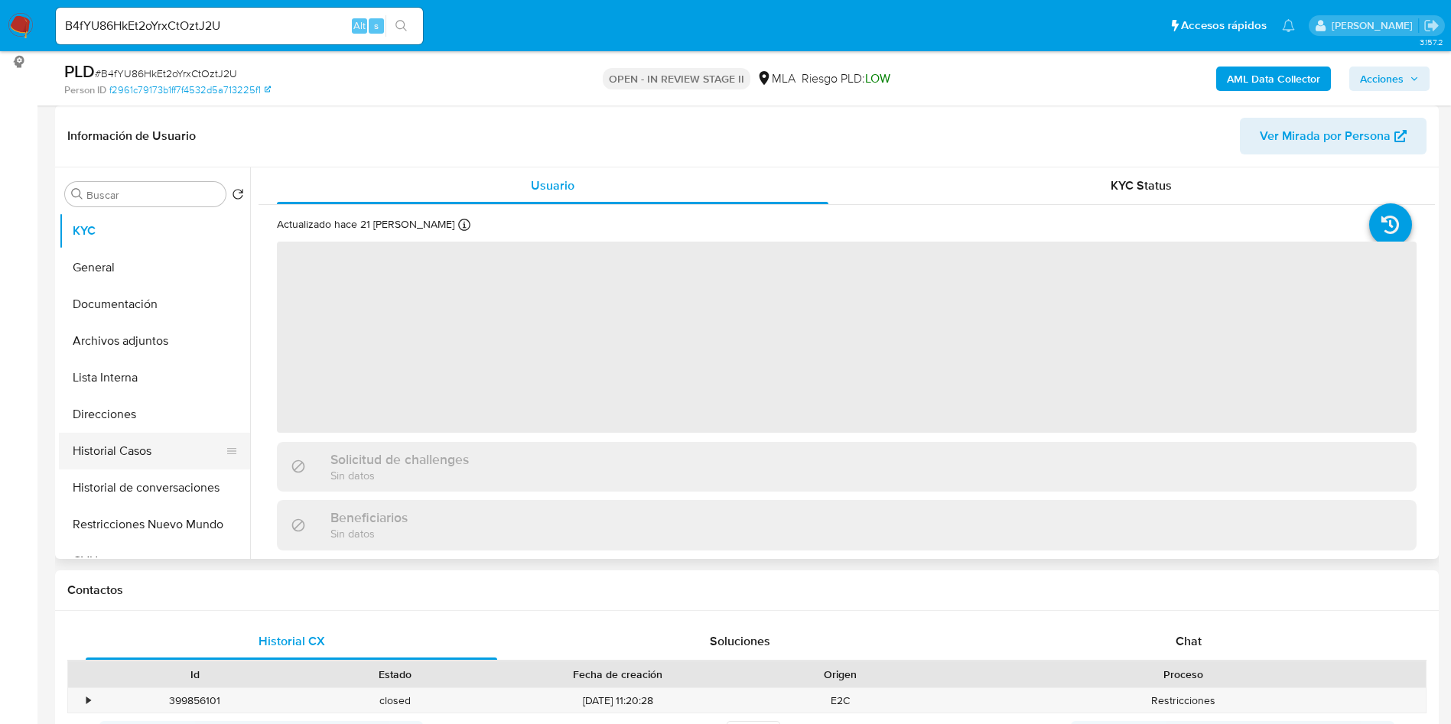
click at [158, 458] on button "Historial Casos" at bounding box center [148, 451] width 179 height 37
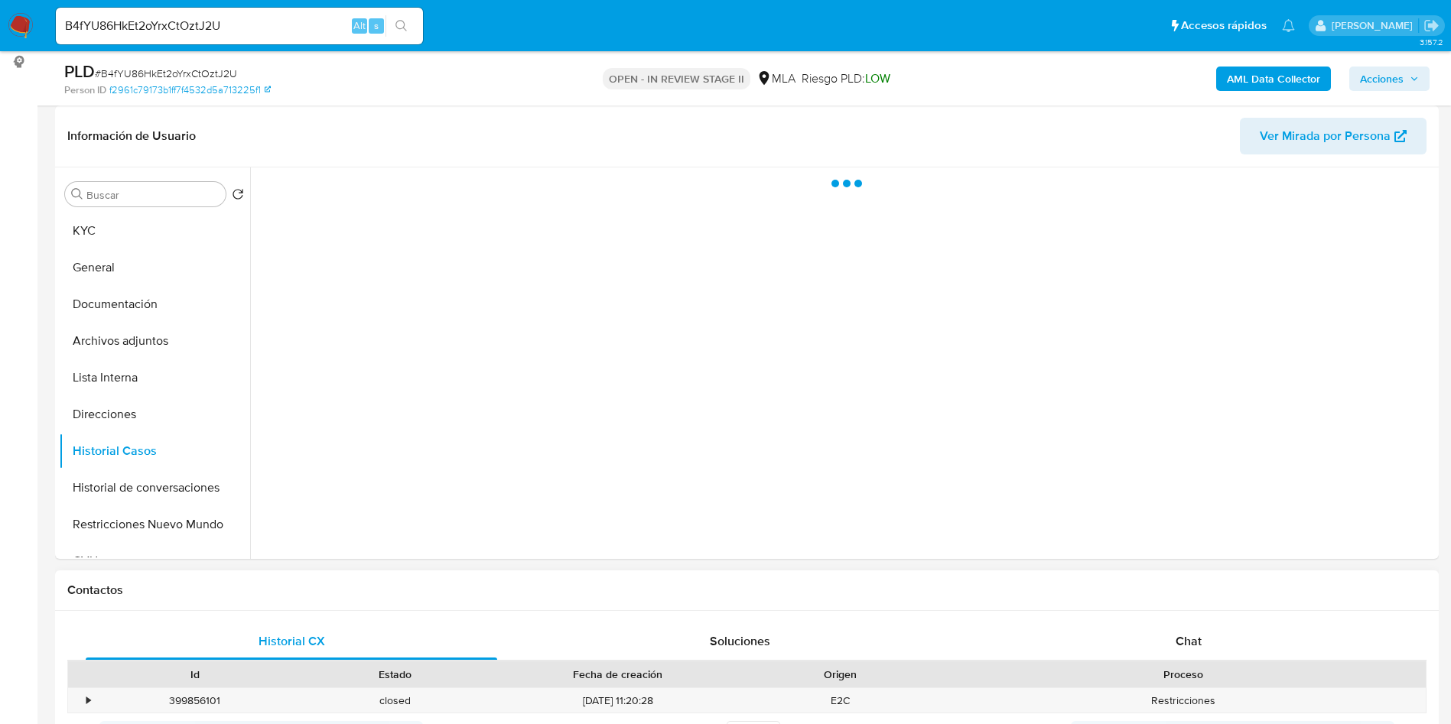
select select "10"
